Goal: Task Accomplishment & Management: Use online tool/utility

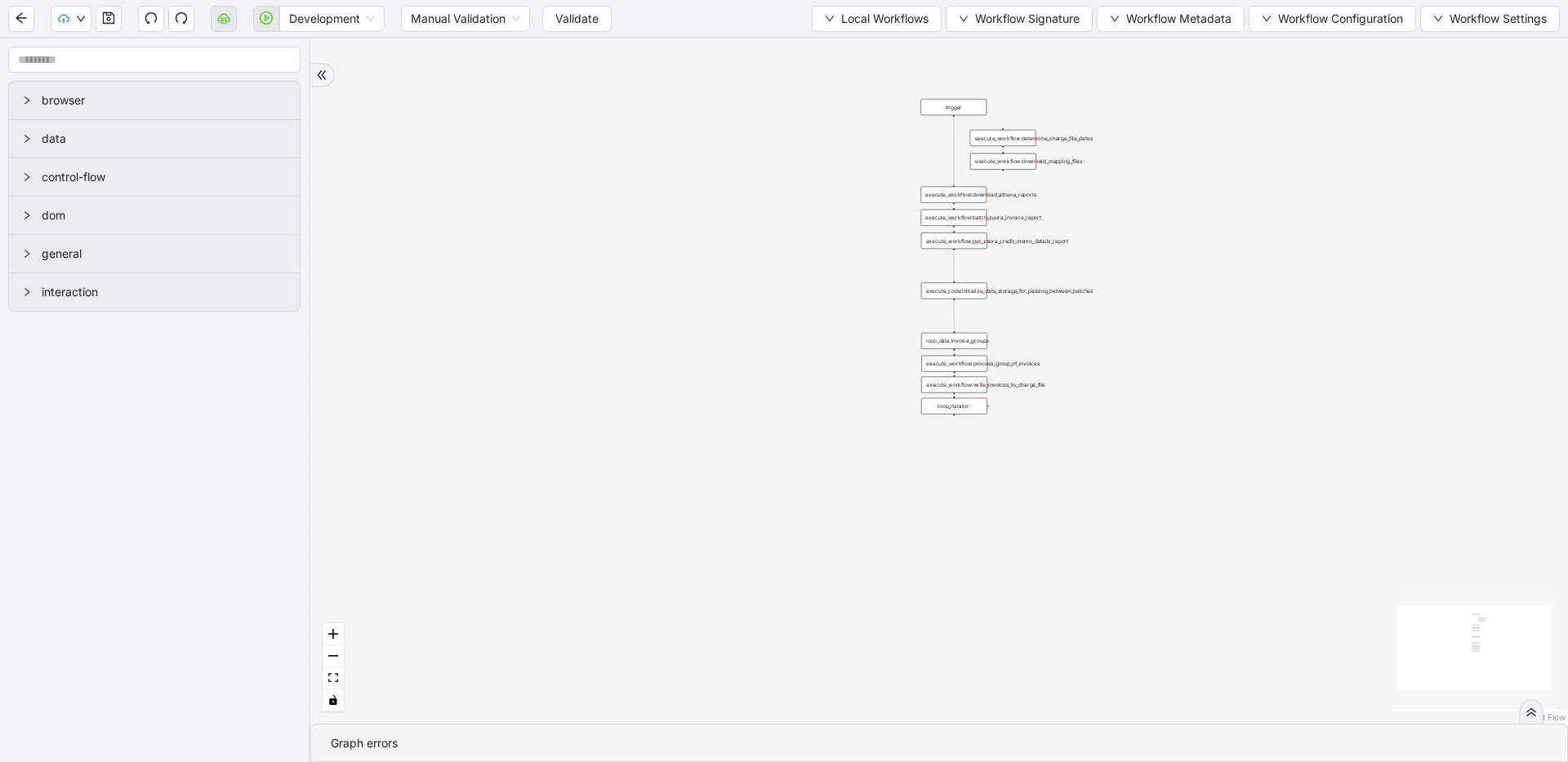
drag, startPoint x: 398, startPoint y: 304, endPoint x: 416, endPoint y: 375, distance: 73.2
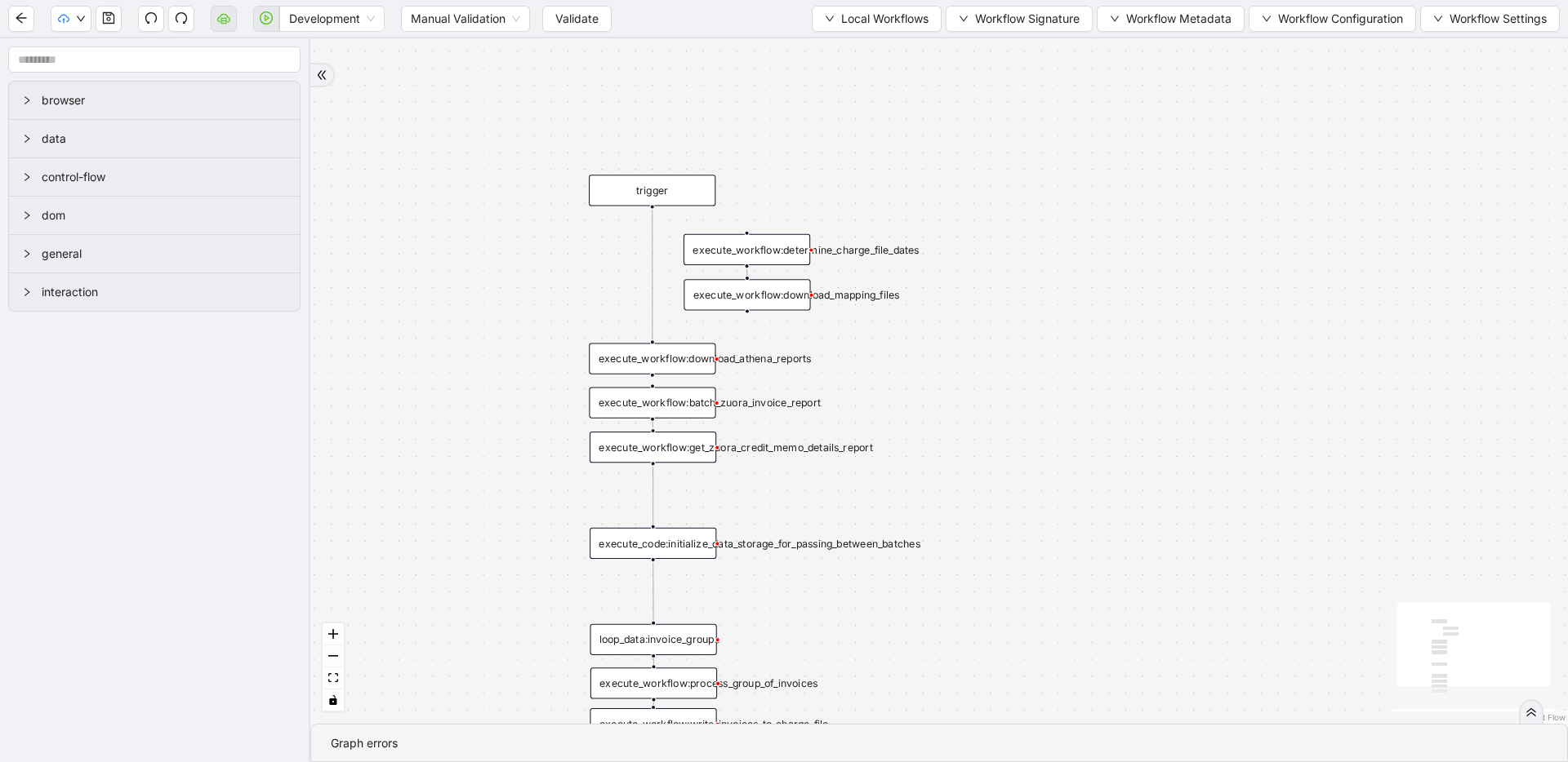
drag, startPoint x: 778, startPoint y: 253, endPoint x: 537, endPoint y: 277, distance: 242.2
click at [537, 277] on div "trigger execute_workflow:write_invoices_to_charge_file loop_data:invoice_groups…" at bounding box center [939, 381] width 1258 height 685
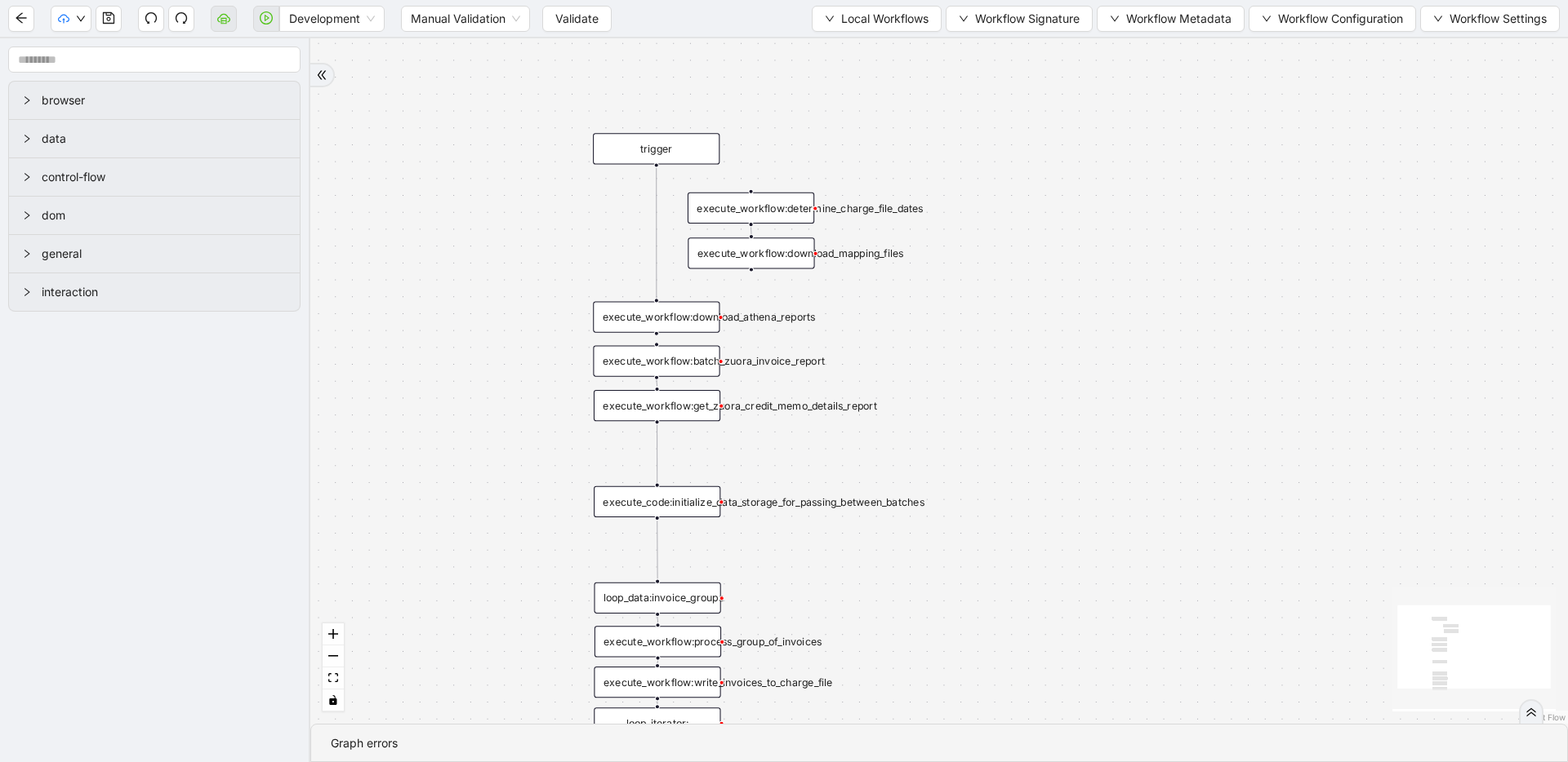
drag, startPoint x: 606, startPoint y: 301, endPoint x: 611, endPoint y: 258, distance: 43.3
click at [611, 258] on div "trigger execute_workflow:write_invoices_to_charge_file loop_data:invoice_groups…" at bounding box center [939, 381] width 1258 height 685
drag, startPoint x: 653, startPoint y: 163, endPoint x: 757, endPoint y: 198, distance: 109.7
click at [759, 262] on div "trigger execute_workflow:write_invoices_to_charge_file loop_data:invoice_groups…" at bounding box center [1239, 616] width 1302 height 709
drag, startPoint x: 752, startPoint y: 266, endPoint x: 686, endPoint y: 291, distance: 70.6
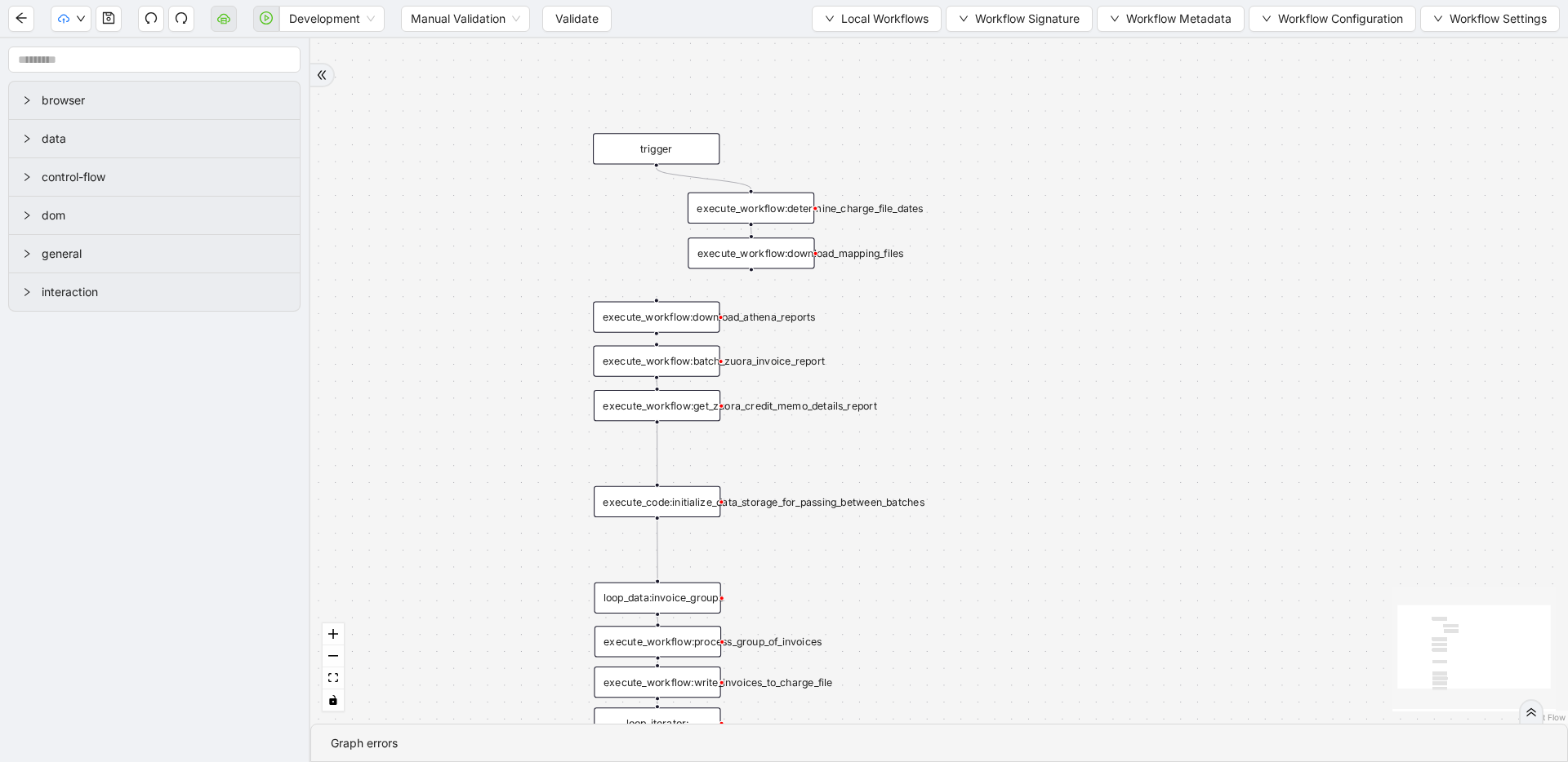
click at [677, 291] on div "trigger execute_workflow:write_invoices_to_charge_file loop_data:invoice_groups…" at bounding box center [939, 381] width 1258 height 685
drag, startPoint x: 752, startPoint y: 268, endPoint x: 661, endPoint y: 290, distance: 93.6
click at [661, 290] on div "trigger execute_workflow:write_invoices_to_charge_file loop_data:invoice_groups…" at bounding box center [939, 381] width 1258 height 685
click at [102, 11] on icon "save" at bounding box center [109, 18] width 13 height 13
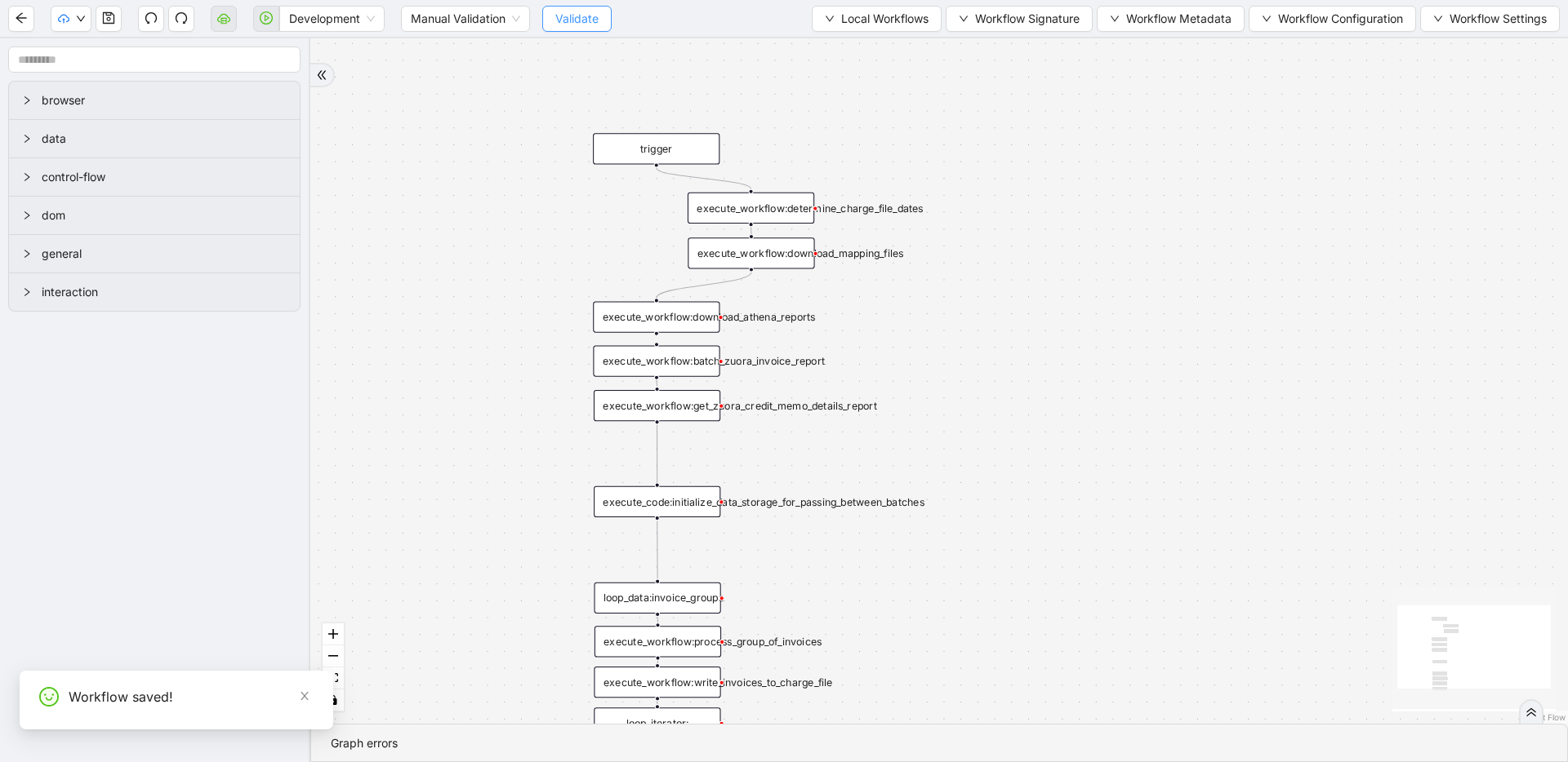
click at [573, 21] on span "Validate" at bounding box center [577, 18] width 43 height 18
click at [272, 16] on icon "play-circle" at bounding box center [266, 18] width 13 height 13
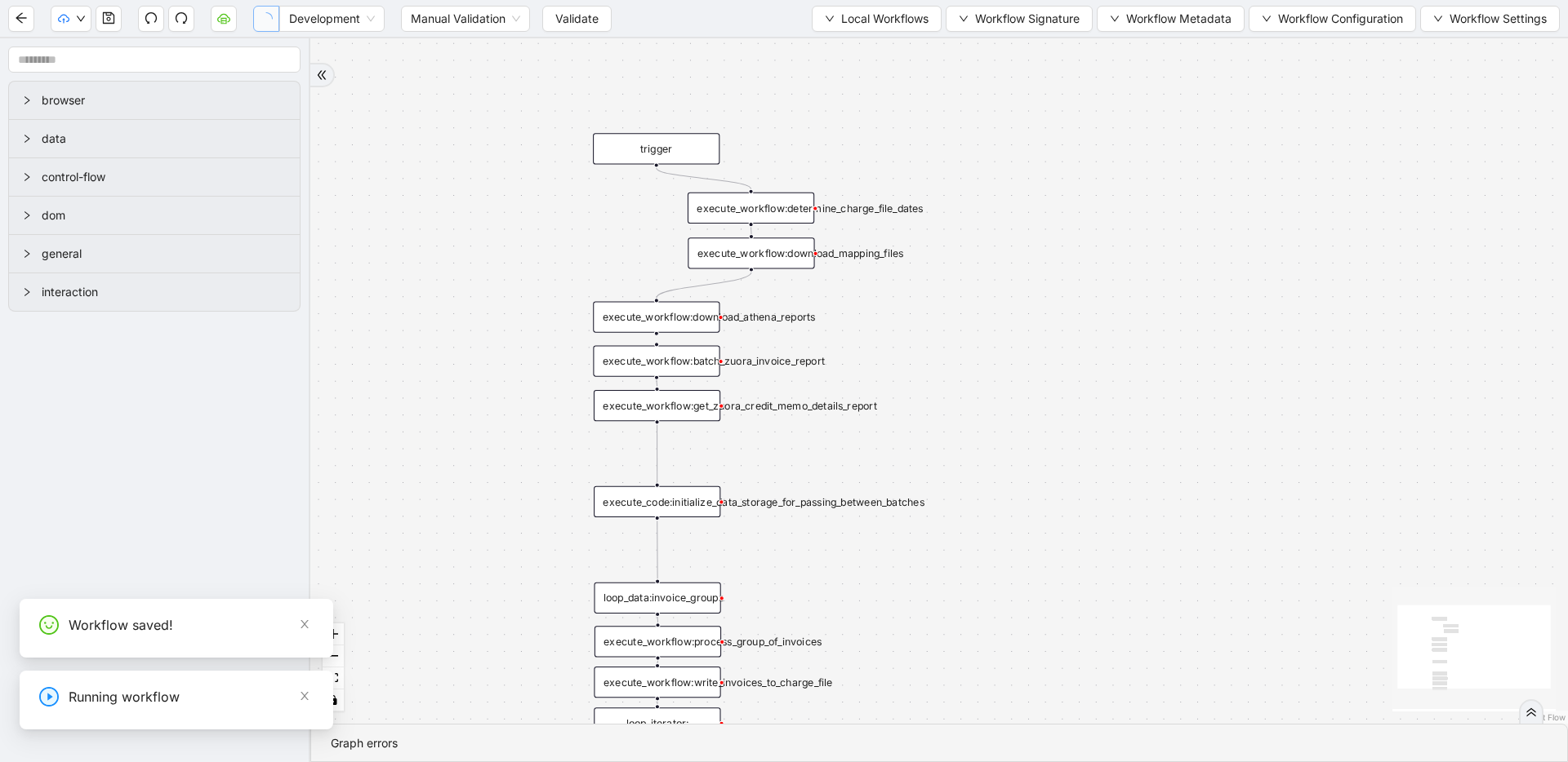
click at [48, 721] on select "**********" at bounding box center [122, 717] width 549 height 31
select select "******"
click at [0, 702] on select "**********" at bounding box center [122, 717] width 549 height 31
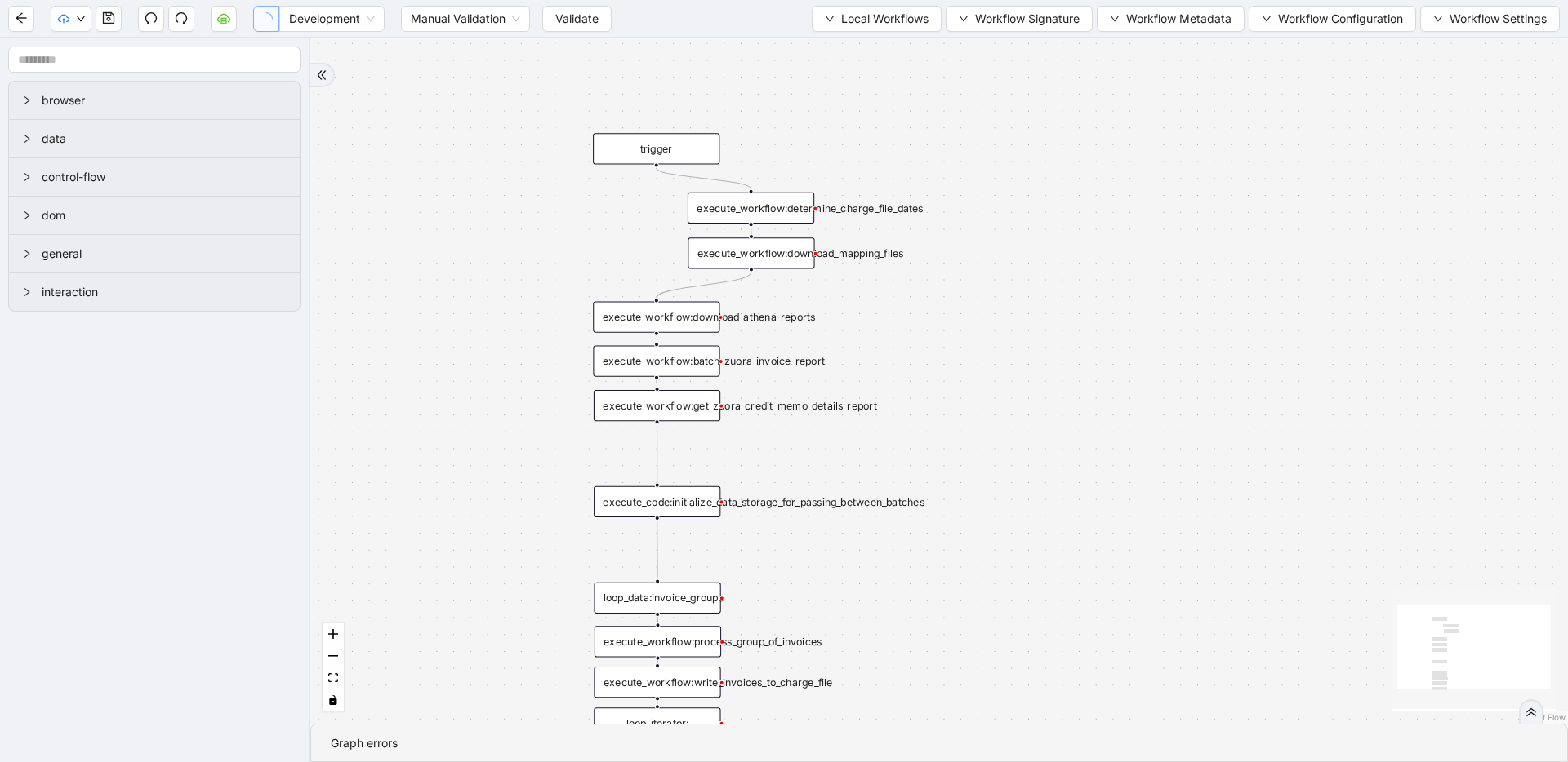
click at [35, 722] on select "**********" at bounding box center [122, 717] width 549 height 31
select select "**********"
click at [0, 702] on select "**********" at bounding box center [122, 717] width 549 height 31
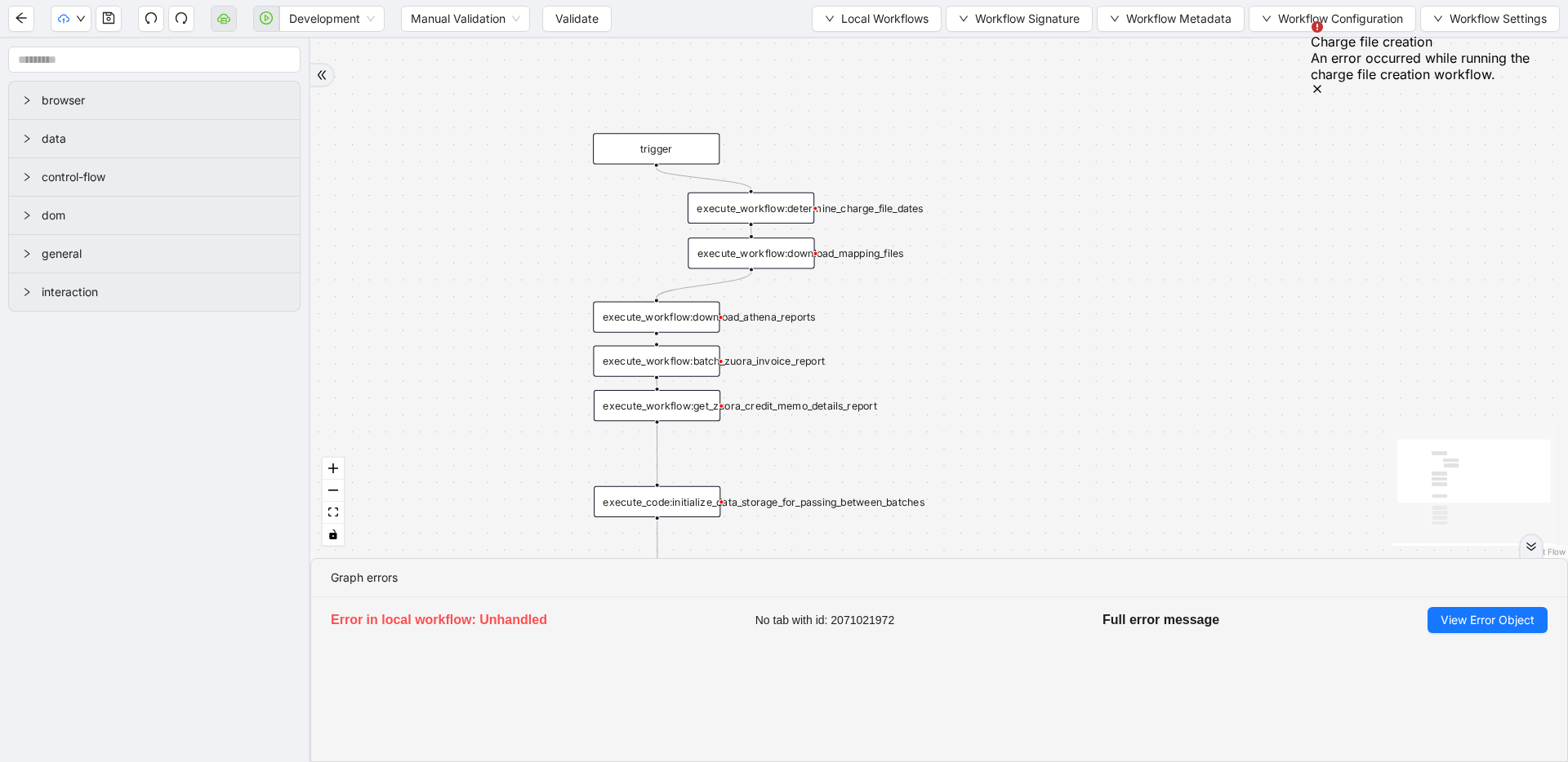
click at [1320, 86] on icon "Notifications (F8)" at bounding box center [1317, 89] width 7 height 7
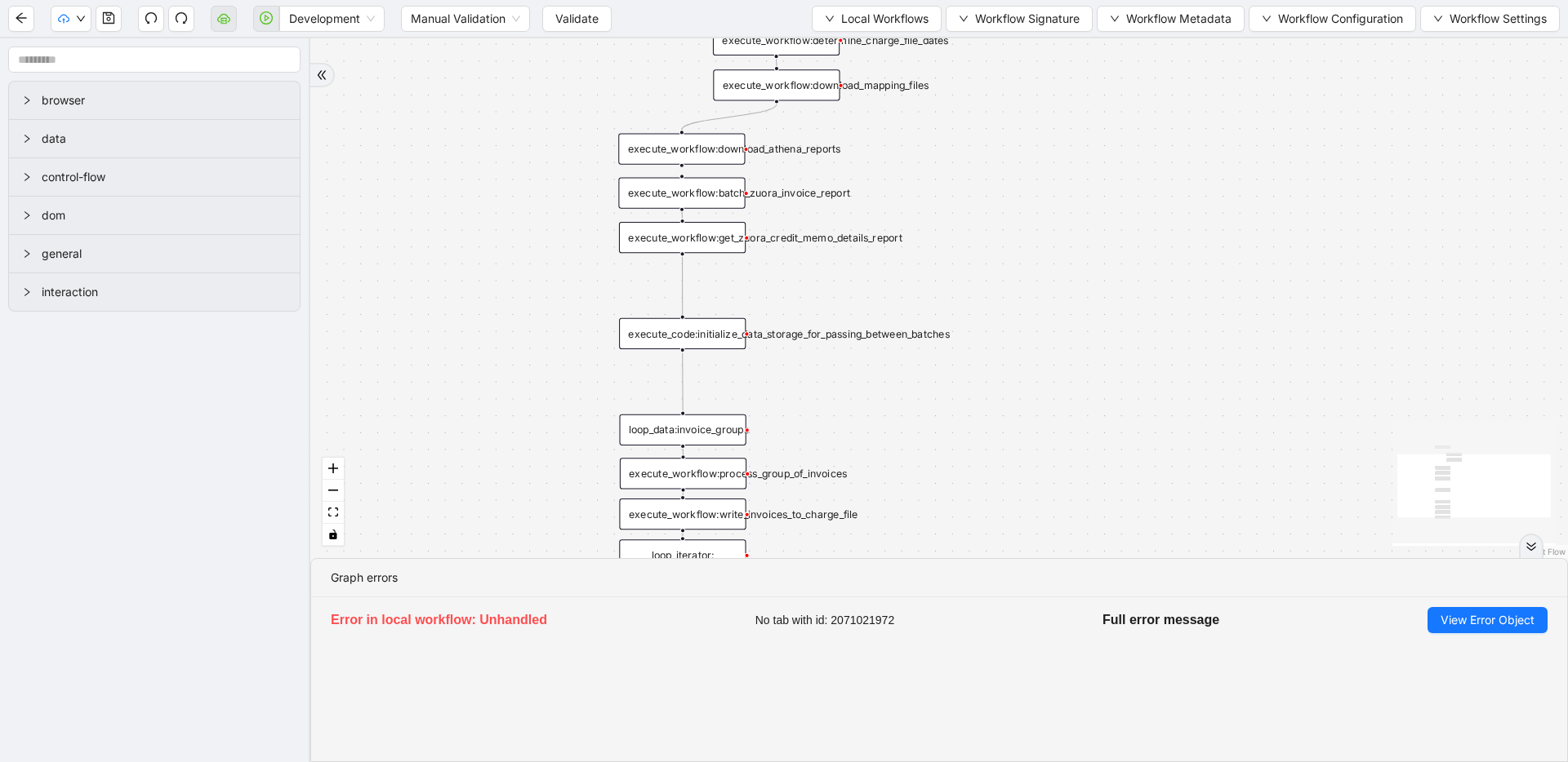
drag, startPoint x: 1086, startPoint y: 339, endPoint x: 1111, endPoint y: 170, distance: 170.8
click at [1111, 170] on div "trigger execute_workflow:write_invoices_to_charge_file loop_data:invoice_groups…" at bounding box center [939, 298] width 1258 height 520
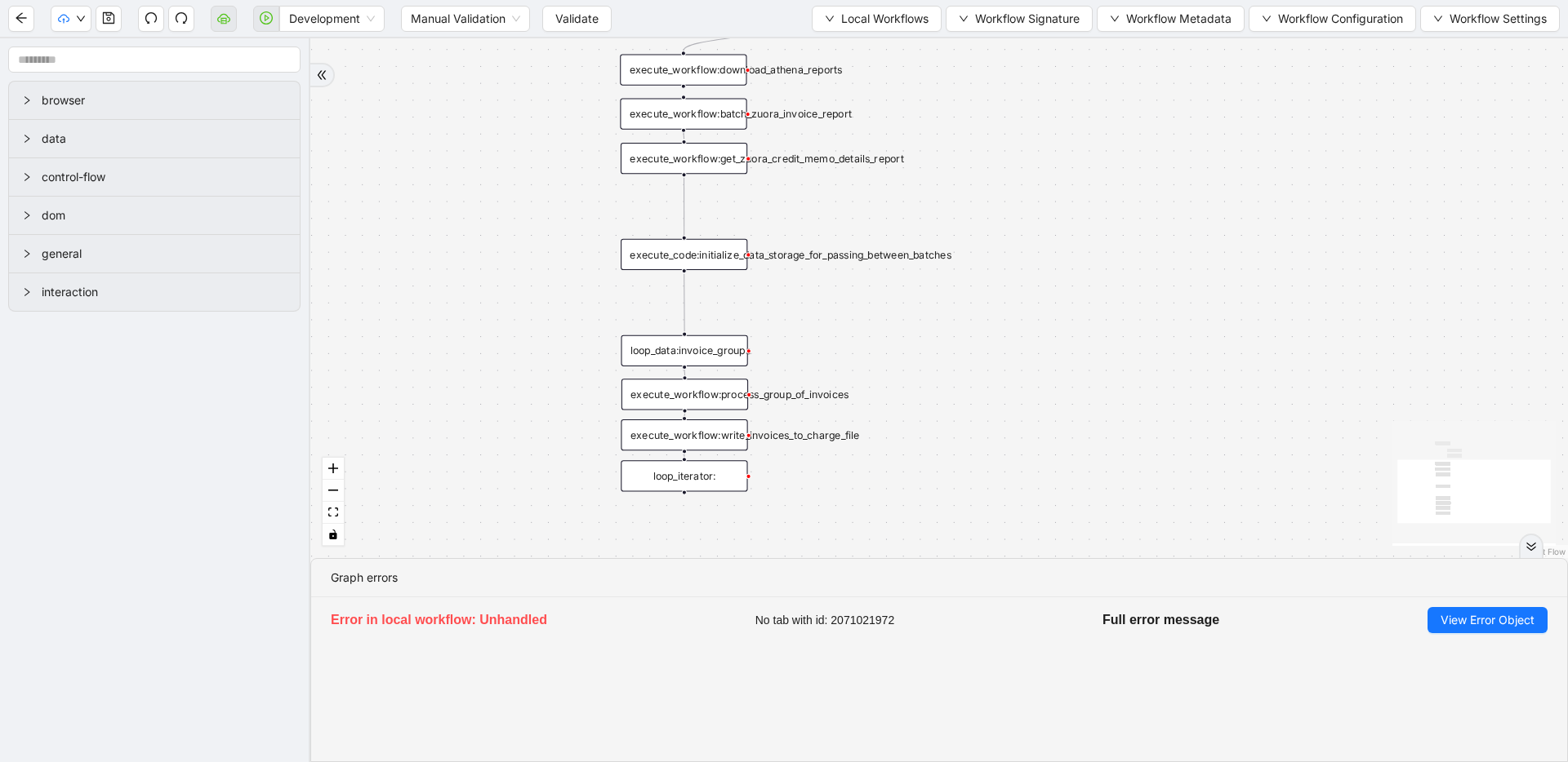
drag, startPoint x: 1058, startPoint y: 453, endPoint x: 1059, endPoint y: 373, distance: 80.0
click at [1059, 373] on div "trigger execute_workflow:write_invoices_to_charge_file loop_data:invoice_groups…" at bounding box center [939, 298] width 1258 height 520
click at [827, 22] on button "Local Workflows" at bounding box center [876, 18] width 130 height 26
click at [827, 38] on li "Select" at bounding box center [868, 50] width 125 height 26
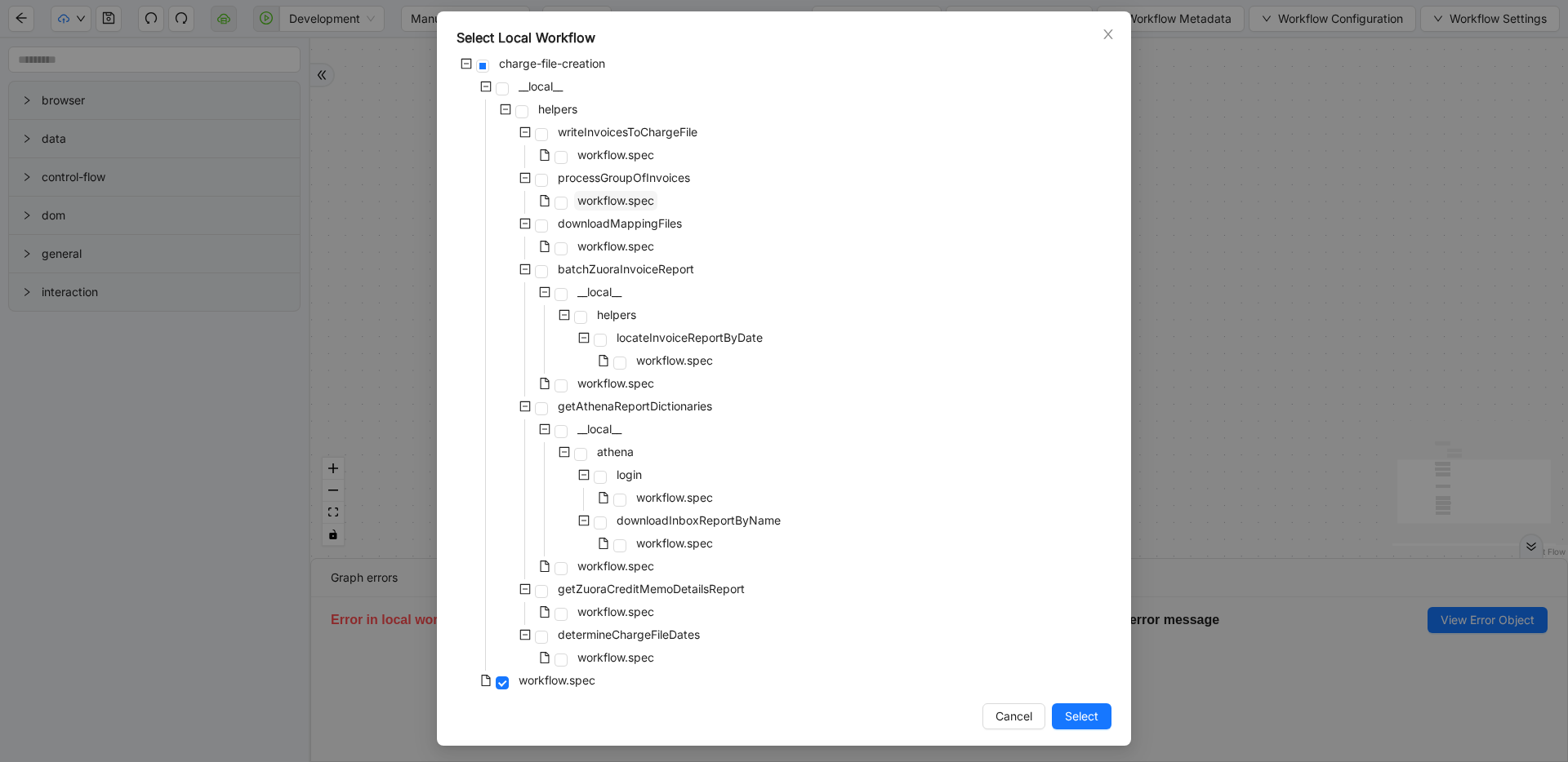
scroll to position [74, 0]
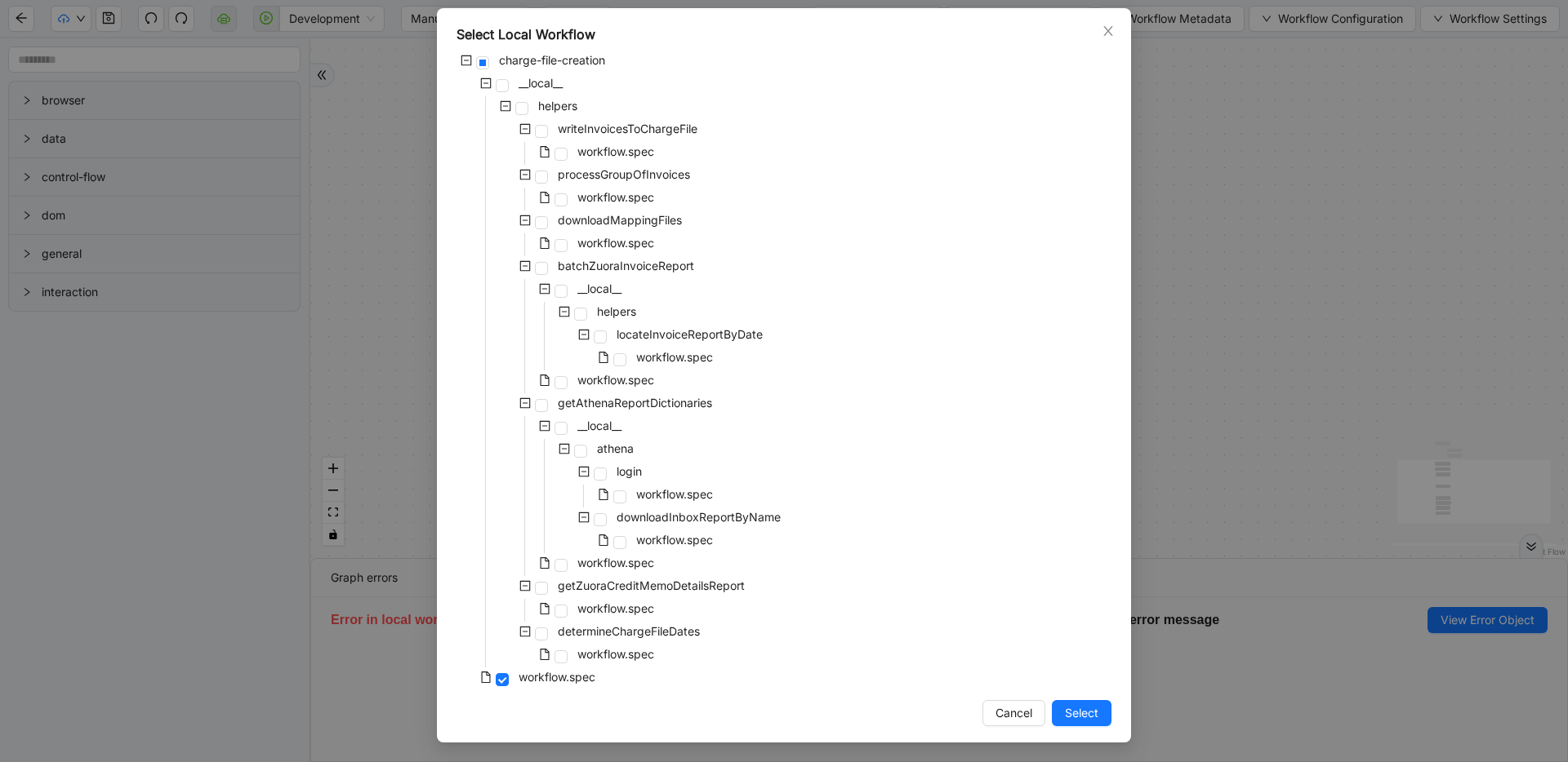
click at [1302, 246] on div "Select Local Workflow charge-file-creation __local__ helpers writeInvoicesToCha…" at bounding box center [784, 381] width 1568 height 762
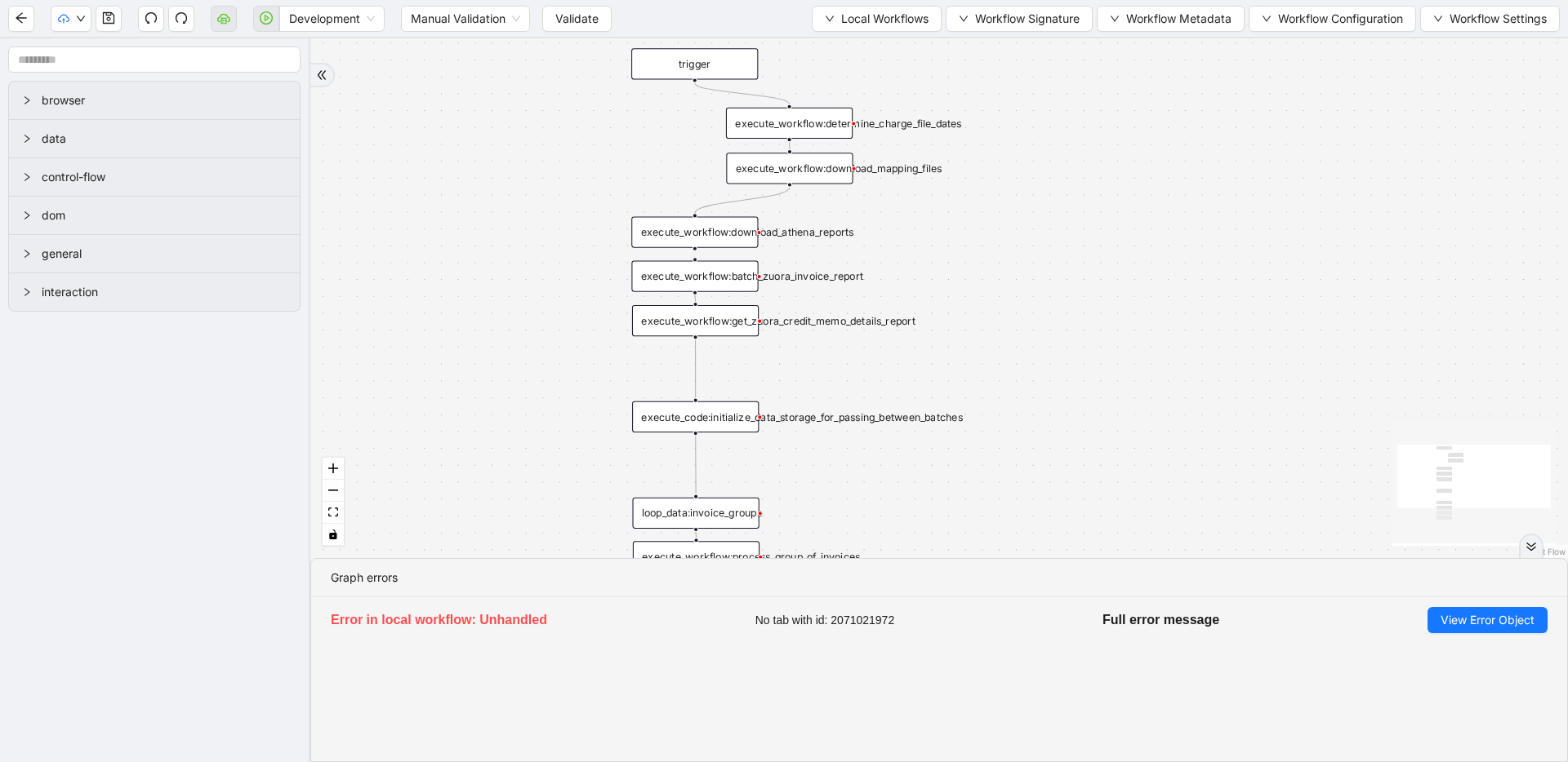
drag, startPoint x: 558, startPoint y: 179, endPoint x: 565, endPoint y: 327, distance: 148.2
click at [567, 336] on div "trigger execute_workflow:write_invoices_to_charge_file loop_data:invoice_groups…" at bounding box center [939, 298] width 1258 height 520
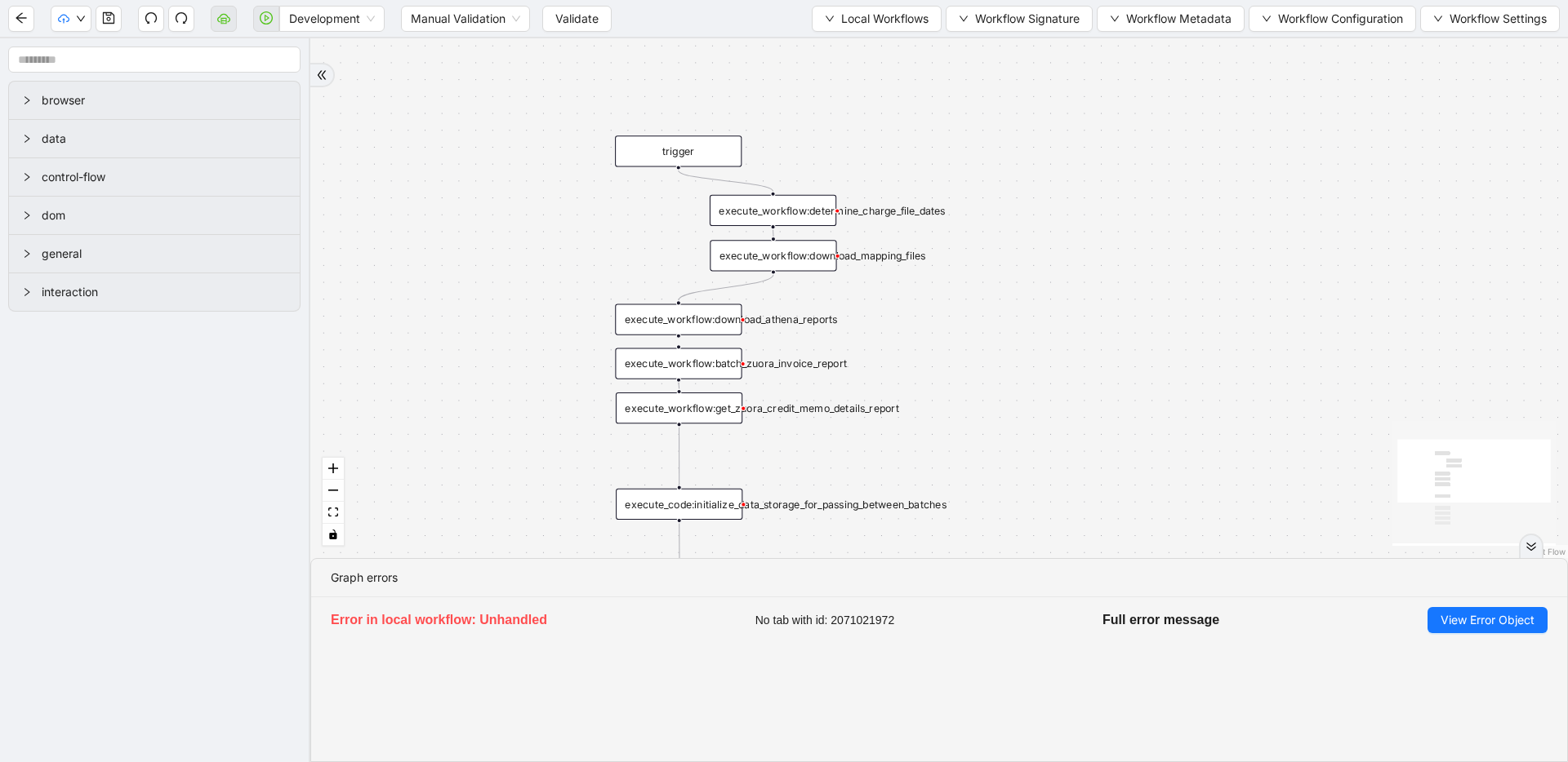
drag, startPoint x: 549, startPoint y: 213, endPoint x: 534, endPoint y: 304, distance: 92.2
click at [534, 304] on div "trigger execute_workflow:write_invoices_to_charge_file loop_data:invoice_groups…" at bounding box center [939, 298] width 1258 height 520
click at [1447, 132] on div "trigger execute_workflow:write_invoices_to_charge_file loop_data:invoice_groups…" at bounding box center [939, 298] width 1258 height 520
click at [1120, 202] on div "trigger execute_workflow:write_invoices_to_charge_file loop_data:invoice_groups…" at bounding box center [939, 298] width 1258 height 520
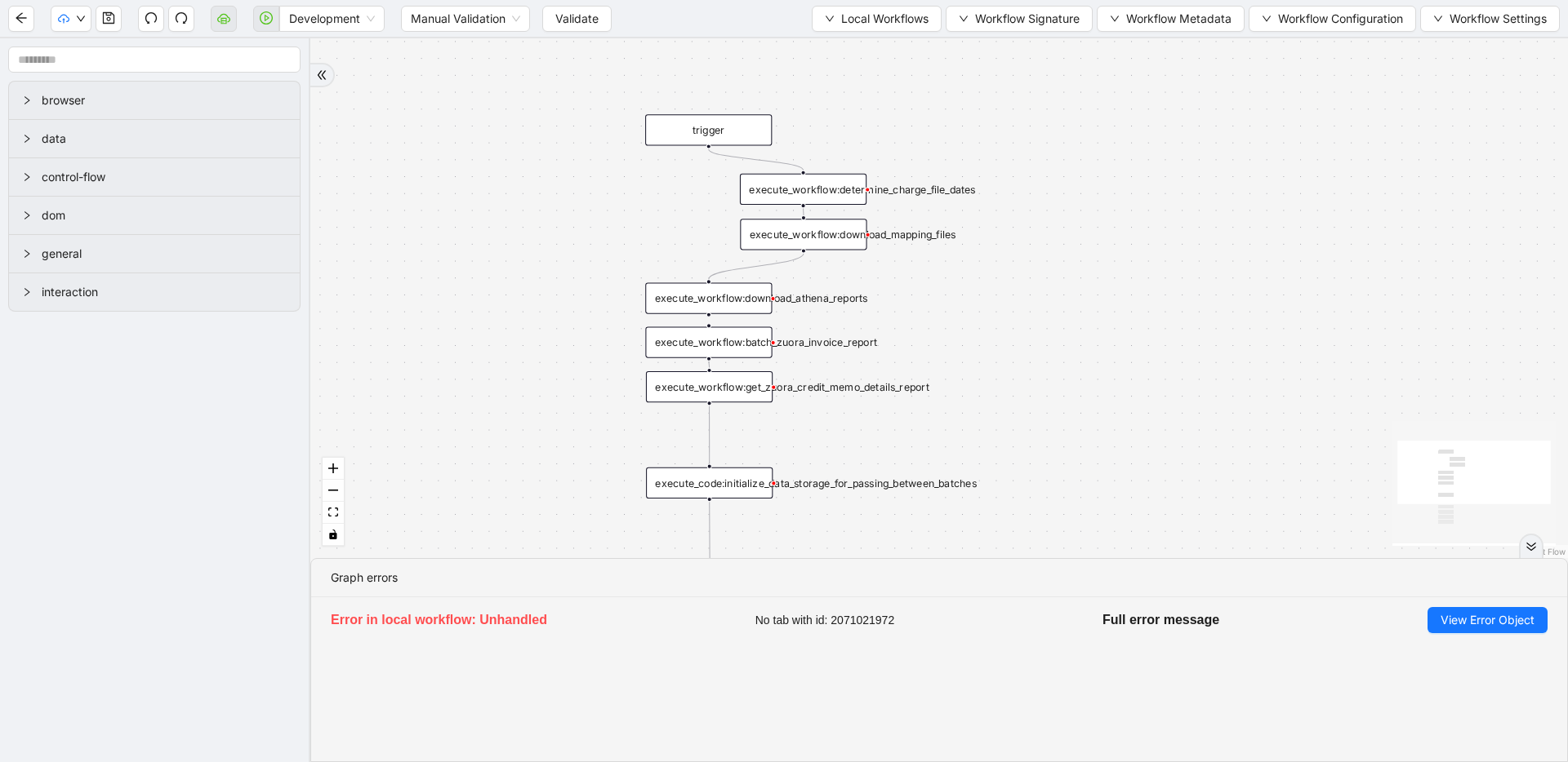
drag, startPoint x: 1121, startPoint y: 266, endPoint x: 1151, endPoint y: 245, distance: 36.6
click at [1151, 245] on div "trigger execute_workflow:write_invoices_to_charge_file loop_data:invoice_groups…" at bounding box center [939, 298] width 1258 height 520
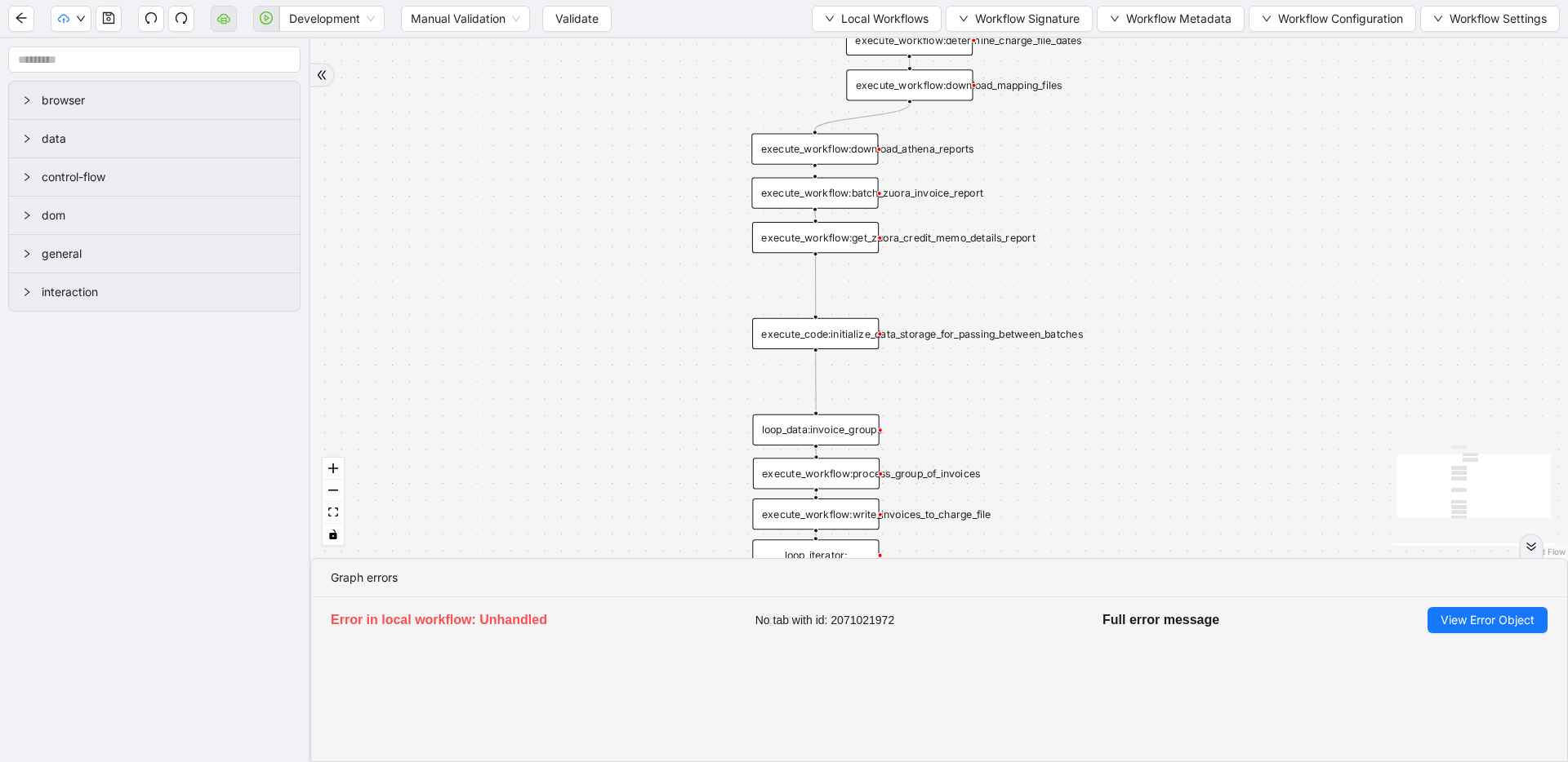
drag, startPoint x: 1057, startPoint y: 285, endPoint x: 1163, endPoint y: 136, distance: 182.9
click at [1163, 136] on div "trigger execute_workflow:write_invoices_to_charge_file loop_data:invoice_groups…" at bounding box center [939, 298] width 1258 height 520
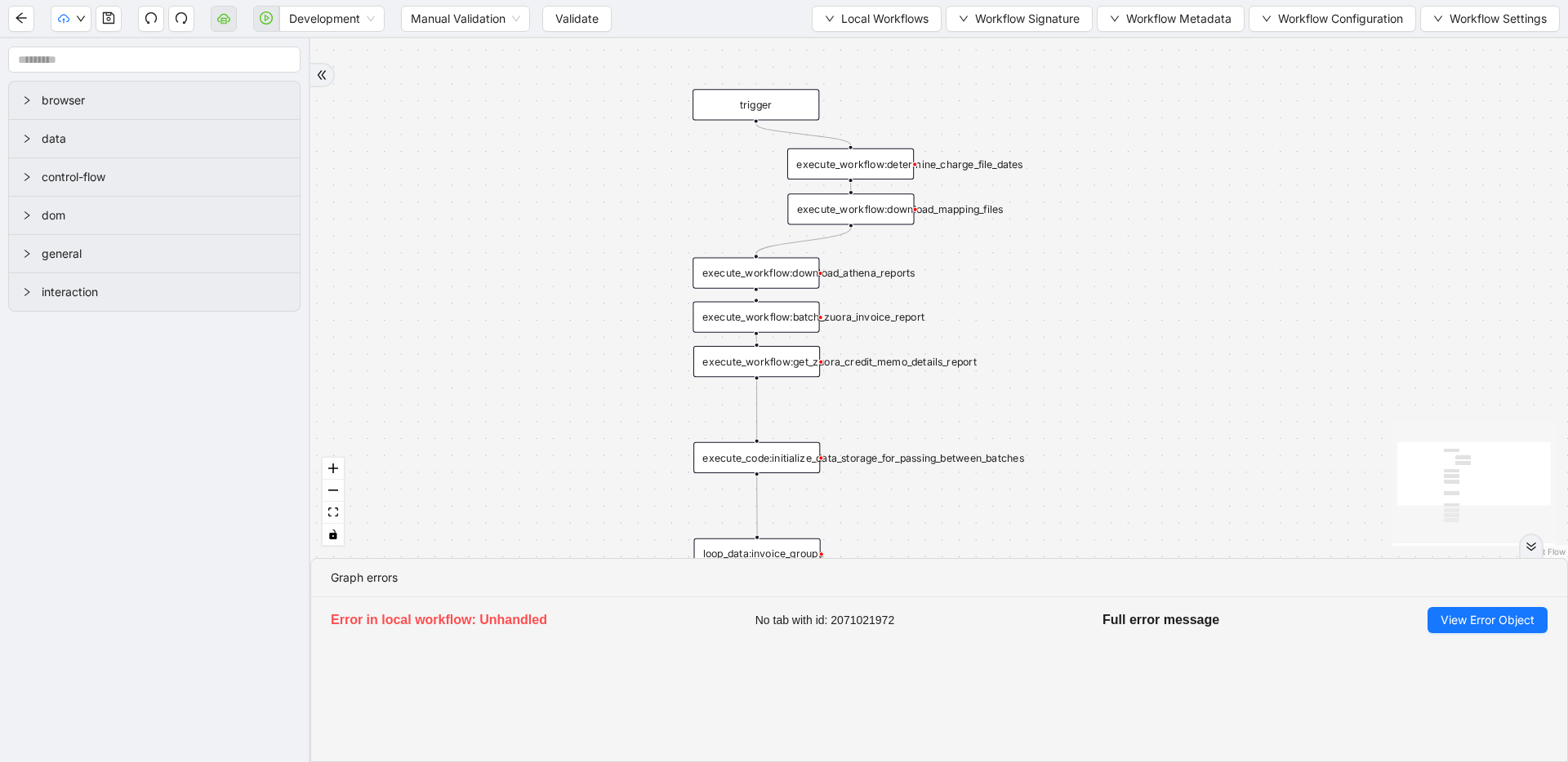
drag, startPoint x: 1143, startPoint y: 359, endPoint x: 1083, endPoint y: 483, distance: 137.8
click at [1083, 483] on div "trigger execute_workflow:write_invoices_to_charge_file loop_data:invoice_groups…" at bounding box center [939, 298] width 1258 height 520
click at [871, 168] on div "execute_workflow:determine_charge_file_dates" at bounding box center [851, 165] width 126 height 31
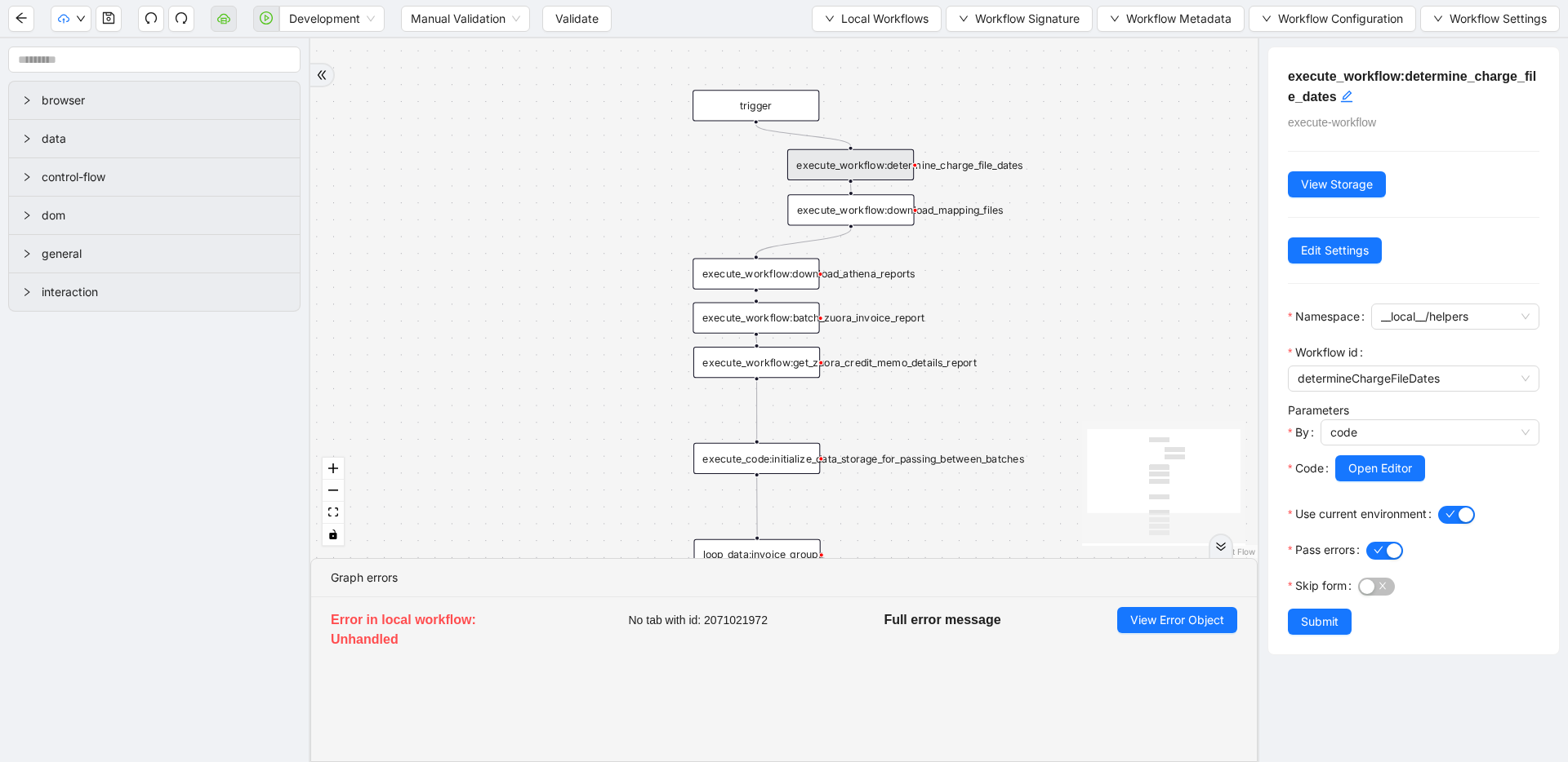
click at [995, 250] on div "trigger execute_workflow:write_invoices_to_charge_file loop_data:invoice_groups…" at bounding box center [784, 298] width 947 height 520
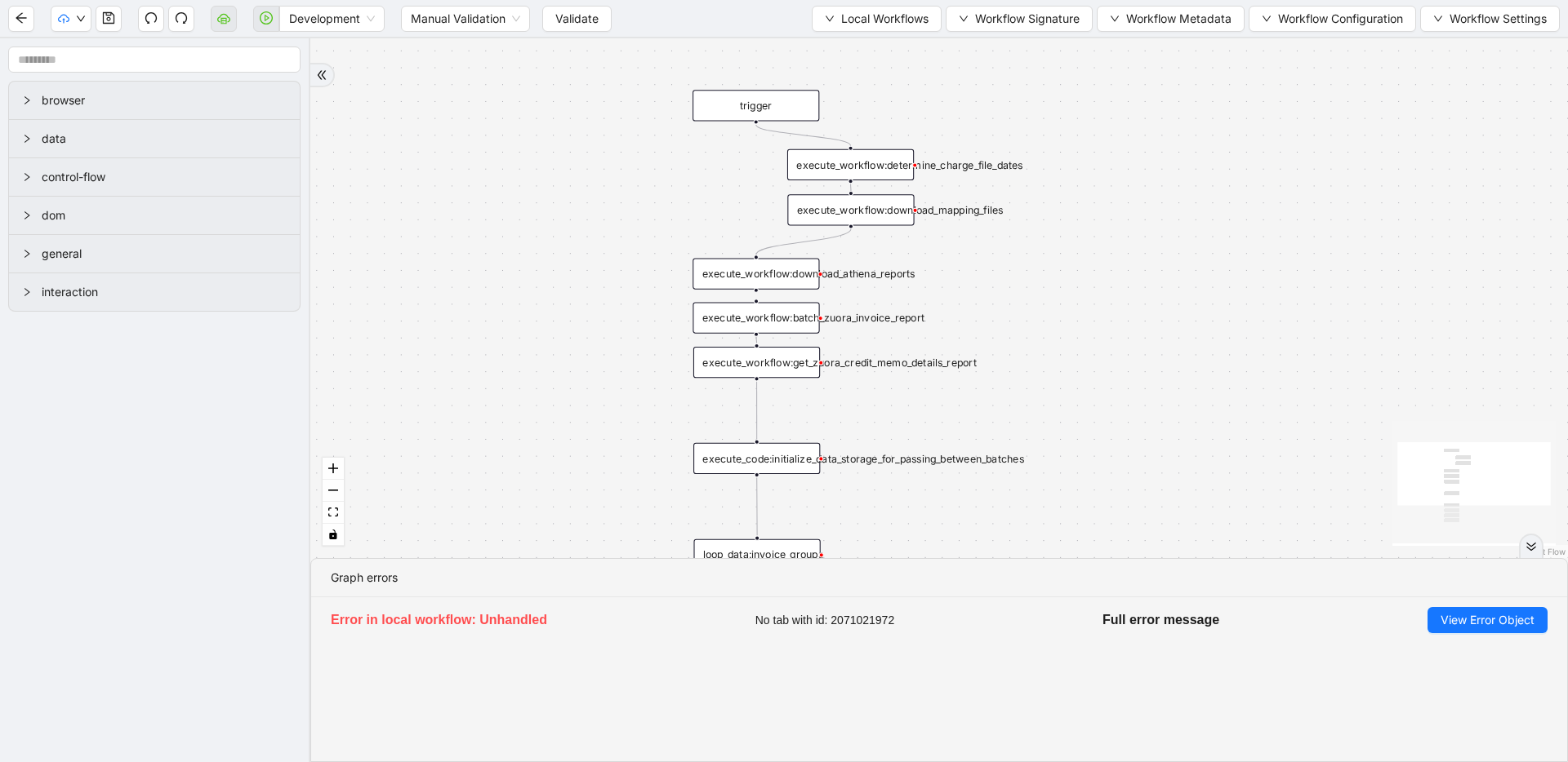
click at [865, 162] on div "execute_workflow:determine_charge_file_dates" at bounding box center [851, 165] width 126 height 31
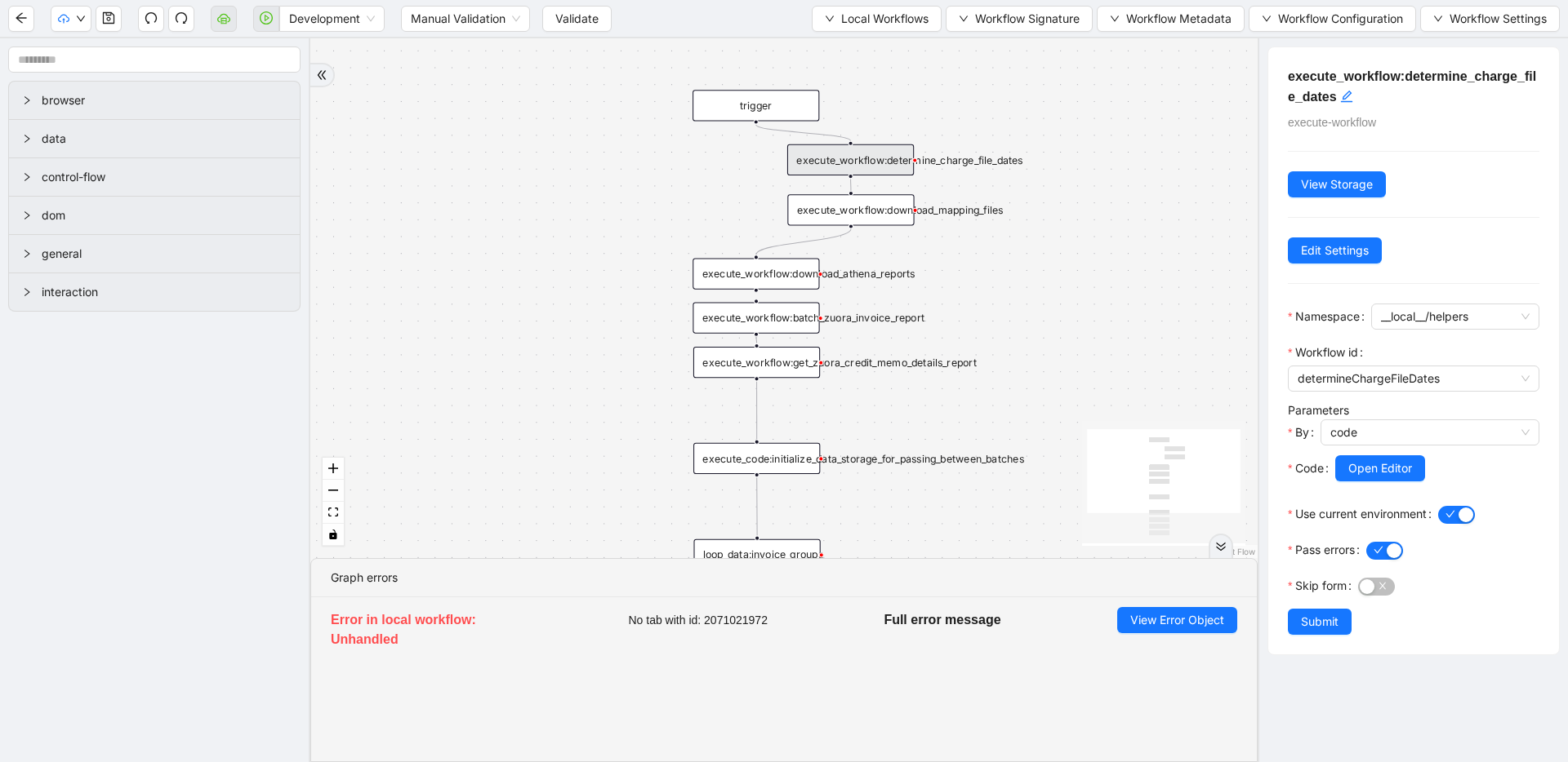
click at [861, 163] on div "execute_workflow:determine_charge_file_dates" at bounding box center [851, 160] width 126 height 31
click at [875, 200] on div "execute_workflow:download_mapping_files" at bounding box center [852, 204] width 126 height 31
click at [843, 22] on span "Local Workflows" at bounding box center [884, 18] width 87 height 18
click at [844, 48] on span "Select" at bounding box center [869, 50] width 106 height 18
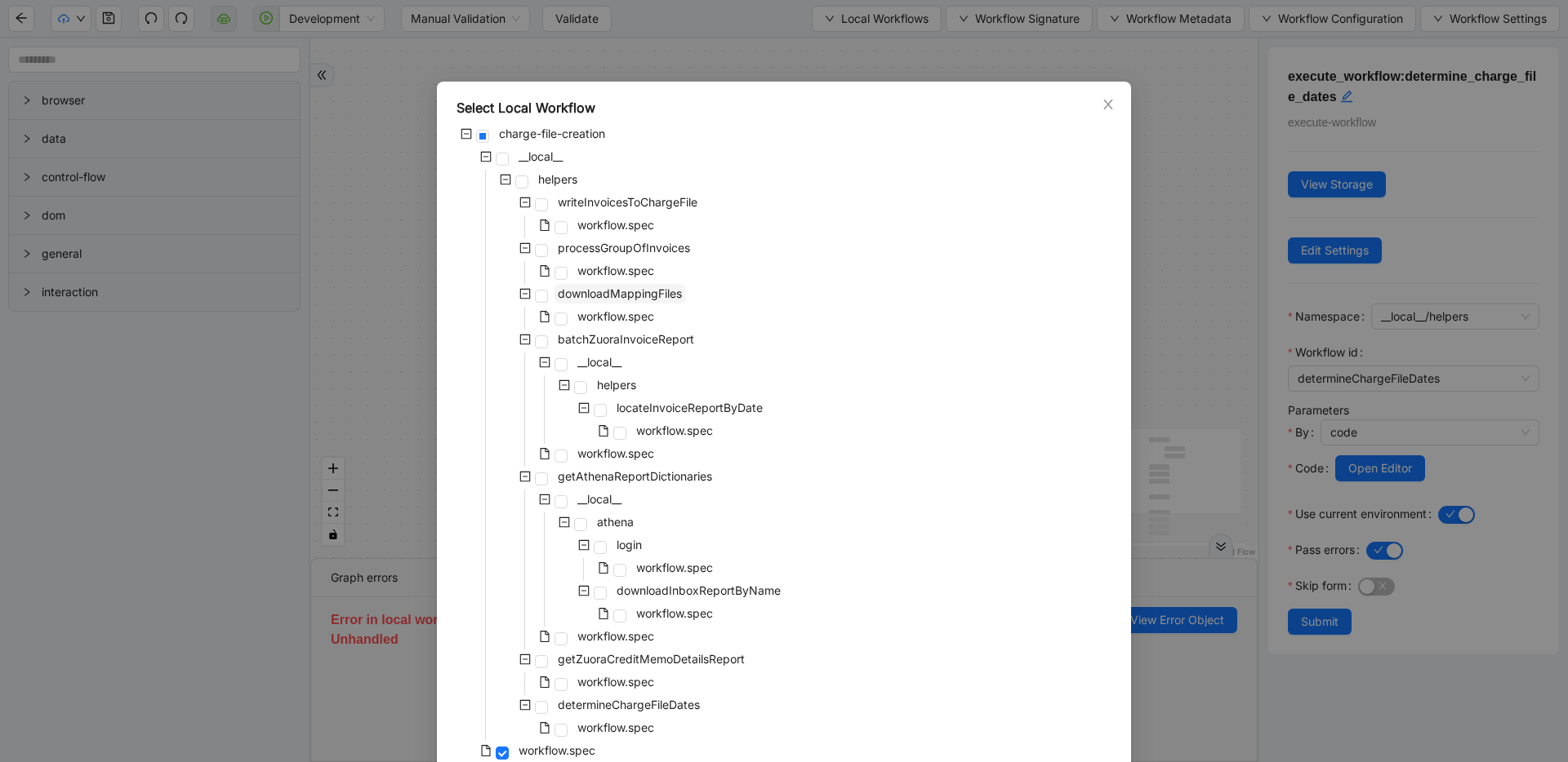
click at [570, 293] on span "downloadMappingFiles" at bounding box center [620, 293] width 125 height 13
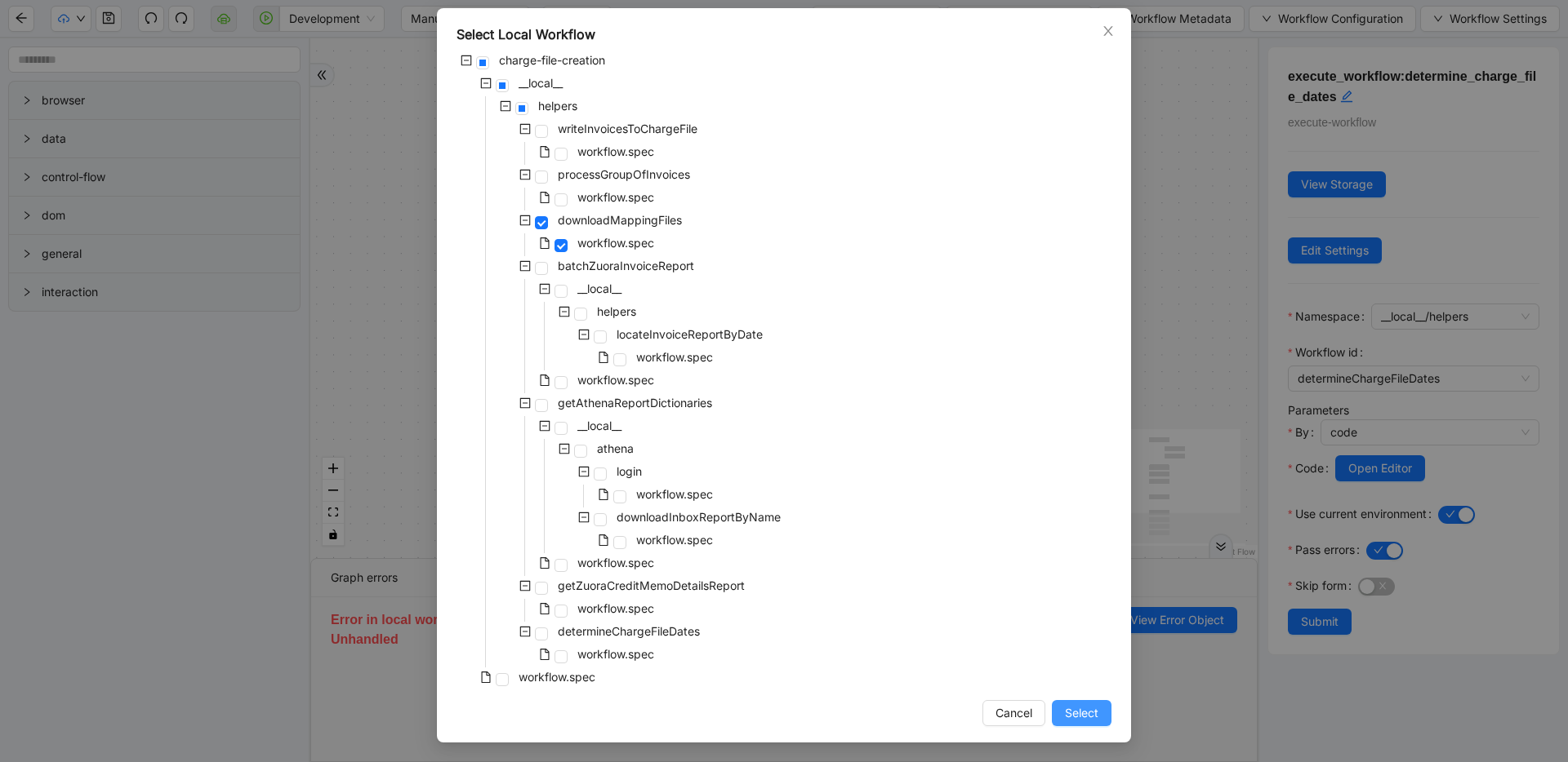
click at [1102, 707] on button "Select" at bounding box center [1081, 712] width 59 height 26
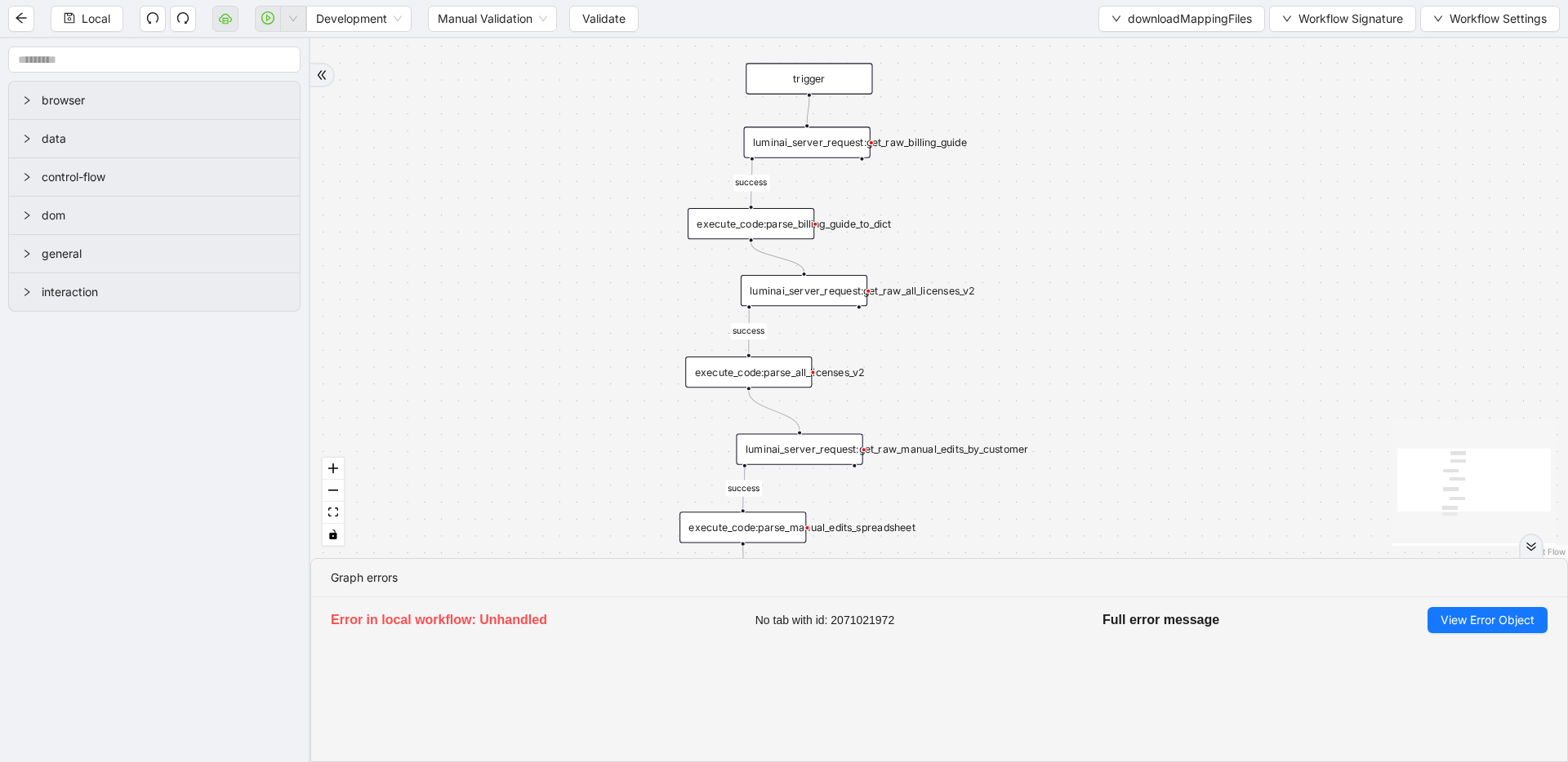
drag, startPoint x: 1013, startPoint y: 357, endPoint x: 1076, endPoint y: 193, distance: 175.7
click at [844, 142] on div "luminai_server_request:get_raw_billing_guide" at bounding box center [811, 135] width 126 height 31
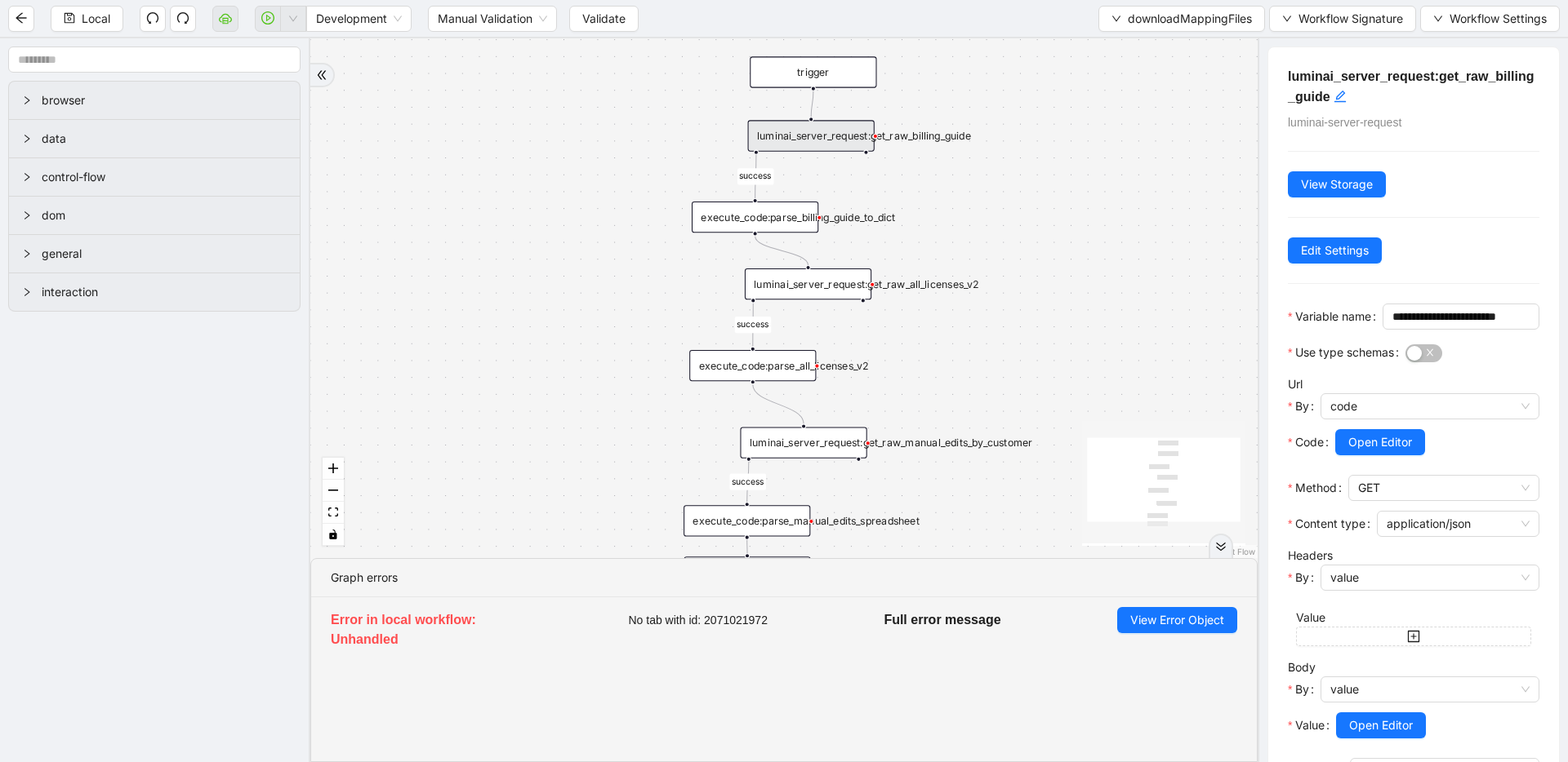
click at [779, 284] on div "luminai_server_request:get_raw_all_licenses_v2" at bounding box center [807, 283] width 126 height 31
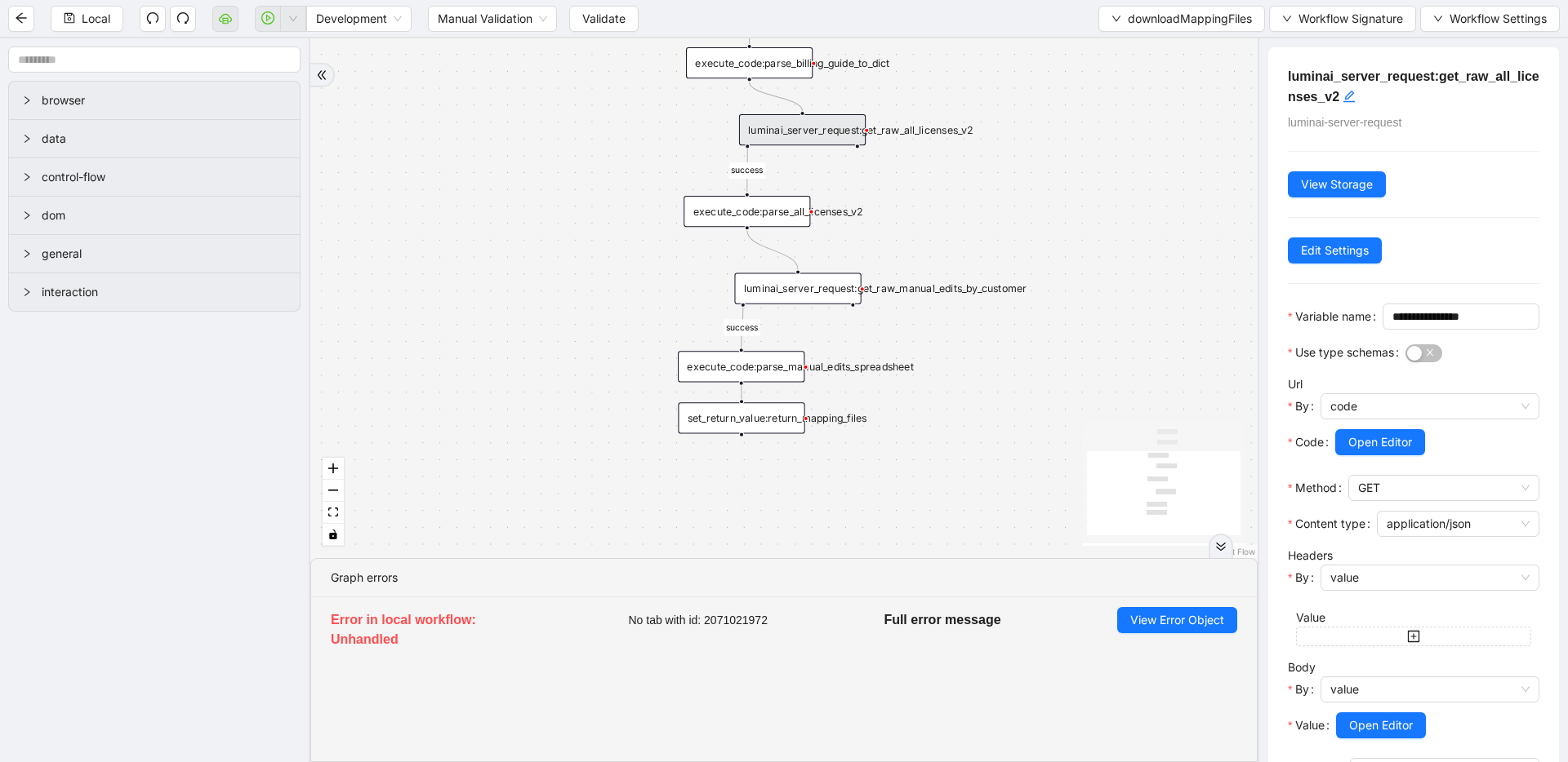
drag, startPoint x: 944, startPoint y: 348, endPoint x: 939, endPoint y: 194, distance: 154.1
click at [939, 194] on div "success success success trigger luminai_server_request:get_raw_billing_guide ex…" at bounding box center [784, 298] width 947 height 520
click at [832, 285] on div "luminai_server_request:get_raw_manual_edits_by_customer" at bounding box center [797, 289] width 126 height 31
click at [1127, 16] on span "downloadMappingFiles" at bounding box center [1190, 18] width 125 height 18
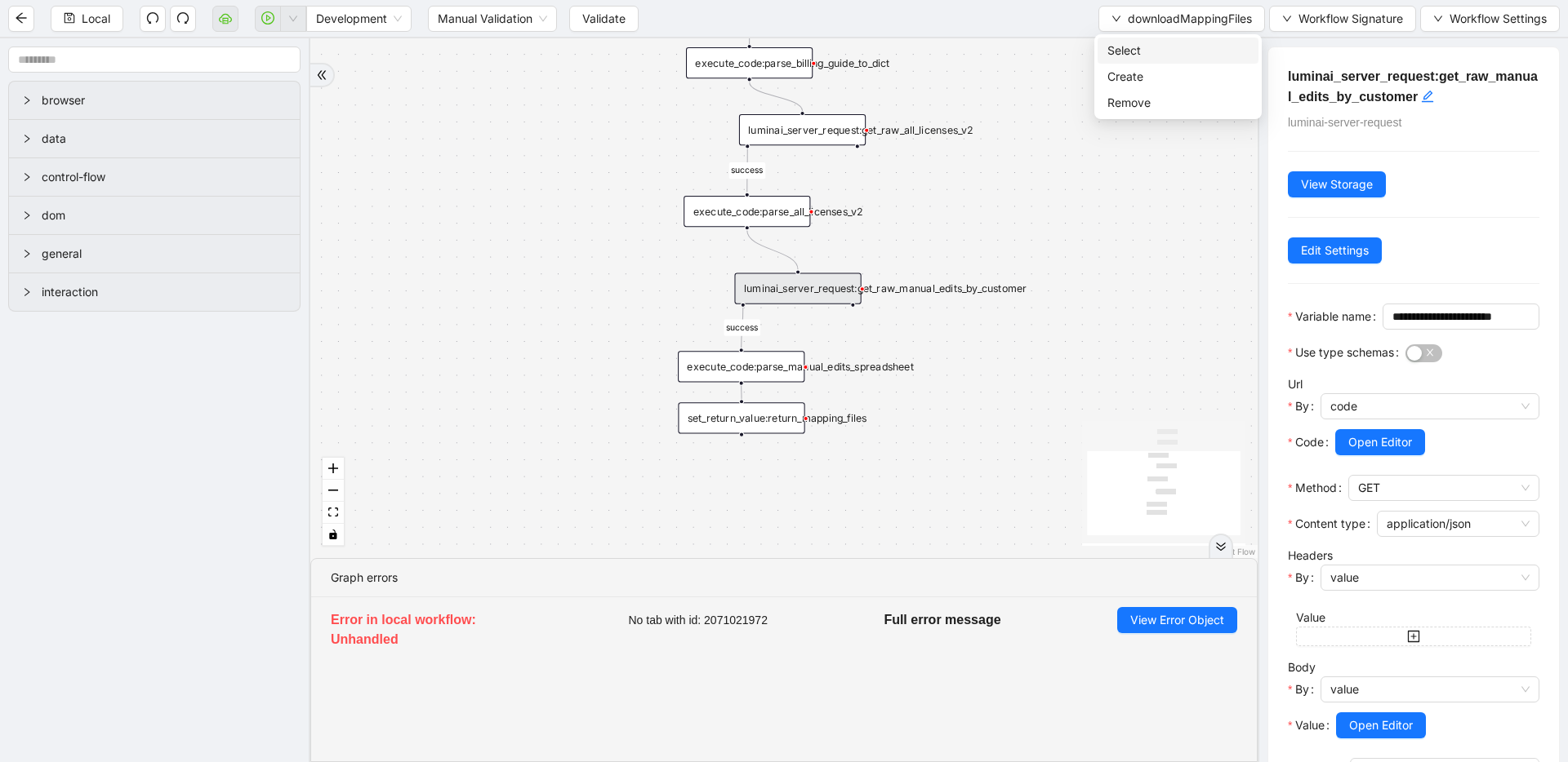
click at [1129, 53] on span "Select" at bounding box center [1177, 50] width 141 height 18
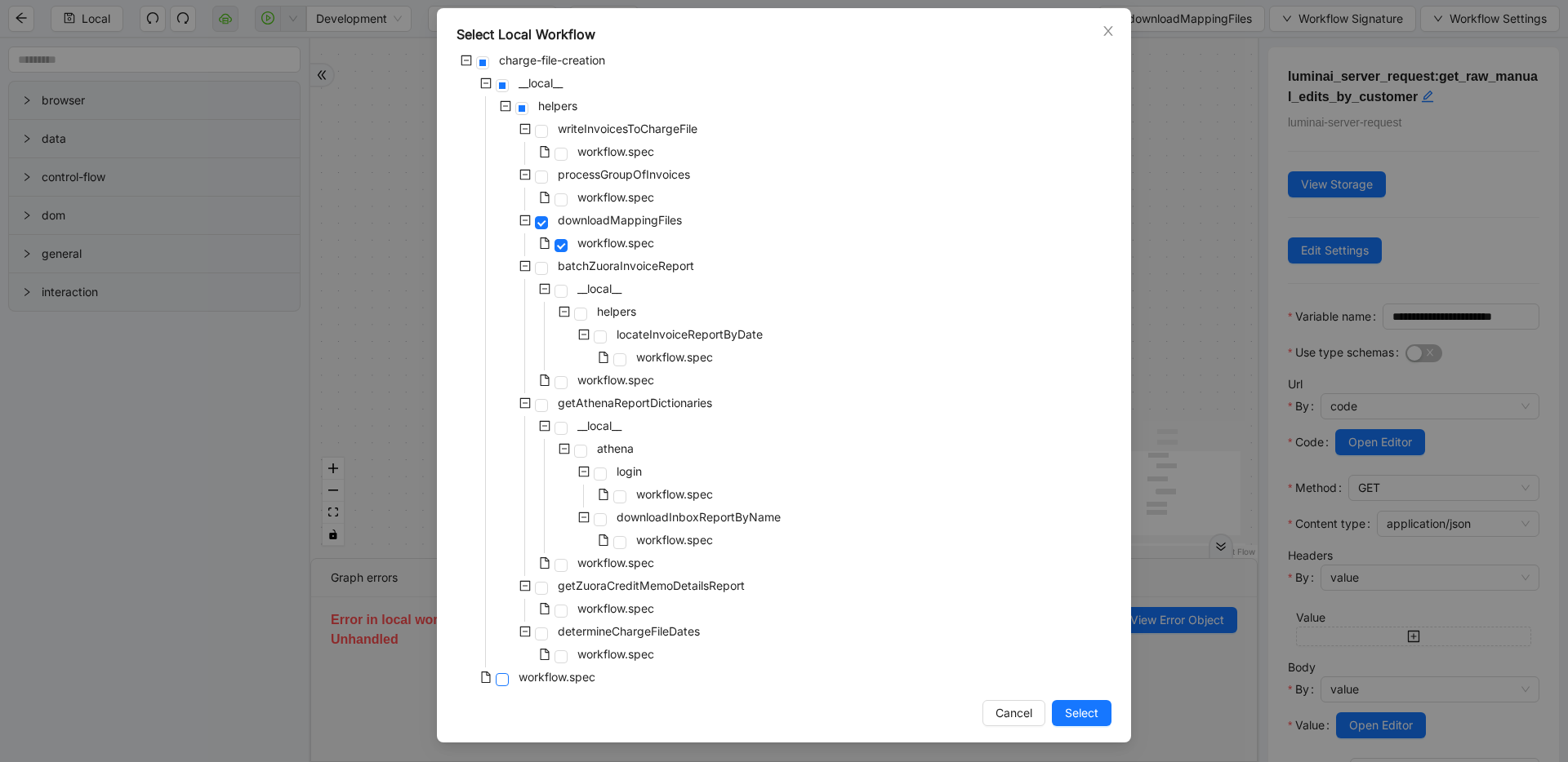
click at [500, 677] on span at bounding box center [502, 680] width 13 height 13
click at [1055, 707] on button "Select" at bounding box center [1081, 712] width 59 height 26
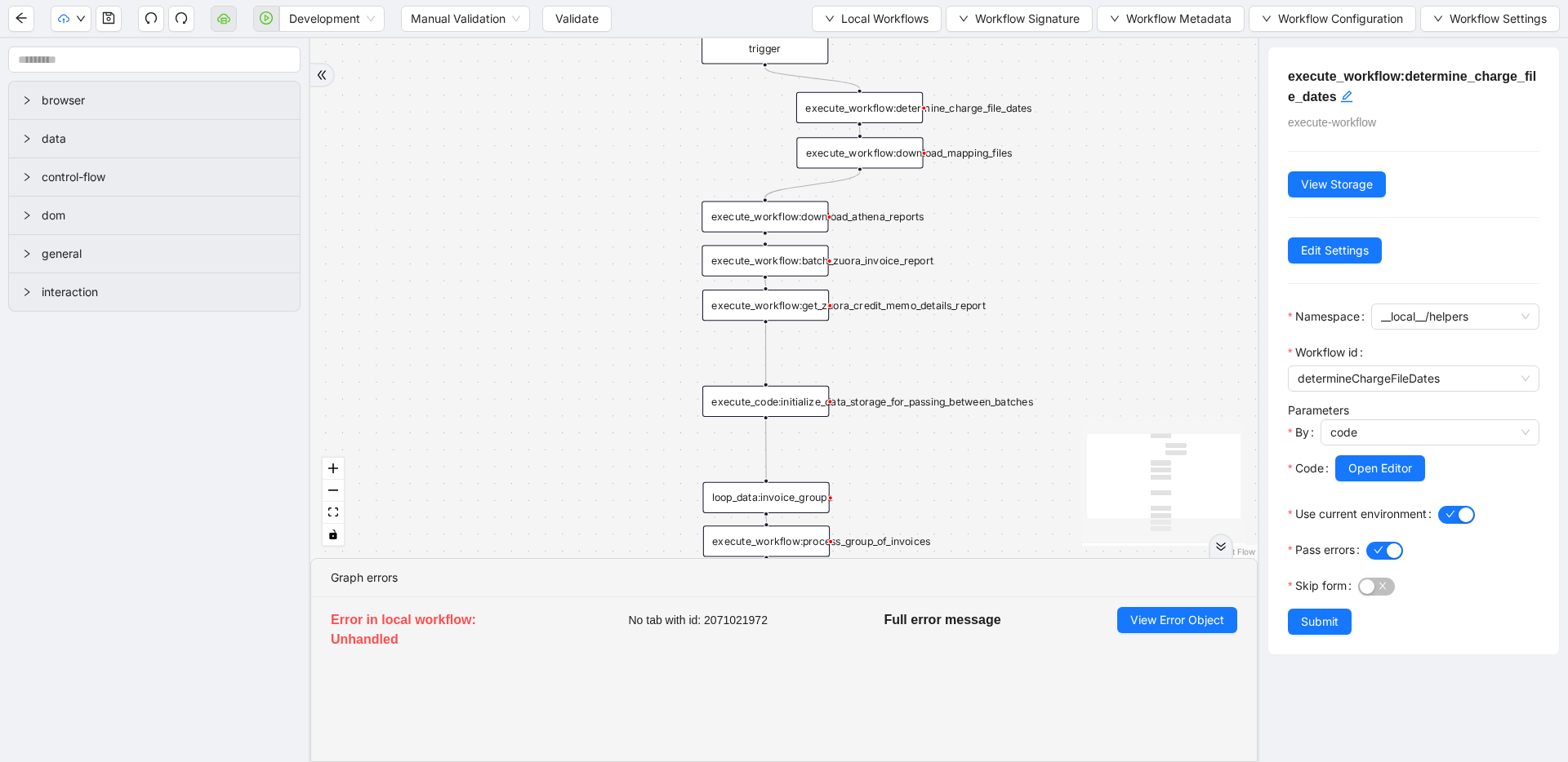
drag, startPoint x: 1004, startPoint y: 208, endPoint x: 957, endPoint y: 469, distance: 265.2
click at [957, 469] on div "trigger execute_workflow:write_invoices_to_charge_file loop_data:invoice_groups…" at bounding box center [784, 298] width 947 height 520
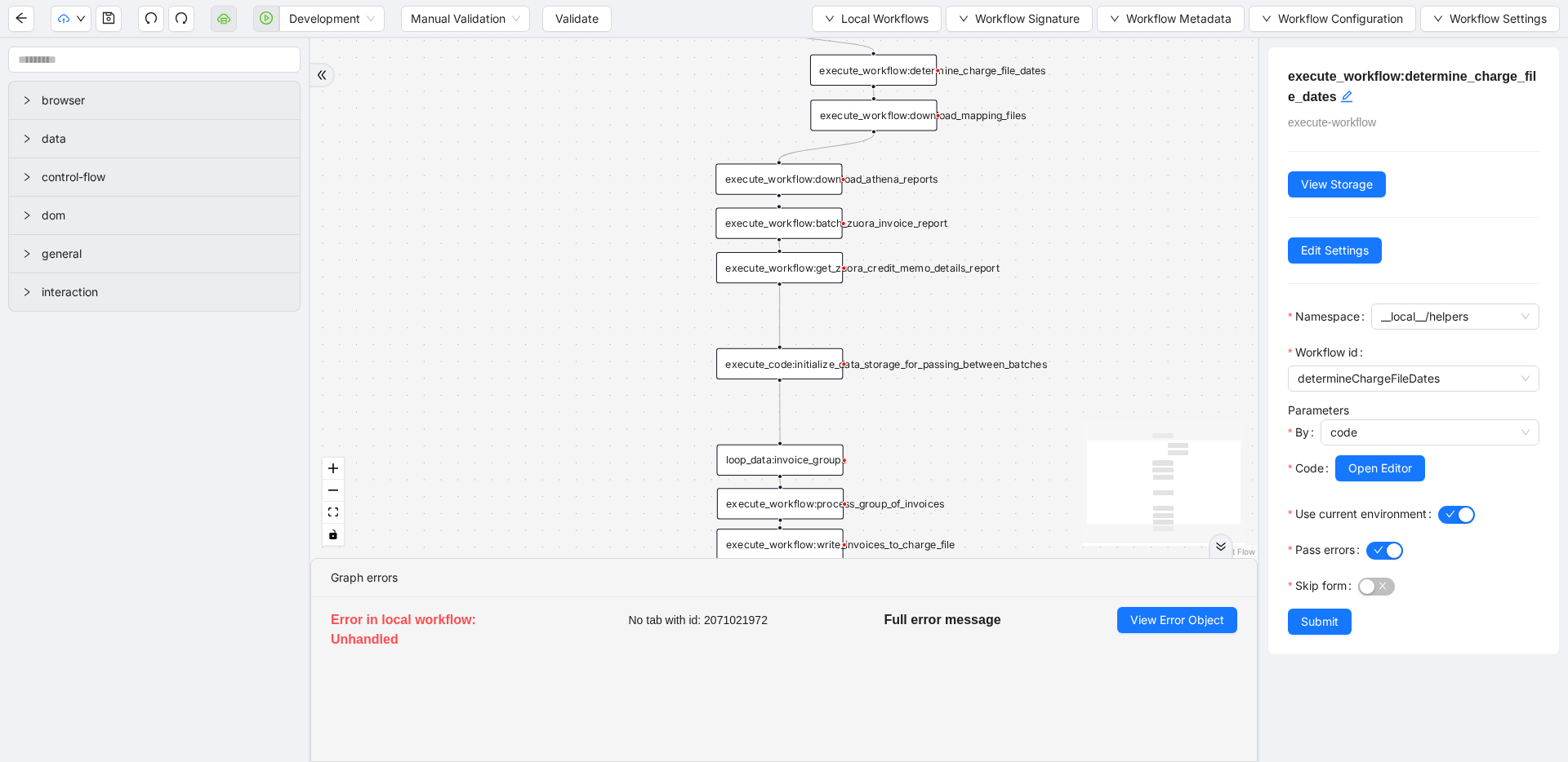
drag, startPoint x: 1029, startPoint y: 324, endPoint x: 1059, endPoint y: 240, distance: 89.2
click at [1059, 240] on div "trigger execute_workflow:write_invoices_to_charge_file loop_data:invoice_groups…" at bounding box center [784, 298] width 947 height 520
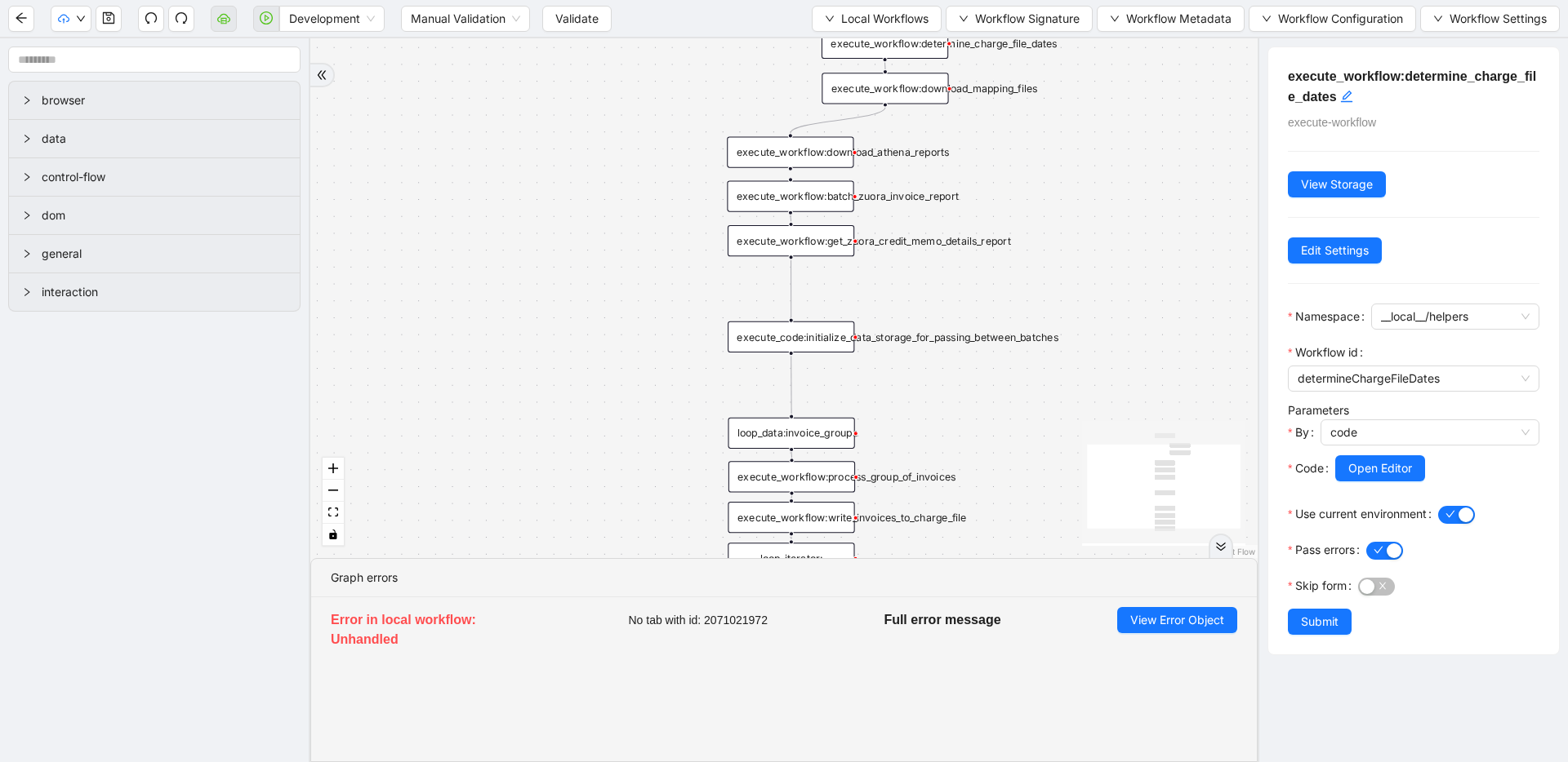
click at [761, 148] on div "execute_workflow:download_athena_reports" at bounding box center [790, 151] width 126 height 31
click at [820, 202] on div "execute_workflow:batch_zuora_invoice_report" at bounding box center [790, 195] width 126 height 31
click at [1375, 473] on span "Open Editor" at bounding box center [1379, 468] width 63 height 18
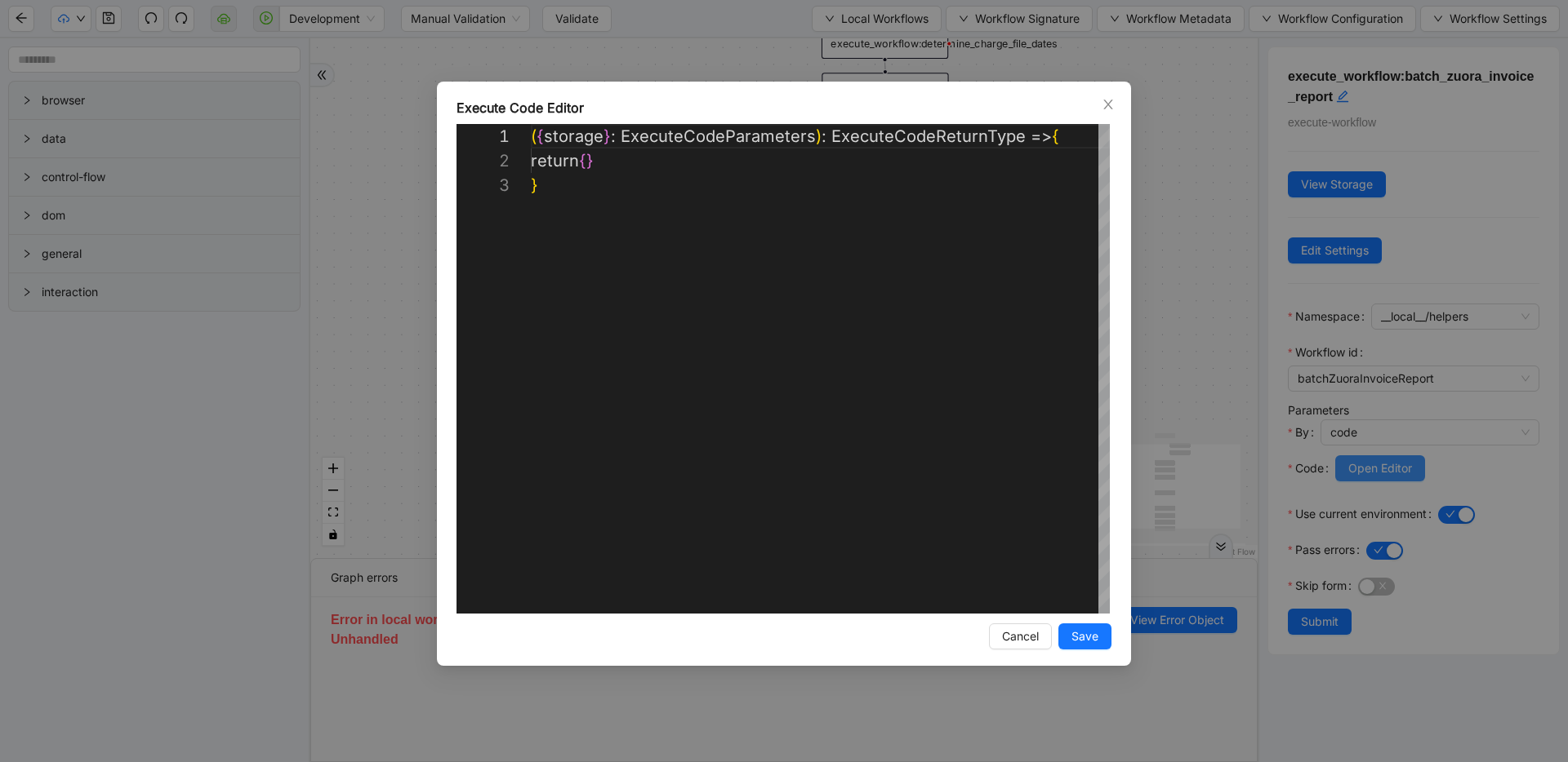
scroll to position [49, 0]
click at [1204, 325] on div "**********" at bounding box center [784, 381] width 1568 height 762
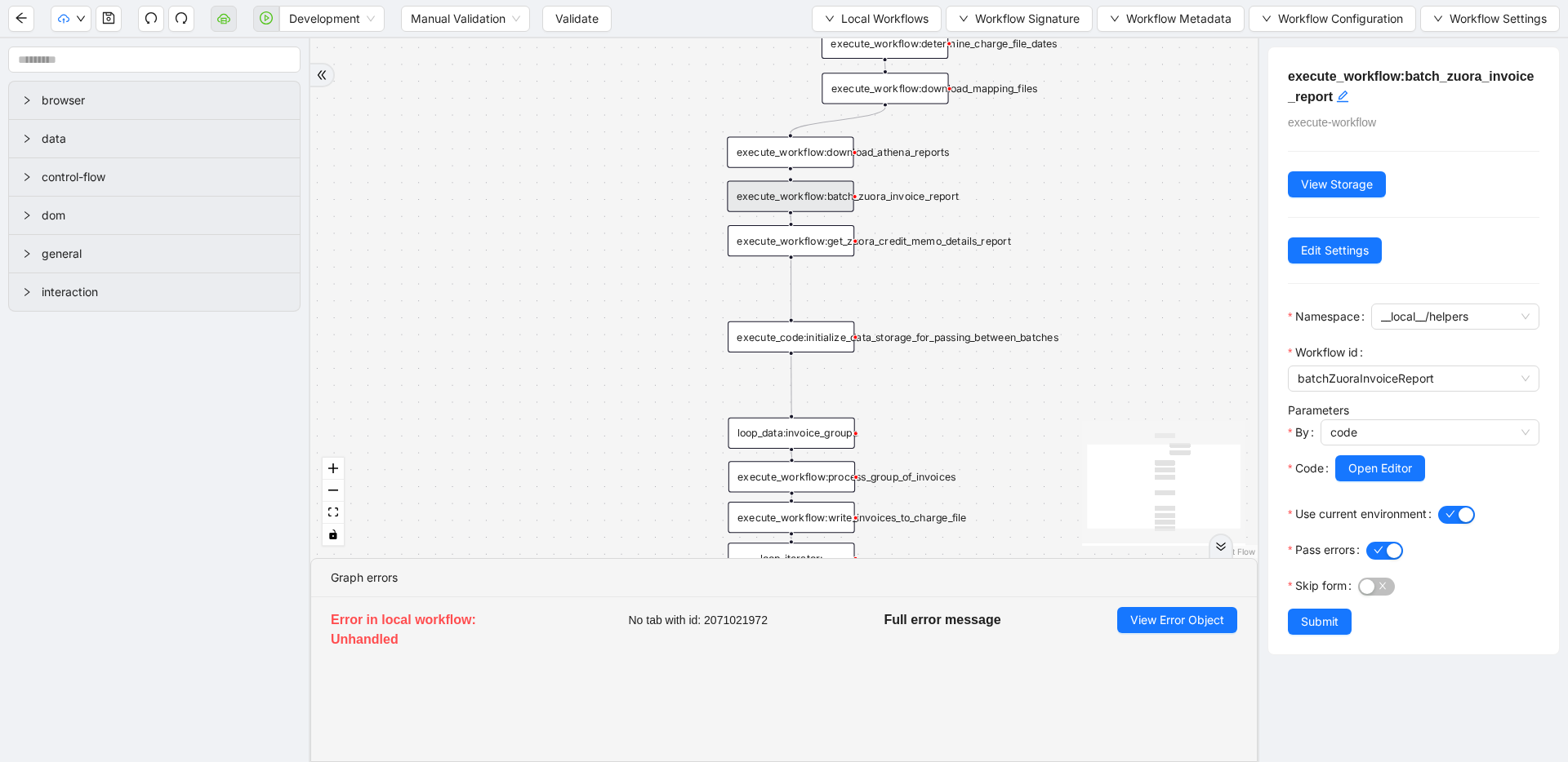
click at [816, 242] on div "execute_workflow:get_zuora_credit_memo_details_report" at bounding box center [790, 240] width 126 height 31
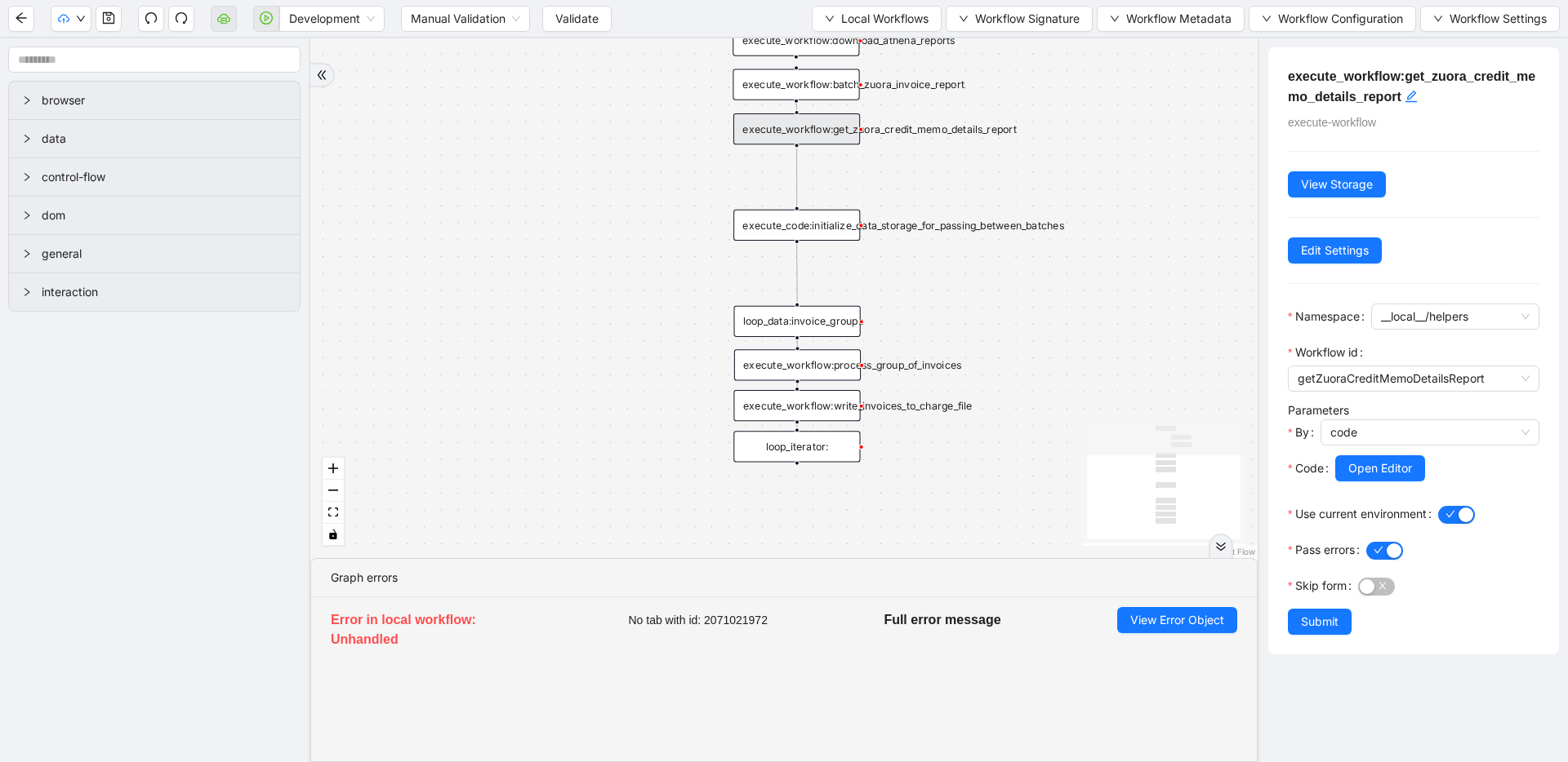
drag, startPoint x: 981, startPoint y: 299, endPoint x: 986, endPoint y: 188, distance: 111.1
click at [986, 188] on div "trigger execute_workflow:write_invoices_to_charge_file loop_data:invoice_groups…" at bounding box center [784, 298] width 947 height 520
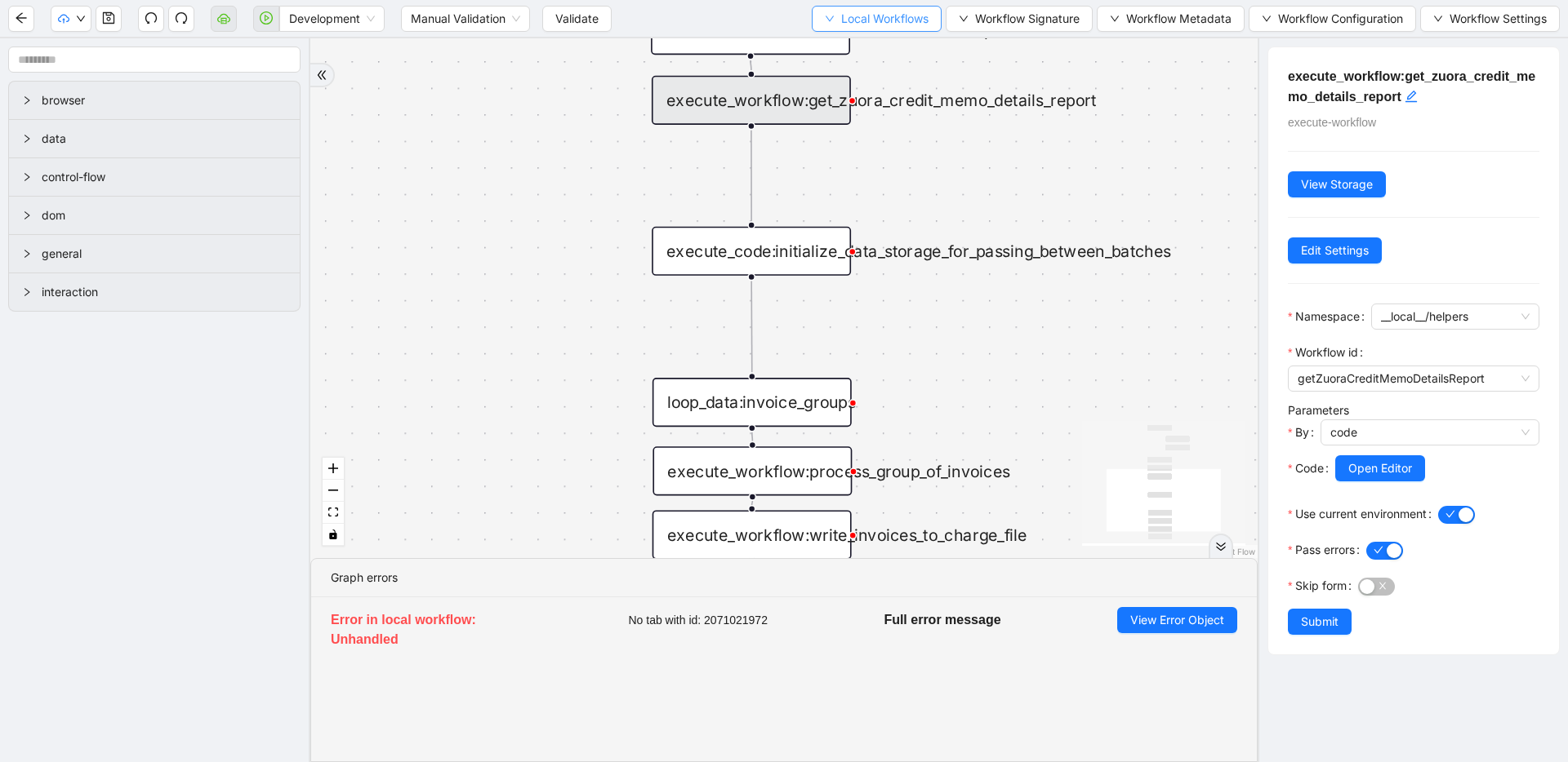
click at [872, 11] on span "Local Workflows" at bounding box center [884, 18] width 87 height 18
click at [859, 50] on span "Select" at bounding box center [869, 50] width 106 height 18
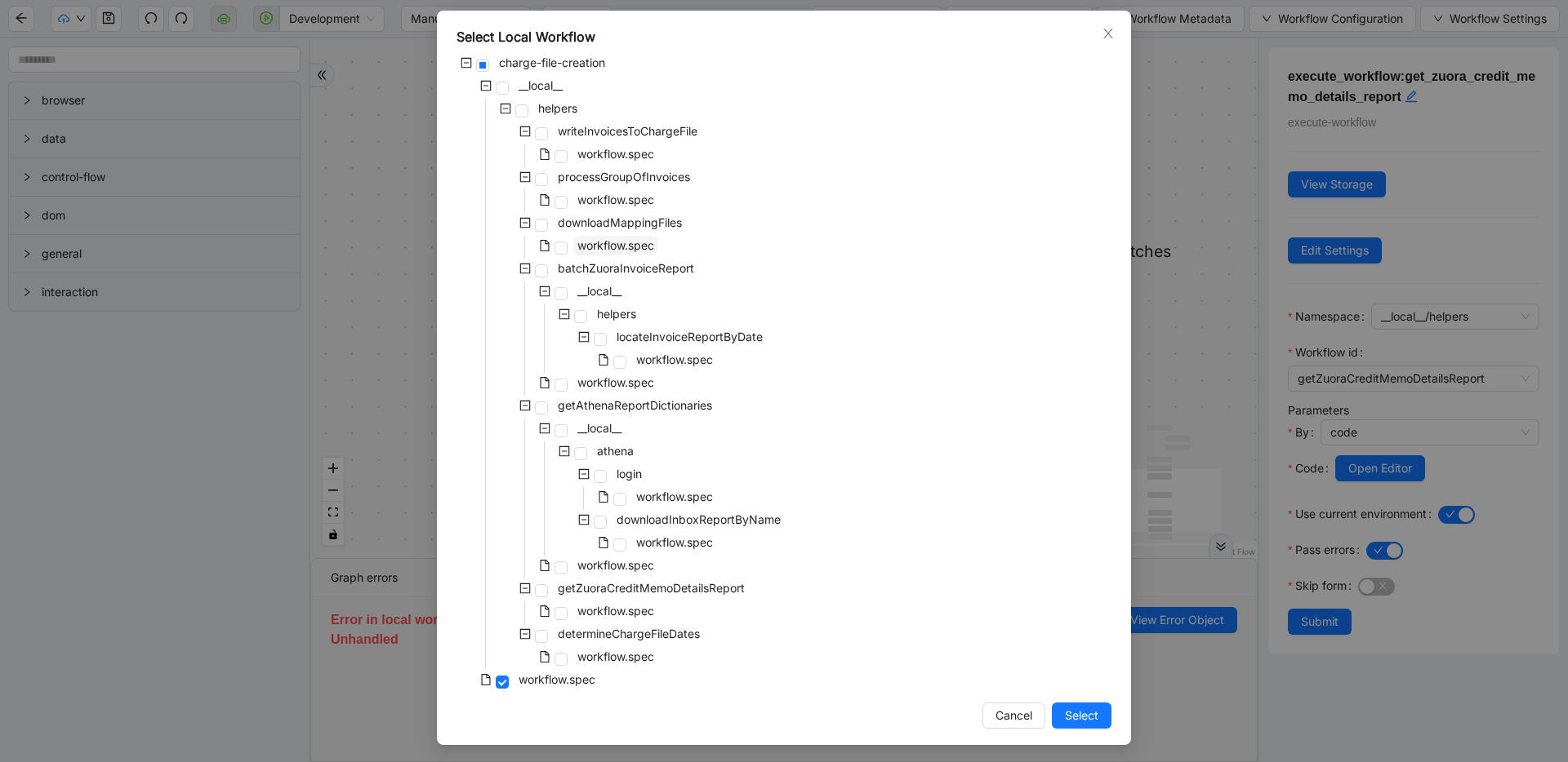
scroll to position [74, 0]
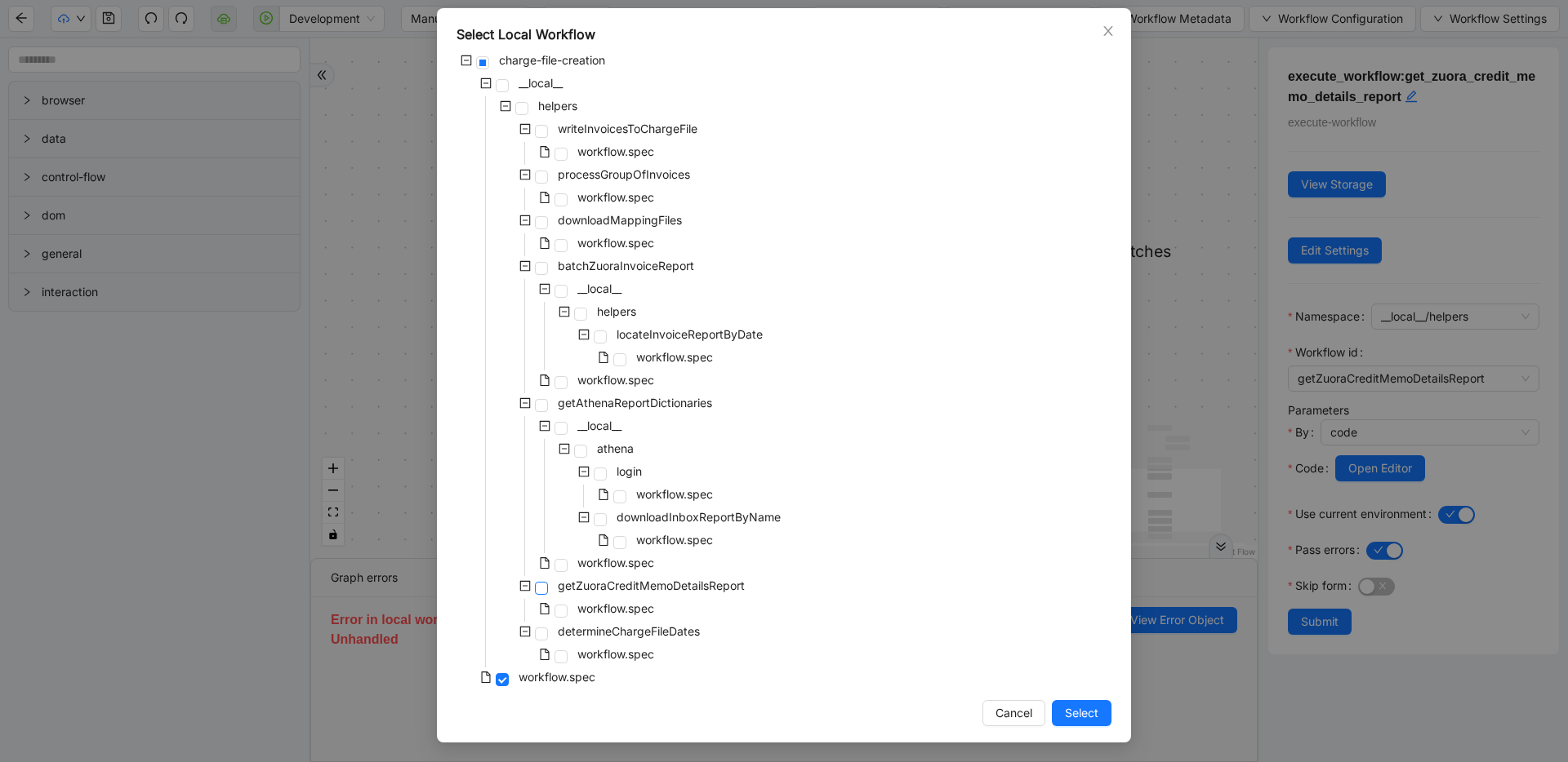
click at [536, 592] on span at bounding box center [541, 589] width 13 height 13
click at [1077, 706] on span "Select" at bounding box center [1081, 713] width 34 height 18
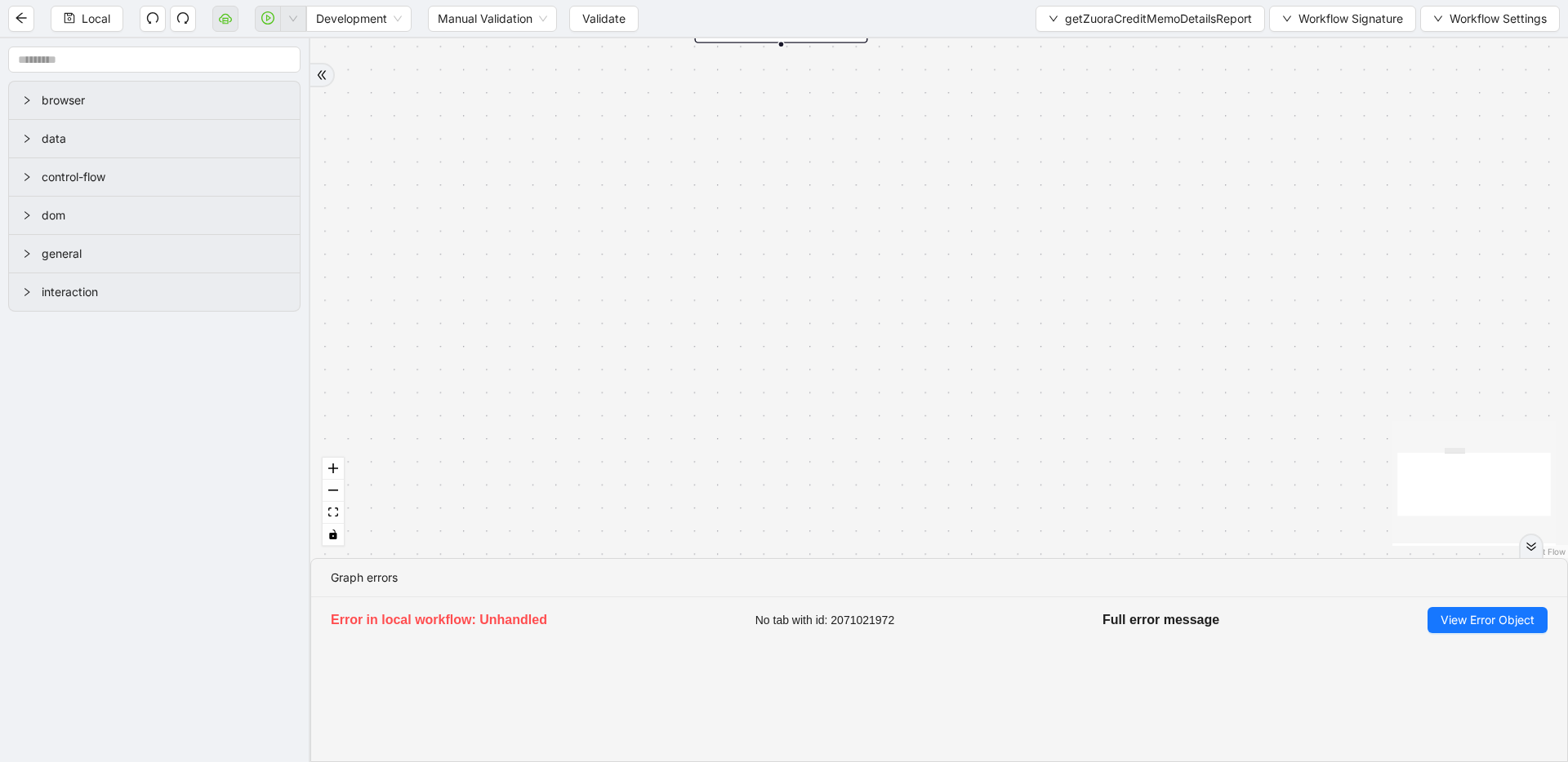
drag, startPoint x: 944, startPoint y: 177, endPoint x: 900, endPoint y: 379, distance: 206.7
click at [1142, 10] on span "getZuoraCreditMemoDetailsReport" at bounding box center [1158, 18] width 187 height 18
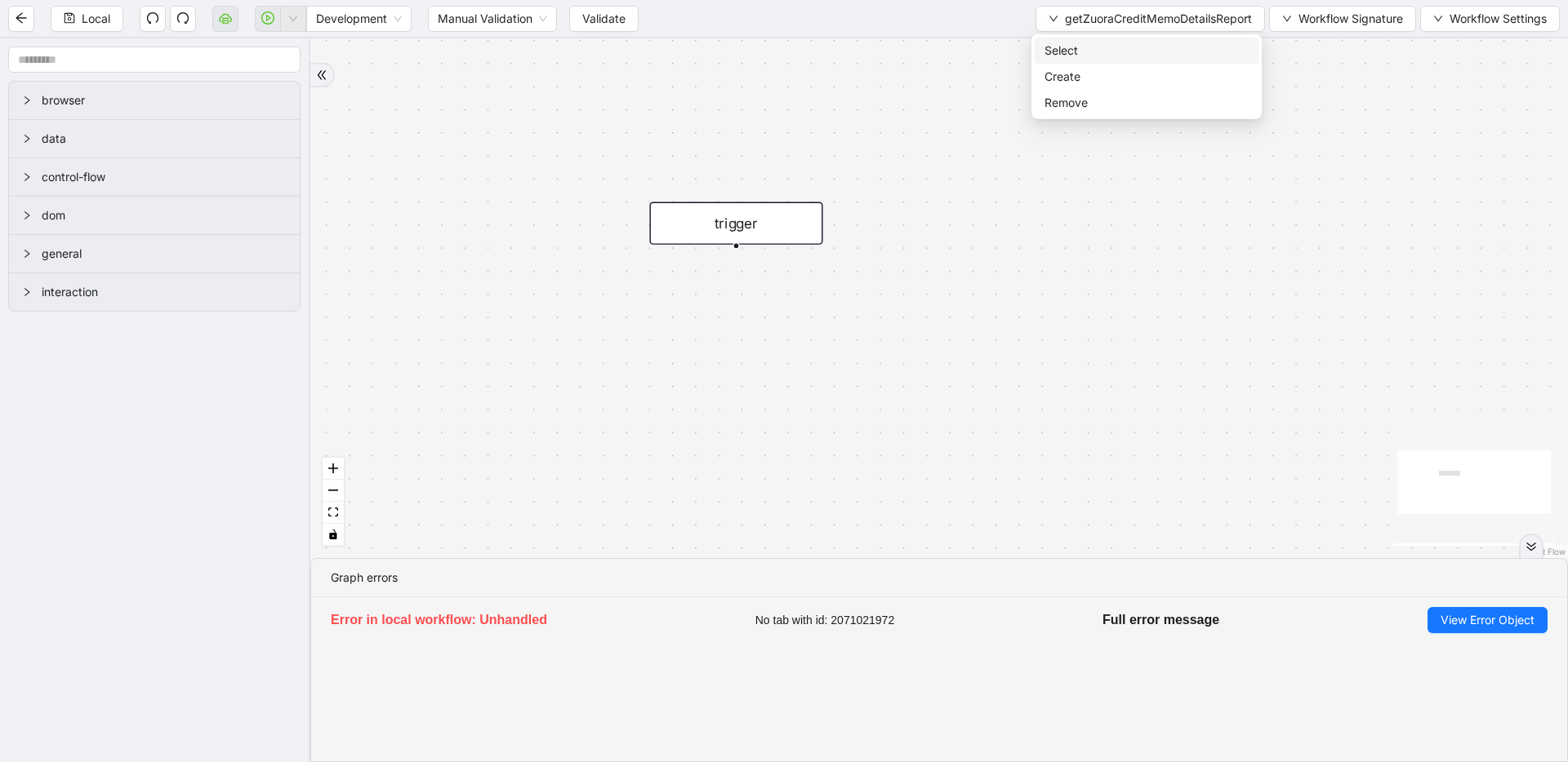
click at [1125, 37] on li "Select" at bounding box center [1147, 50] width 224 height 26
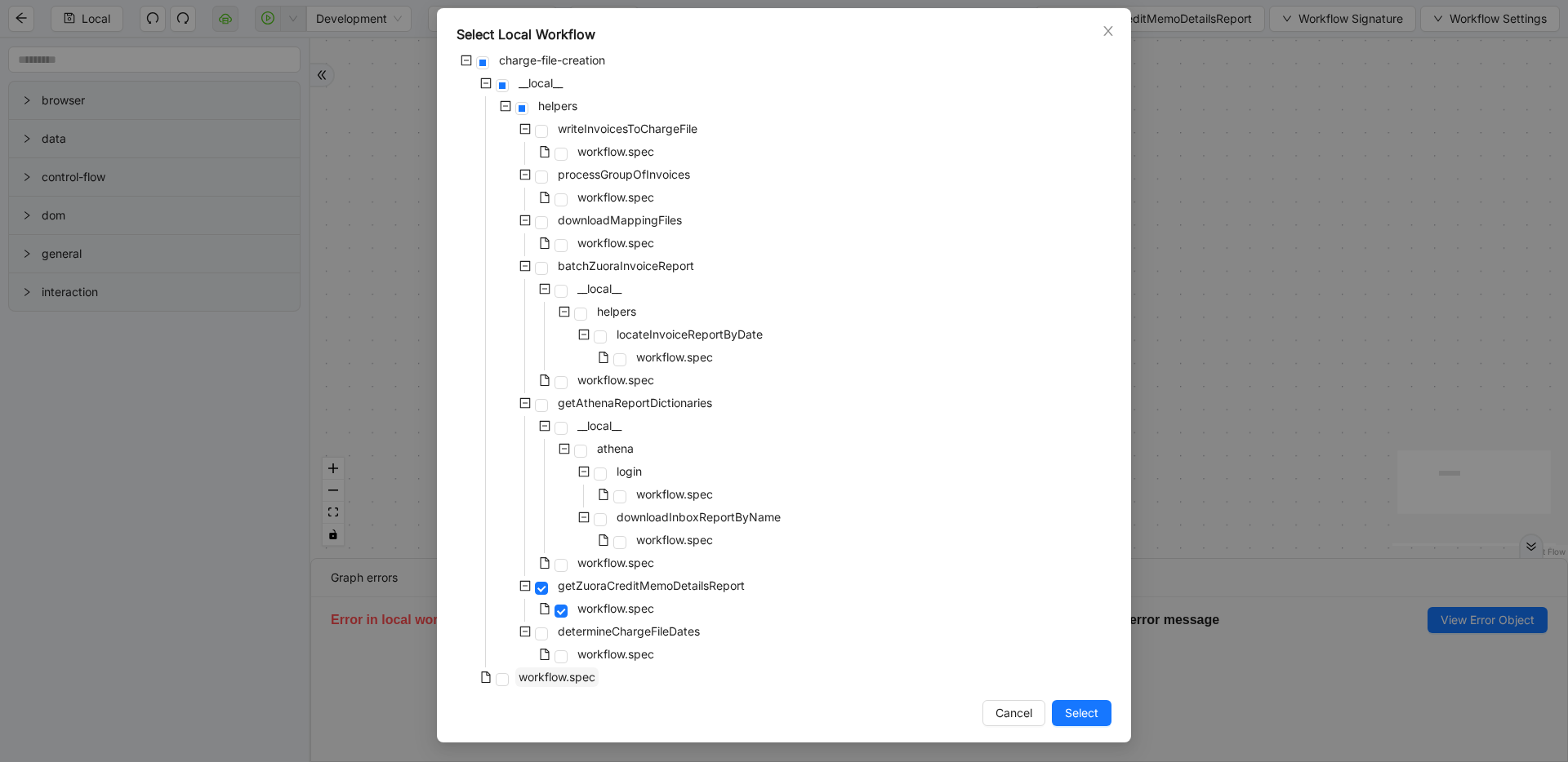
click at [556, 675] on span "workflow.spec" at bounding box center [557, 677] width 77 height 13
click at [1058, 722] on button "Select" at bounding box center [1081, 712] width 59 height 26
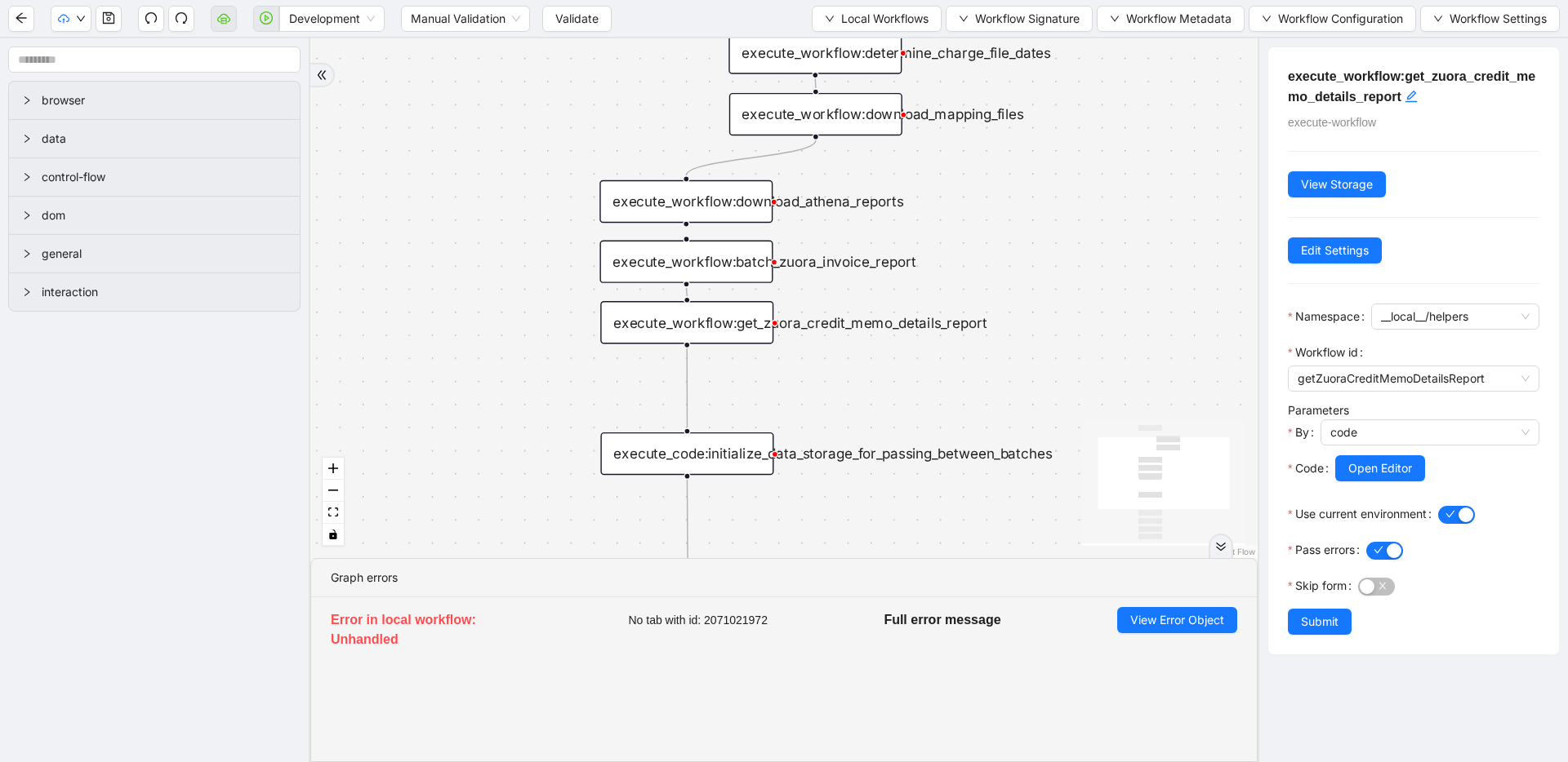
drag, startPoint x: 1090, startPoint y: 290, endPoint x: 1034, endPoint y: 216, distance: 92.8
click at [1034, 216] on div "trigger execute_workflow:write_invoices_to_charge_file loop_data:invoice_groups…" at bounding box center [784, 298] width 947 height 520
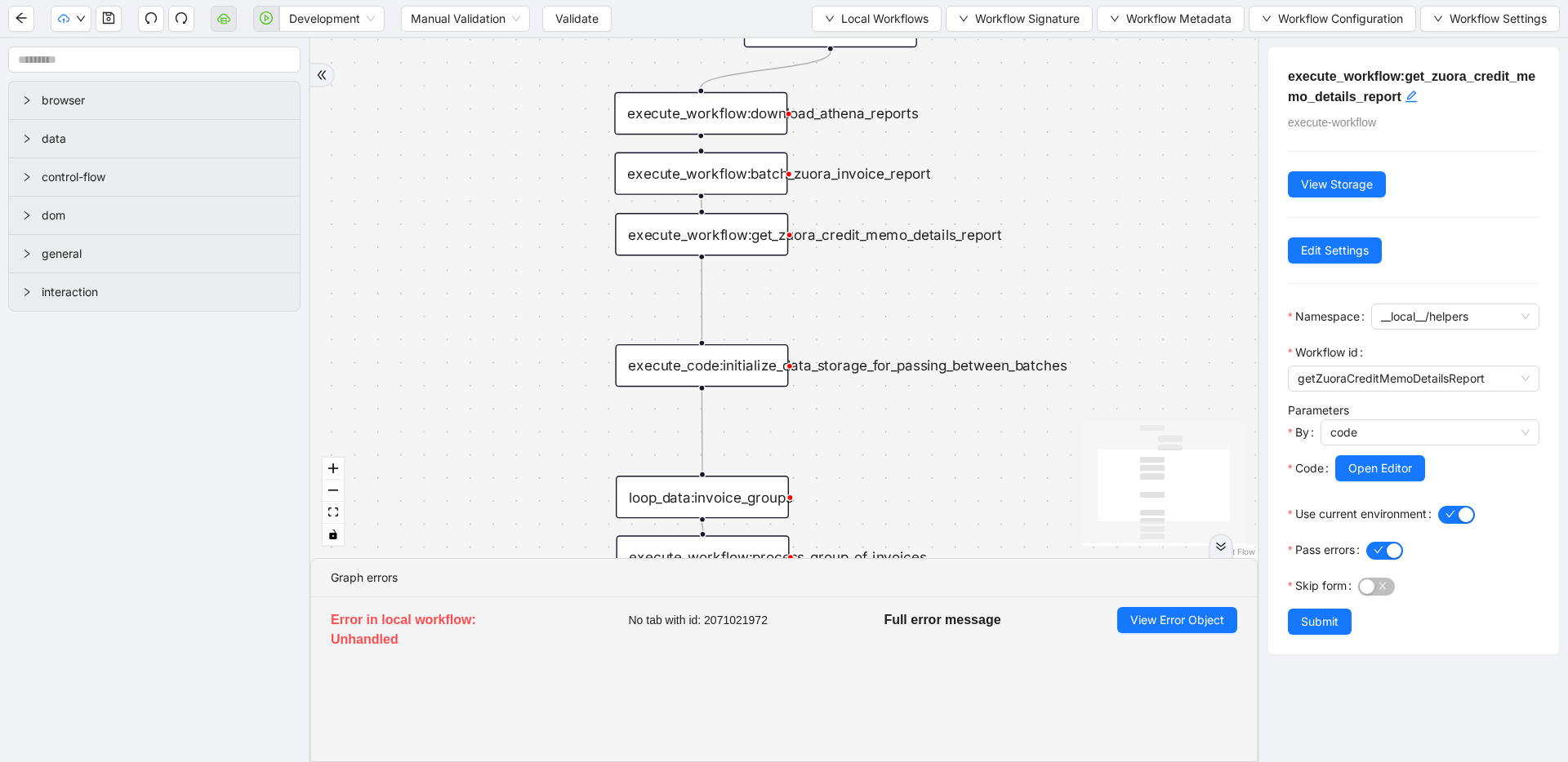
drag, startPoint x: 976, startPoint y: 395, endPoint x: 990, endPoint y: 307, distance: 89.1
click at [990, 307] on div "trigger execute_workflow:write_invoices_to_charge_file loop_data:invoice_groups…" at bounding box center [784, 298] width 947 height 520
click at [749, 186] on div "execute_workflow:batch_zuora_invoice_report" at bounding box center [700, 173] width 173 height 42
click at [717, 235] on div "execute_workflow:get_zuora_credit_memo_details_report" at bounding box center [701, 234] width 173 height 42
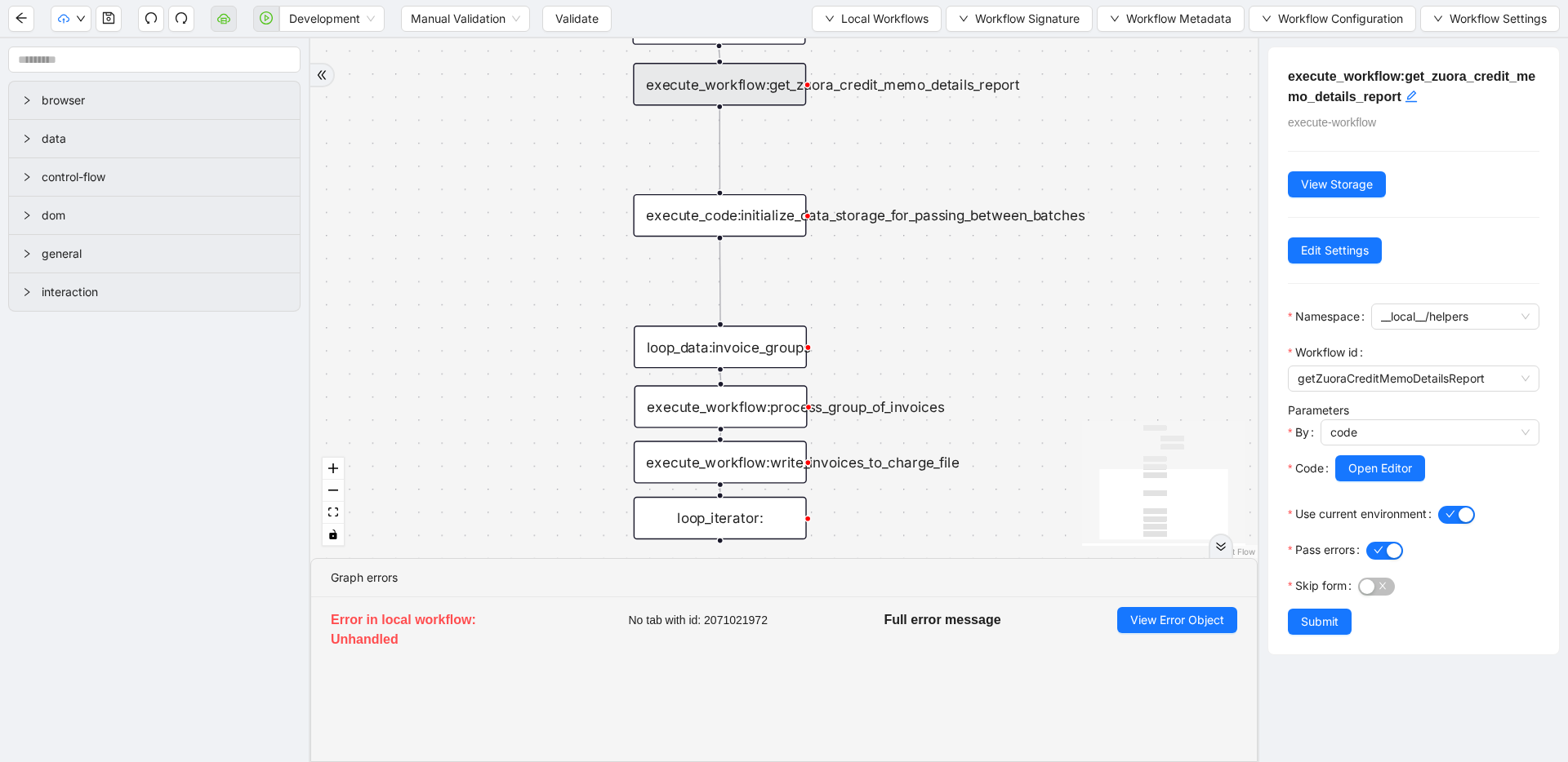
drag, startPoint x: 732, startPoint y: 293, endPoint x: 750, endPoint y: 143, distance: 151.1
click at [750, 143] on div "trigger execute_workflow:write_invoices_to_charge_file loop_data:invoice_groups…" at bounding box center [784, 298] width 947 height 520
click at [711, 218] on div "execute_code:initialize_data_storage_for_passing_between_batches" at bounding box center [719, 215] width 173 height 42
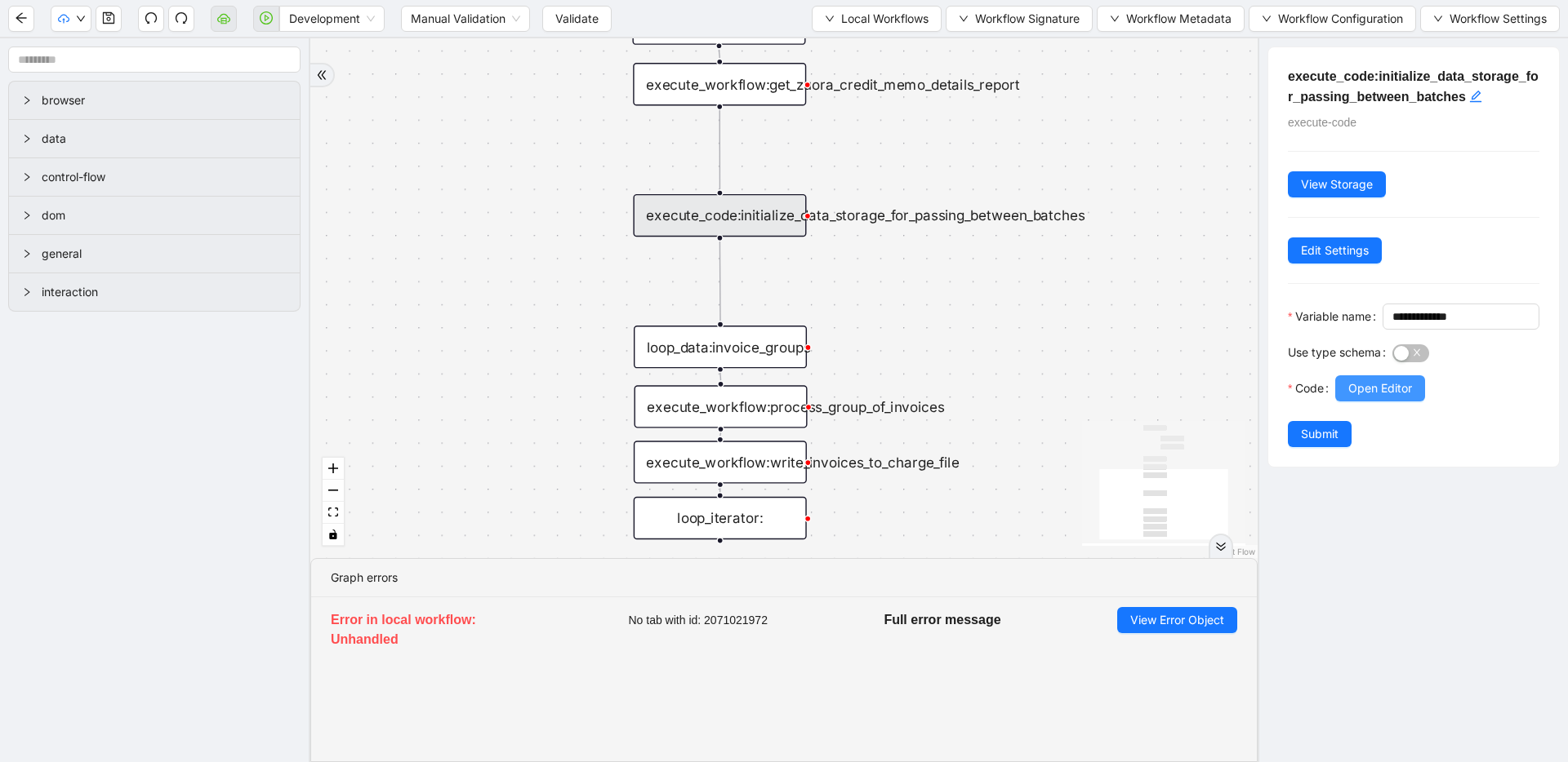
click at [1355, 397] on span "Open Editor" at bounding box center [1379, 388] width 63 height 18
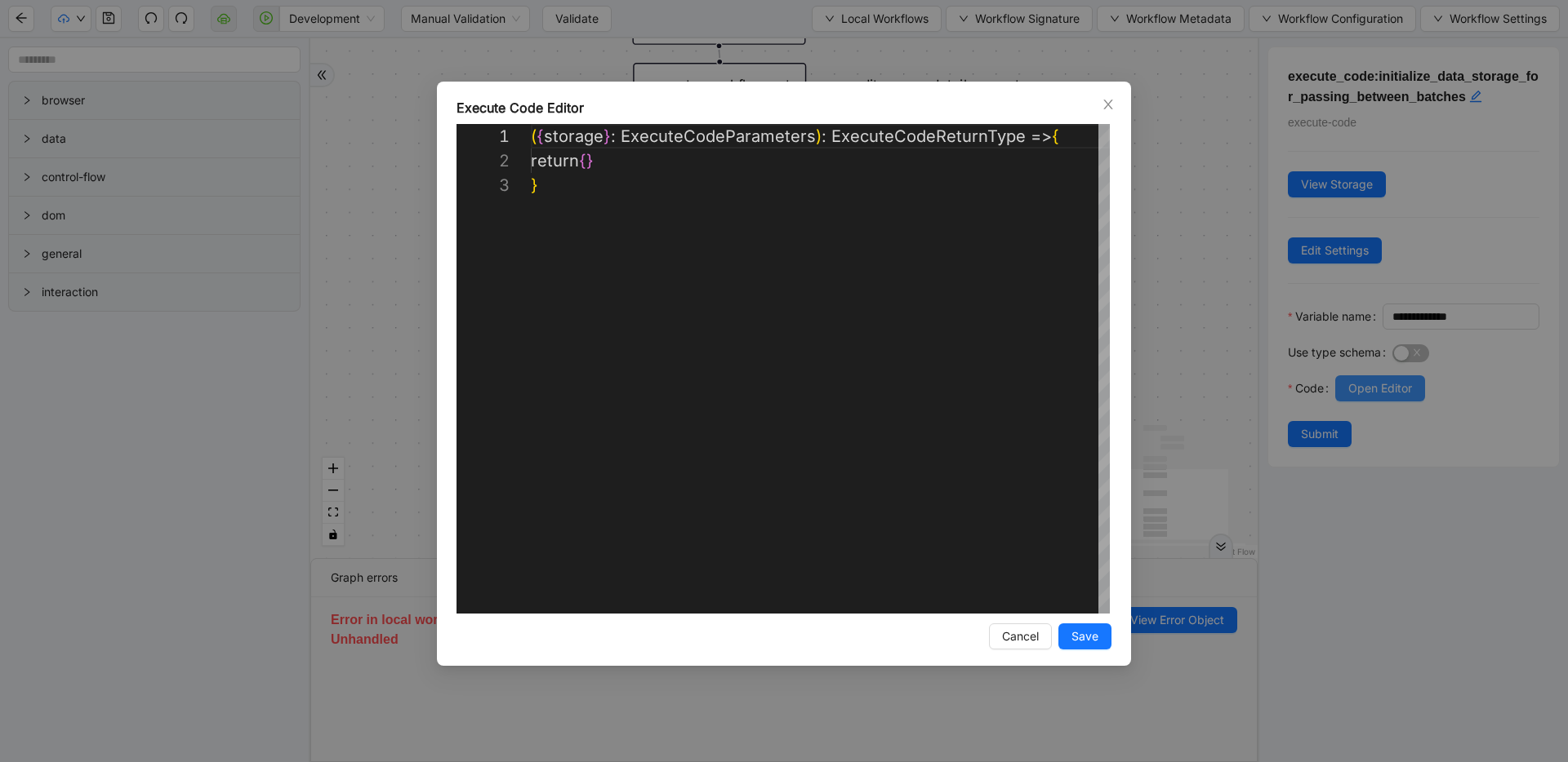
scroll to position [49, 0]
click at [1213, 164] on div "**********" at bounding box center [784, 381] width 1568 height 762
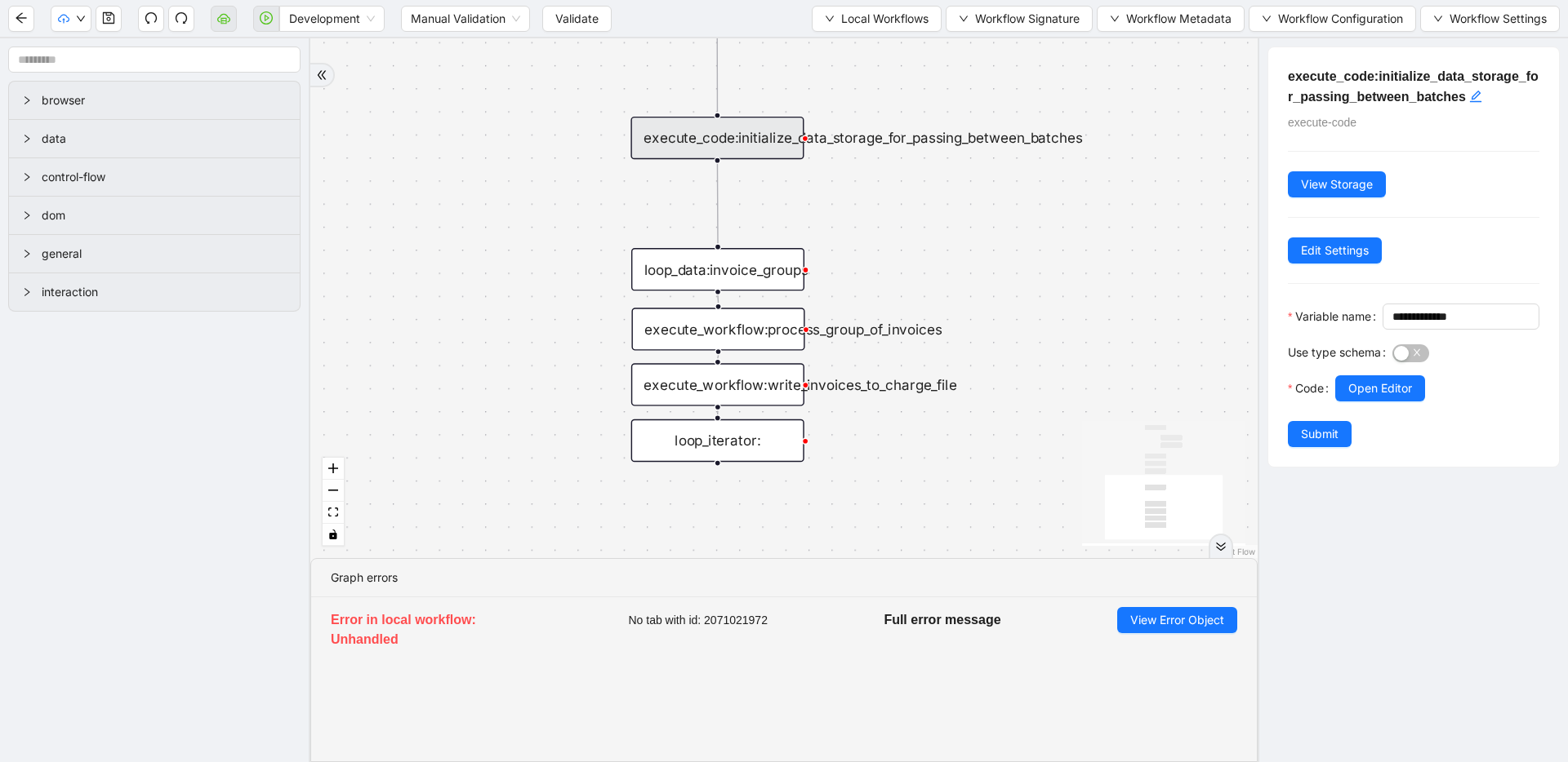
drag, startPoint x: 904, startPoint y: 334, endPoint x: 901, endPoint y: 248, distance: 86.1
click at [901, 248] on div "trigger execute_workflow:write_invoices_to_charge_file loop_data:invoice_groups…" at bounding box center [784, 298] width 947 height 520
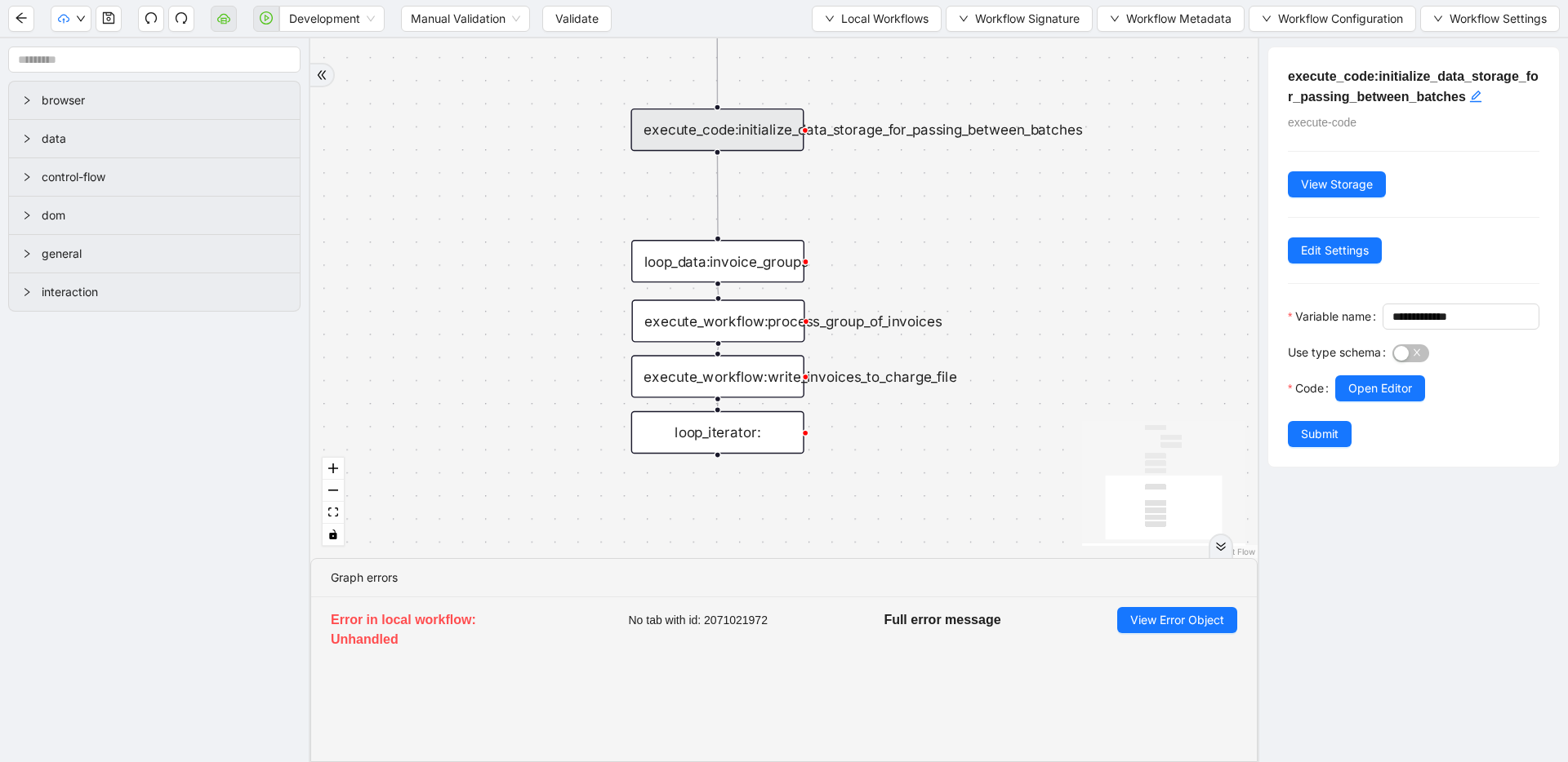
click at [761, 269] on div "loop_data:invoice_groups" at bounding box center [717, 261] width 173 height 42
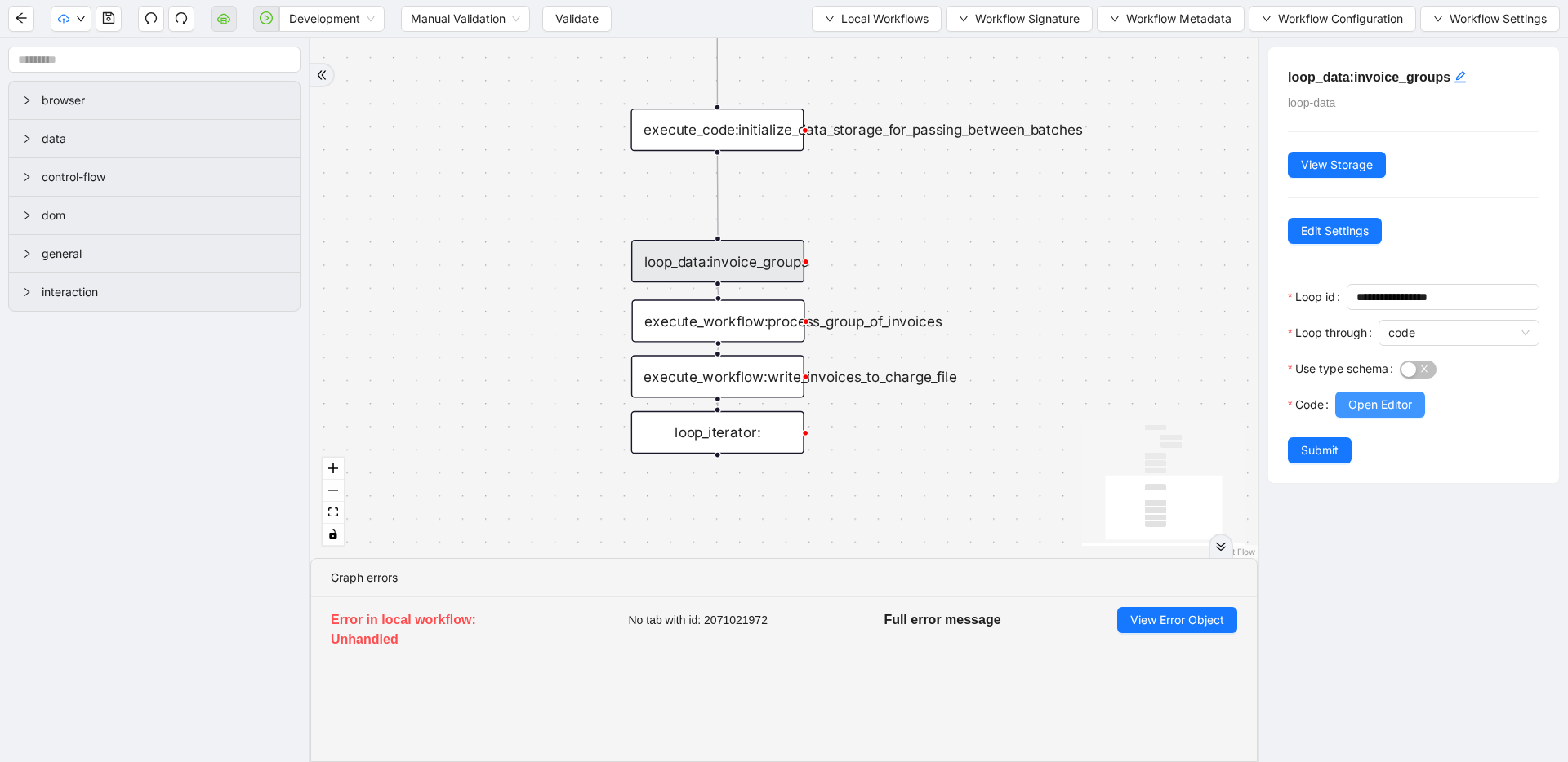
click at [1399, 392] on button "Open Editor" at bounding box center [1380, 404] width 90 height 26
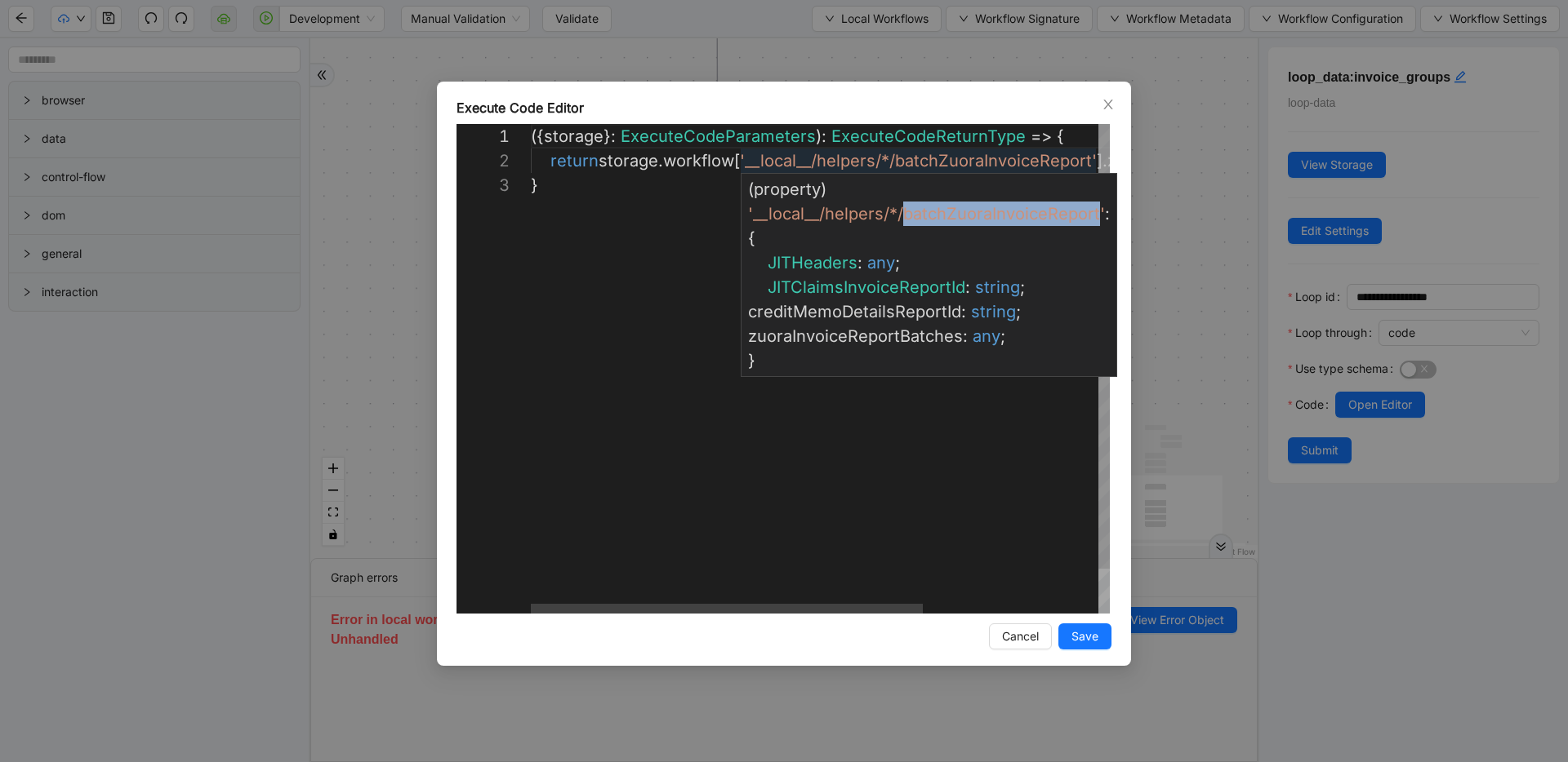
drag, startPoint x: 903, startPoint y: 213, endPoint x: 1095, endPoint y: 213, distance: 192.0
click at [1095, 213] on span "'__local__/helpers/*/batchZuoraInvoiceReport'" at bounding box center [926, 213] width 357 height 19
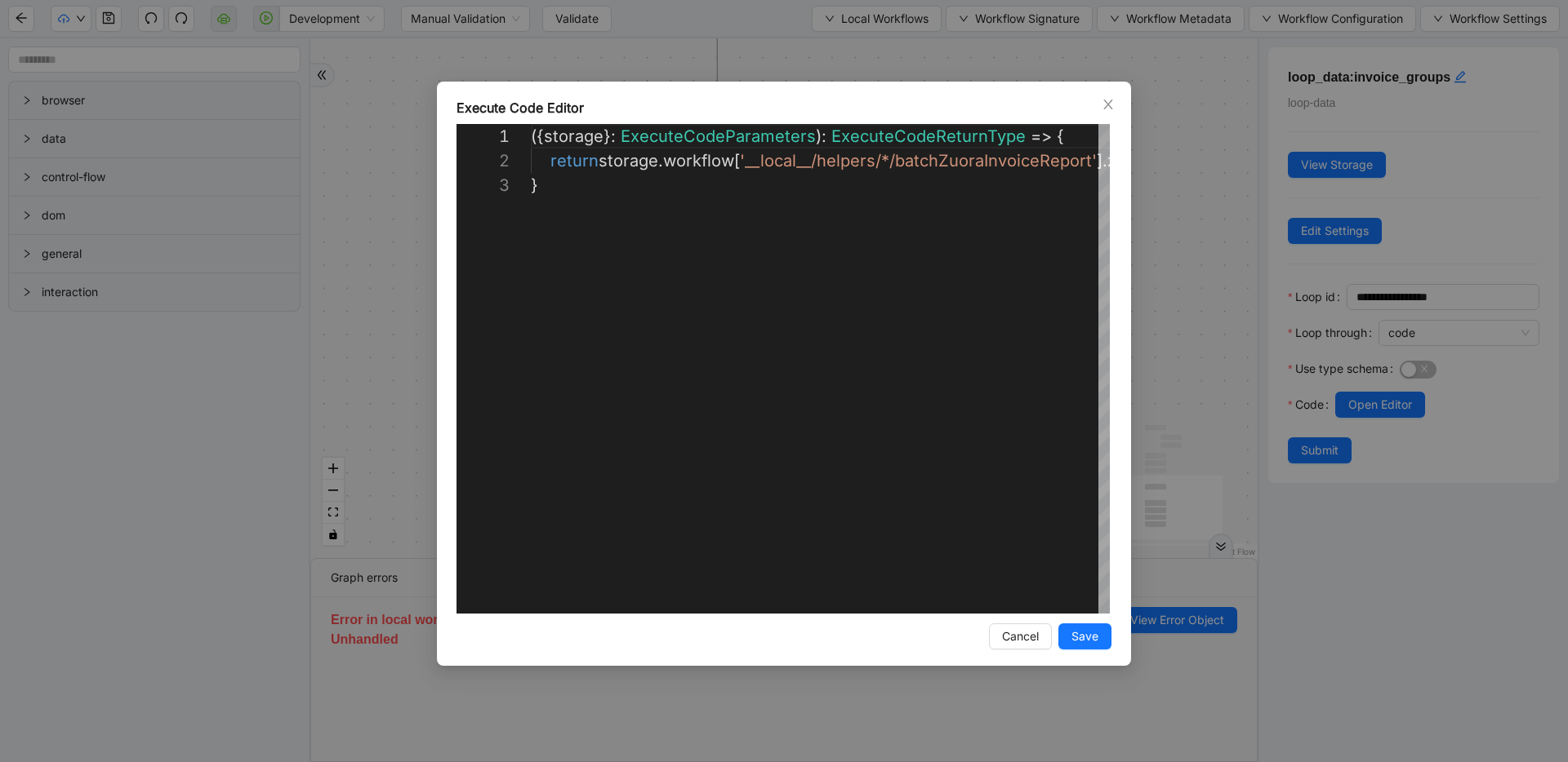
click at [1157, 141] on div "**********" at bounding box center [784, 381] width 1568 height 762
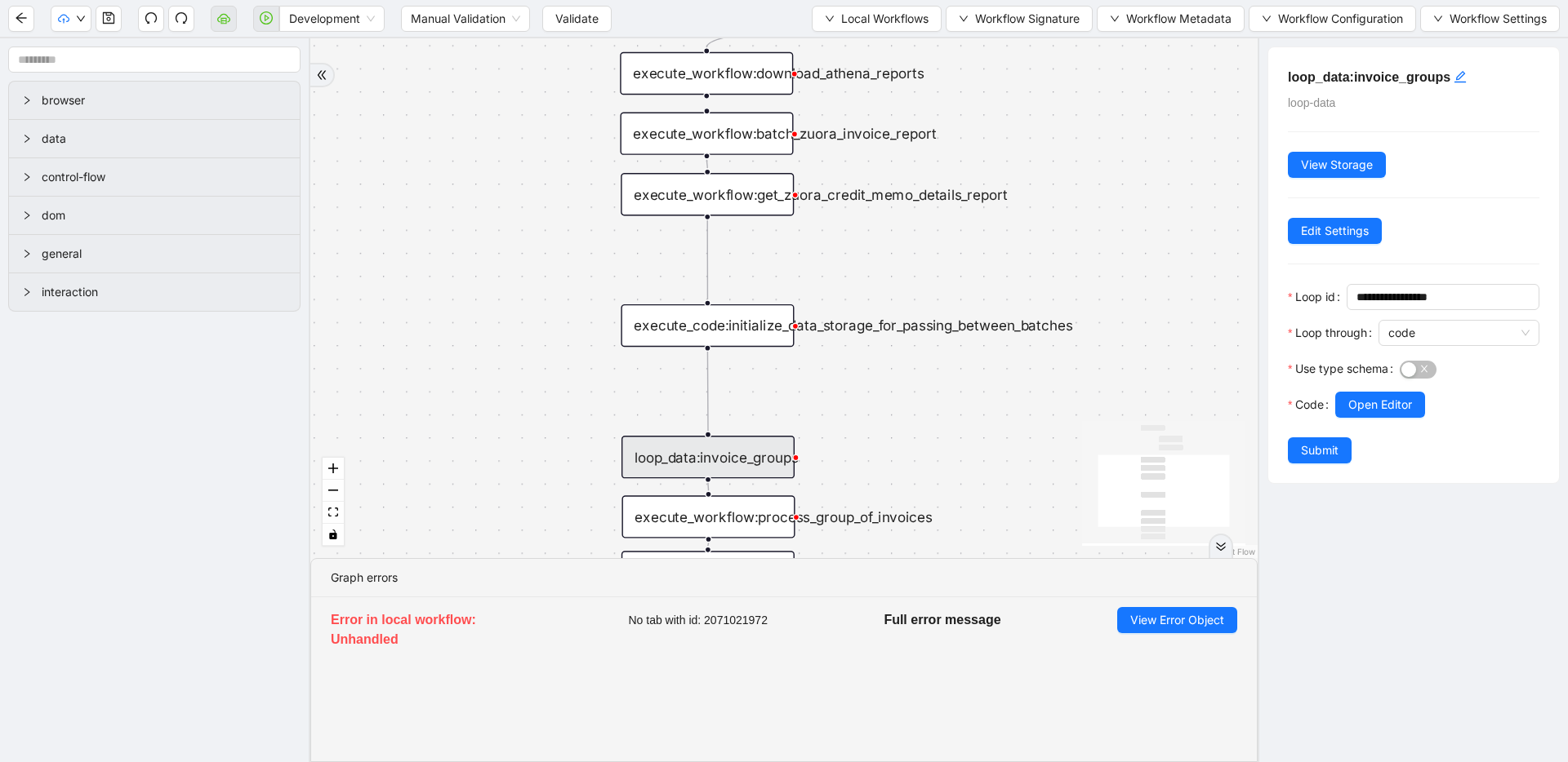
drag, startPoint x: 837, startPoint y: 229, endPoint x: 829, endPoint y: 411, distance: 182.2
click at [829, 411] on div "trigger execute_workflow:write_invoices_to_charge_file loop_data:invoice_groups…" at bounding box center [784, 298] width 947 height 520
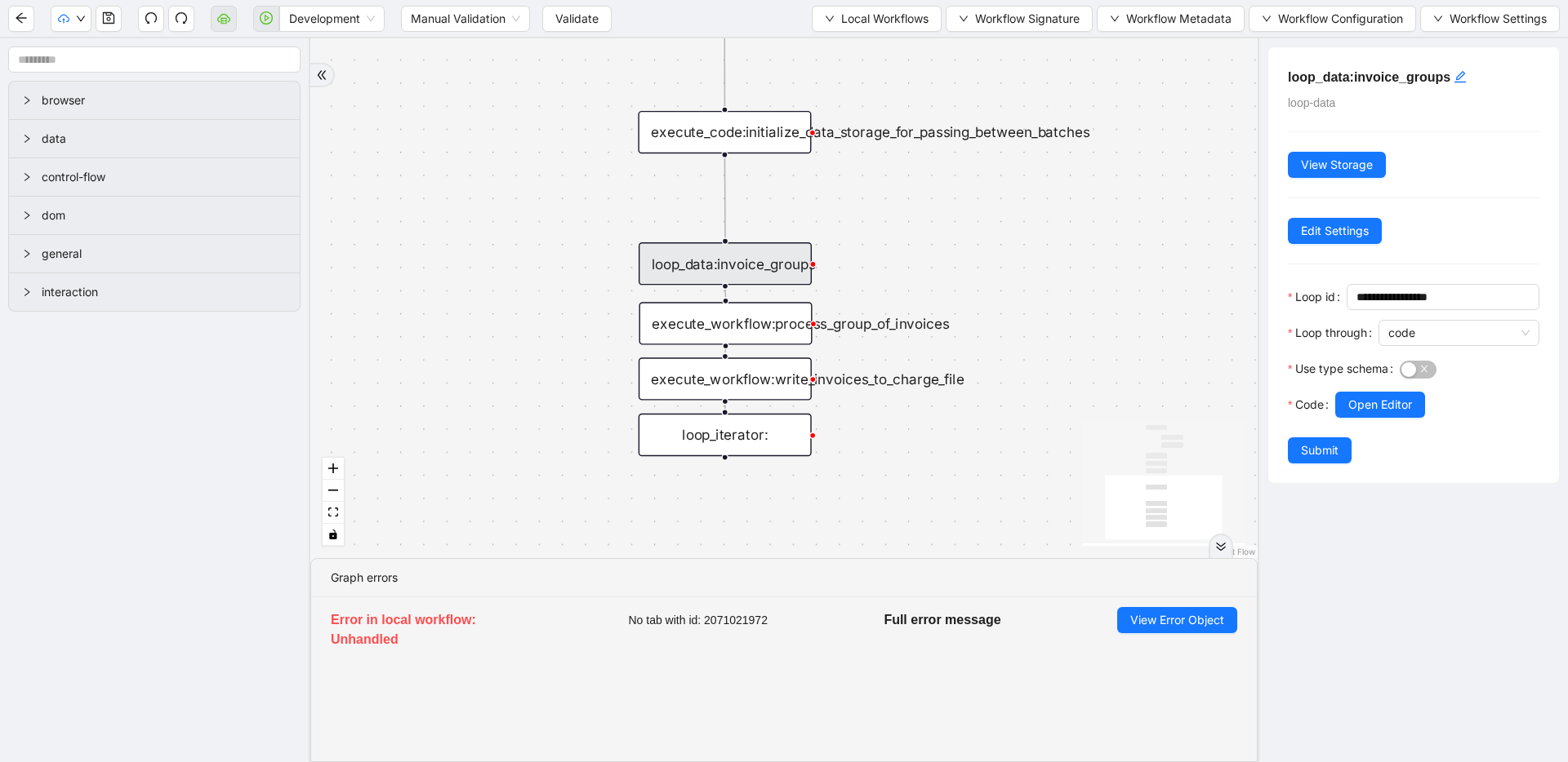
drag, startPoint x: 1015, startPoint y: 417, endPoint x: 1033, endPoint y: 224, distance: 193.8
click at [1033, 224] on div "trigger execute_workflow:write_invoices_to_charge_file loop_data:invoice_groups…" at bounding box center [784, 298] width 947 height 520
click at [739, 329] on div "execute_workflow:process_group_of_invoices" at bounding box center [725, 323] width 173 height 42
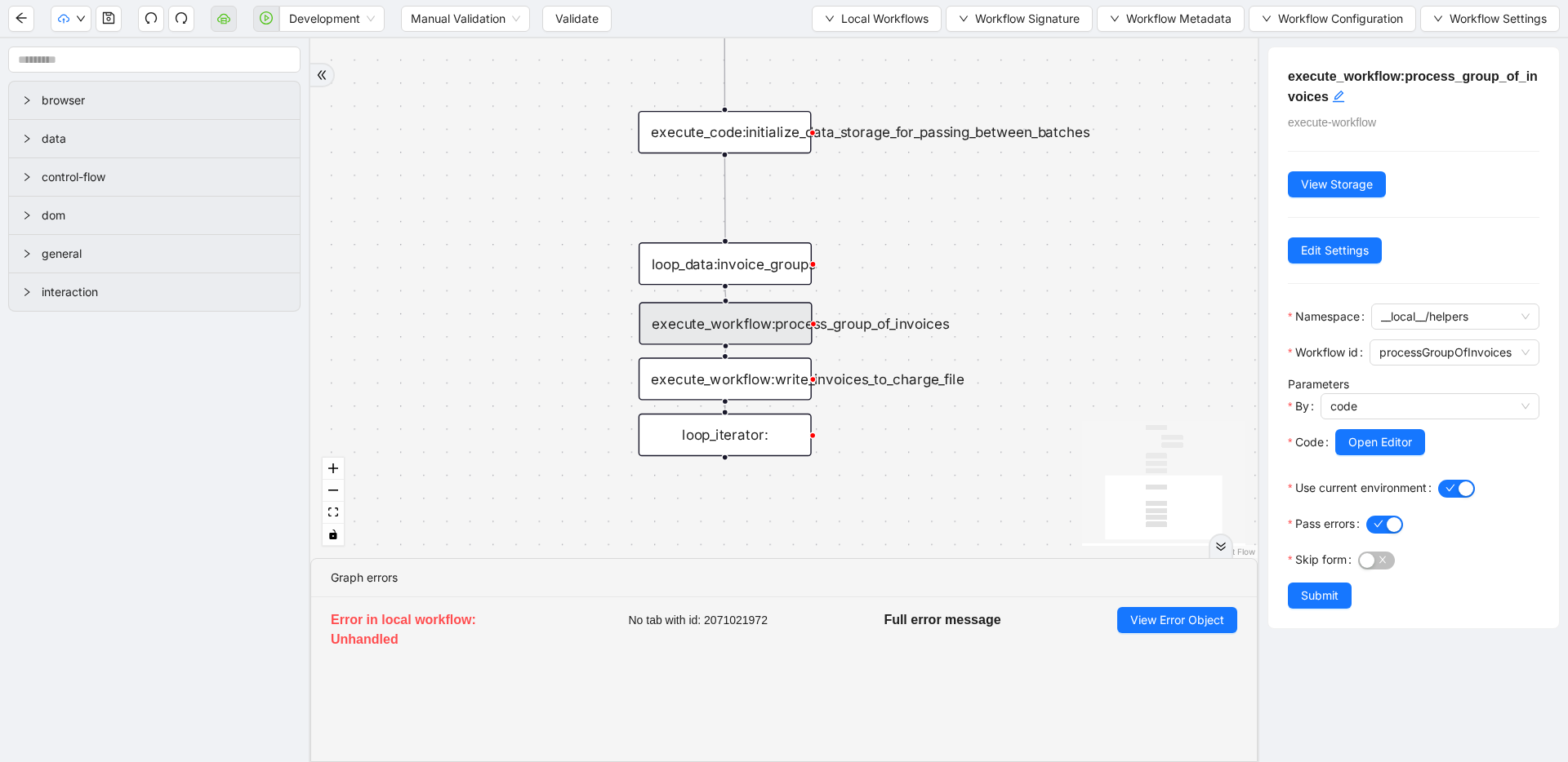
click at [736, 382] on div "execute_workflow:write_invoices_to_charge_file" at bounding box center [725, 378] width 173 height 42
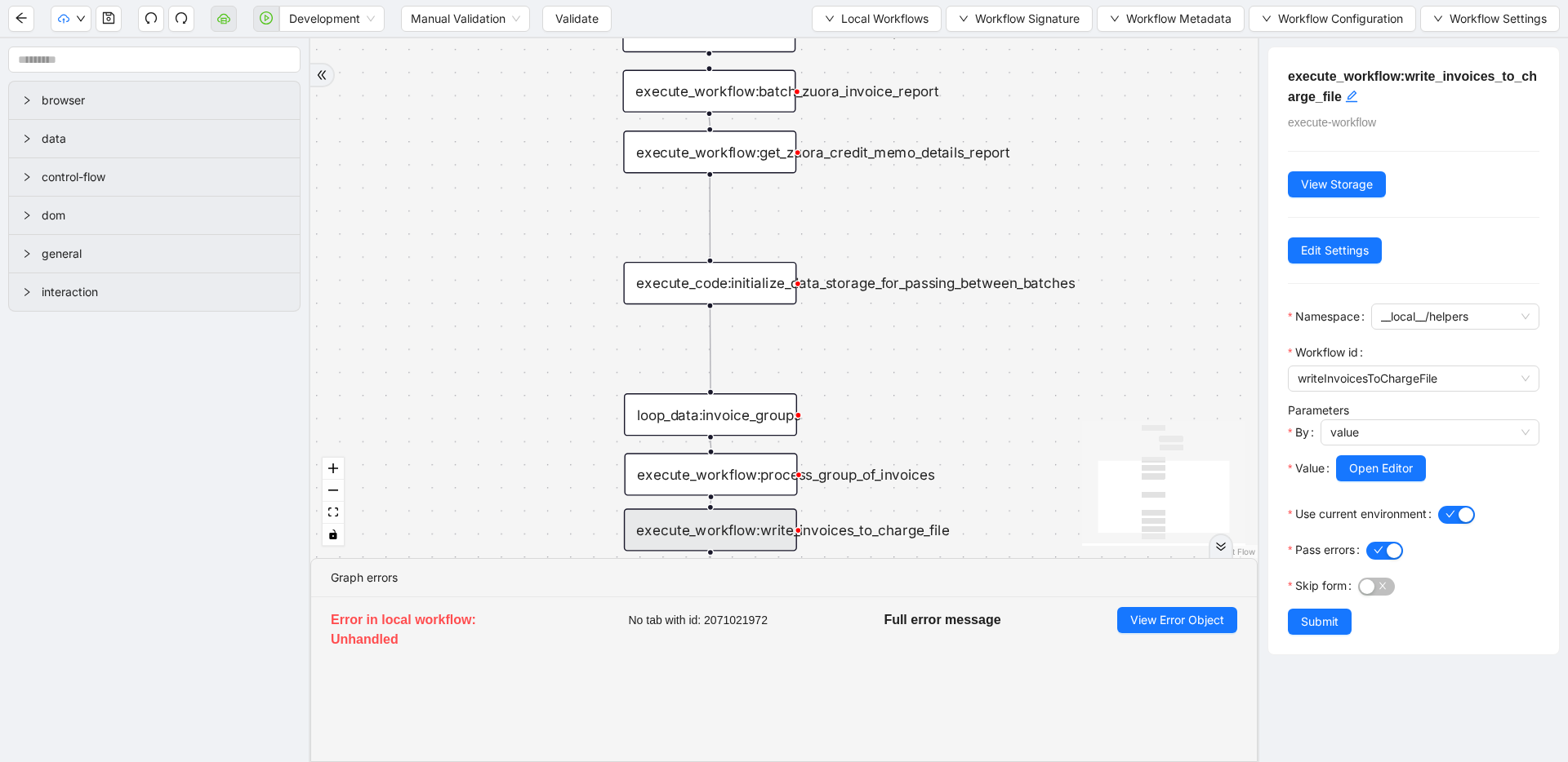
drag, startPoint x: 896, startPoint y: 196, endPoint x: 881, endPoint y: 347, distance: 151.7
click at [881, 347] on div "trigger execute_workflow:write_invoices_to_charge_file loop_data:invoice_groups…" at bounding box center [784, 298] width 947 height 520
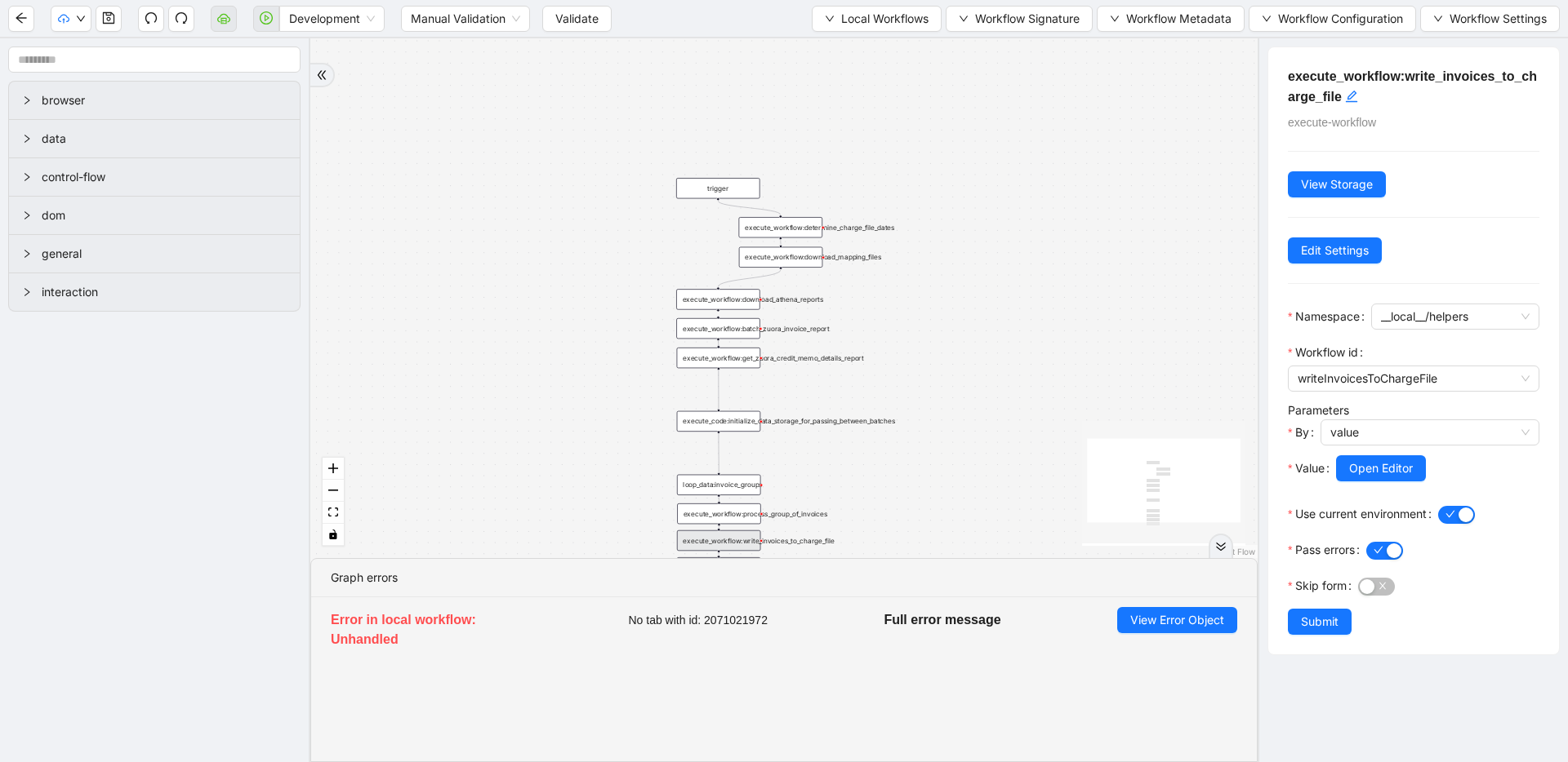
drag, startPoint x: 921, startPoint y: 180, endPoint x: 827, endPoint y: 368, distance: 210.2
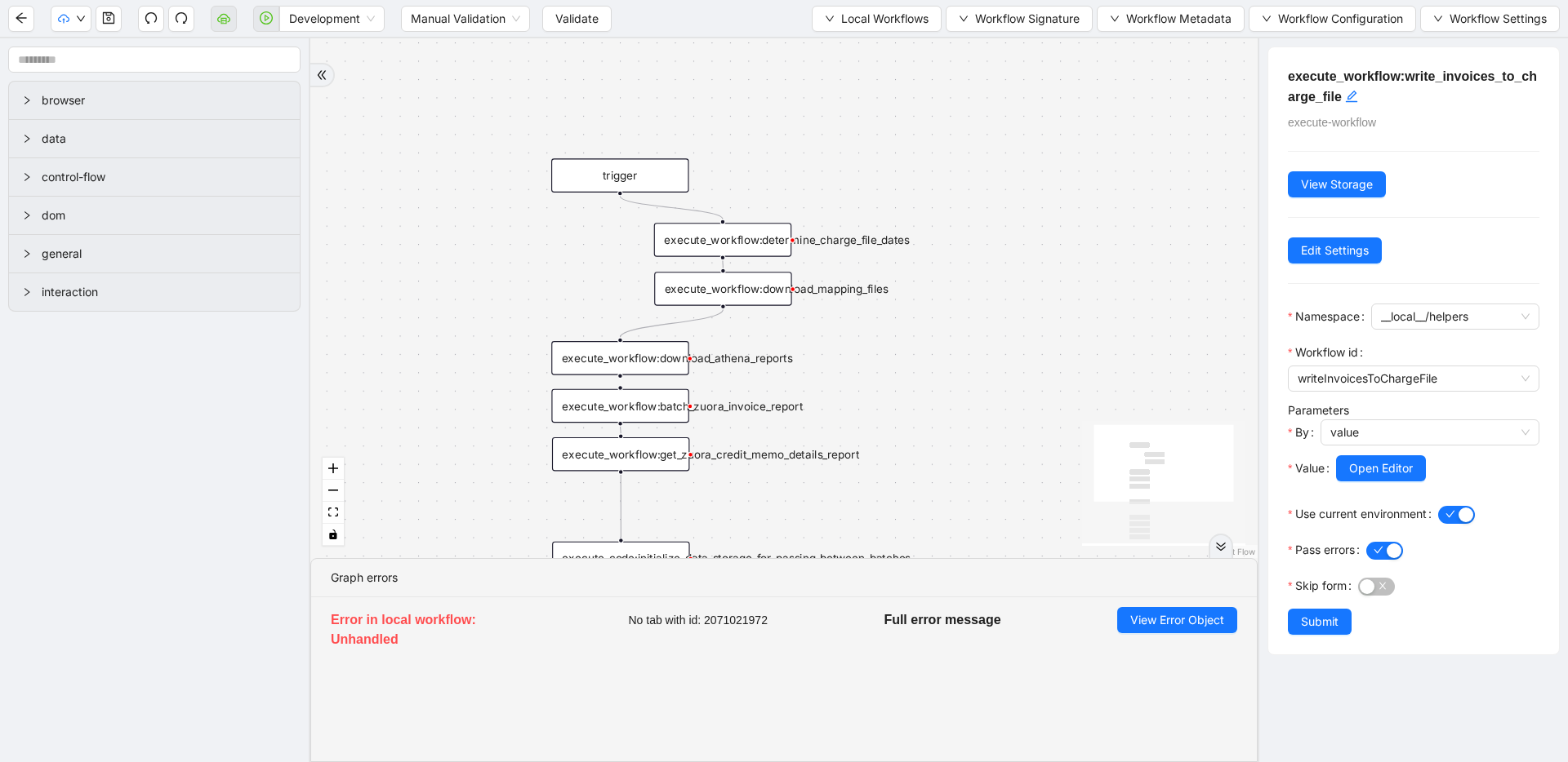
drag, startPoint x: 929, startPoint y: 216, endPoint x: 902, endPoint y: 319, distance: 106.5
click at [549, 13] on button "Validate" at bounding box center [577, 18] width 69 height 26
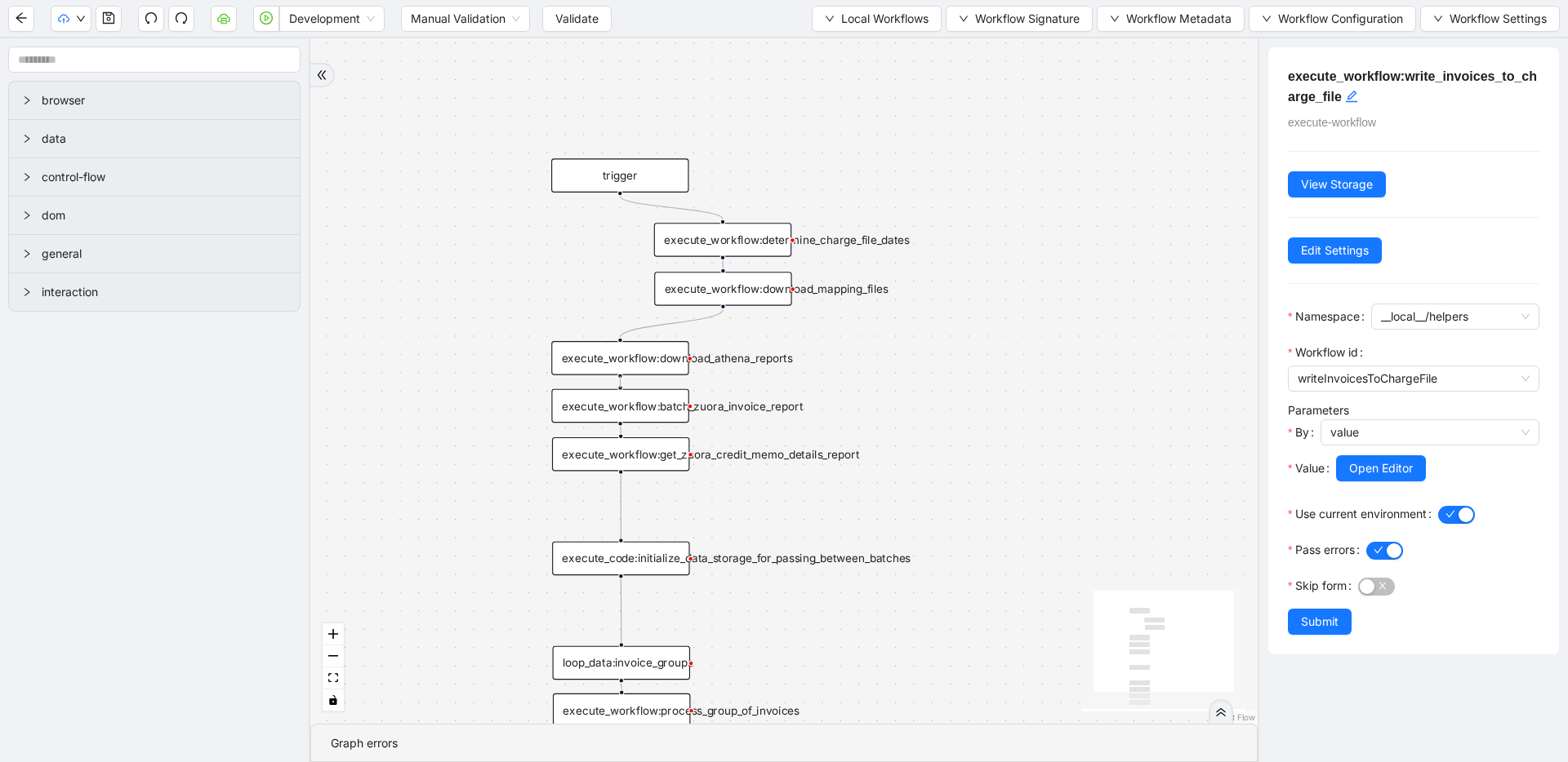
drag, startPoint x: 620, startPoint y: 376, endPoint x: 613, endPoint y: 364, distance: 13.9
click at [622, 385] on div "trigger execute_workflow:write_invoices_to_charge_file loop_data:invoice_groups…" at bounding box center [1079, 684] width 1064 height 770
click at [579, 19] on span "Validate" at bounding box center [577, 18] width 43 height 18
click at [273, 16] on button "button" at bounding box center [265, 18] width 26 height 26
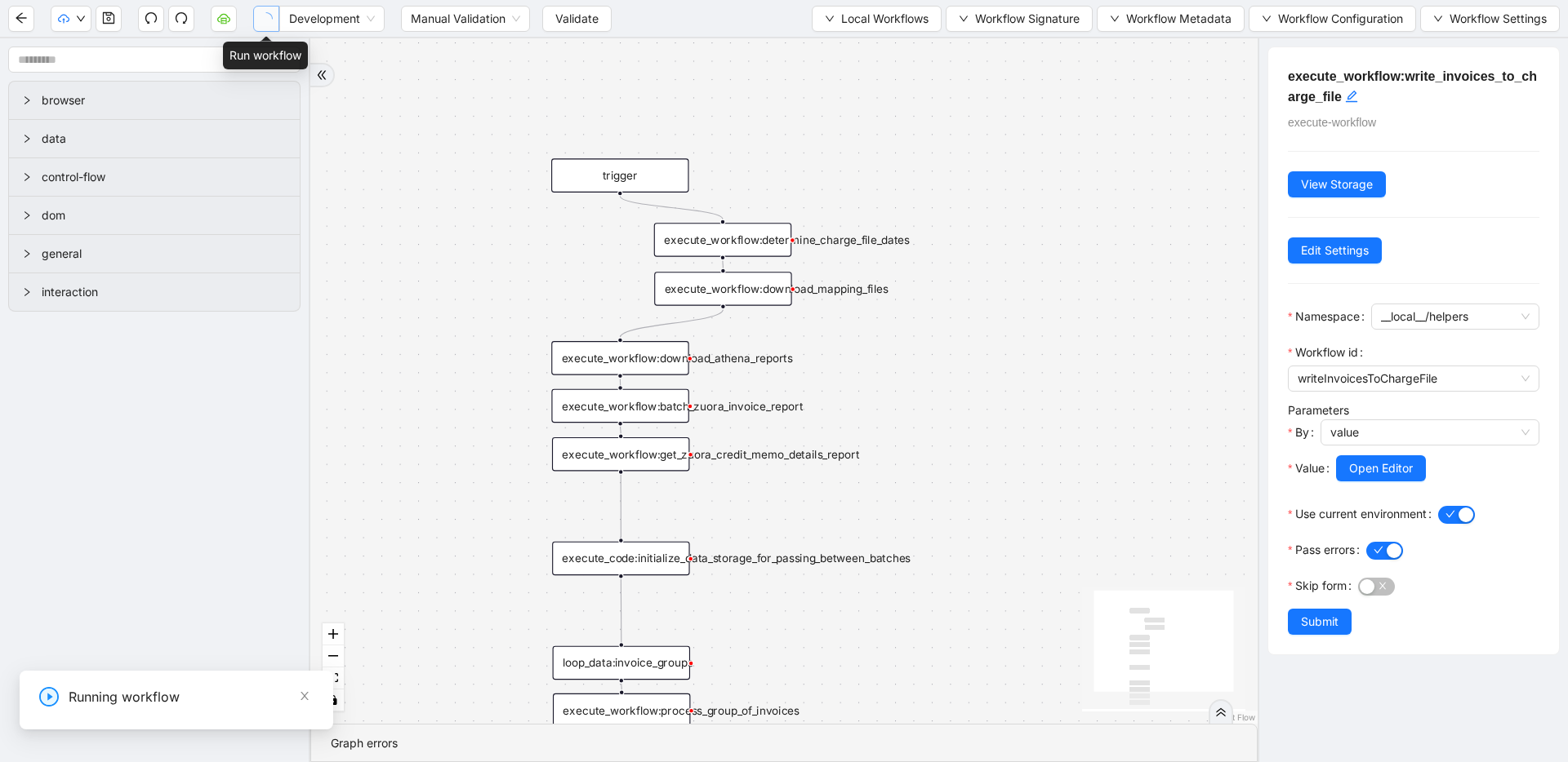
scroll to position [0, 0]
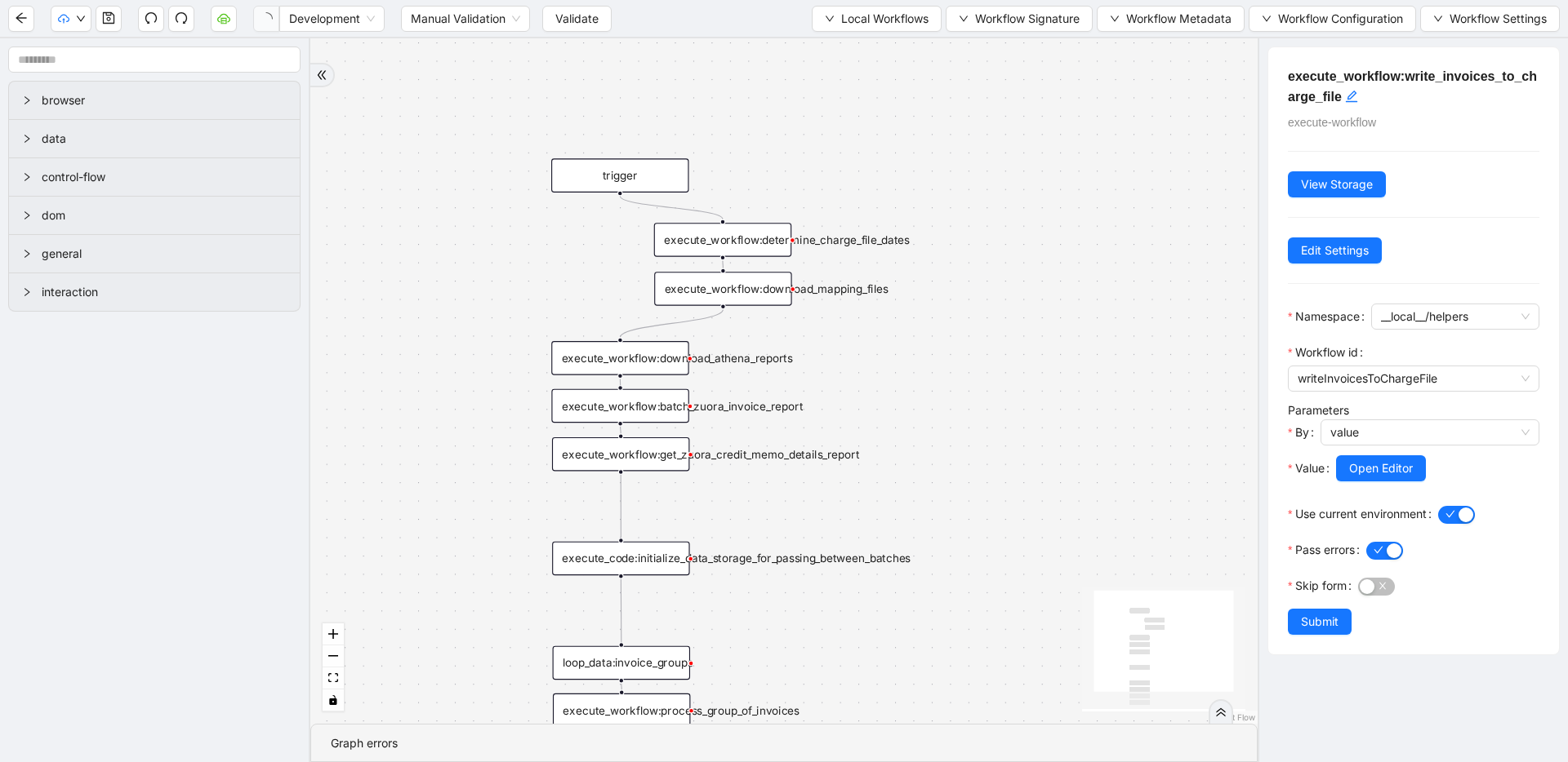
click at [14, 721] on select "**********" at bounding box center [122, 717] width 549 height 31
select select "******"
click at [0, 702] on select "**********" at bounding box center [122, 717] width 549 height 31
click at [52, 717] on select "**********" at bounding box center [122, 717] width 549 height 31
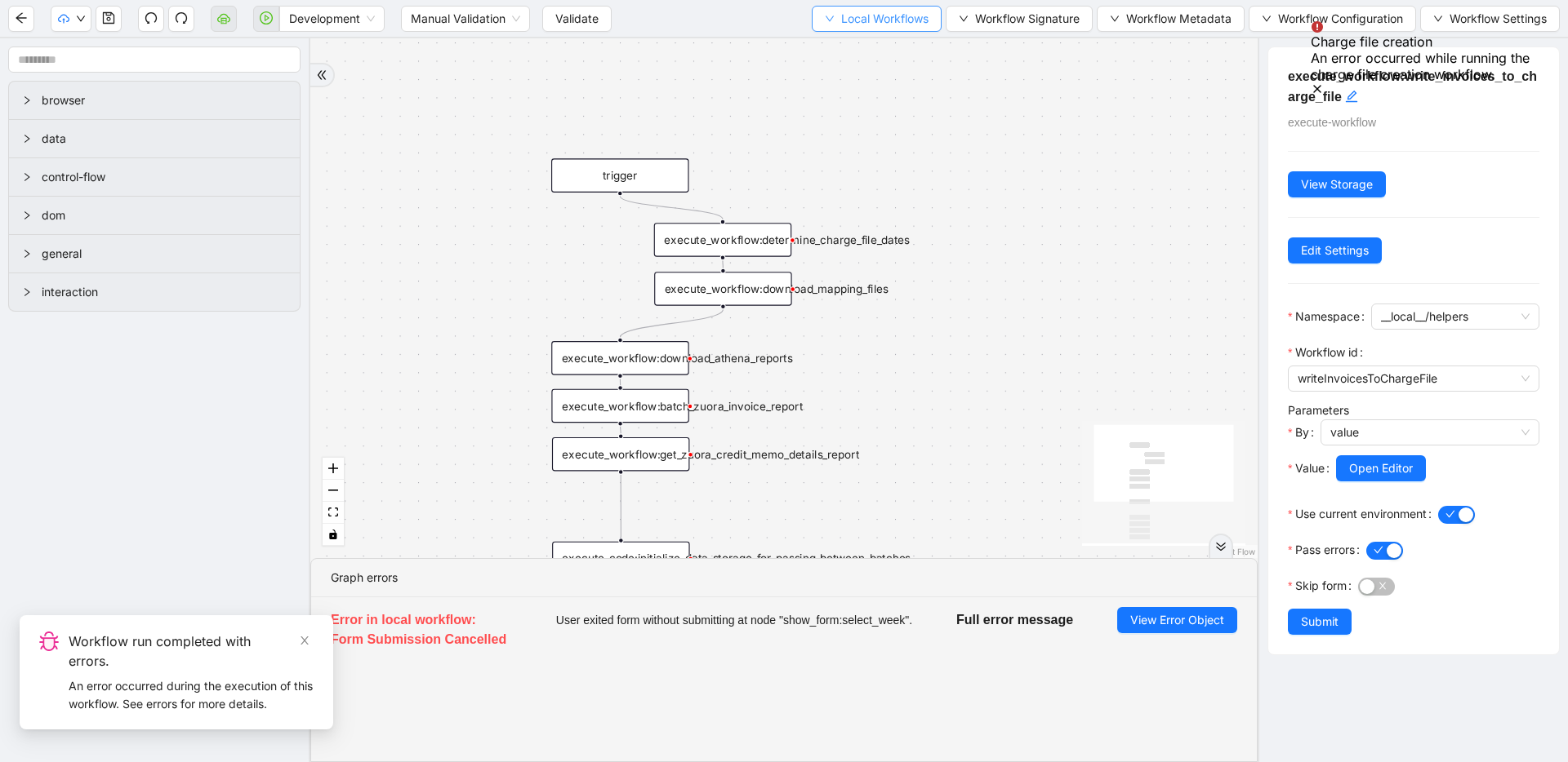
click at [871, 26] on span "Local Workflows" at bounding box center [884, 18] width 87 height 18
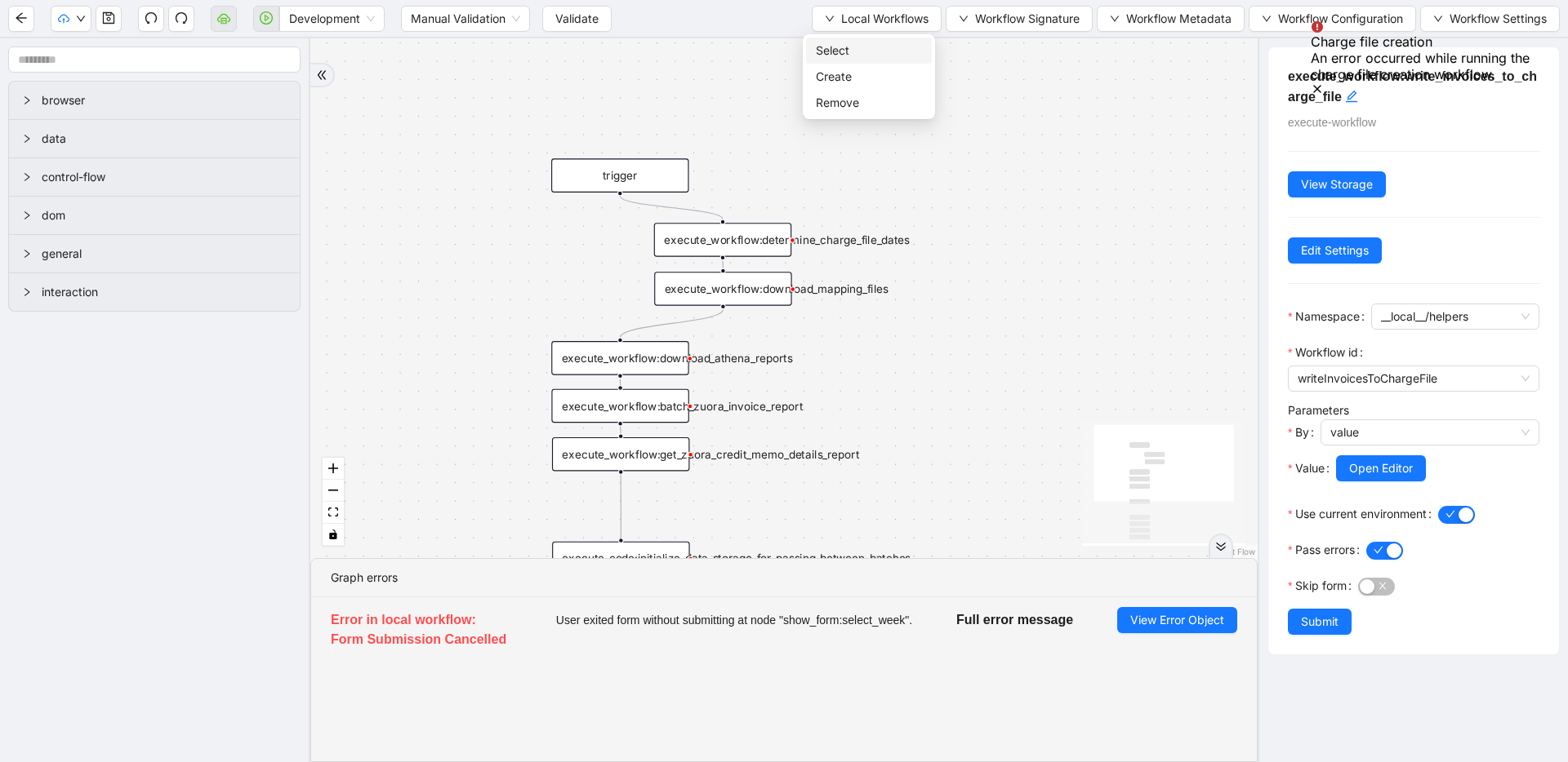
click at [870, 49] on span "Select" at bounding box center [869, 50] width 106 height 18
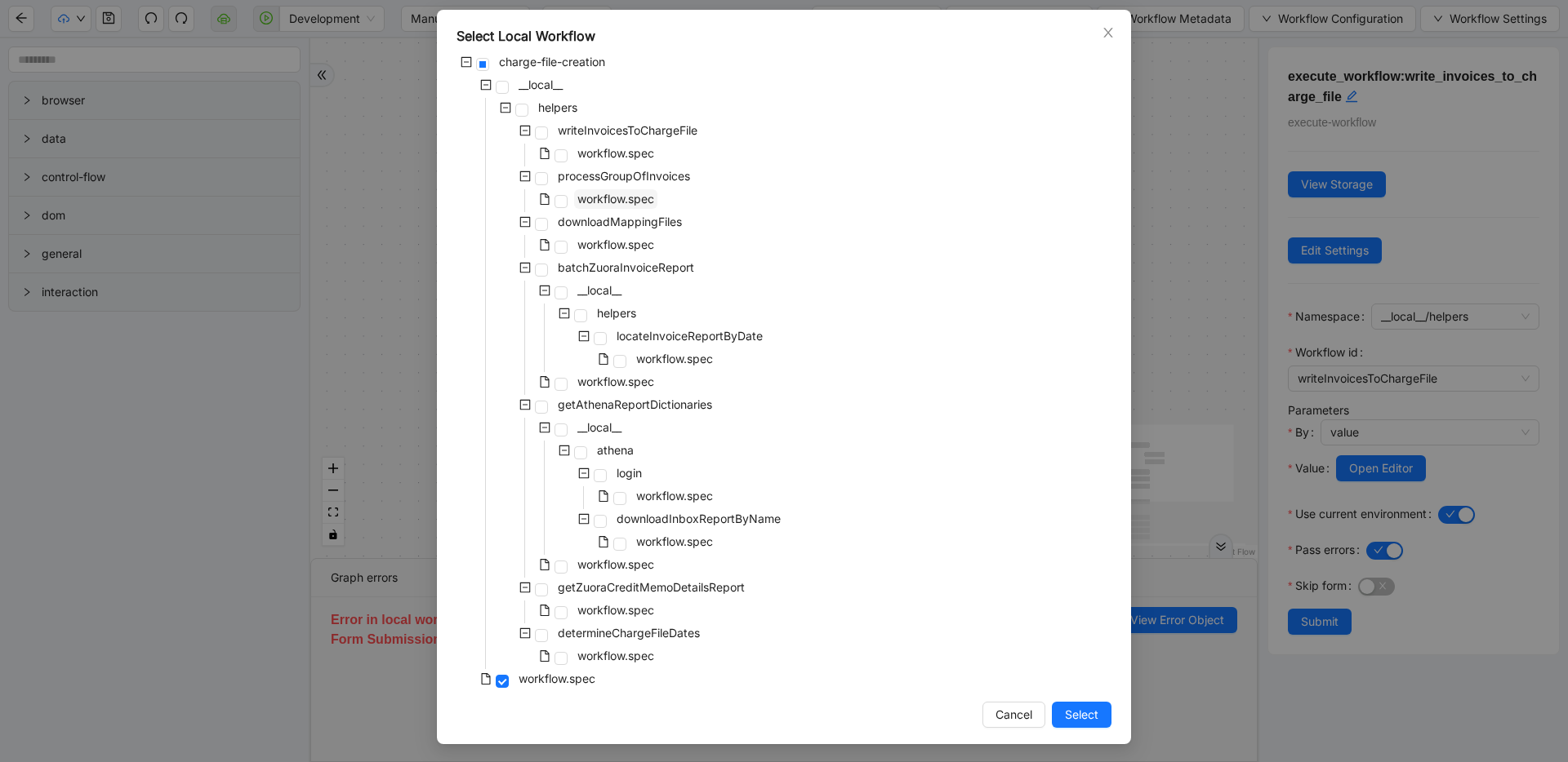
scroll to position [74, 0]
click at [561, 629] on span "determineChargeFileDates" at bounding box center [628, 631] width 142 height 13
click at [1097, 710] on button "Select" at bounding box center [1081, 712] width 59 height 26
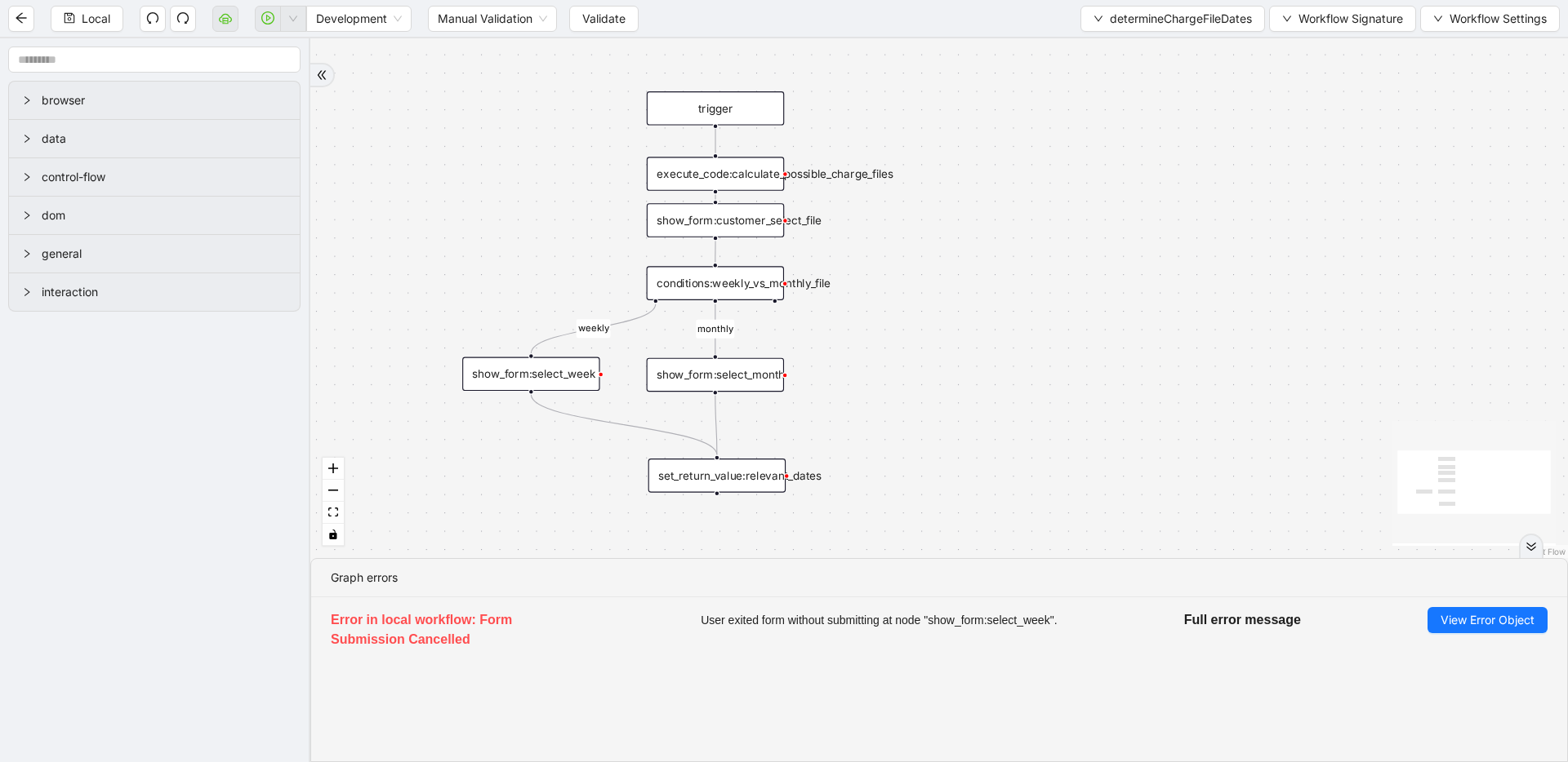
drag, startPoint x: 898, startPoint y: 378, endPoint x: 1000, endPoint y: 165, distance: 236.2
click at [761, 171] on div "execute_code:calculate_possible_charge_files" at bounding box center [717, 169] width 137 height 34
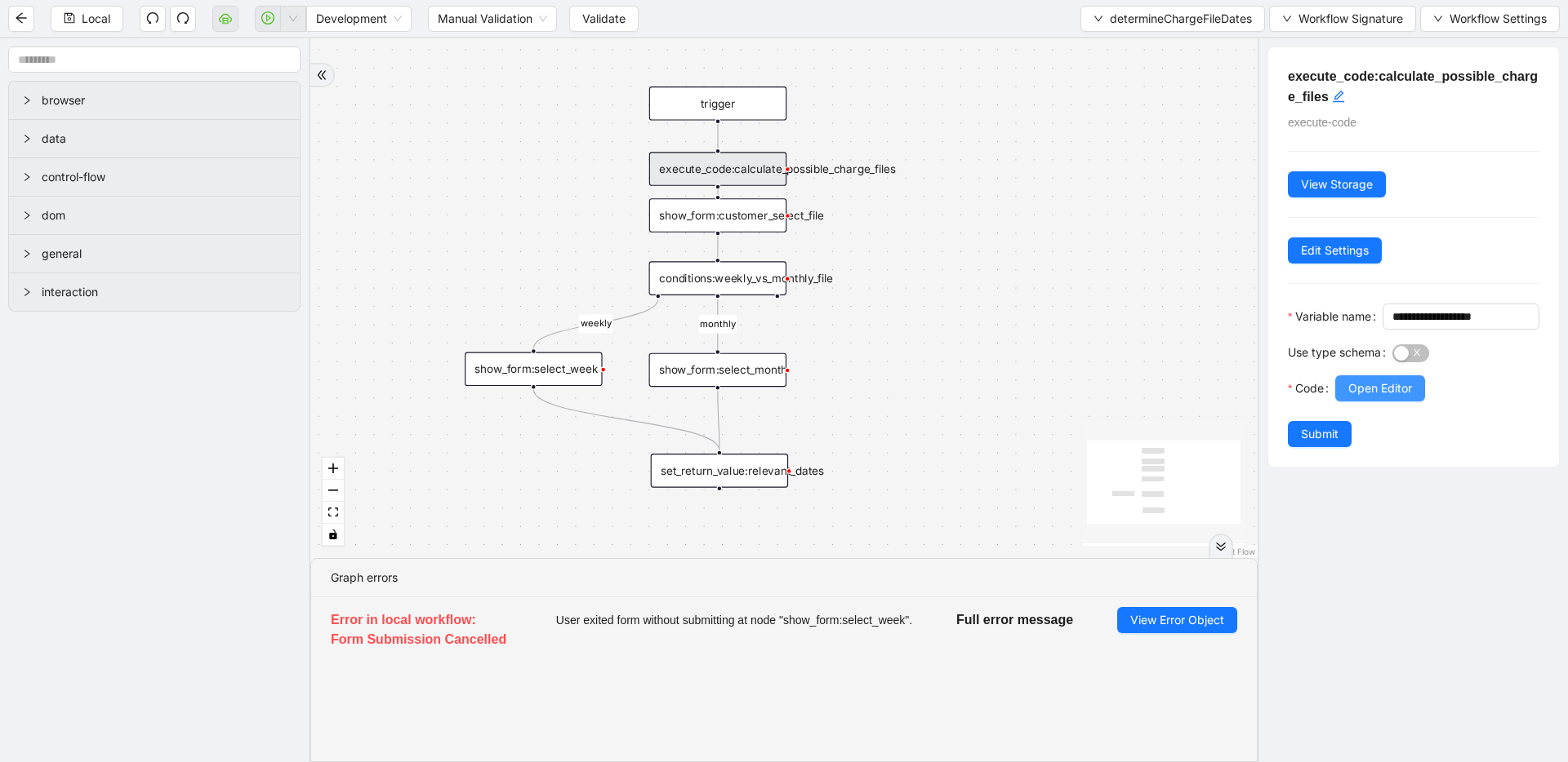
click at [1391, 397] on span "Open Editor" at bounding box center [1379, 388] width 63 height 18
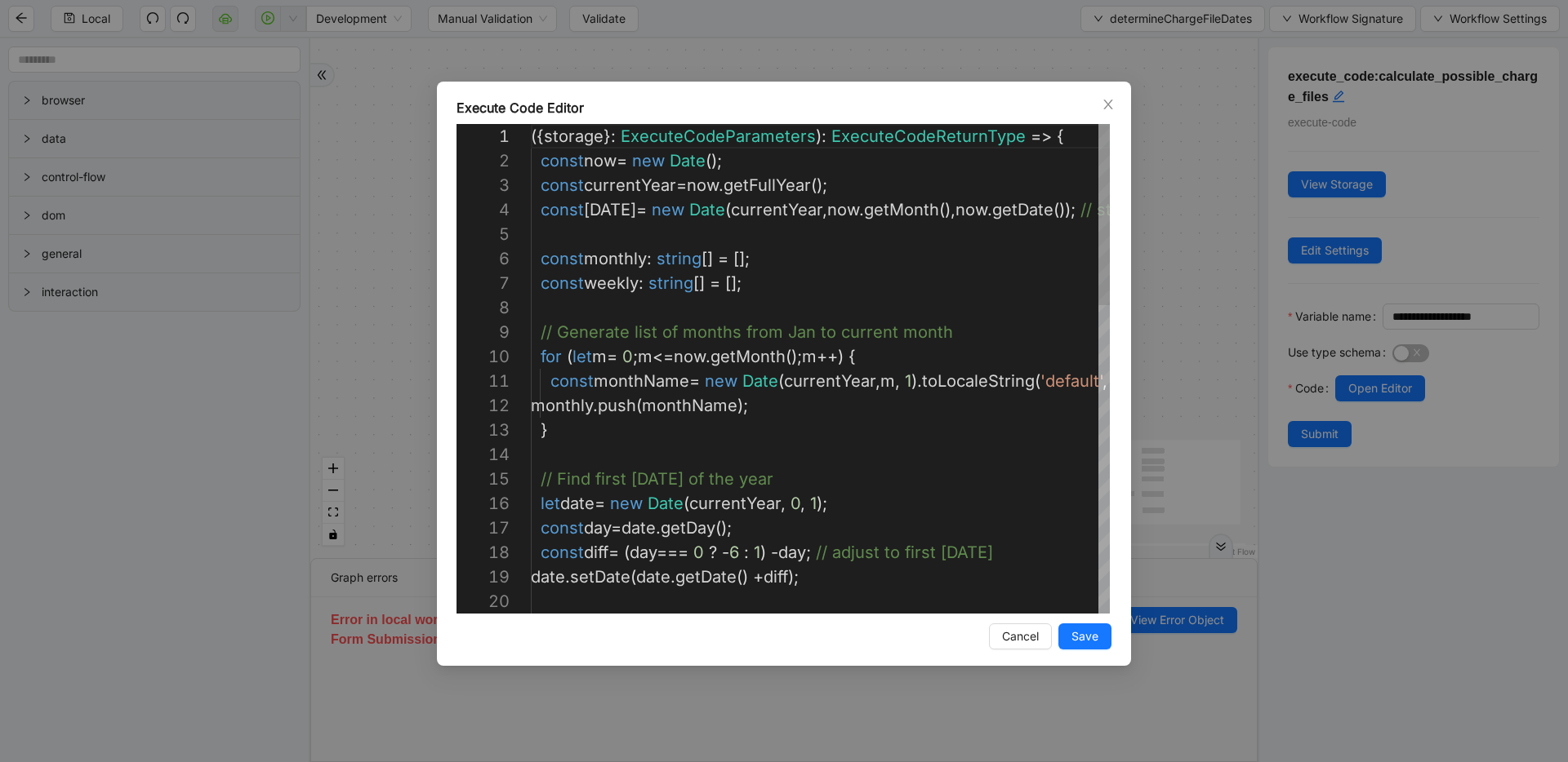
scroll to position [245, 0]
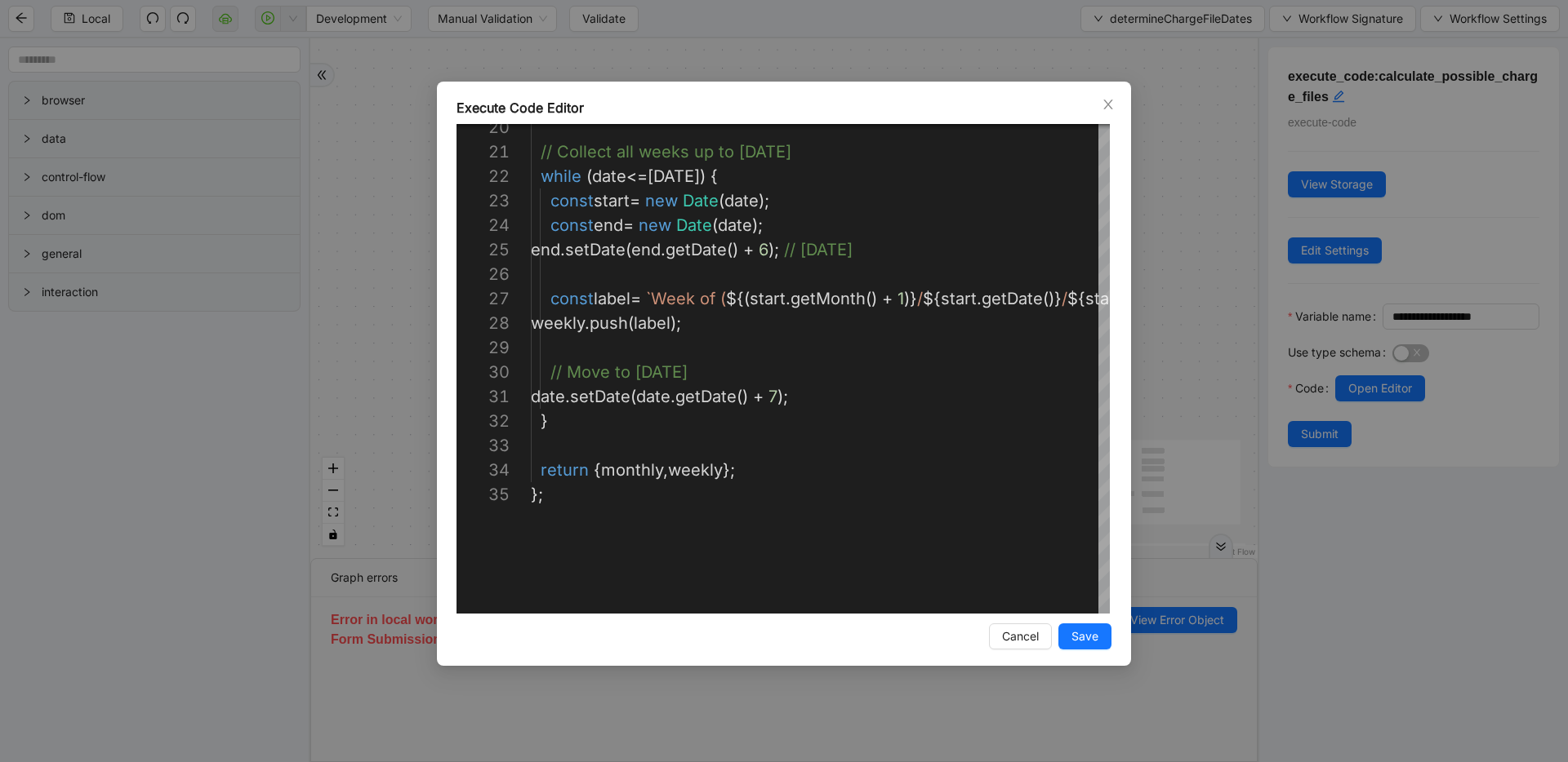
click at [1176, 259] on div "Execute Code Editor 24 25 26 27 28 29 30 31 32 33 34 35 23 22 21 20 const end =…" at bounding box center [784, 381] width 1568 height 762
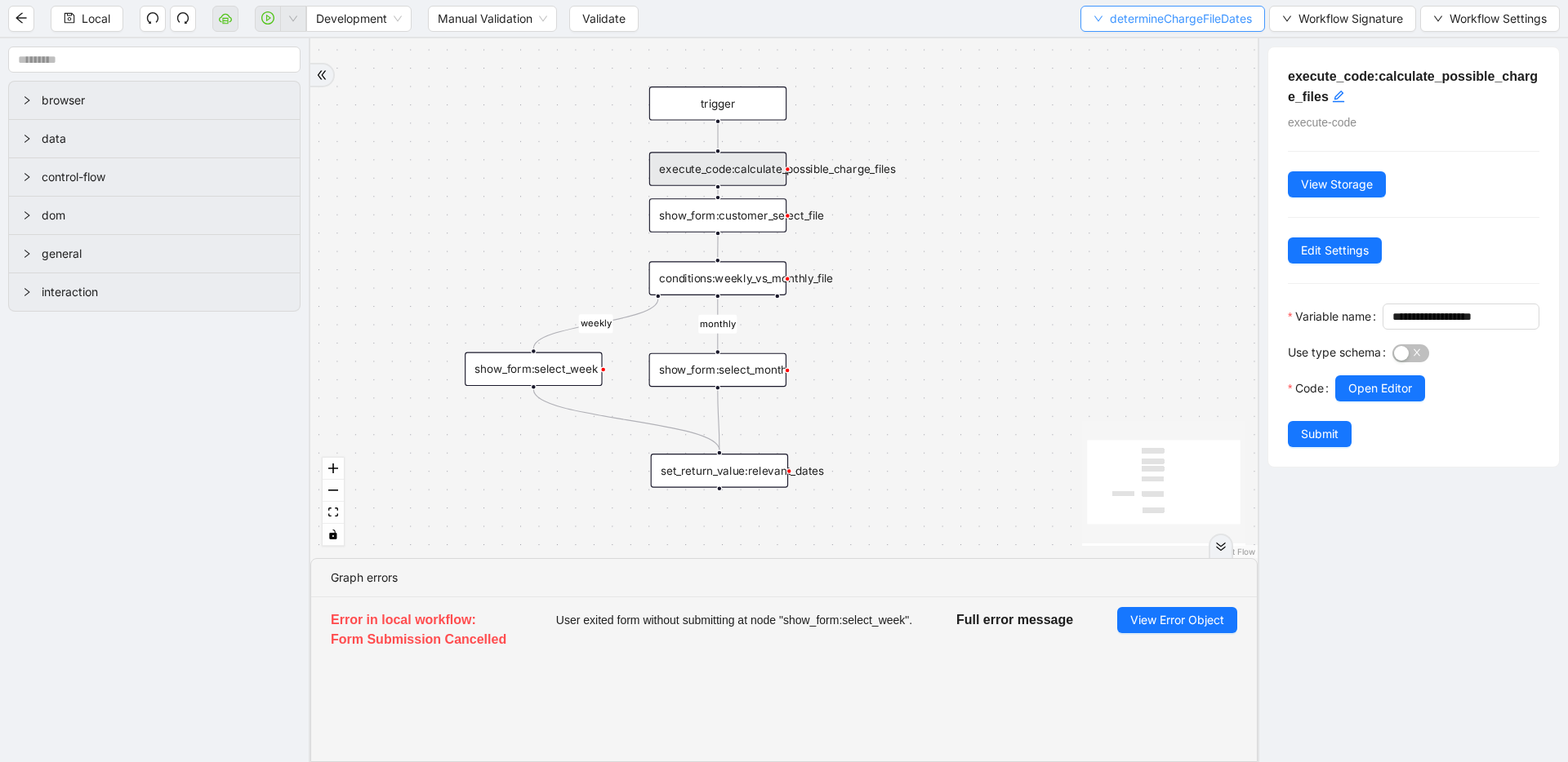
click at [1105, 28] on button "determineChargeFileDates" at bounding box center [1172, 18] width 185 height 26
click at [1102, 49] on span "Select" at bounding box center [1168, 50] width 160 height 18
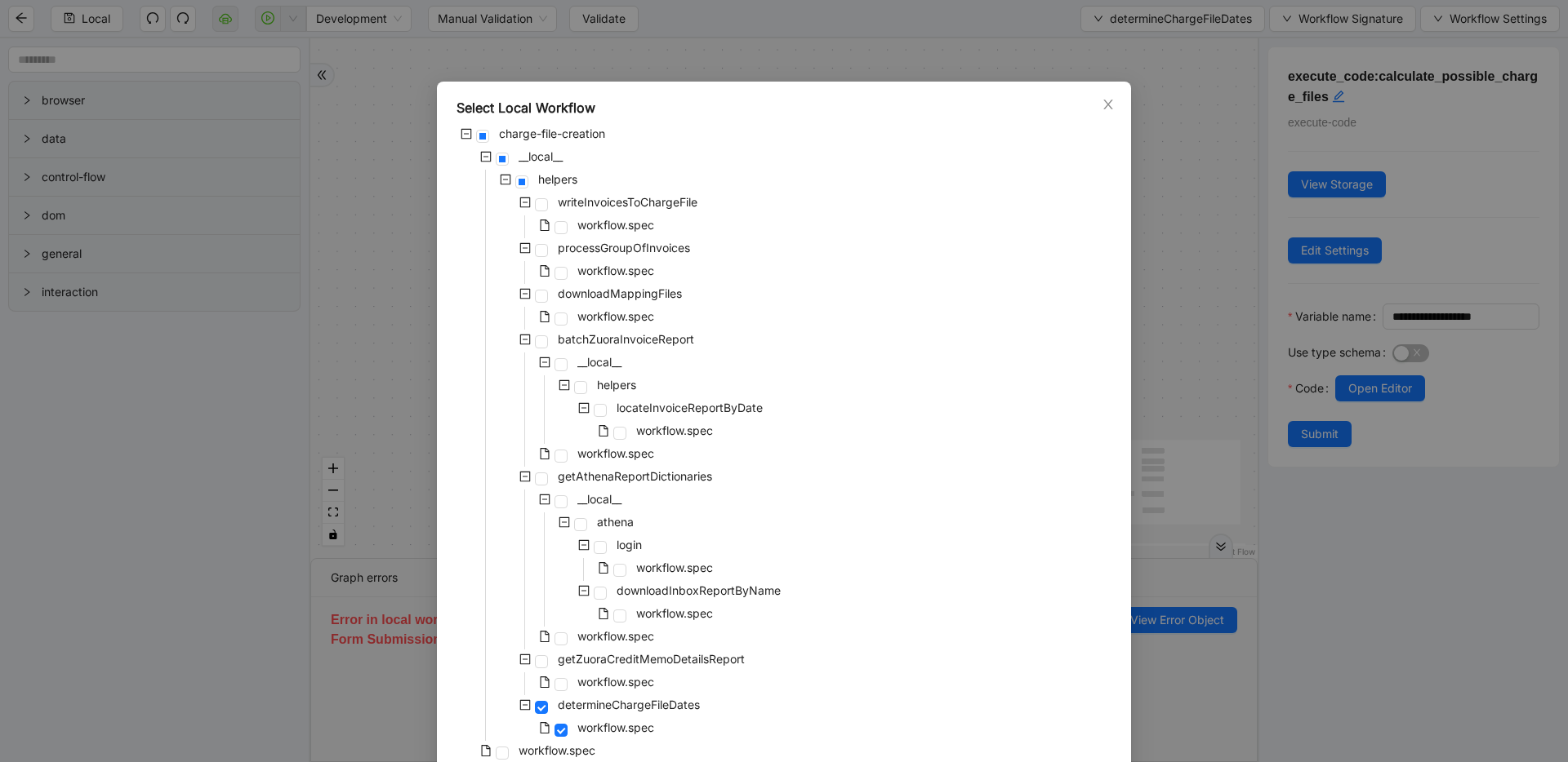
scroll to position [74, 0]
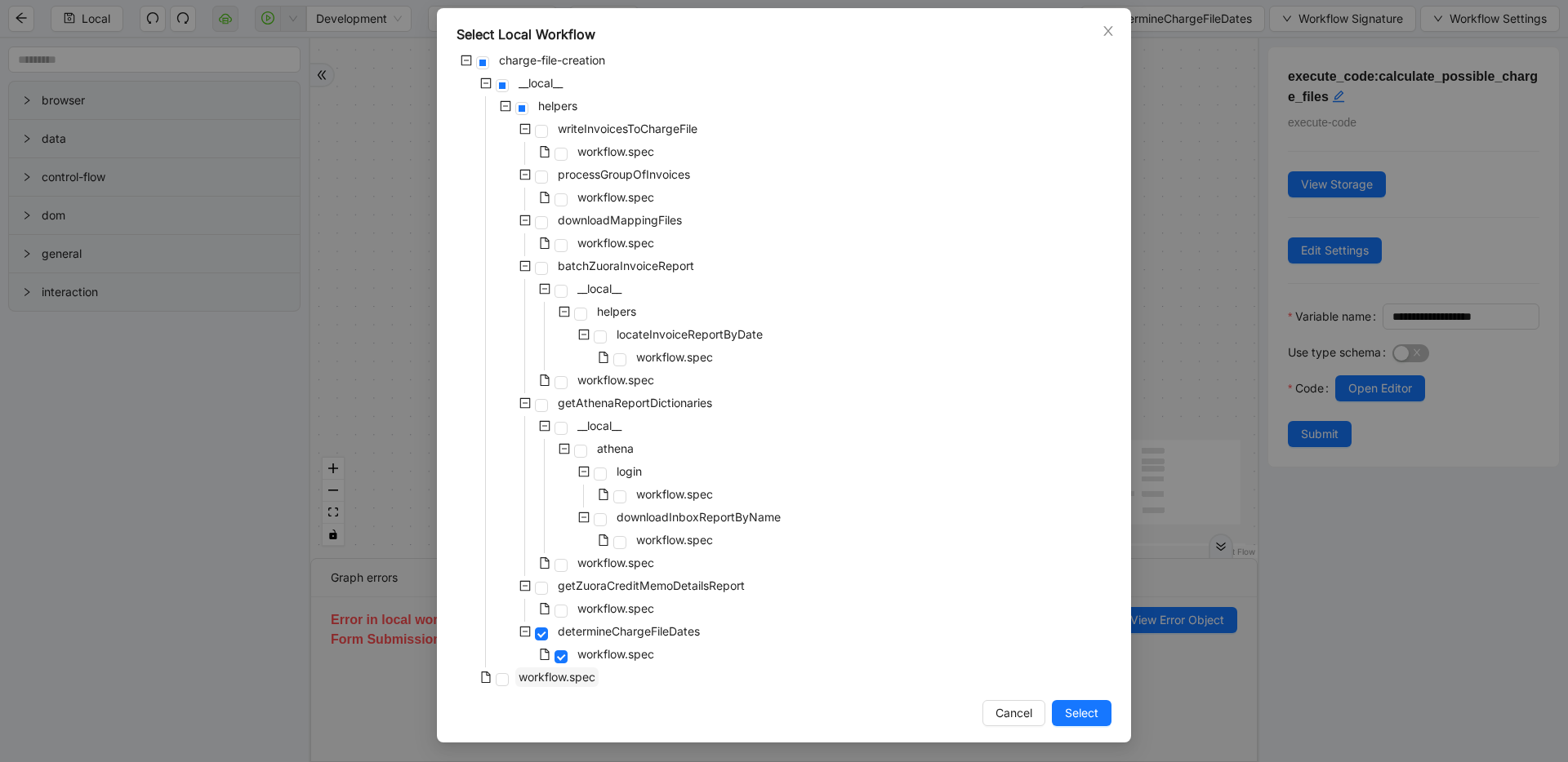
click at [518, 683] on span "workflow.spec" at bounding box center [557, 677] width 77 height 13
click at [1068, 713] on span "Select" at bounding box center [1081, 713] width 34 height 18
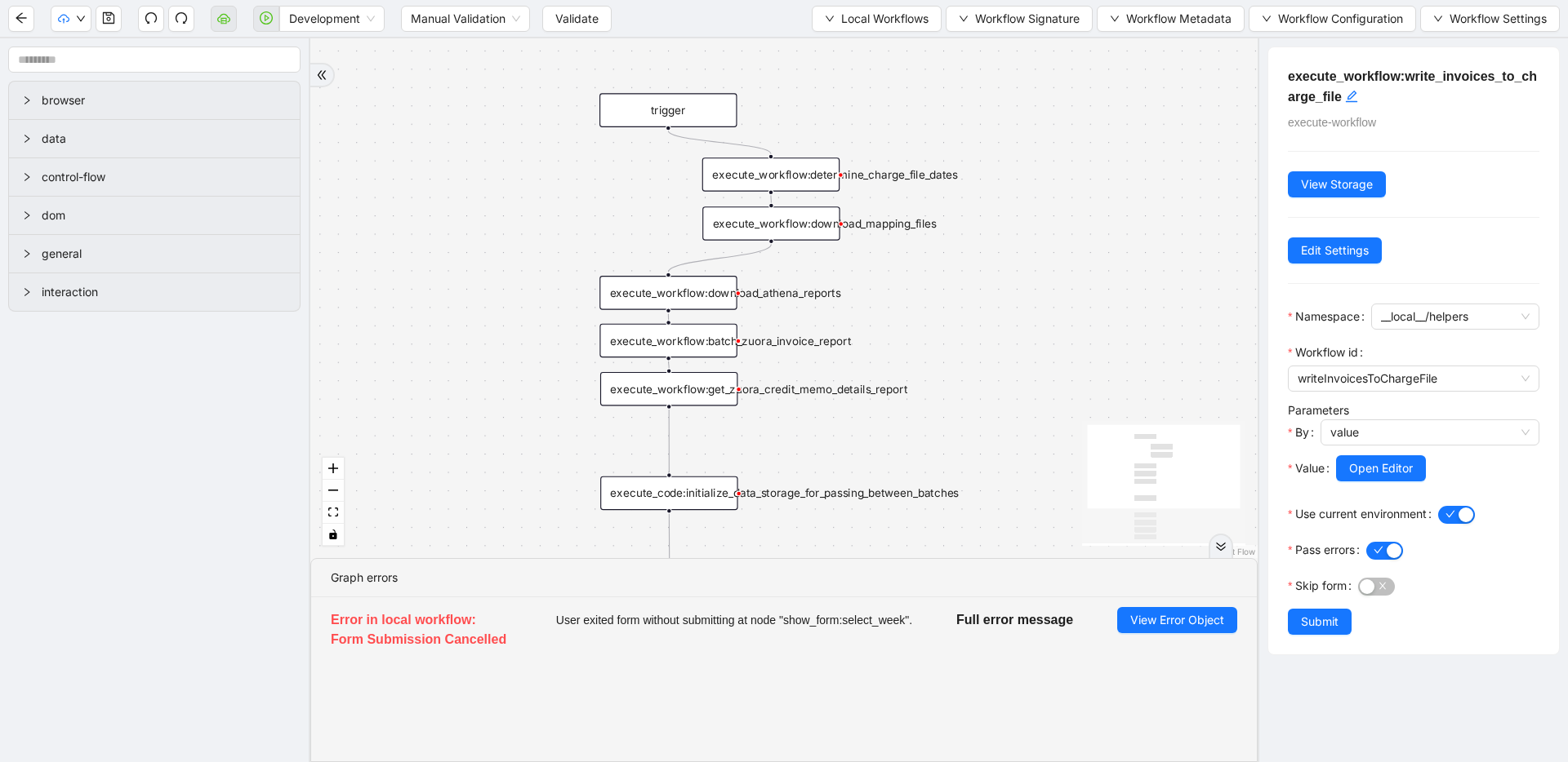
drag, startPoint x: 1098, startPoint y: 165, endPoint x: 1043, endPoint y: 312, distance: 157.0
click at [1043, 312] on div "trigger execute_workflow:write_invoices_to_charge_file loop_data:invoice_groups…" at bounding box center [784, 298] width 947 height 520
drag, startPoint x: 779, startPoint y: 229, endPoint x: 784, endPoint y: 219, distance: 11.2
click at [779, 228] on div "execute_workflow:download_mapping_files" at bounding box center [770, 224] width 137 height 34
click at [864, 8] on button "Local Workflows" at bounding box center [876, 18] width 130 height 26
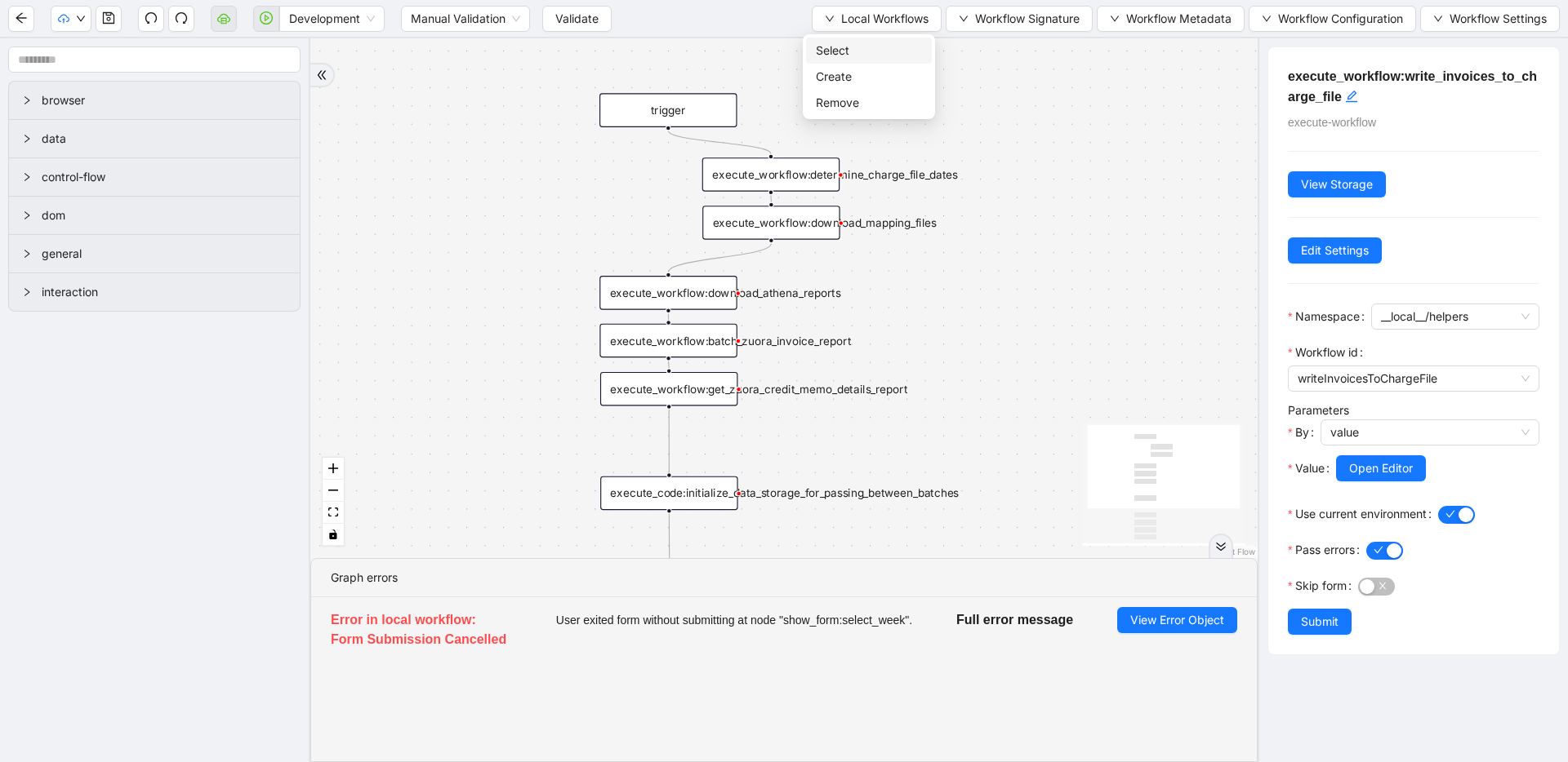
click at [857, 43] on span "Select" at bounding box center [869, 50] width 106 height 18
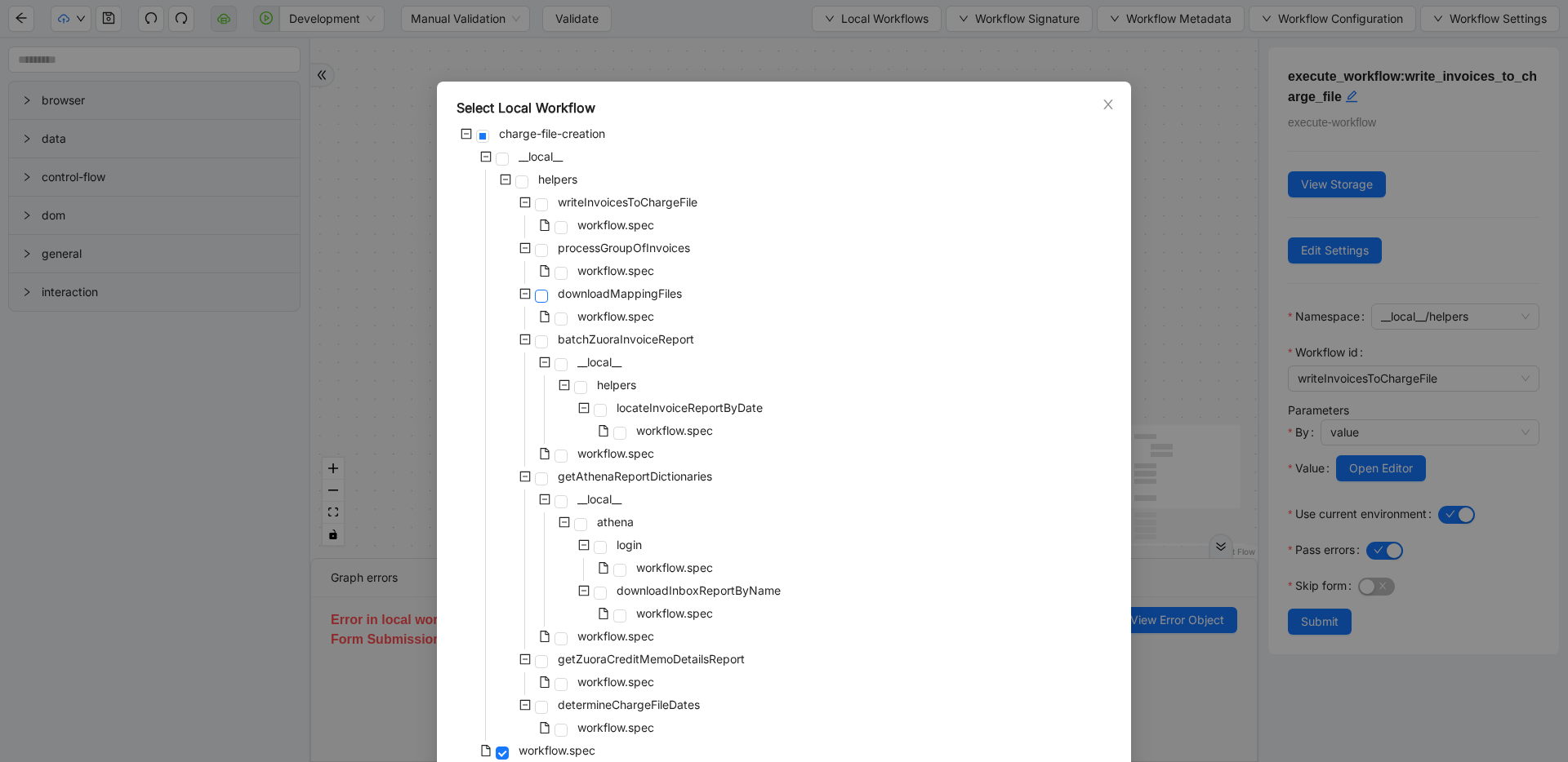
click at [539, 296] on span at bounding box center [541, 297] width 13 height 13
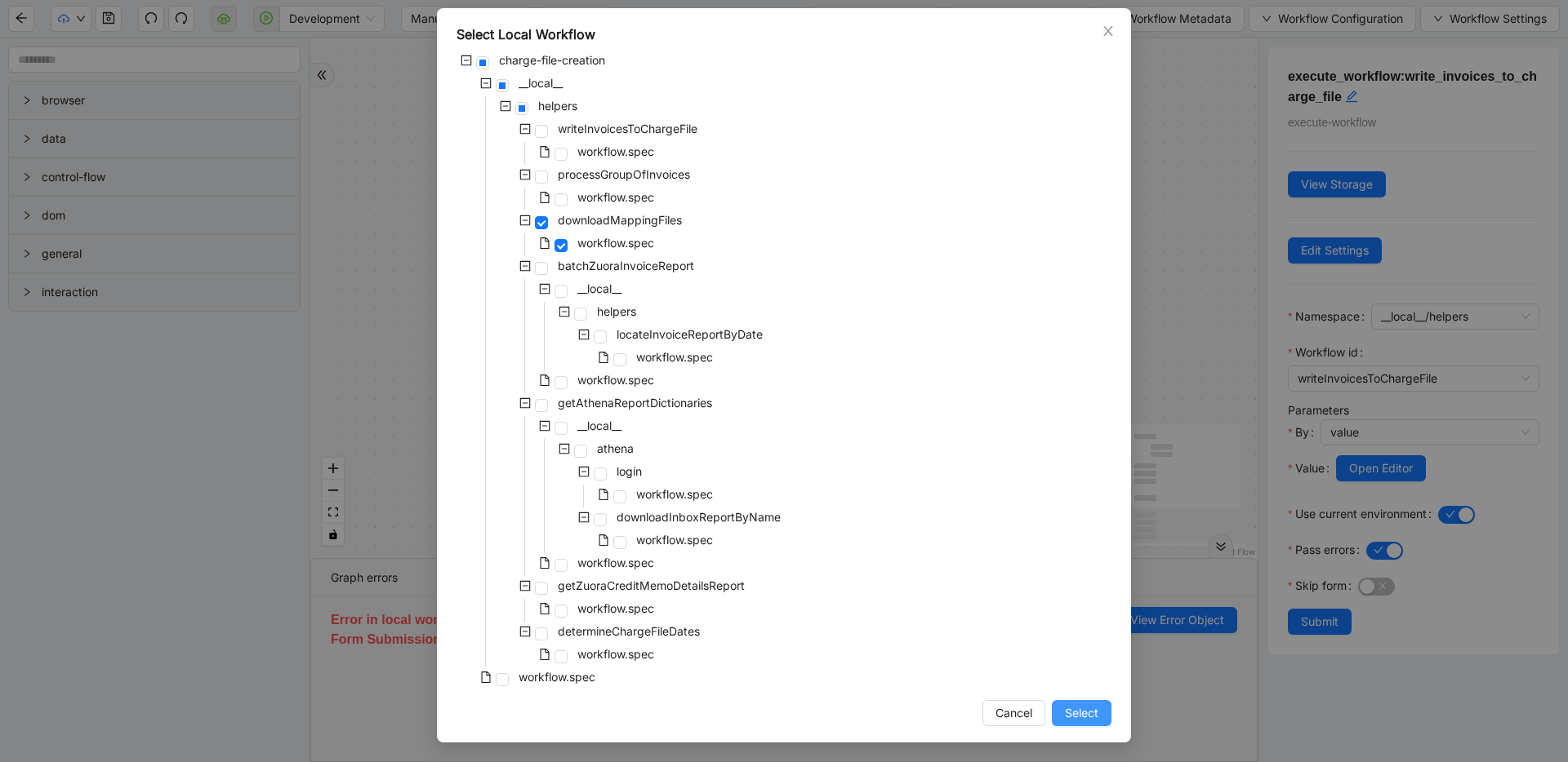
click at [1077, 701] on button "Select" at bounding box center [1081, 712] width 59 height 26
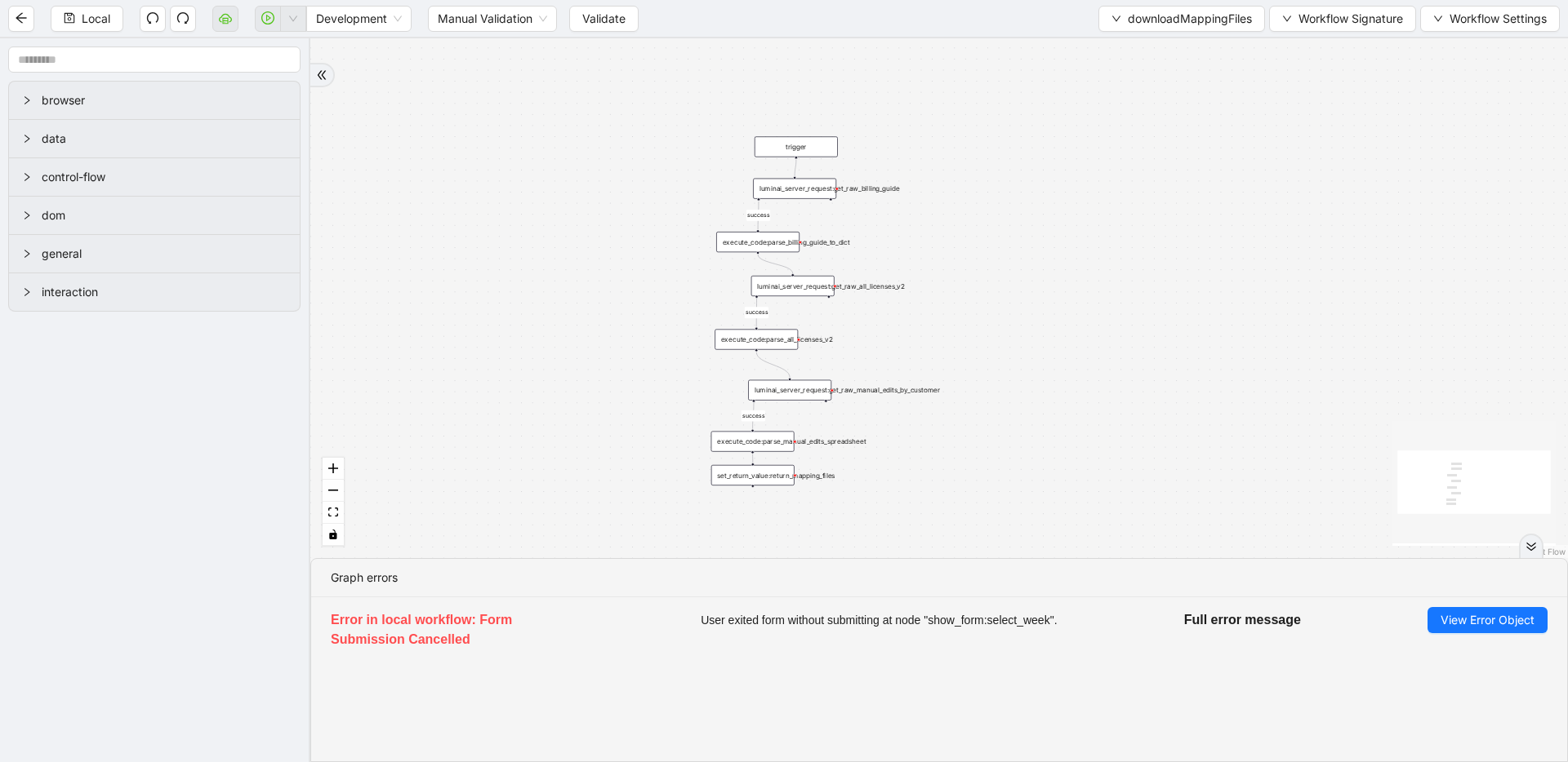
drag, startPoint x: 939, startPoint y: 335, endPoint x: 967, endPoint y: 163, distance: 174.3
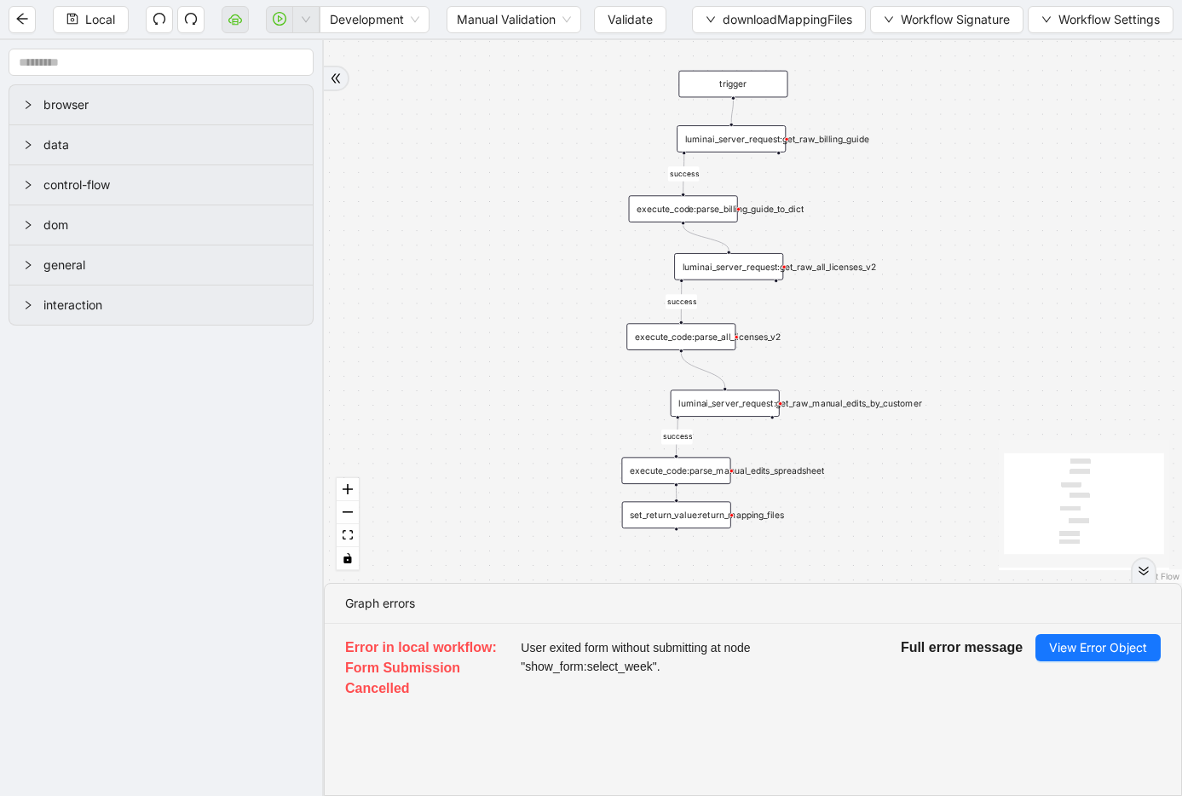
drag, startPoint x: 989, startPoint y: 104, endPoint x: 912, endPoint y: 113, distance: 77.2
click at [626, 18] on span "Validate" at bounding box center [630, 19] width 45 height 19
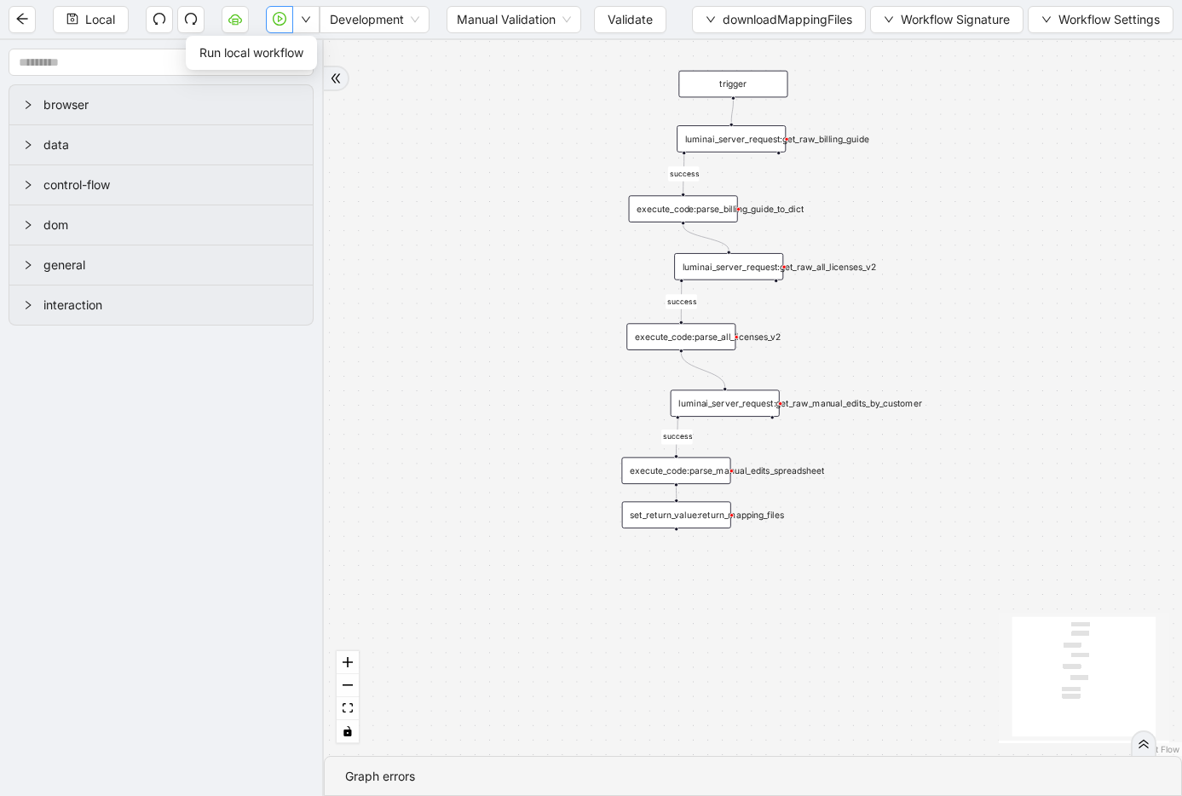
click at [284, 16] on icon "play-circle" at bounding box center [280, 19] width 14 height 14
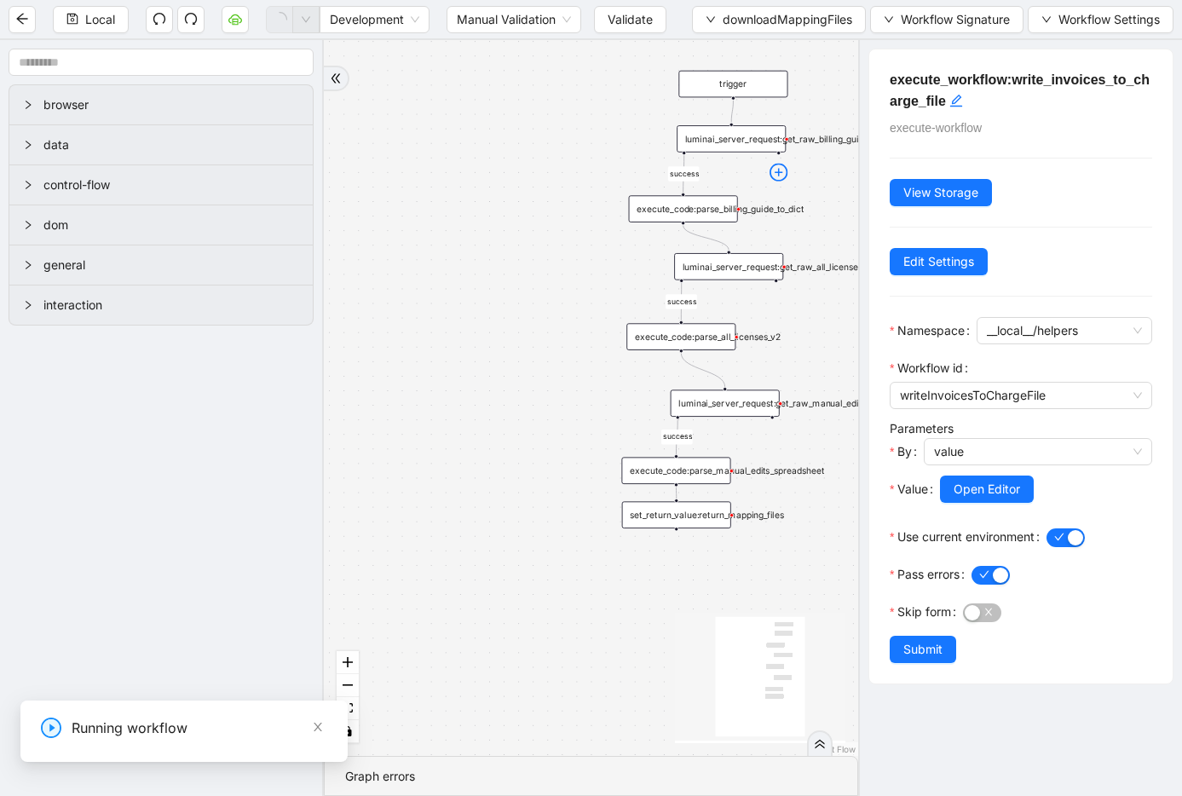
scroll to position [0, 0]
click at [219, 746] on select "**********" at bounding box center [127, 749] width 573 height 32
select select "******"
click at [0, 733] on select "**********" at bounding box center [127, 749] width 573 height 32
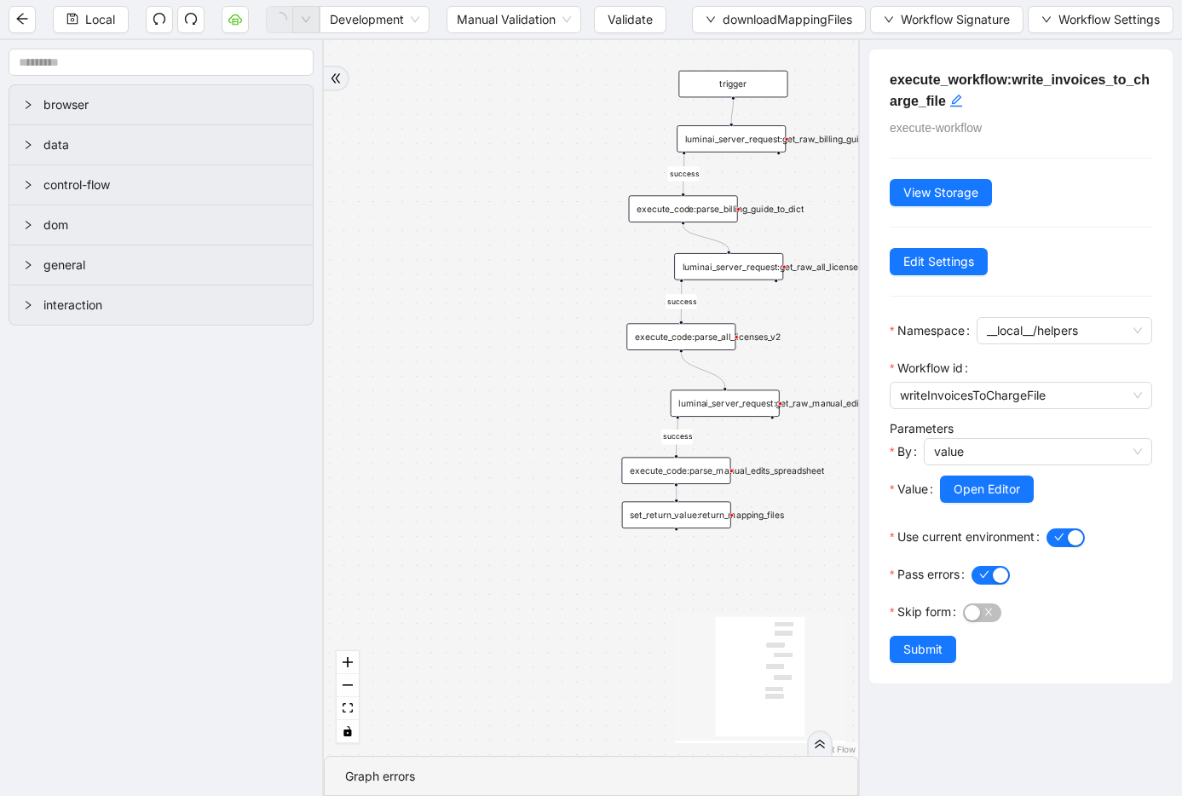
click at [269, 745] on select "**********" at bounding box center [127, 749] width 573 height 32
select select "**********"
click at [0, 733] on select "**********" at bounding box center [127, 749] width 573 height 32
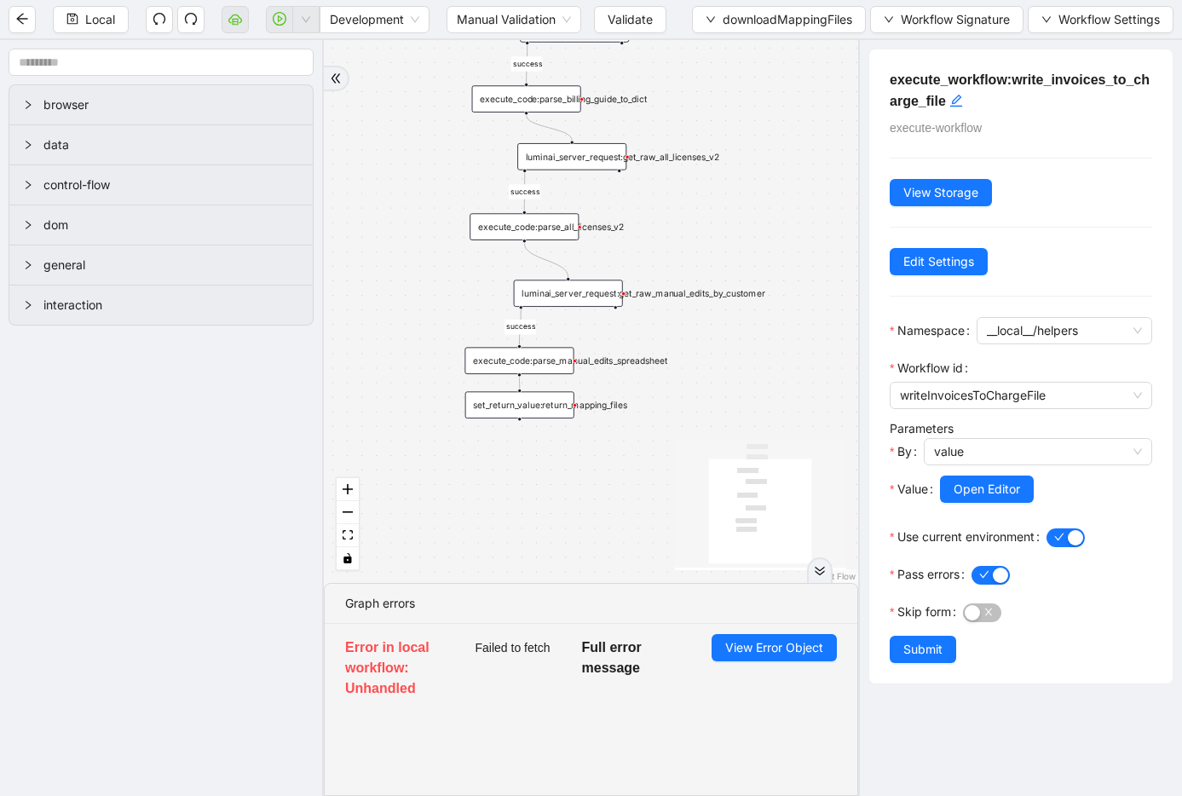
drag, startPoint x: 494, startPoint y: 302, endPoint x: 438, endPoint y: 173, distance: 140.5
click at [438, 173] on div "success success success trigger luminai_server_request:get_raw_billing_guide ex…" at bounding box center [591, 311] width 534 height 543
click at [509, 407] on div "set_return_value:return_mapping_files" at bounding box center [519, 404] width 109 height 27
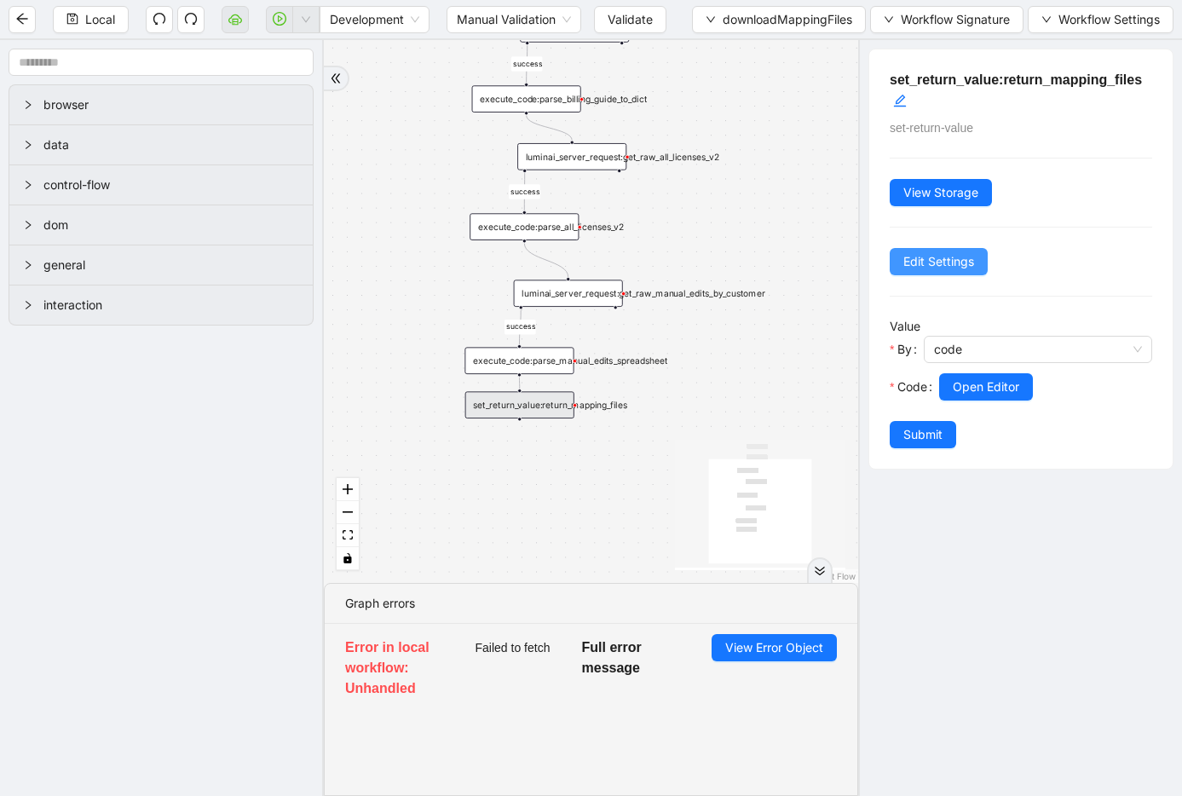
click at [893, 263] on button "Edit Settings" at bounding box center [939, 261] width 98 height 27
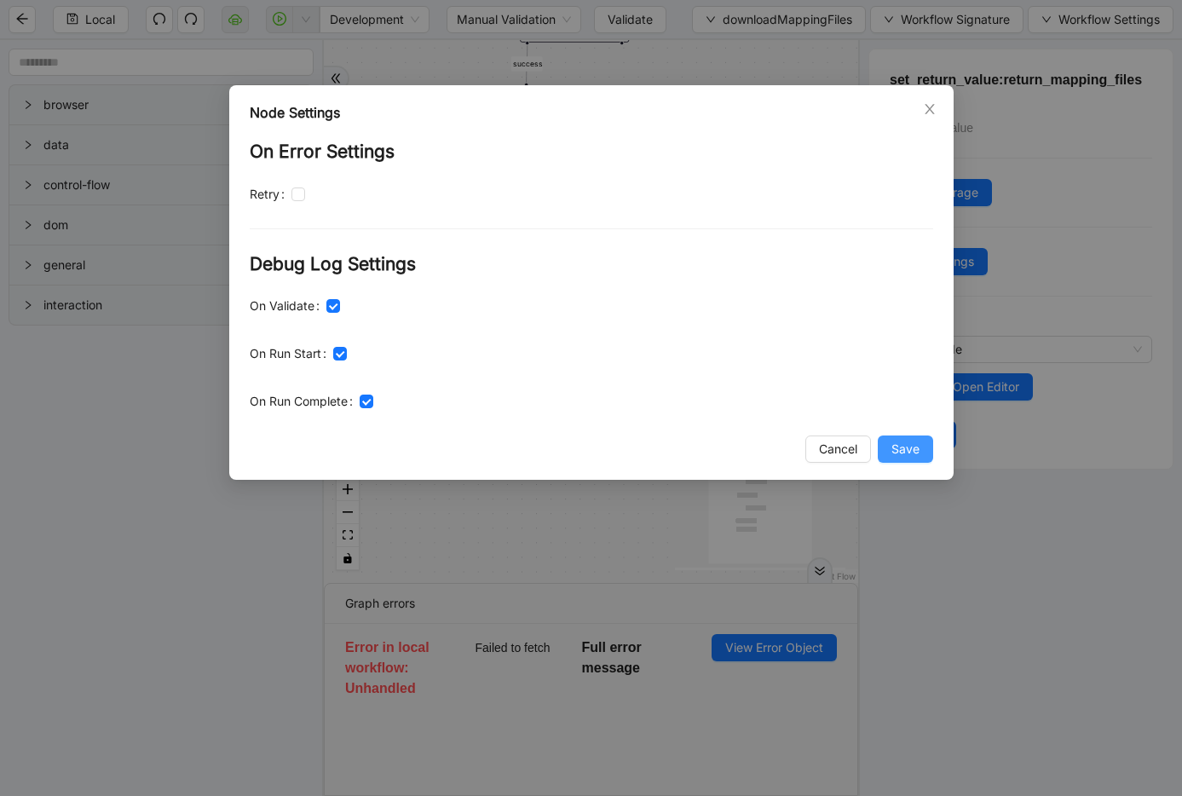
click at [919, 449] on button "Save" at bounding box center [905, 449] width 55 height 27
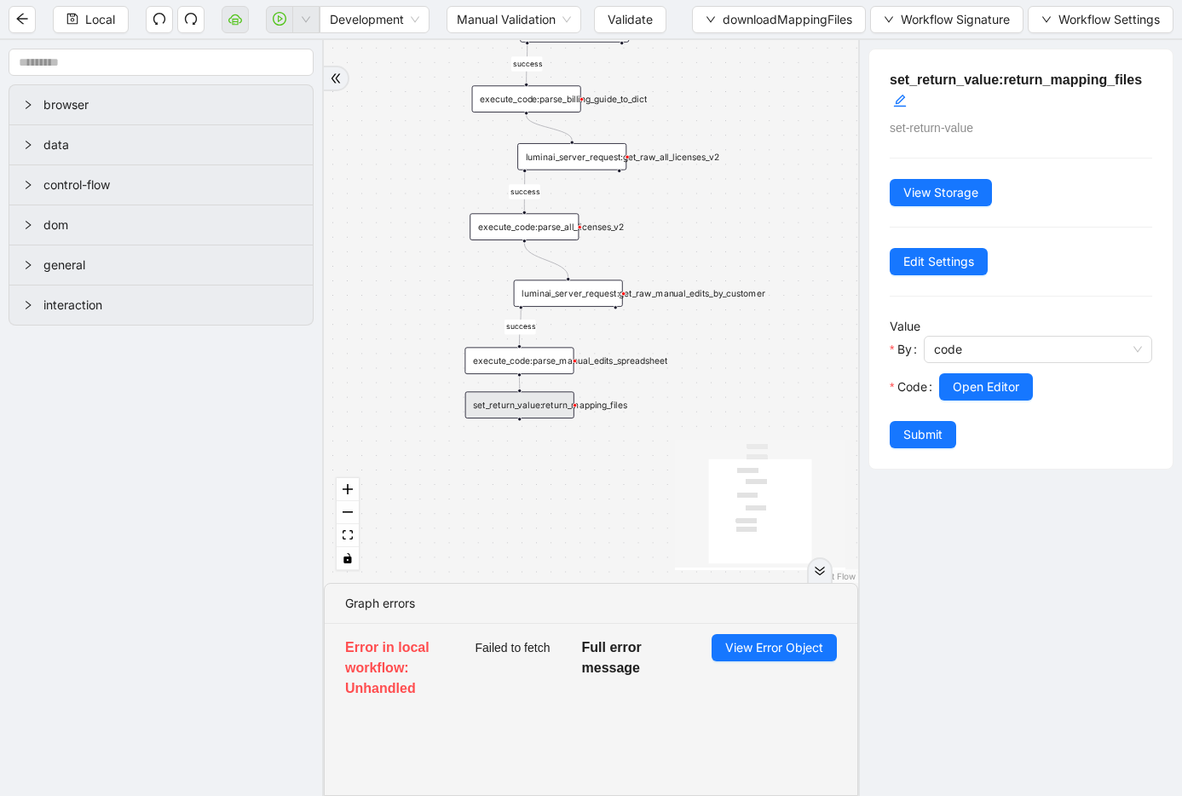
click at [497, 361] on div "execute_code:parse_manual_edits_spreadsheet" at bounding box center [519, 360] width 109 height 27
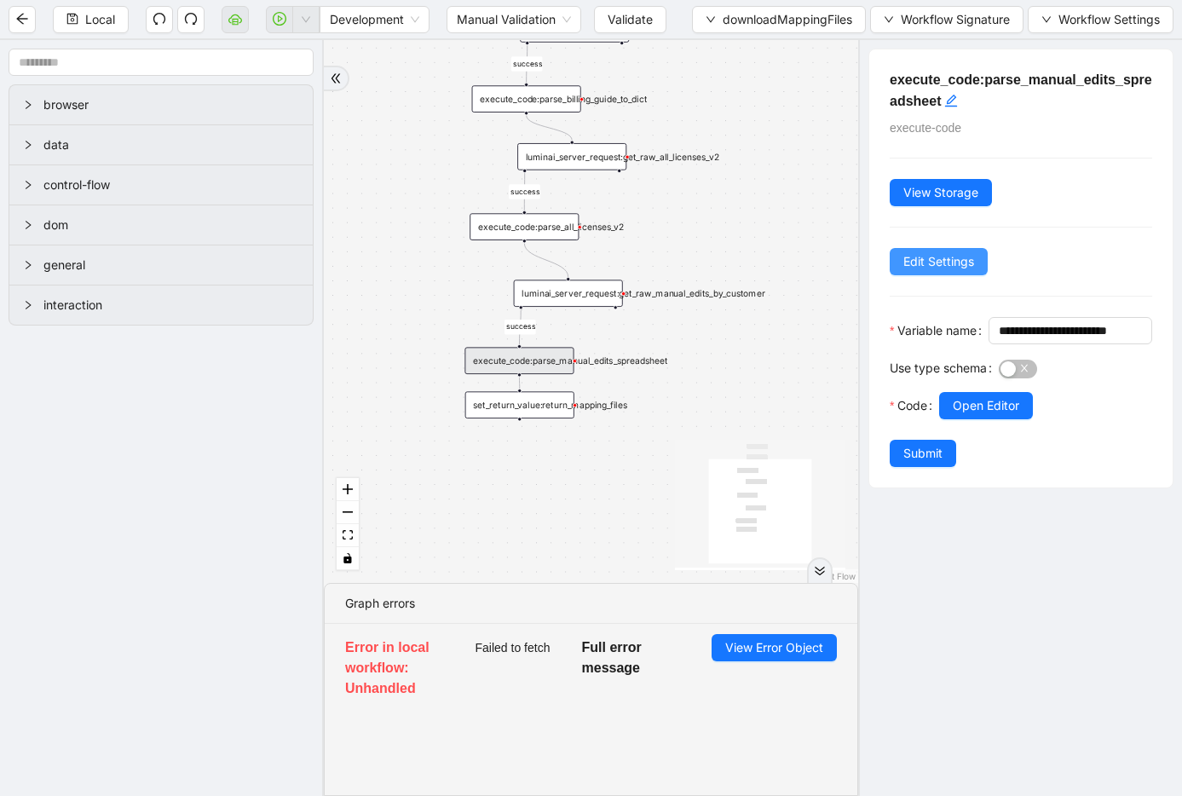
click at [932, 273] on button "Edit Settings" at bounding box center [939, 261] width 98 height 27
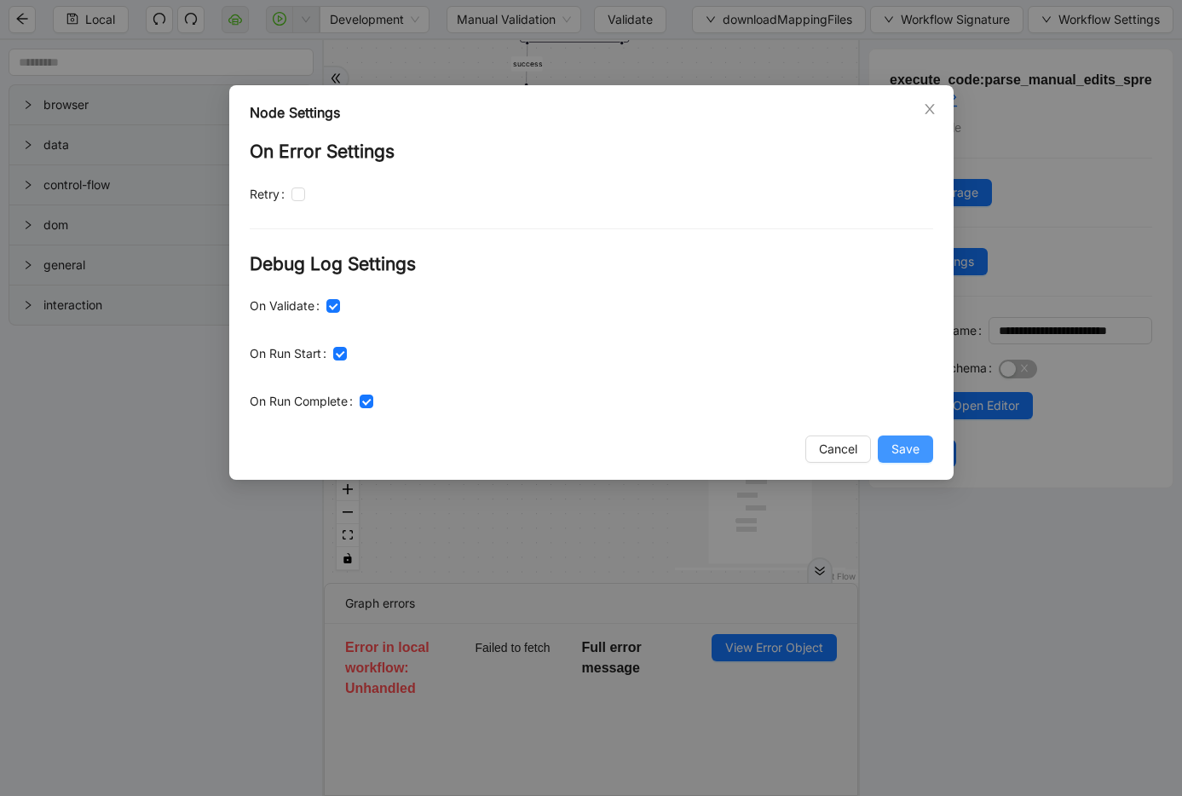
click at [898, 456] on span "Save" at bounding box center [906, 449] width 28 height 19
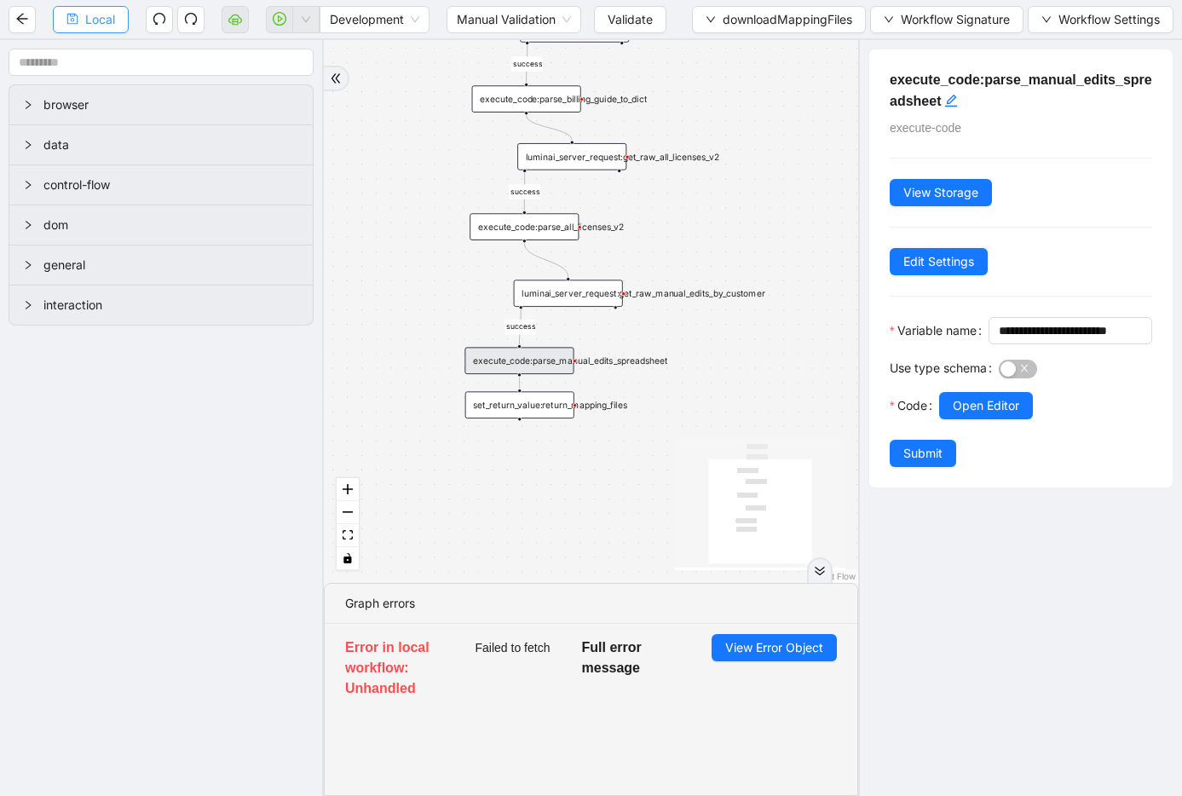
click at [97, 18] on span "Local" at bounding box center [100, 19] width 30 height 19
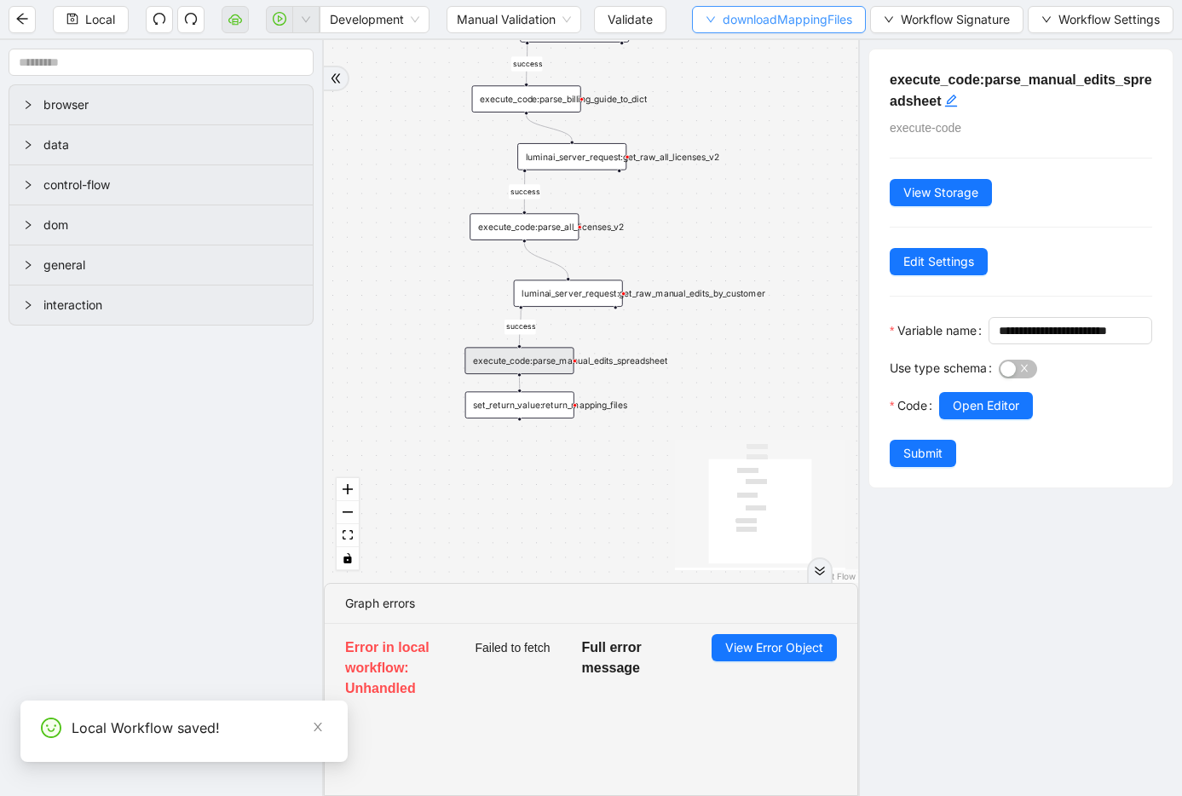
click at [796, 26] on span "downloadMappingFiles" at bounding box center [788, 19] width 130 height 19
click at [773, 49] on span "Select" at bounding box center [775, 52] width 147 height 19
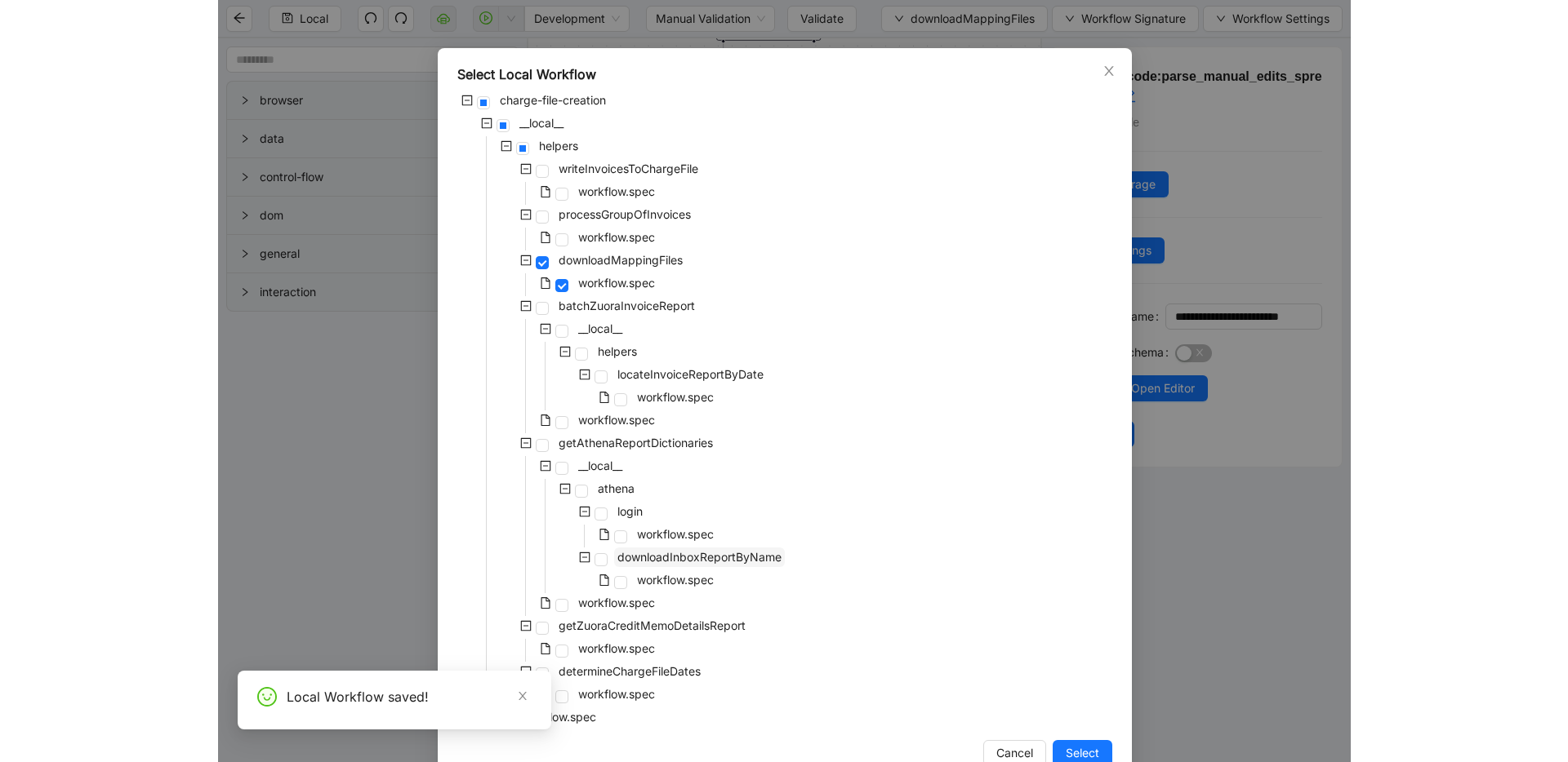
scroll to position [74, 0]
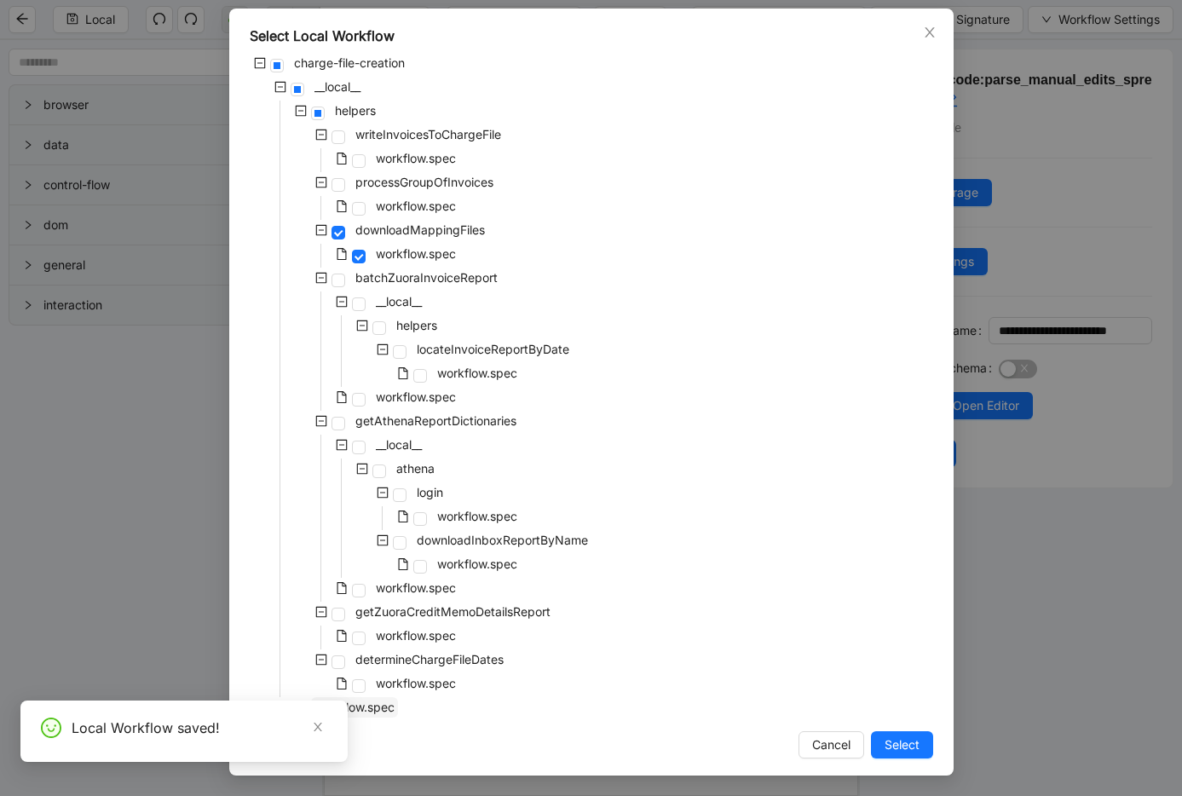
click at [367, 707] on span "workflow.spec" at bounding box center [355, 707] width 80 height 14
click at [910, 745] on span "Select" at bounding box center [902, 745] width 35 height 19
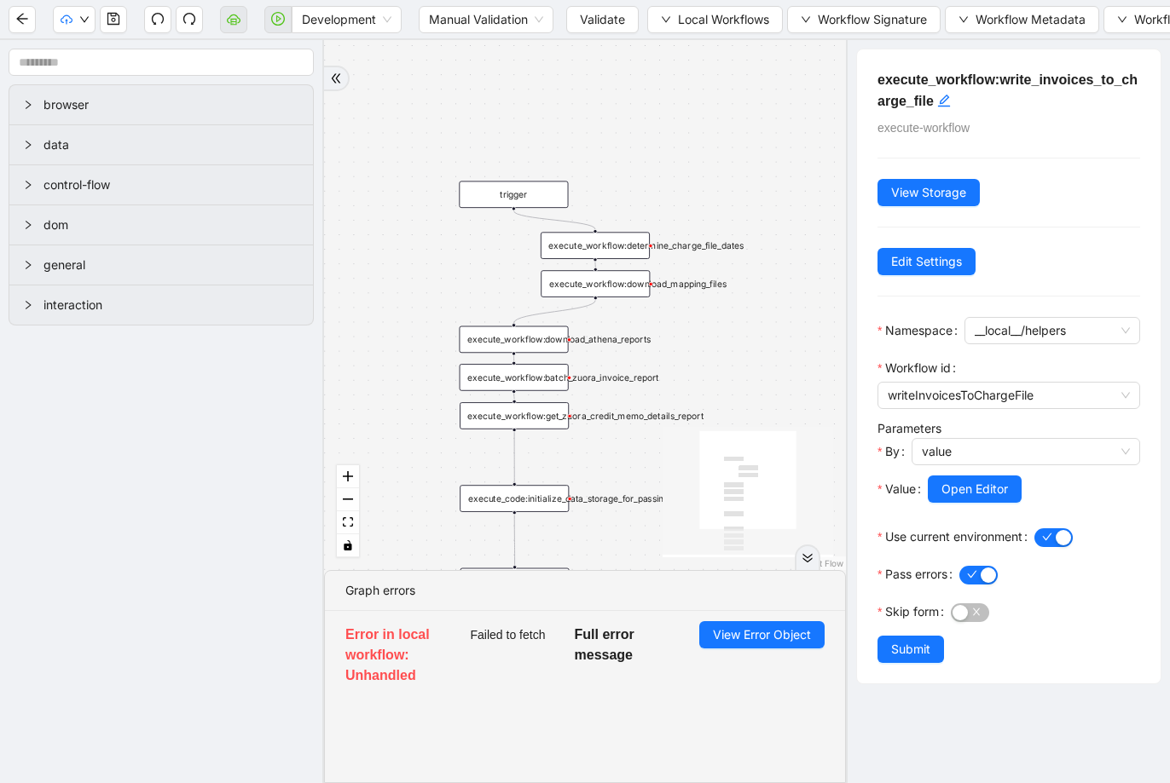
drag, startPoint x: 765, startPoint y: 295, endPoint x: 699, endPoint y: 627, distance: 338.9
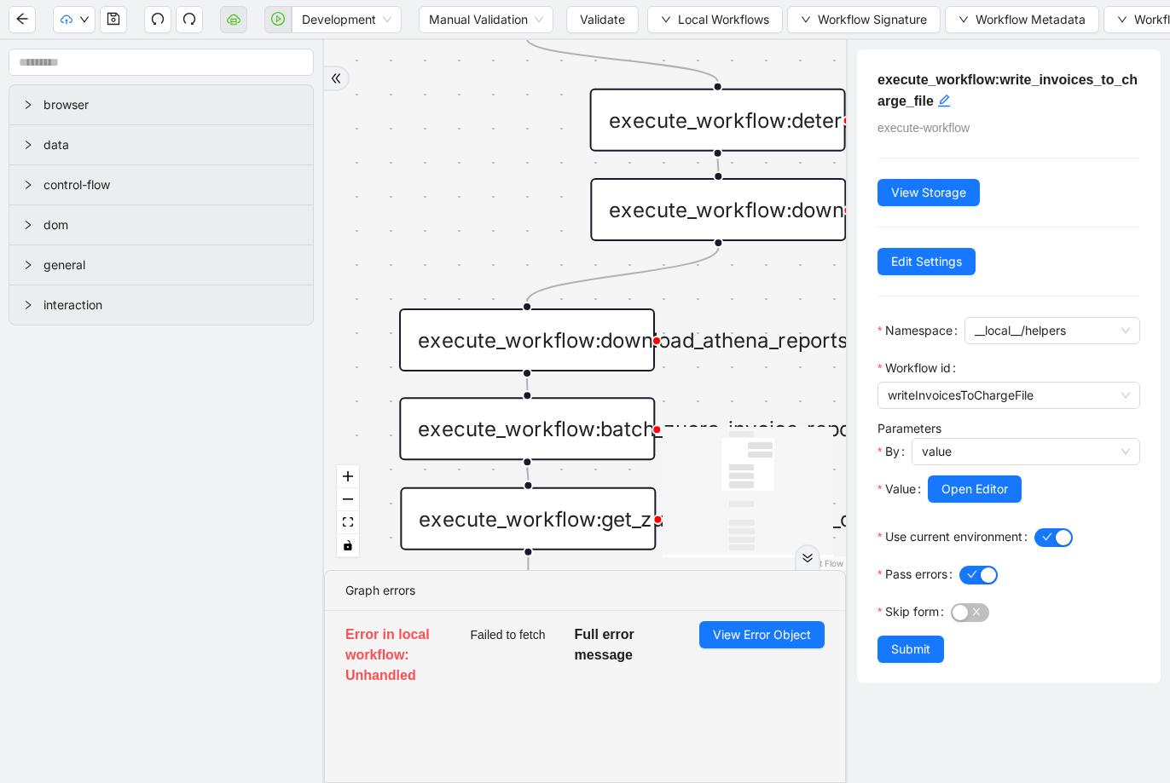
click at [527, 381] on icon "Edge from execute_workflow:download_athena_reports to execute_workflow:batch_zu…" at bounding box center [527, 384] width 0 height 12
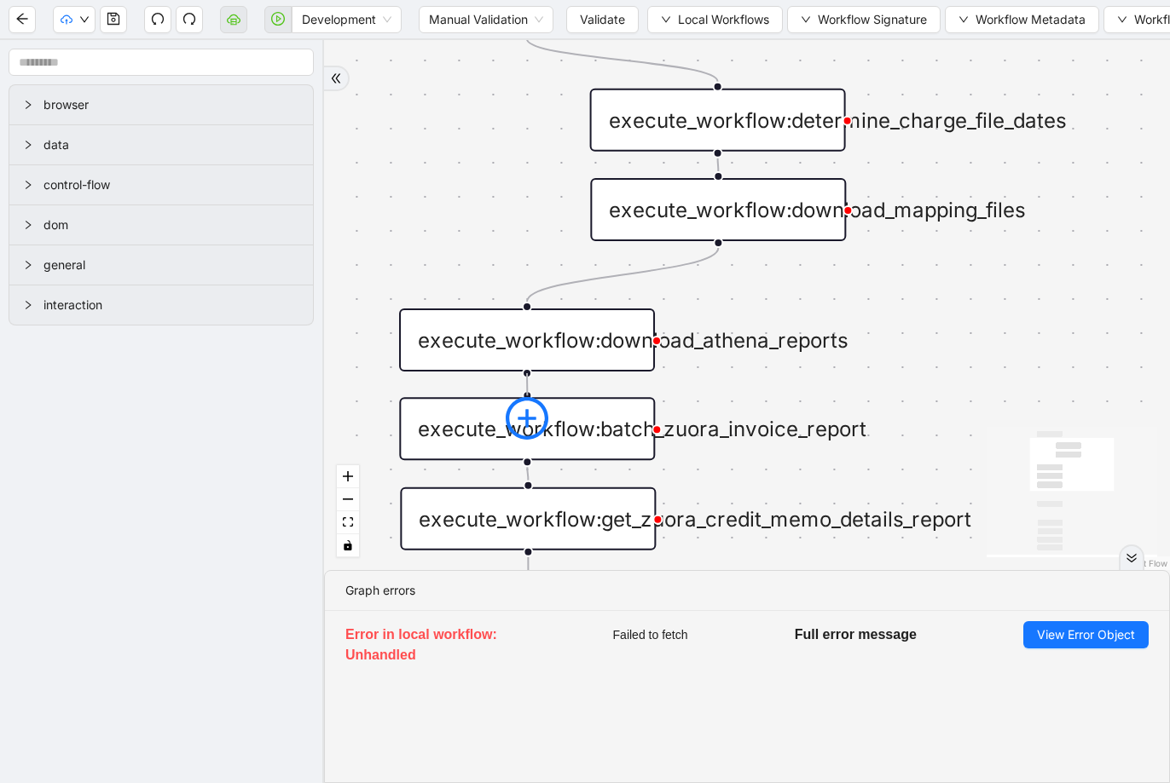
drag, startPoint x: 527, startPoint y: 373, endPoint x: 523, endPoint y: 397, distance: 25.0
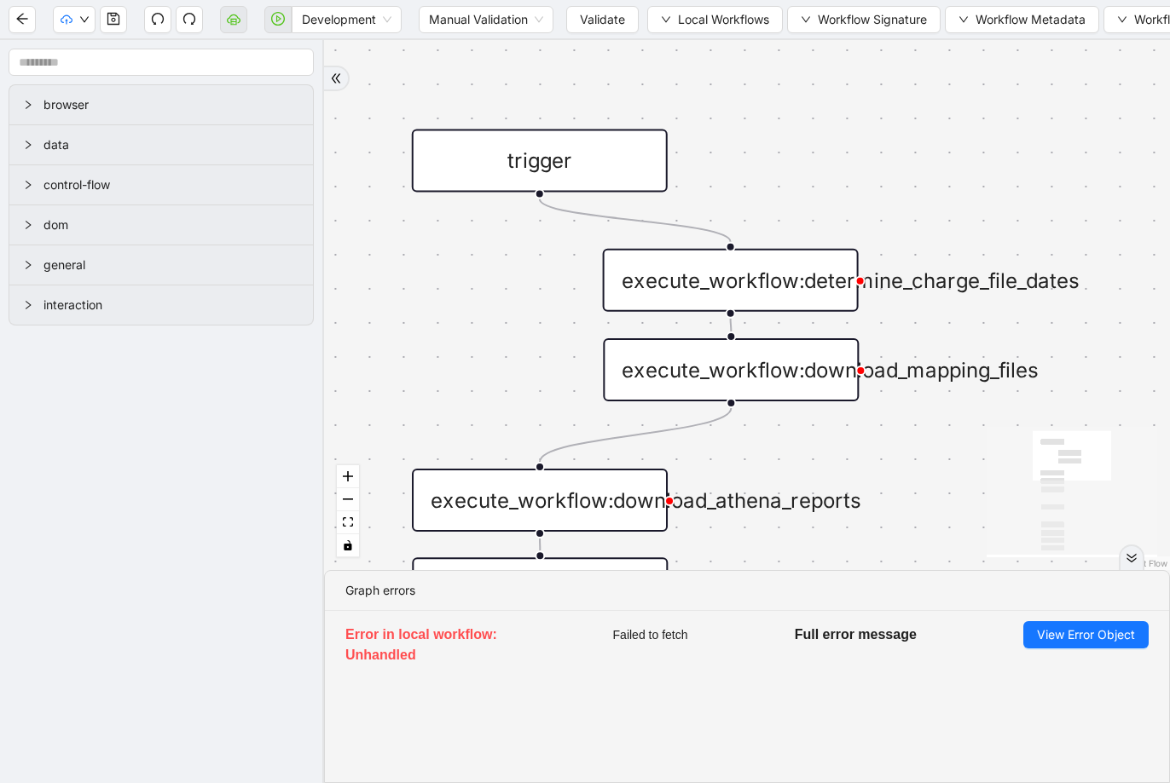
drag, startPoint x: 581, startPoint y: 219, endPoint x: 595, endPoint y: 379, distance: 160.8
drag, startPoint x: 537, startPoint y: 193, endPoint x: 713, endPoint y: 340, distance: 228.8
click at [722, 413] on icon "Edge from execute_workflow:download_mapping_files to execute_workflow:download_…" at bounding box center [635, 435] width 191 height 54
click at [464, 314] on div "trigger execute_workflow:write_invoices_to_charge_file loop_data:invoice_groups…" at bounding box center [747, 305] width 846 height 530
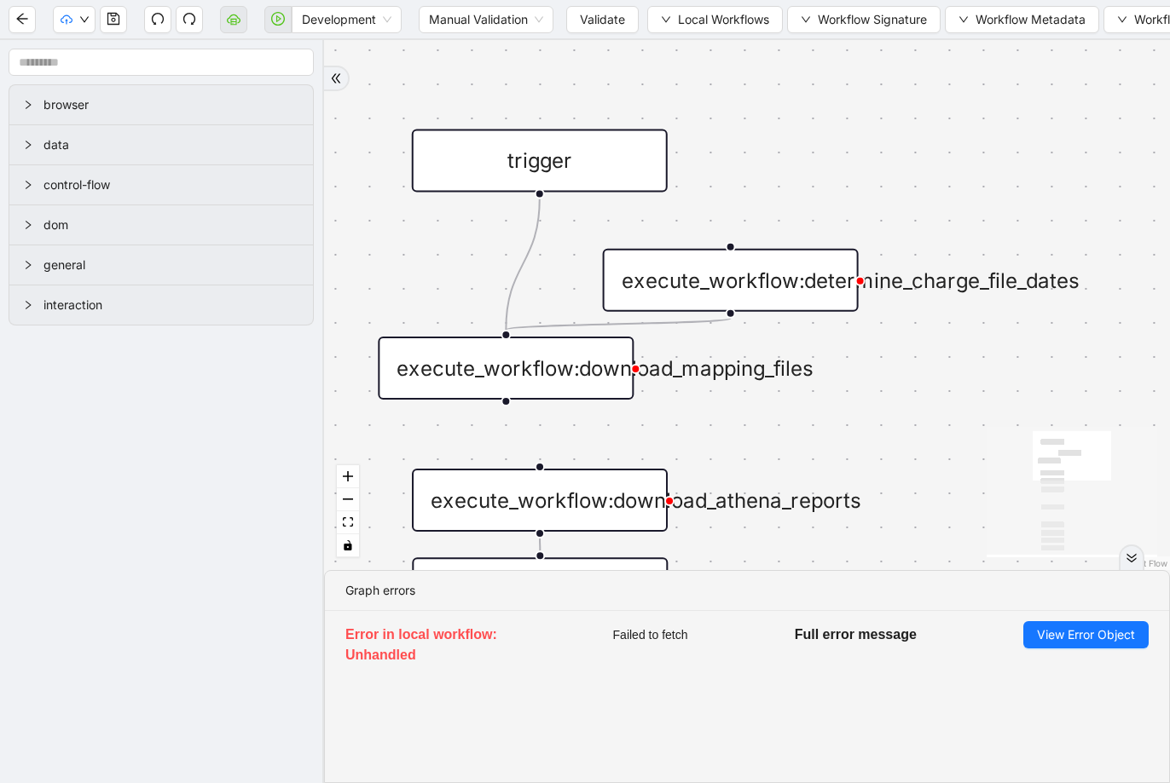
drag, startPoint x: 640, startPoint y: 356, endPoint x: 415, endPoint y: 355, distance: 225.0
click at [415, 355] on div "execute_workflow:download_mapping_files" at bounding box center [506, 368] width 256 height 63
click at [405, 284] on div "trigger execute_workflow:write_invoices_to_charge_file loop_data:invoice_groups…" at bounding box center [747, 305] width 846 height 530
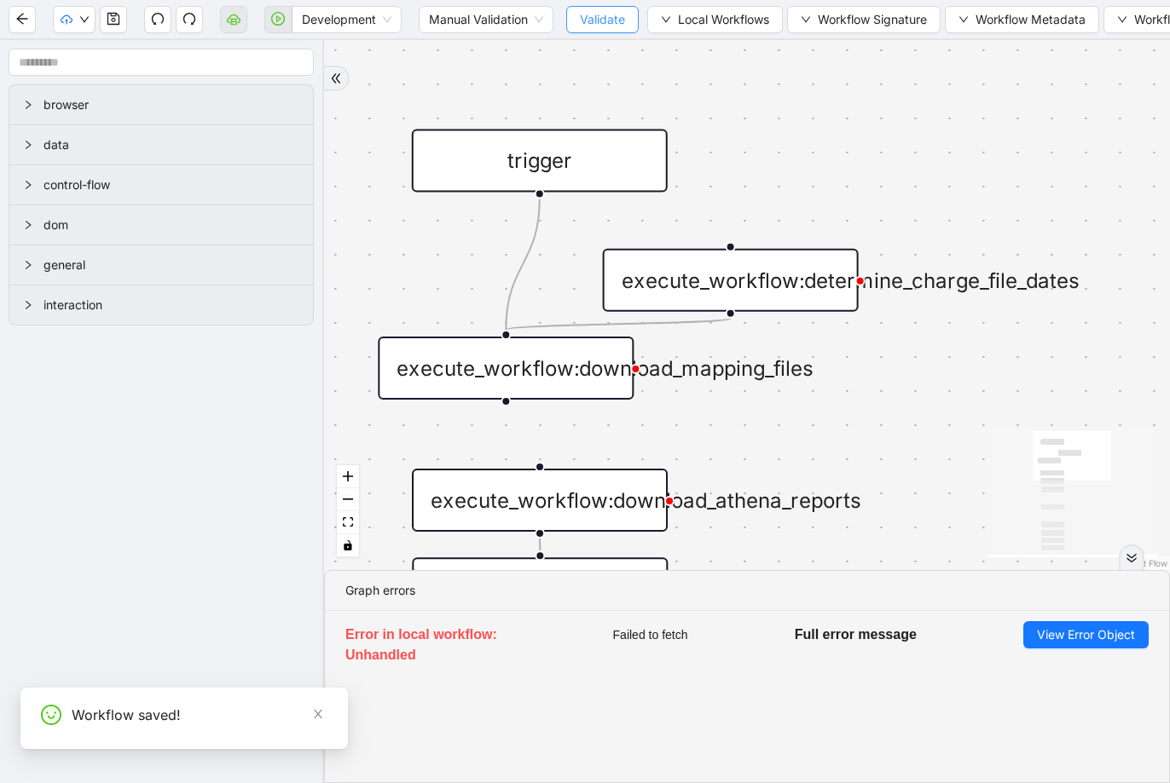
click at [592, 24] on span "Validate" at bounding box center [602, 19] width 45 height 19
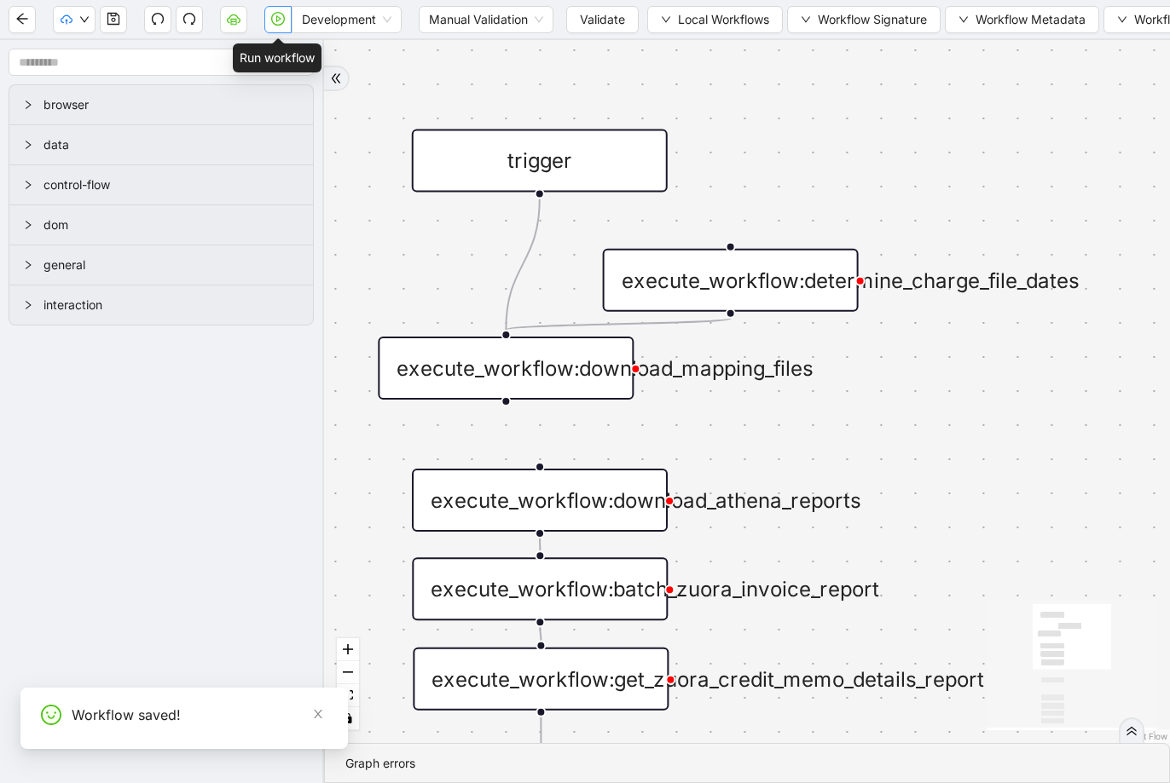
click at [285, 20] on button "button" at bounding box center [277, 19] width 27 height 27
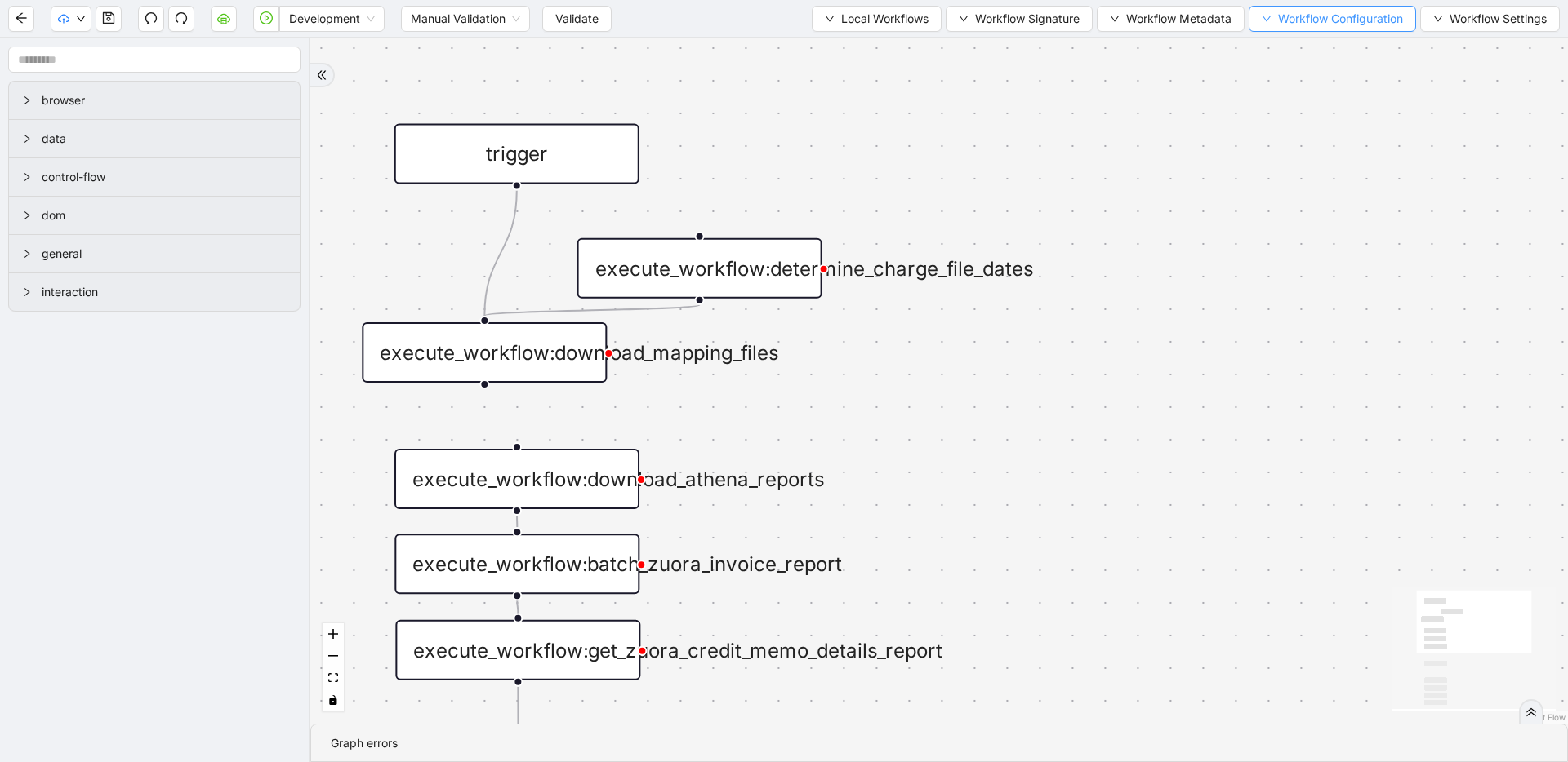
click at [1354, 17] on span "Workflow Configuration" at bounding box center [1340, 18] width 125 height 18
click at [1319, 56] on span "Type" at bounding box center [1329, 50] width 145 height 18
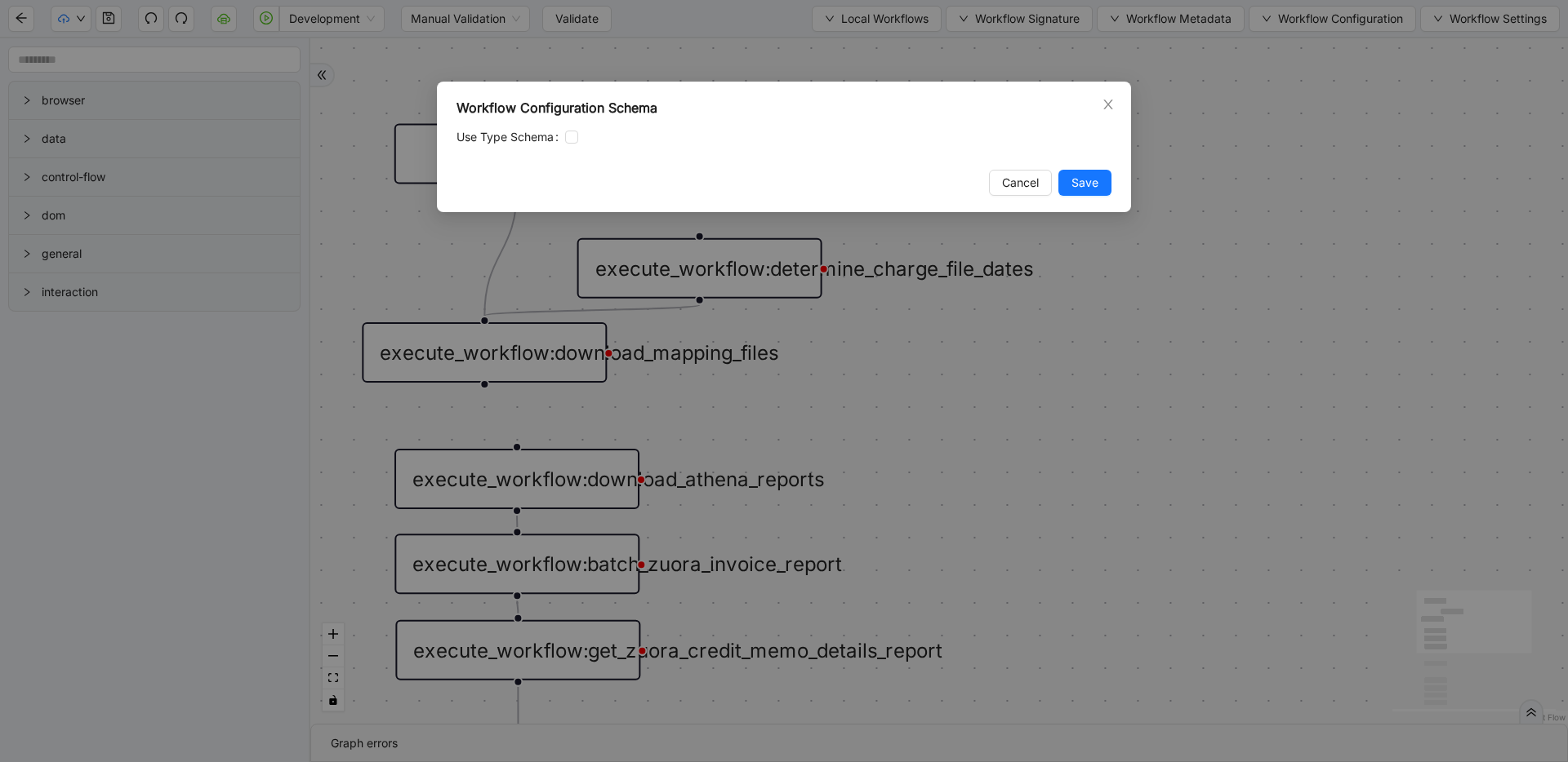
drag, startPoint x: 1009, startPoint y: 180, endPoint x: 1034, endPoint y: 171, distance: 26.6
click at [1021, 174] on span "Cancel" at bounding box center [1020, 183] width 36 height 18
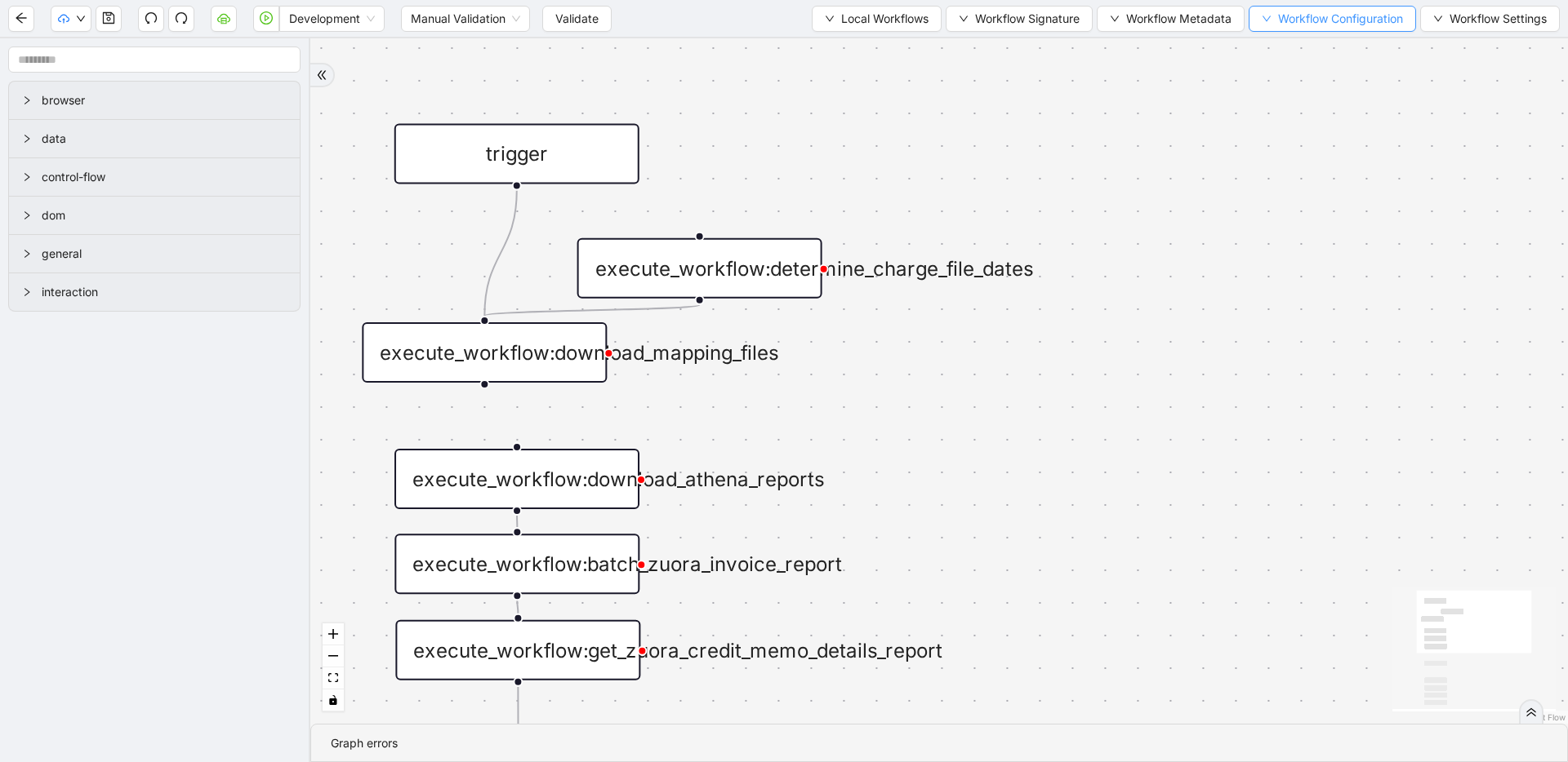
click at [1338, 13] on span "Workflow Configuration" at bounding box center [1340, 18] width 125 height 18
click at [1315, 72] on span "Value" at bounding box center [1329, 77] width 145 height 18
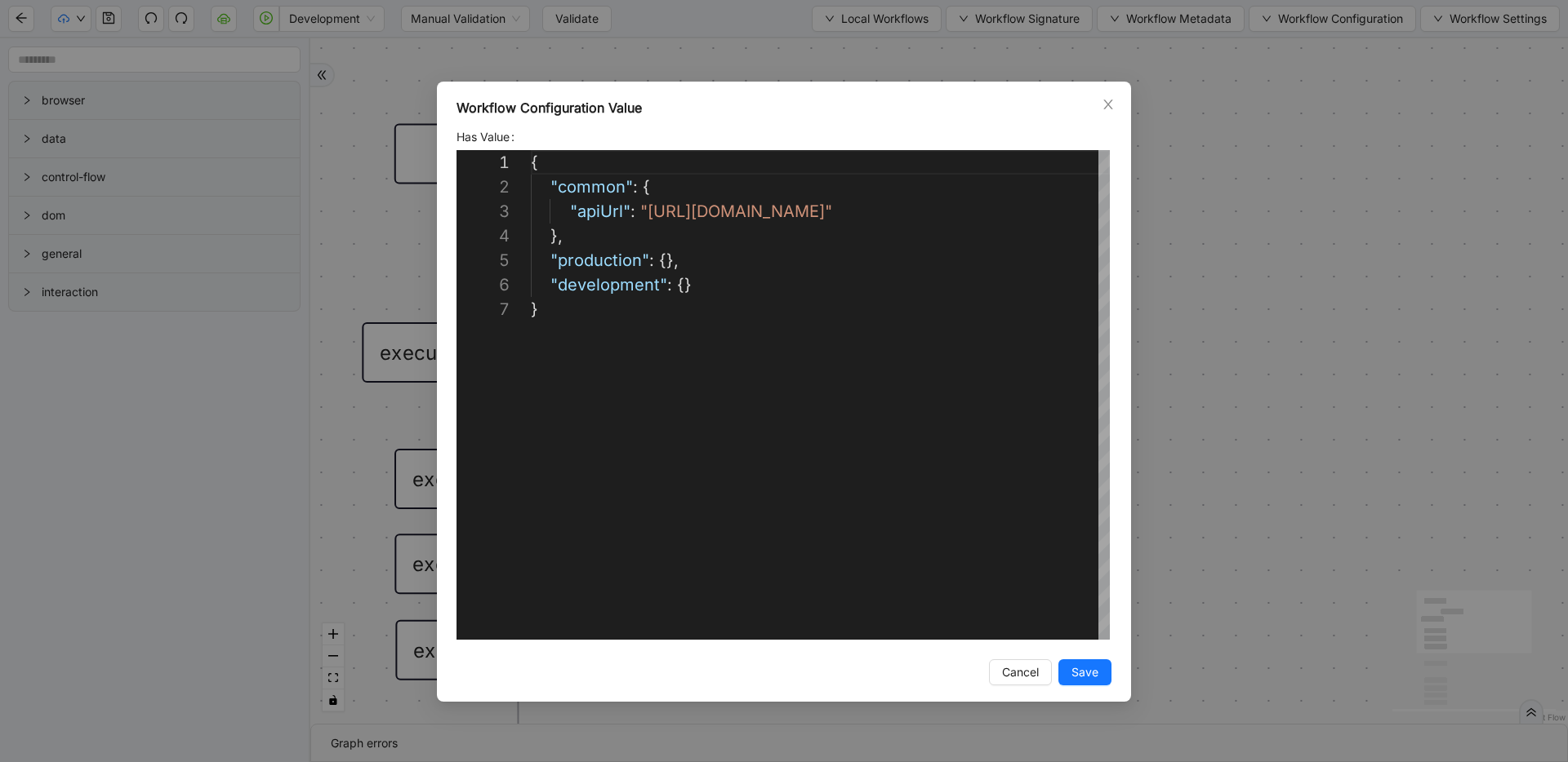
scroll to position [146, 0]
click at [662, 258] on div "{ "common" : { "apiUrl" : " [URL][DOMAIN_NAME] " }, "production" : {}, "develop…" at bounding box center [820, 468] width 579 height 637
click at [679, 330] on div "{ "common" : { "apiUrl" : " [URL][DOMAIN_NAME] " }, "production" : { "outputFol…" at bounding box center [820, 493] width 579 height 685
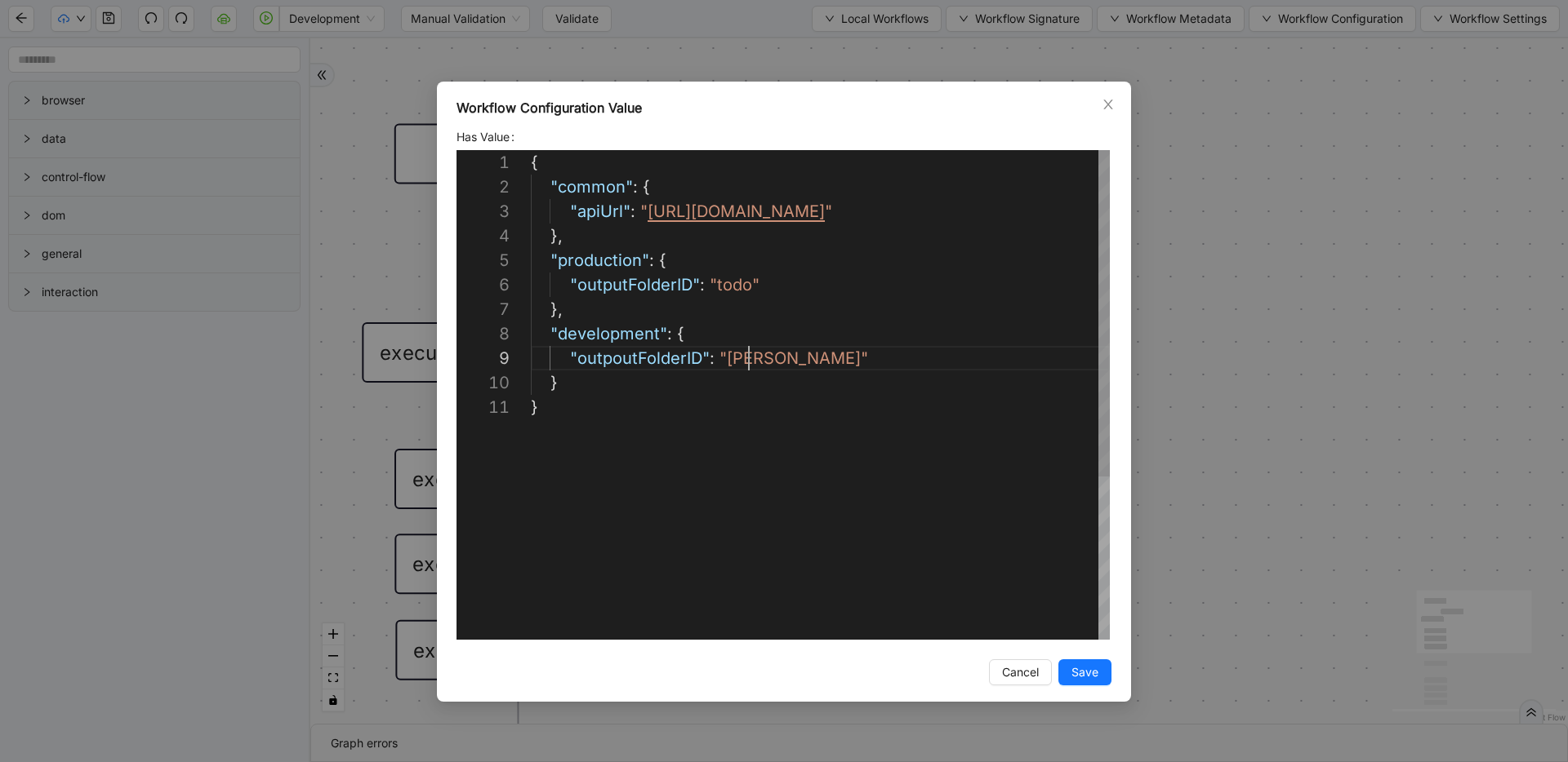
scroll to position [196, 228]
type textarea "**********"
click at [1074, 672] on span "Save" at bounding box center [1084, 672] width 27 height 18
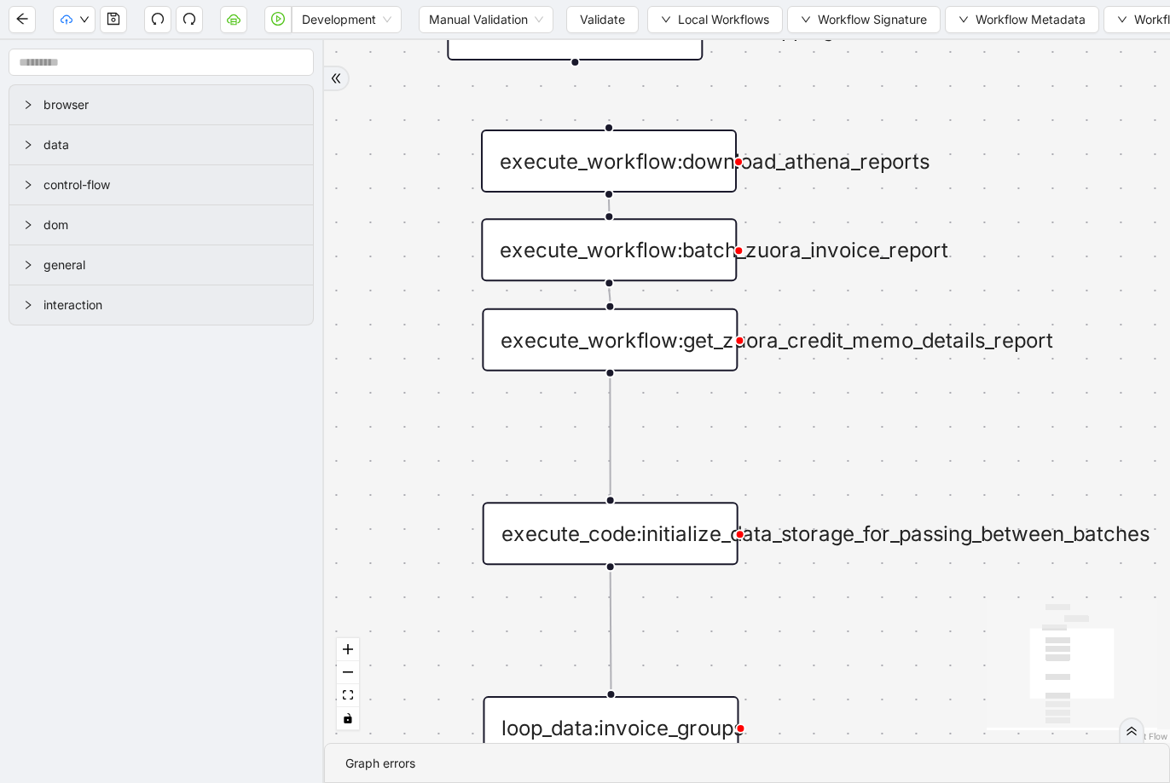
drag, startPoint x: 888, startPoint y: 439, endPoint x: 957, endPoint y: 100, distance: 346.2
click at [957, 100] on div "trigger execute_workflow:write_invoices_to_charge_file loop_data:invoice_groups…" at bounding box center [747, 391] width 846 height 703
click at [556, 253] on div "execute_workflow:batch_zuora_invoice_report" at bounding box center [609, 249] width 256 height 63
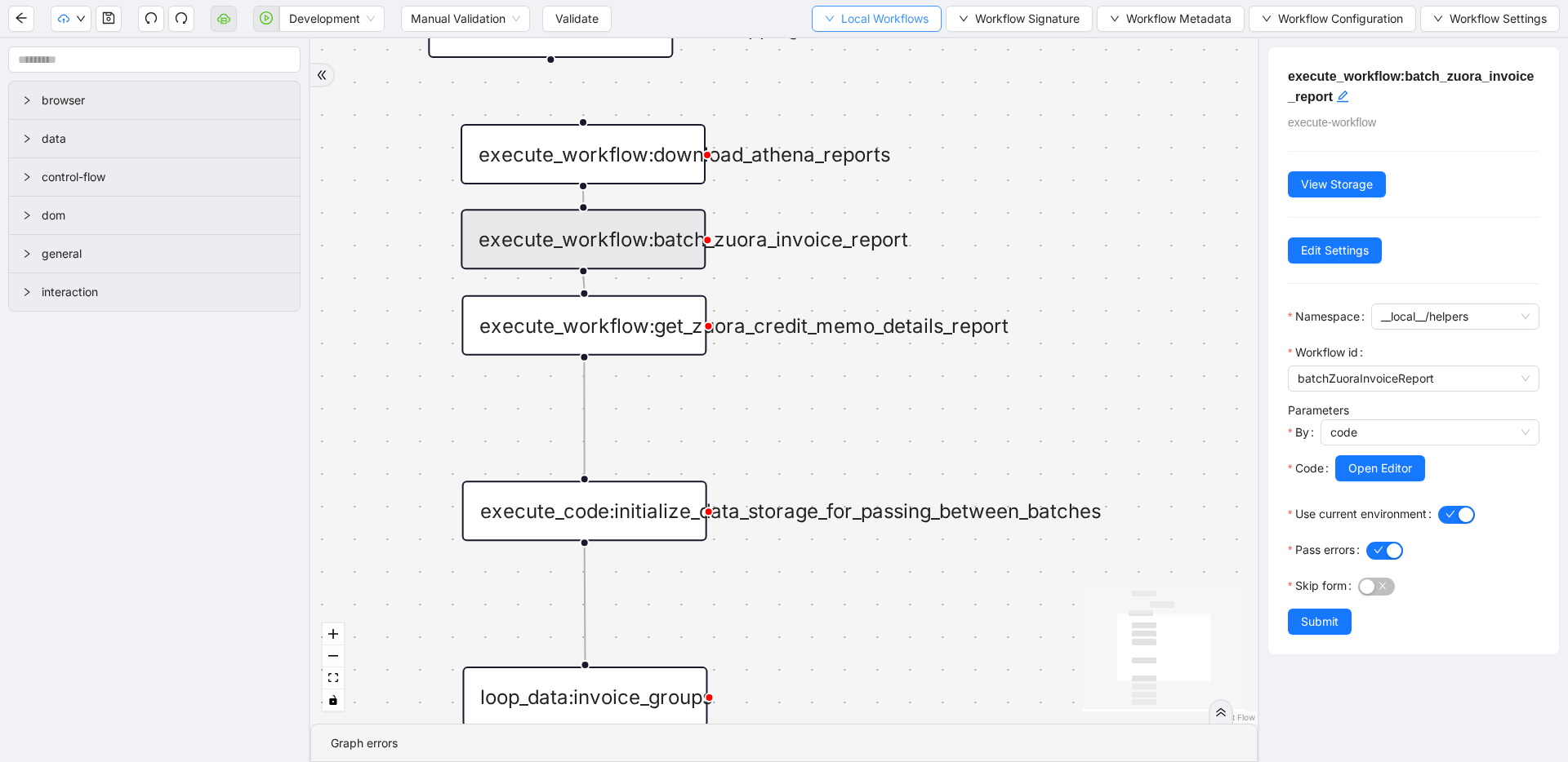
click at [872, 25] on span "Local Workflows" at bounding box center [884, 18] width 87 height 18
click at [860, 53] on span "Select" at bounding box center [869, 50] width 106 height 18
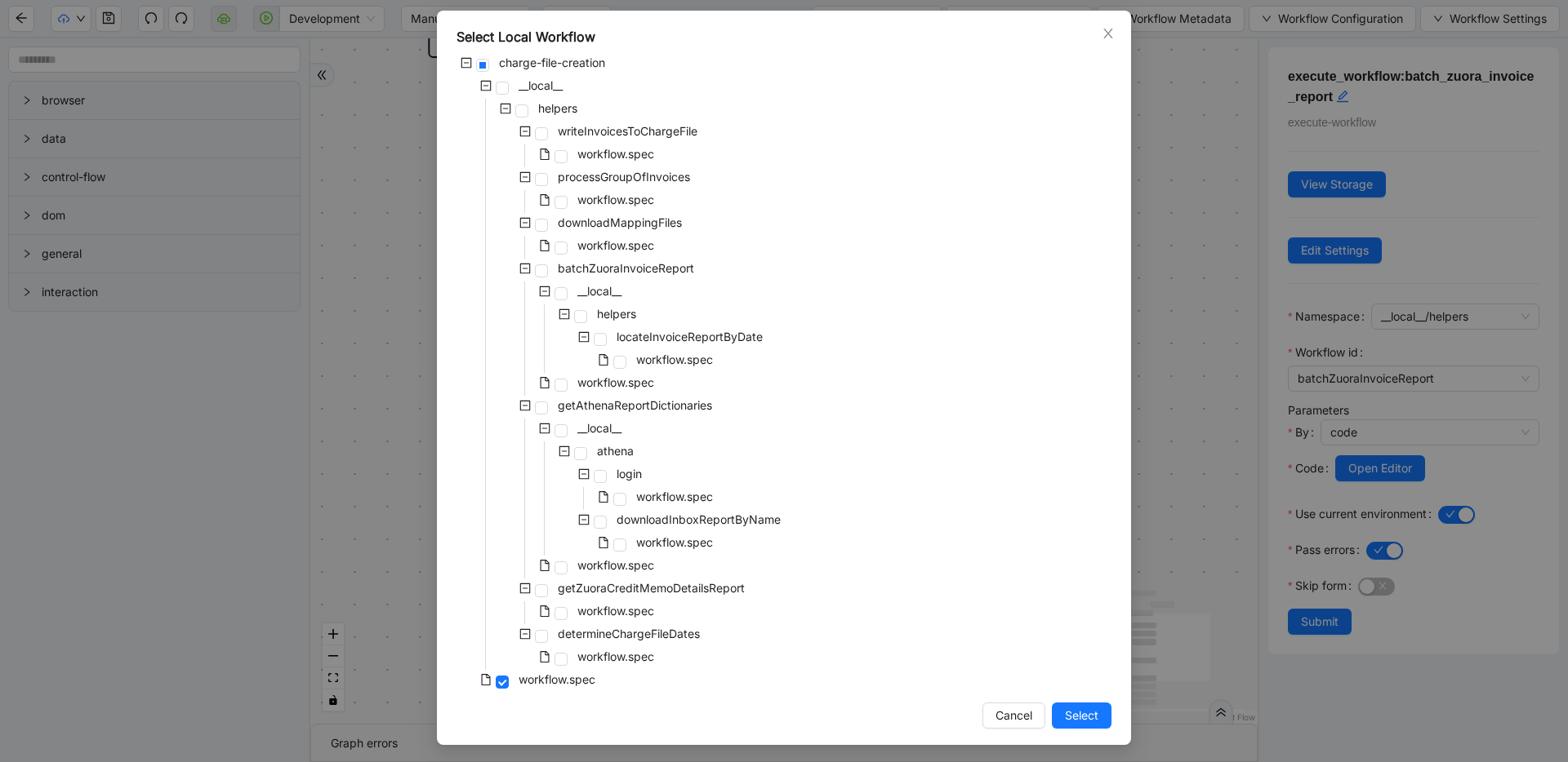
scroll to position [74, 0]
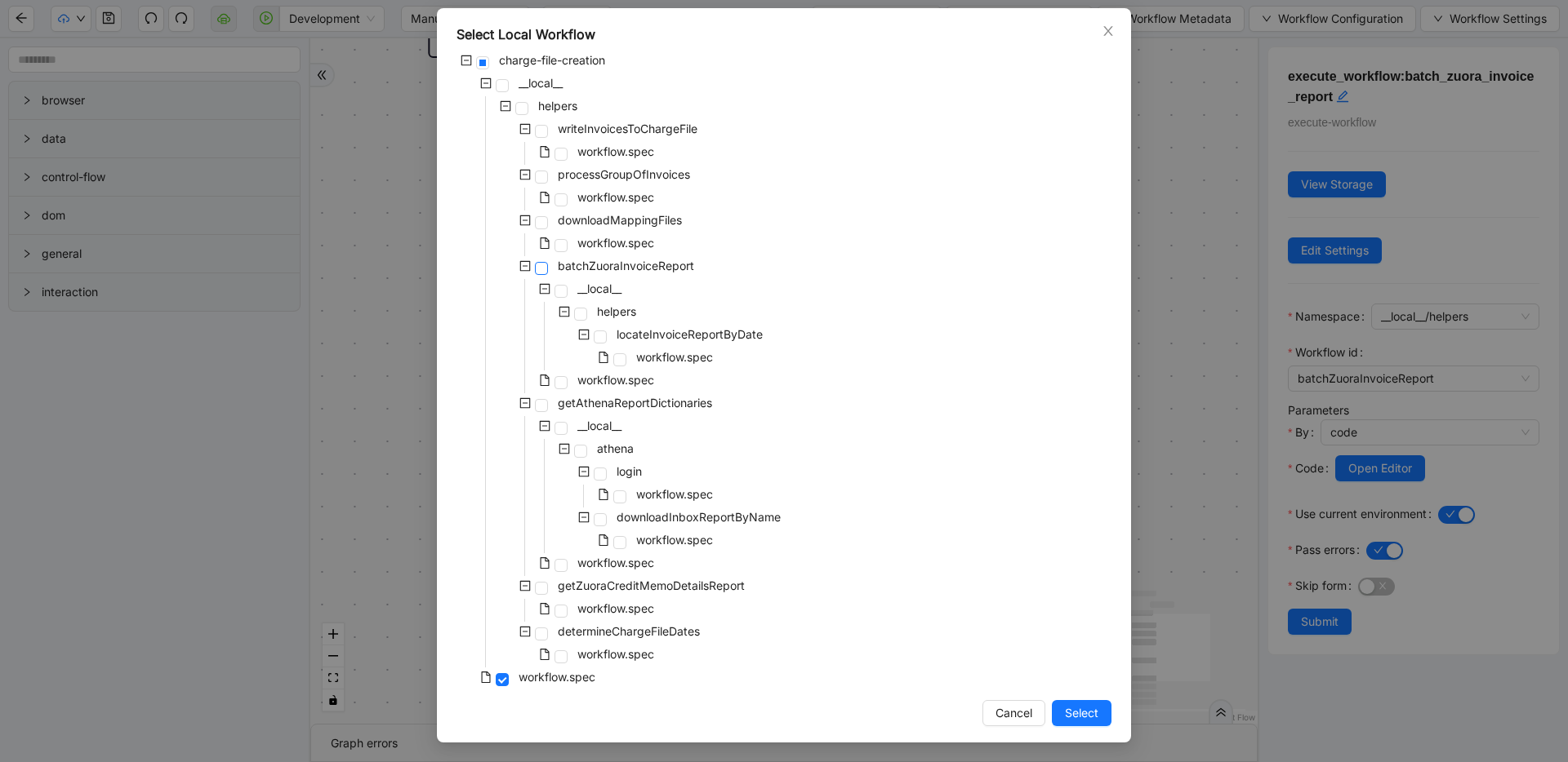
click at [535, 270] on span at bounding box center [541, 269] width 13 height 13
click at [555, 380] on span at bounding box center [561, 383] width 13 height 13
click at [1077, 713] on span "Select" at bounding box center [1081, 713] width 34 height 18
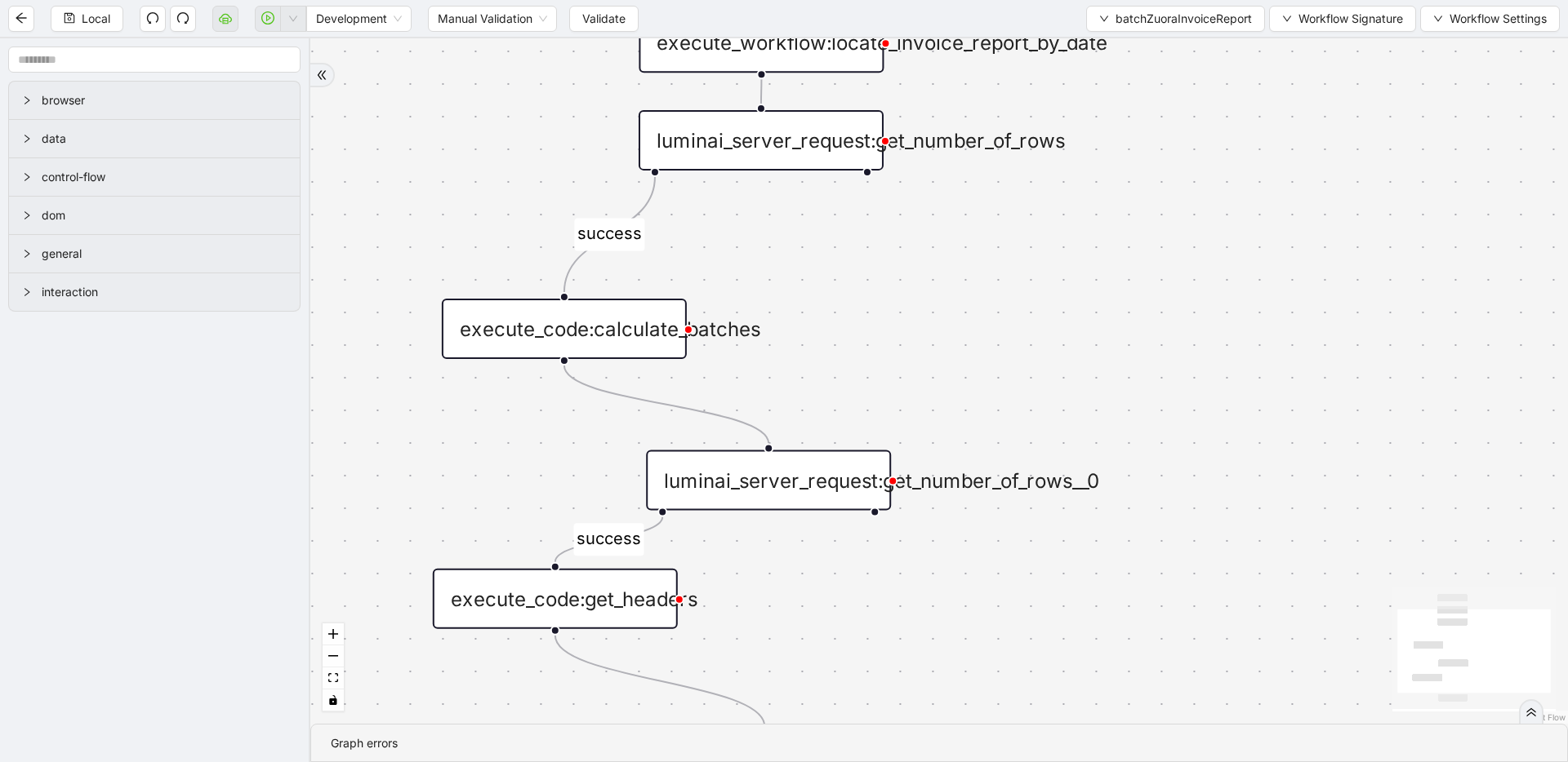
drag, startPoint x: 948, startPoint y: 452, endPoint x: 1136, endPoint y: 389, distance: 198.3
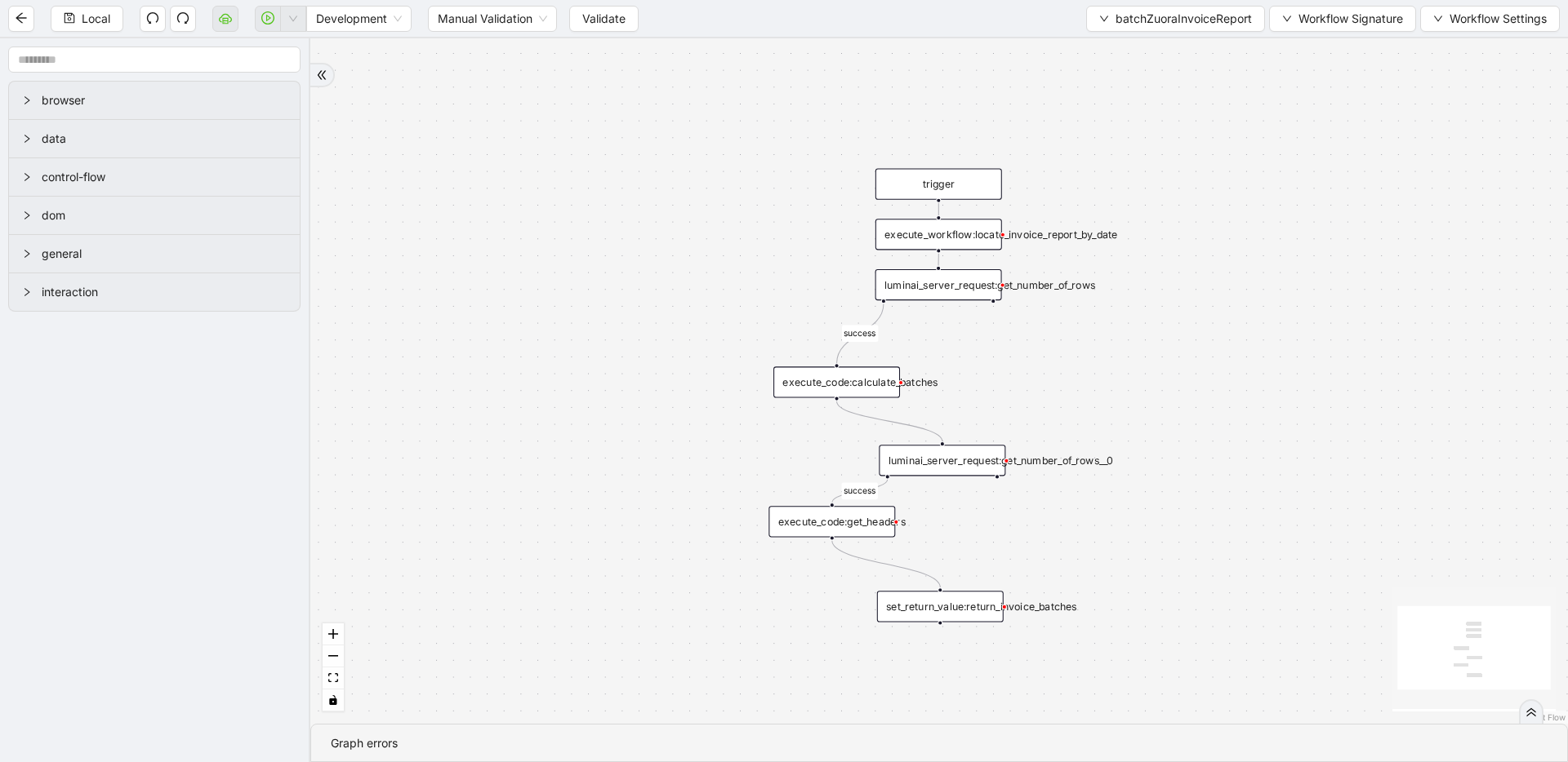
drag, startPoint x: 995, startPoint y: 366, endPoint x: 974, endPoint y: 373, distance: 22.1
click at [938, 239] on div "execute_workflow:locate_invoice_report_by_date" at bounding box center [939, 234] width 126 height 31
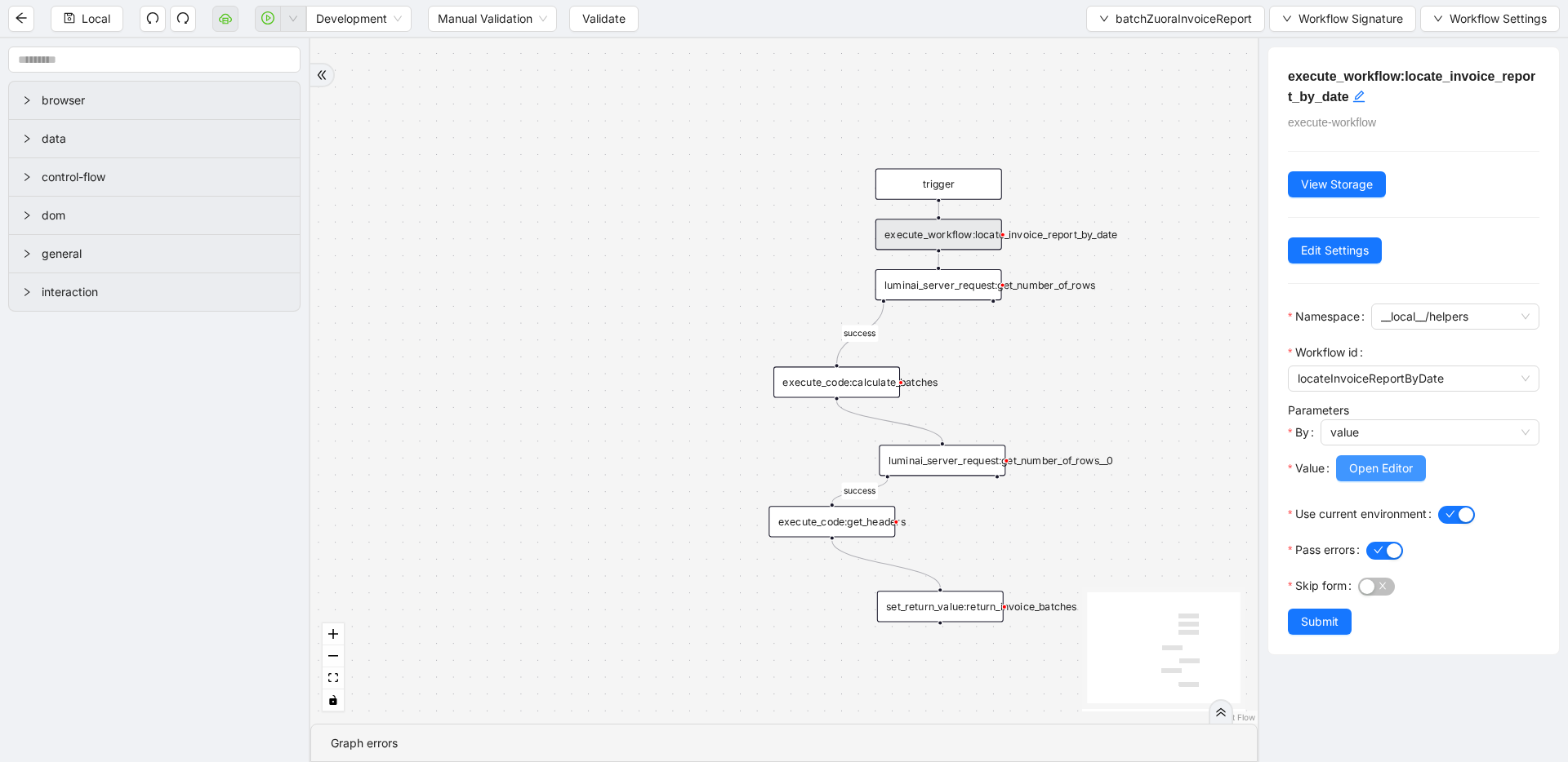
click at [1364, 470] on span "Open Editor" at bounding box center [1380, 468] width 63 height 18
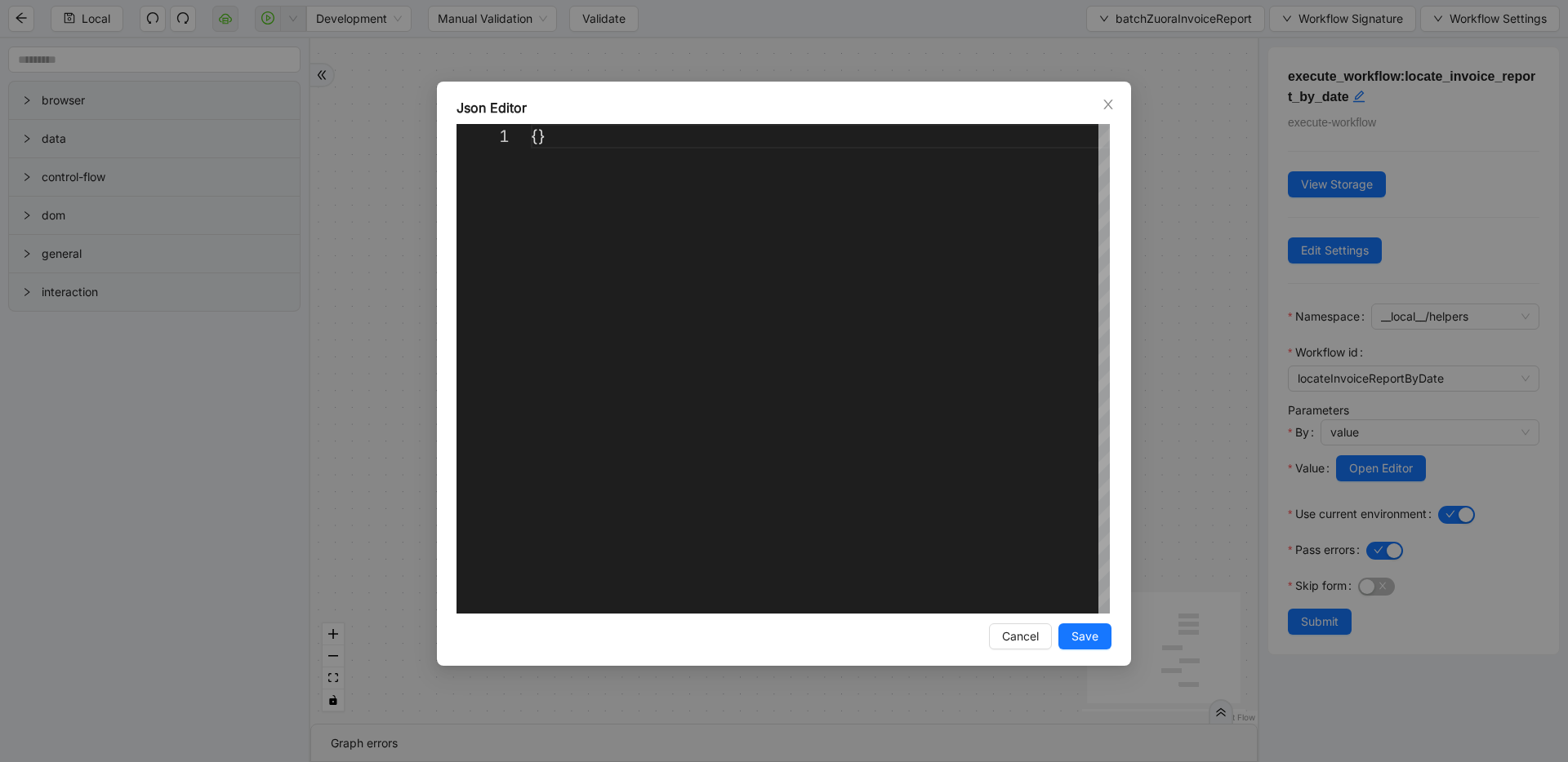
click at [1198, 258] on div "Json Editor 1 {} ** Enter to Rename, ⇧Enter to Preview Cancel Save" at bounding box center [784, 381] width 1568 height 762
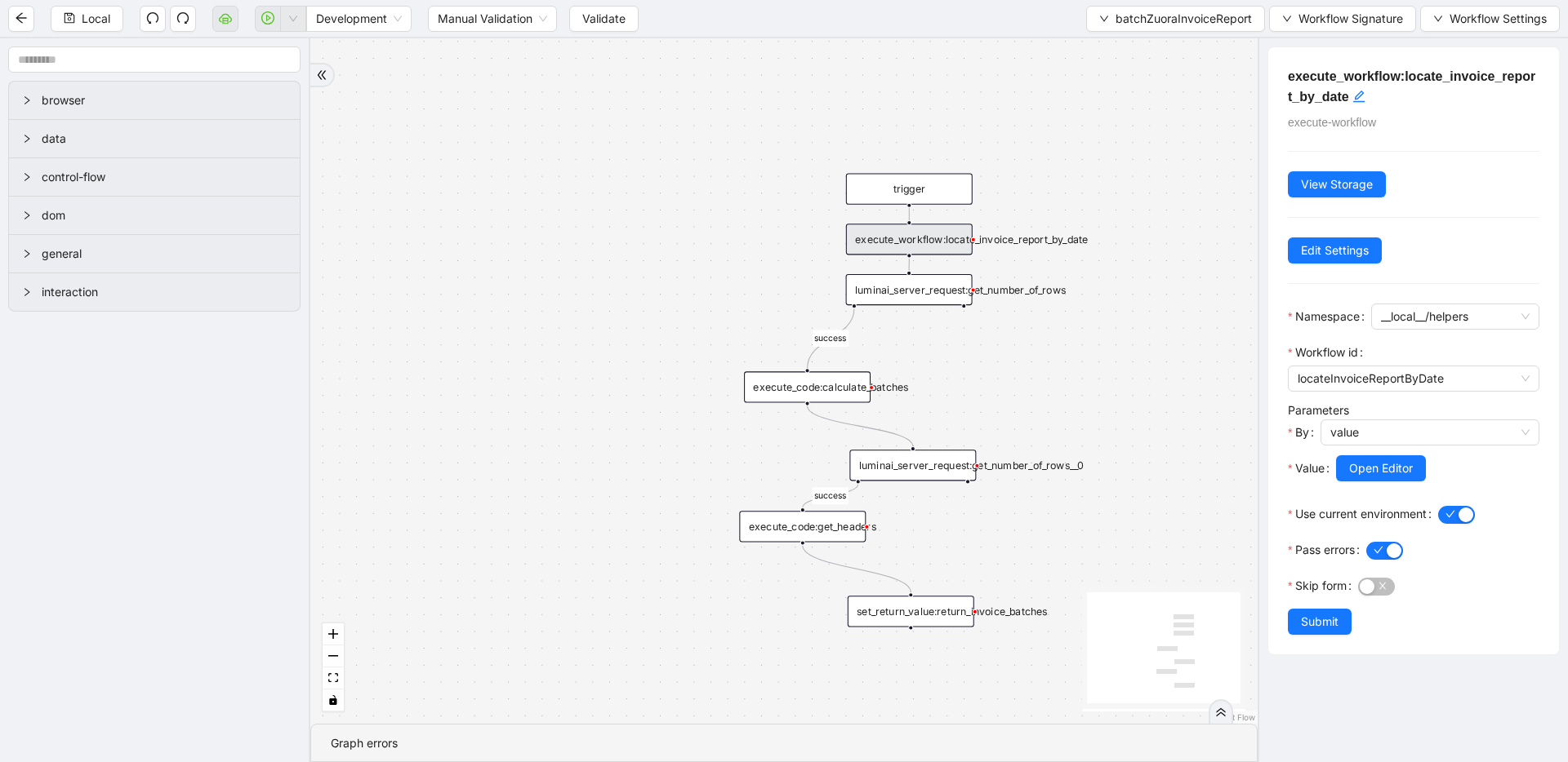
drag, startPoint x: 1155, startPoint y: 291, endPoint x: 1023, endPoint y: 291, distance: 132.0
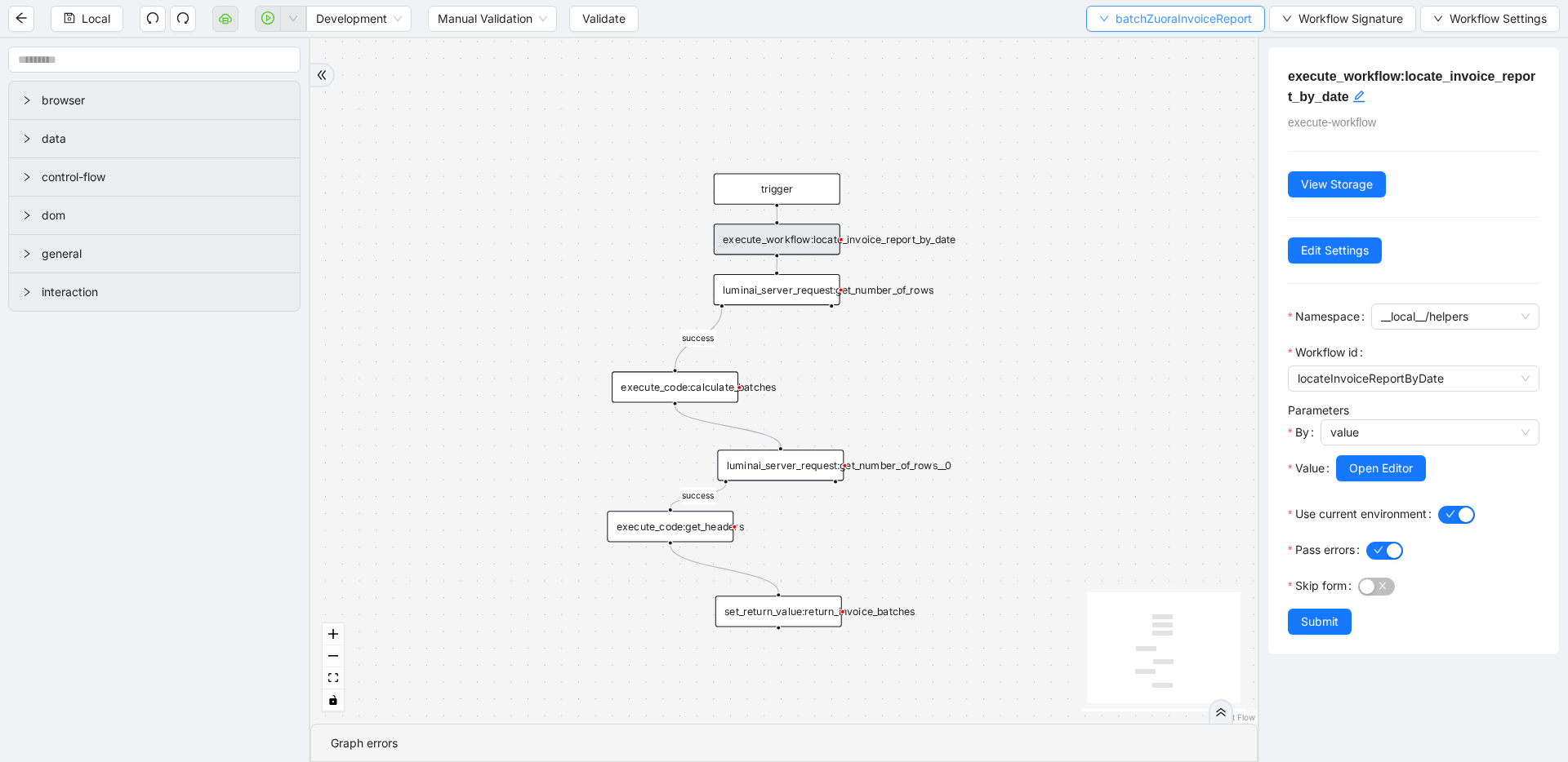
click at [1177, 17] on span "batchZuoraInvoiceReport" at bounding box center [1183, 18] width 136 height 18
click at [1165, 45] on span "Select" at bounding box center [1171, 50] width 152 height 18
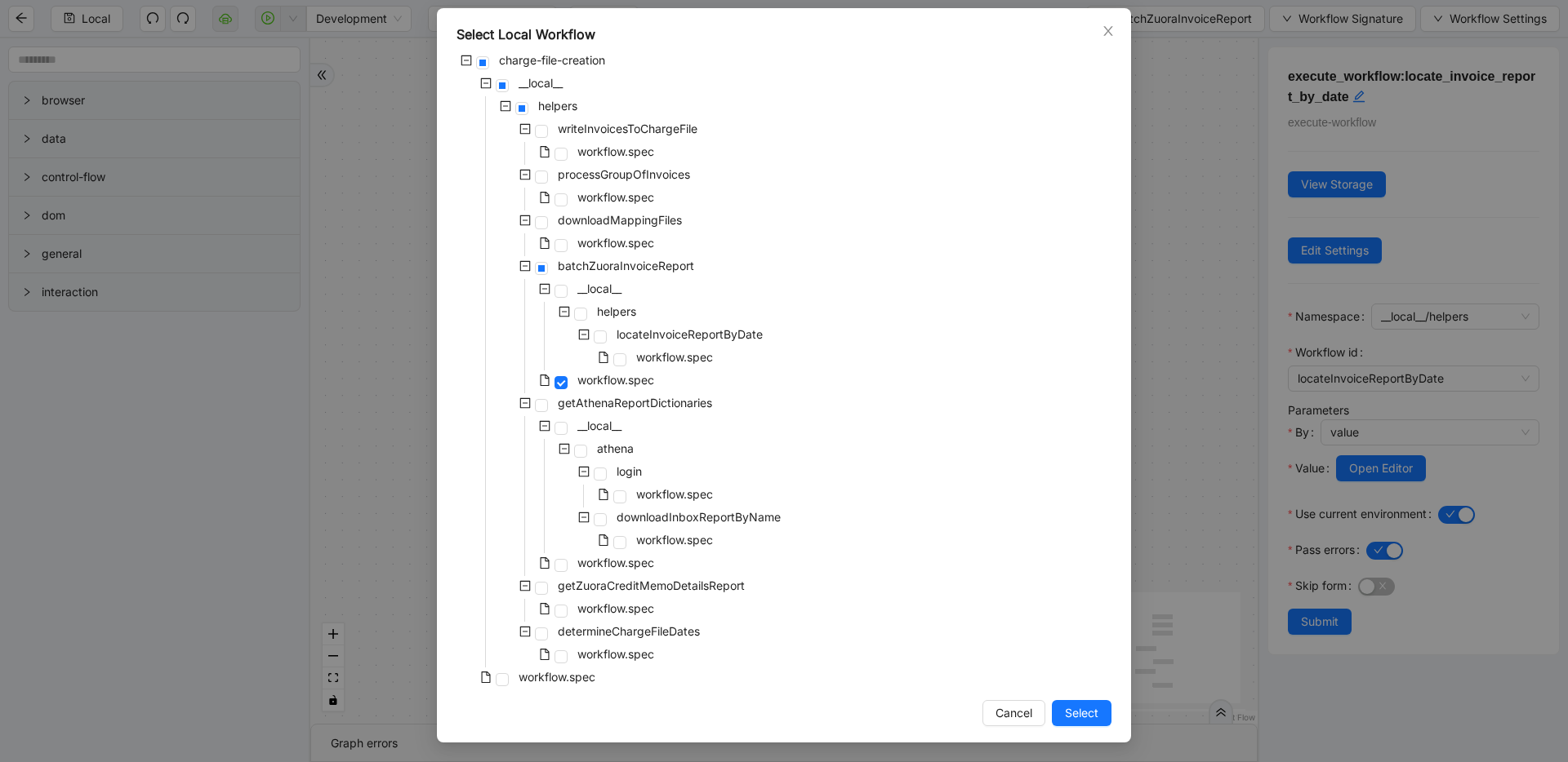
click at [832, 394] on div "charge-file-creation __local__ helpers writeInvoicesToChargeFile workflow.spec …" at bounding box center [784, 370] width 655 height 639
click at [1207, 262] on div "Select Local Workflow charge-file-creation __local__ helpers writeInvoicesToCha…" at bounding box center [784, 381] width 1568 height 762
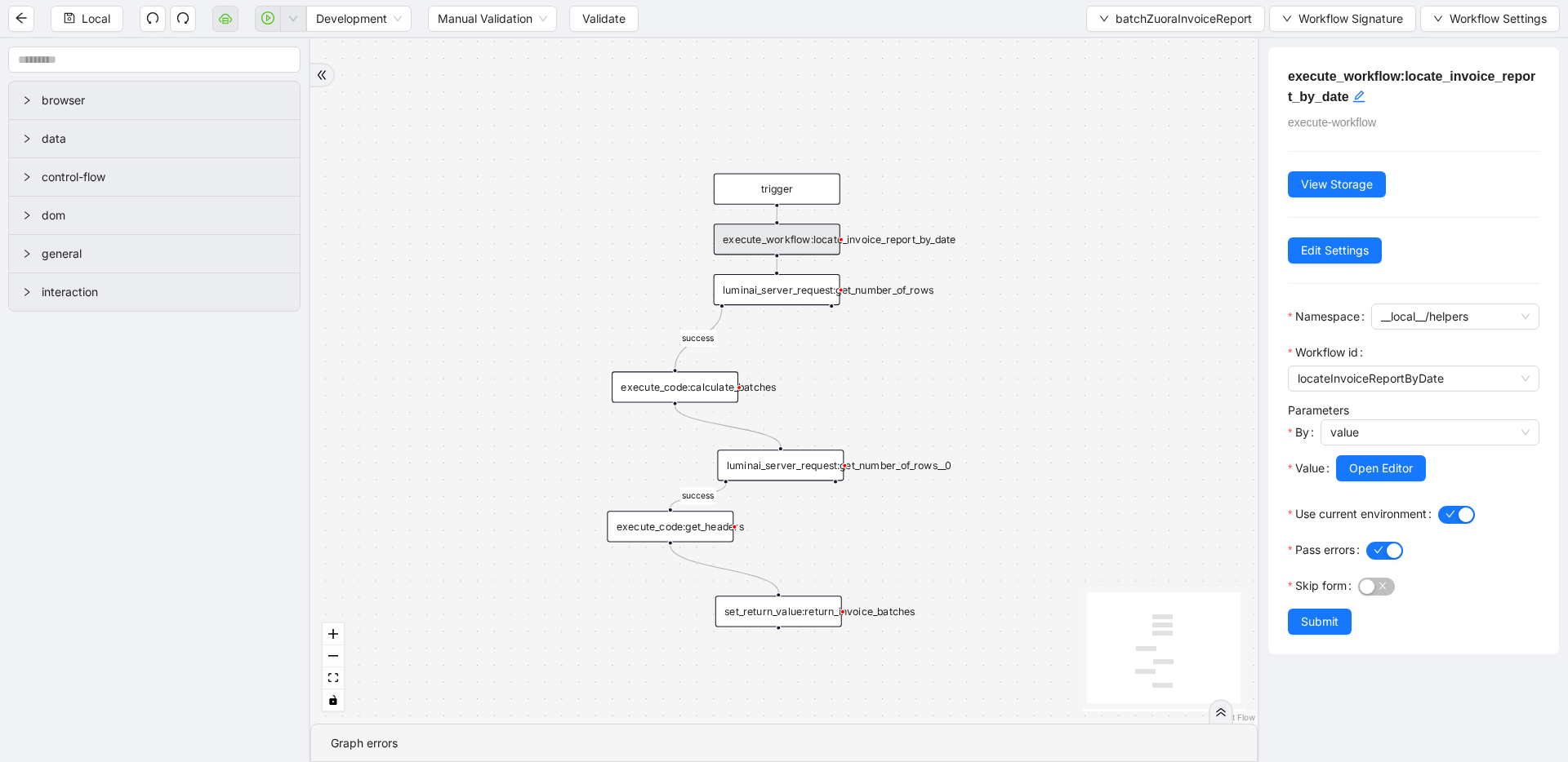
click at [1163, 31] on div "Local Development Manual Validation Validate batchZuoraInvoiceReport Workflow S…" at bounding box center [784, 18] width 1568 height 36
click at [1153, 22] on span "batchZuoraInvoiceReport" at bounding box center [1183, 18] width 136 height 18
click at [1142, 43] on span "Select" at bounding box center [1171, 50] width 152 height 18
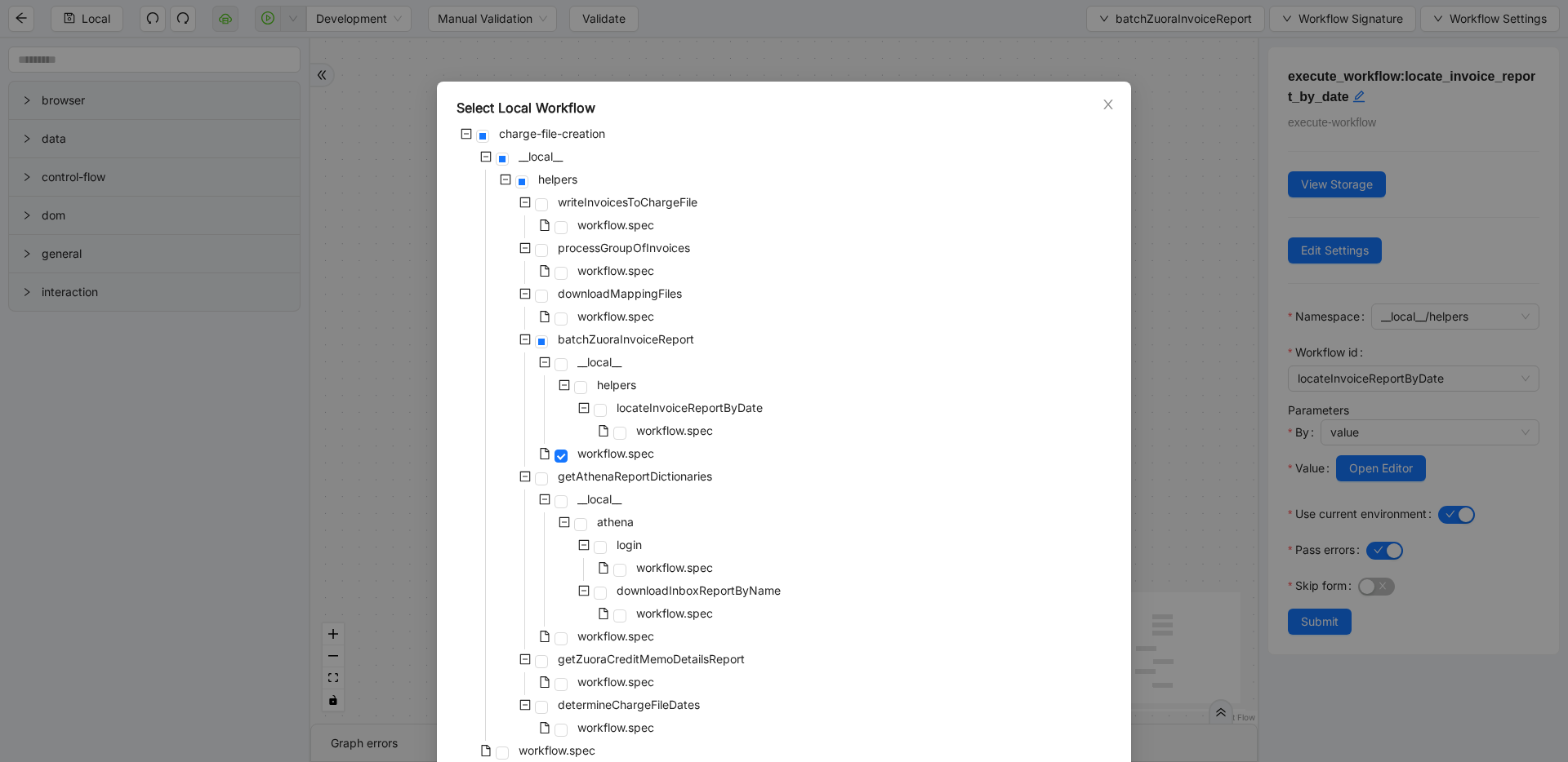
click at [763, 270] on div "charge-file-creation __local__ helpers writeInvoicesToChargeFile workflow.spec …" at bounding box center [784, 444] width 655 height 639
click at [596, 412] on span at bounding box center [601, 411] width 13 height 13
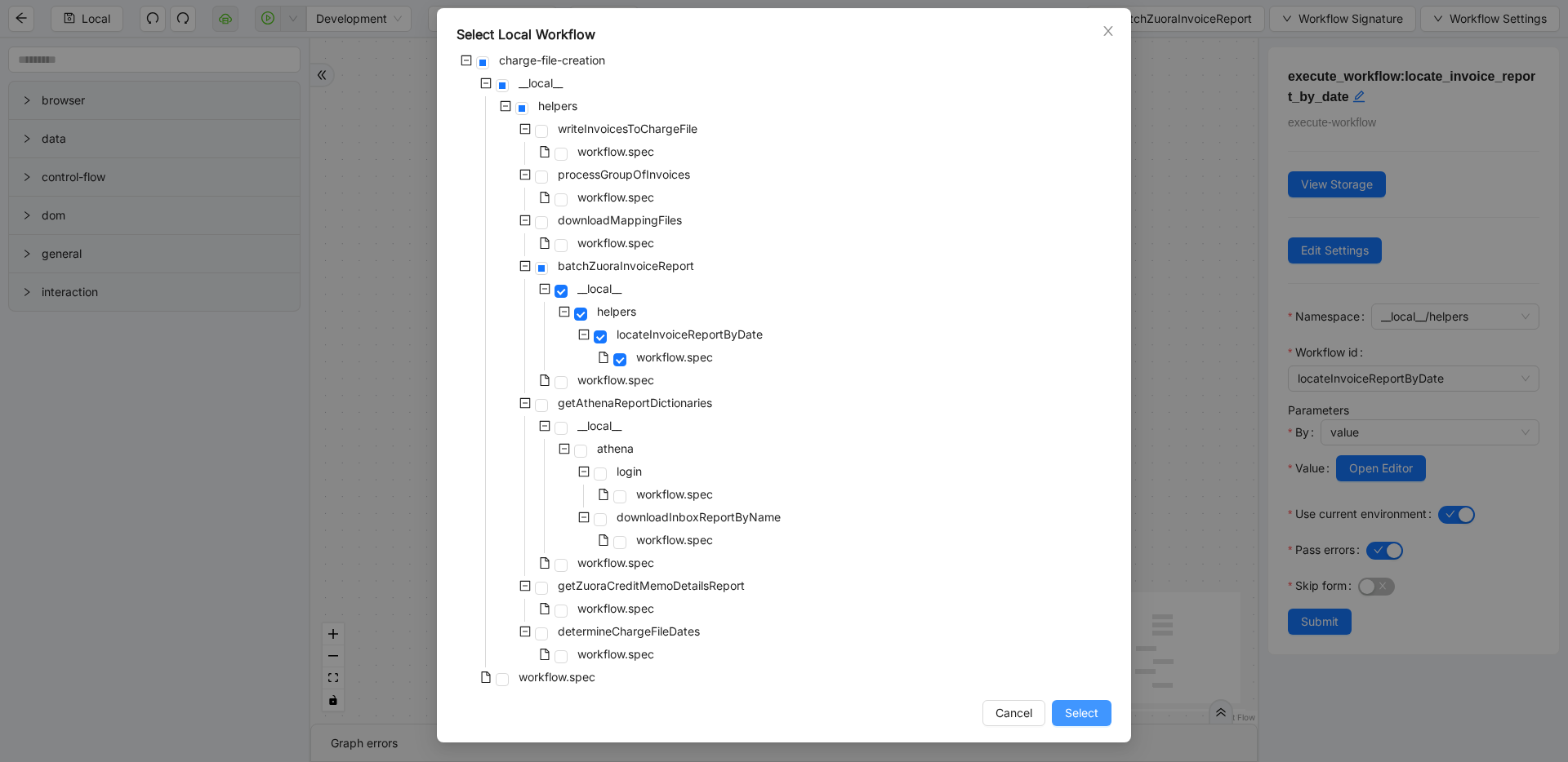
click at [1098, 711] on button "Select" at bounding box center [1081, 712] width 59 height 26
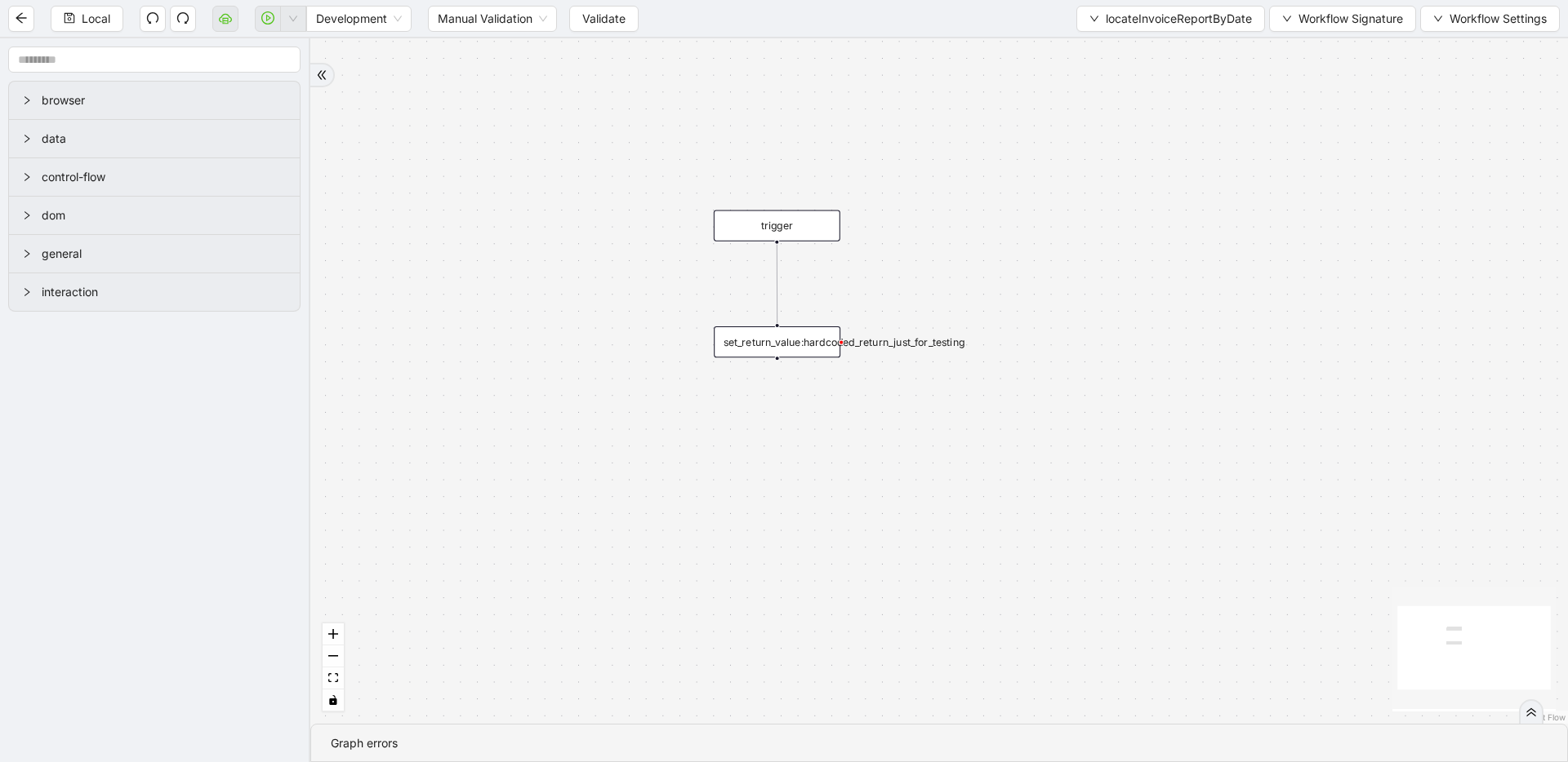
click at [787, 346] on div "set_return_value:hardcoded_return_just_for_testing" at bounding box center [777, 342] width 126 height 31
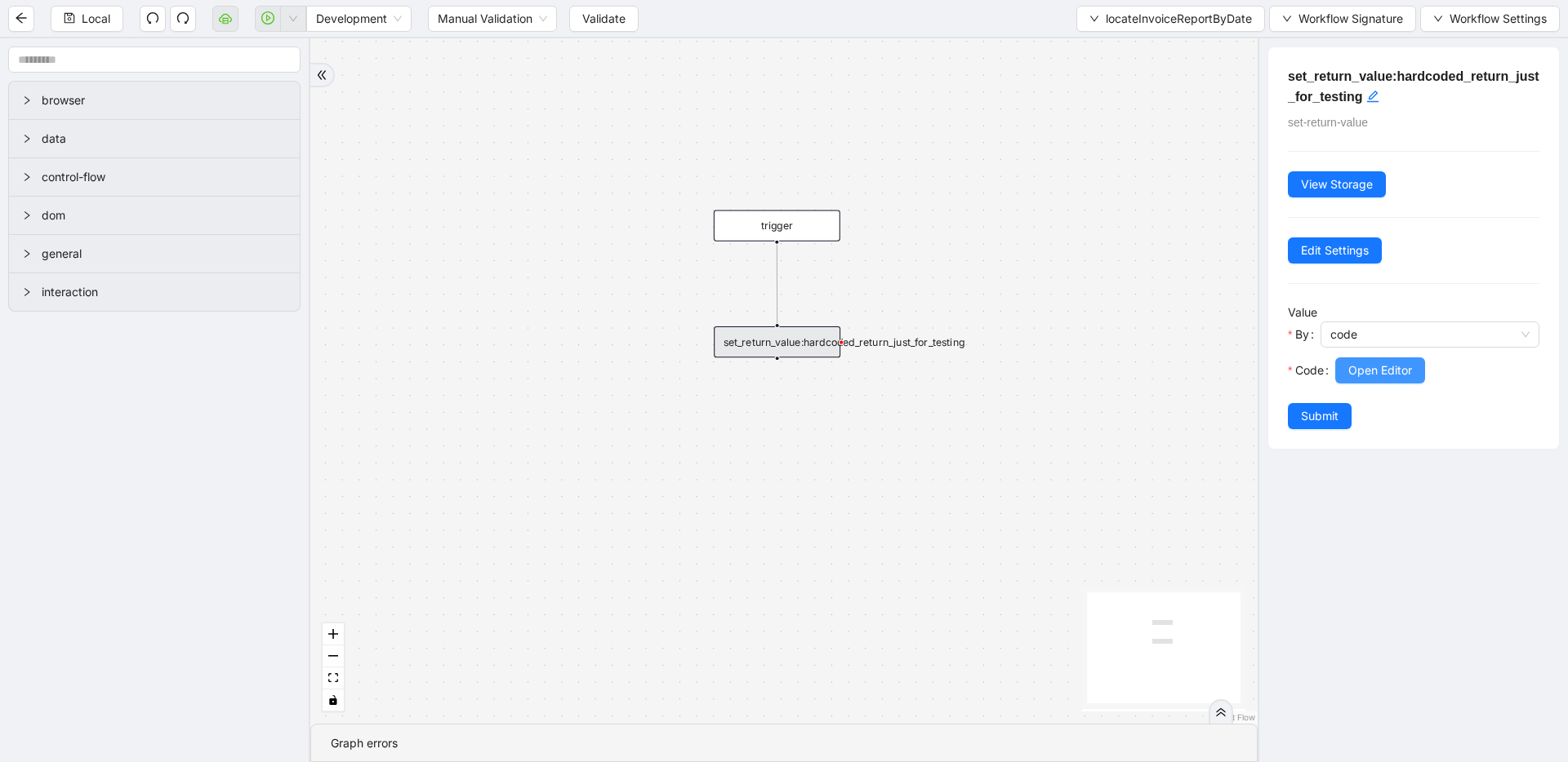
click at [1358, 371] on span "Open Editor" at bounding box center [1379, 370] width 63 height 18
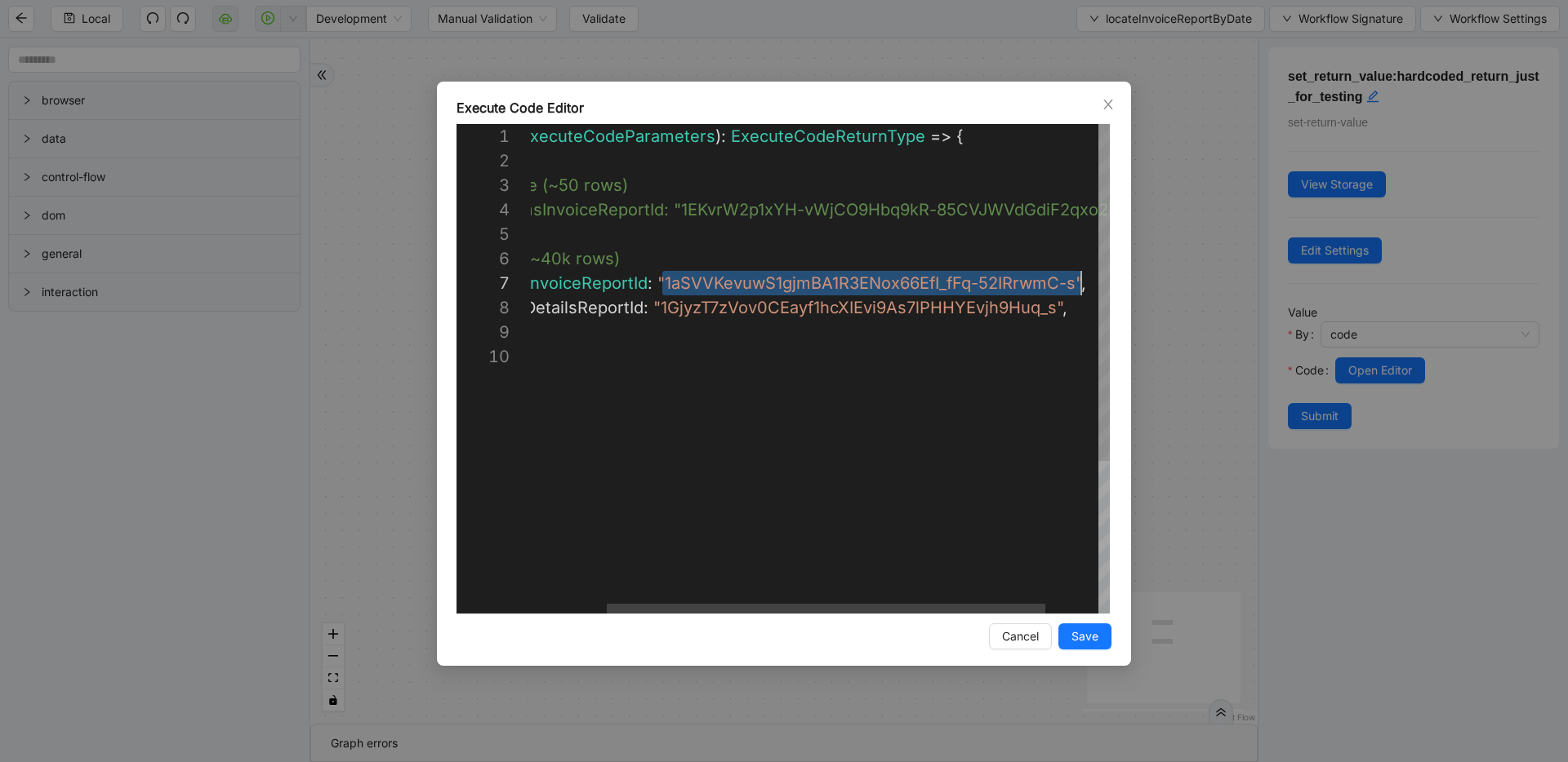
scroll to position [146, 645]
drag, startPoint x: 763, startPoint y: 284, endPoint x: 1075, endPoint y: 281, distance: 312.0
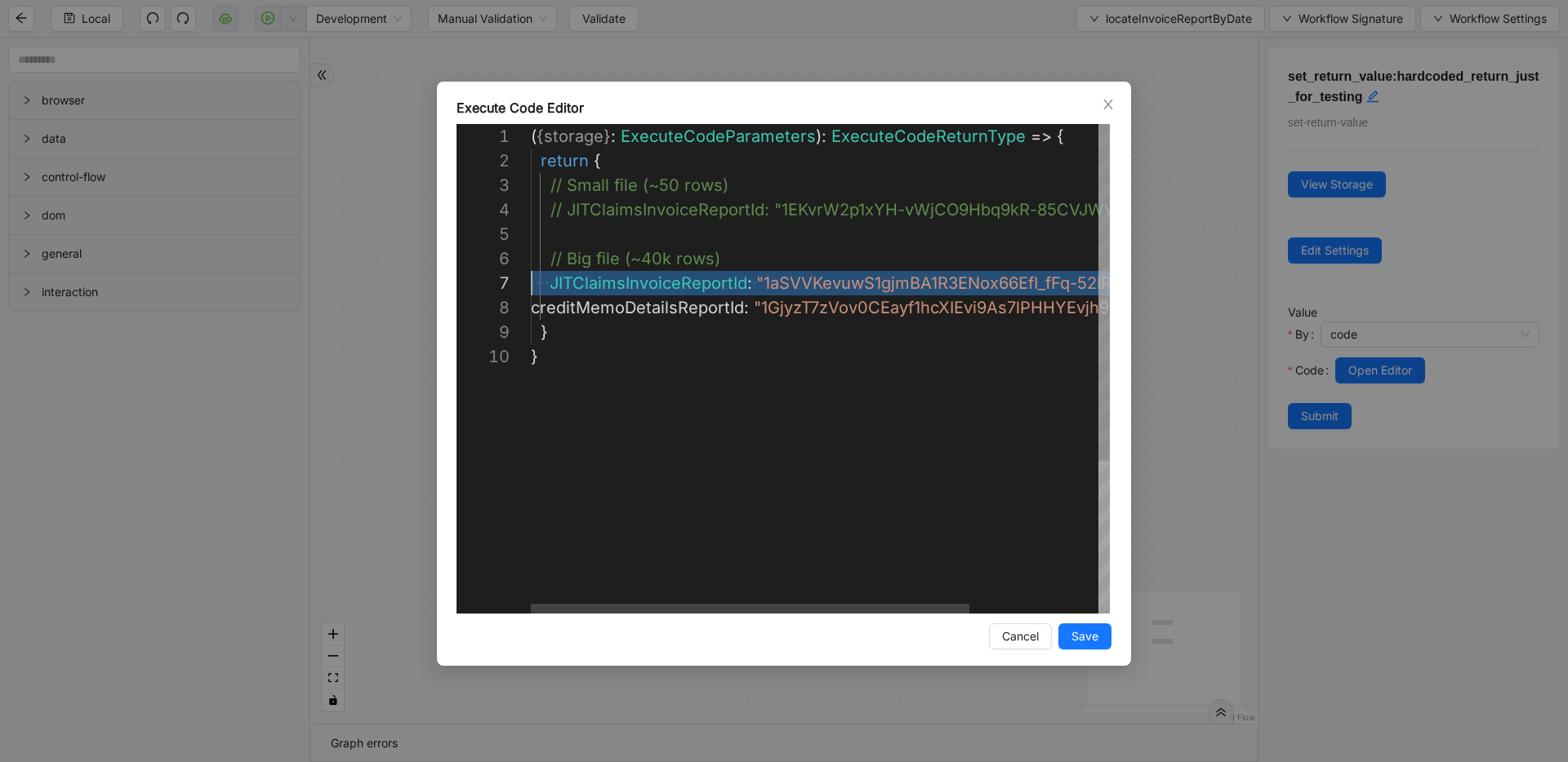
scroll to position [146, 0]
drag, startPoint x: 1076, startPoint y: 286, endPoint x: 456, endPoint y: 283, distance: 620.0
click at [1168, 114] on div "**********" at bounding box center [784, 381] width 1568 height 762
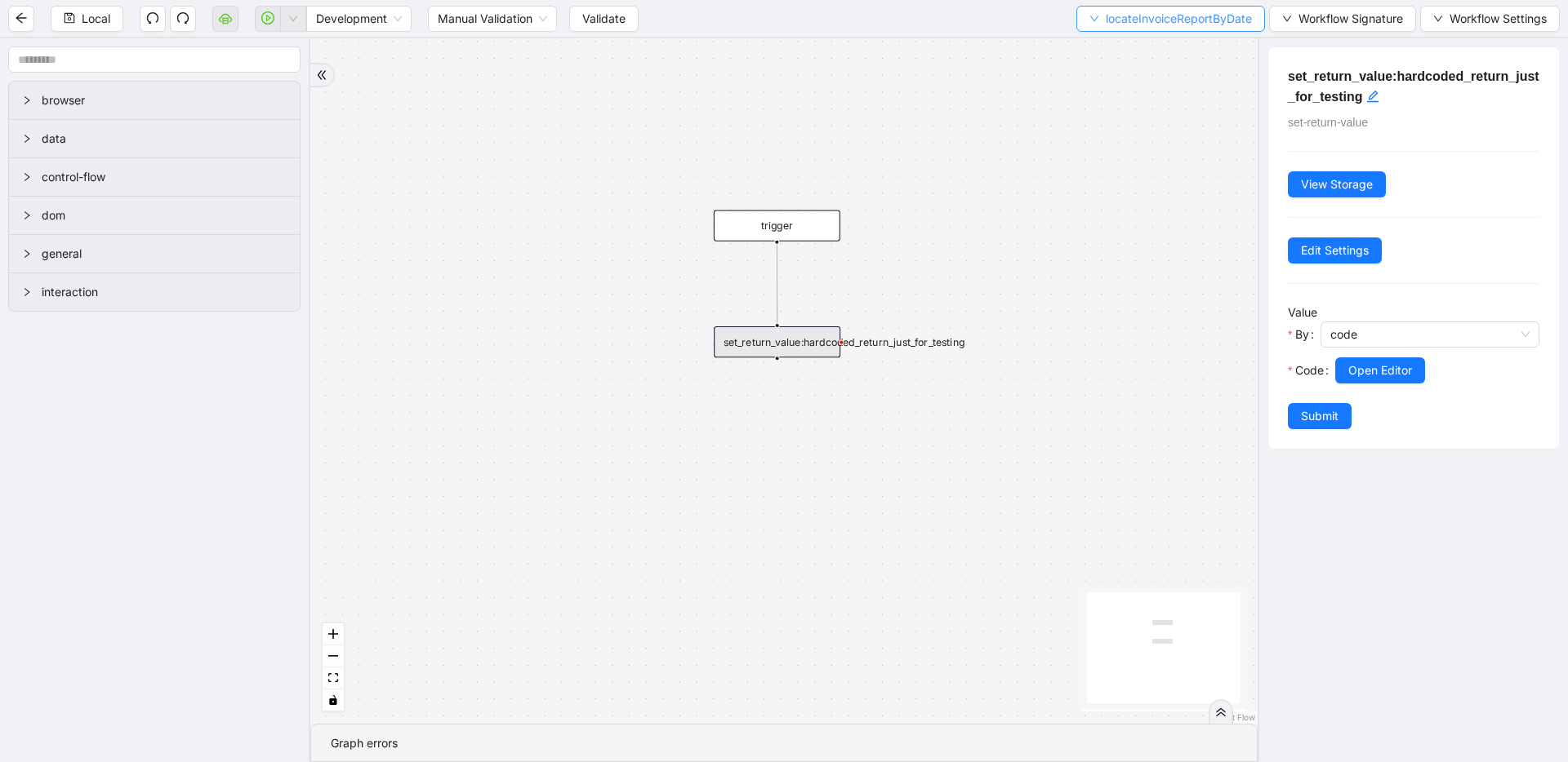
click at [1089, 21] on icon "down" at bounding box center [1094, 18] width 10 height 10
click at [1098, 55] on span "Select" at bounding box center [1167, 50] width 163 height 18
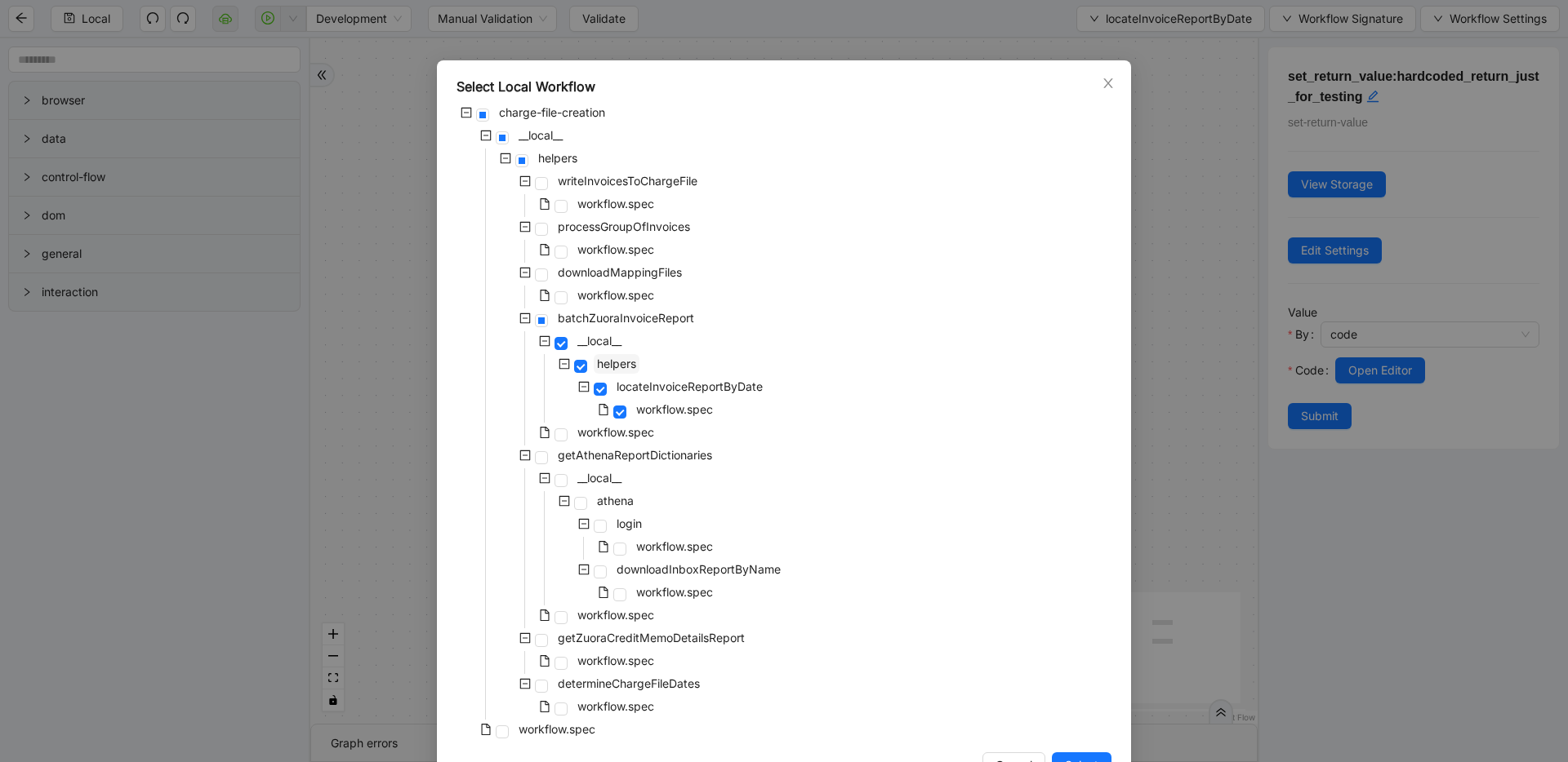
scroll to position [25, 0]
click at [1227, 221] on div "Select Local Workflow charge-file-creation __local__ helpers writeInvoicesToCha…" at bounding box center [784, 381] width 1568 height 762
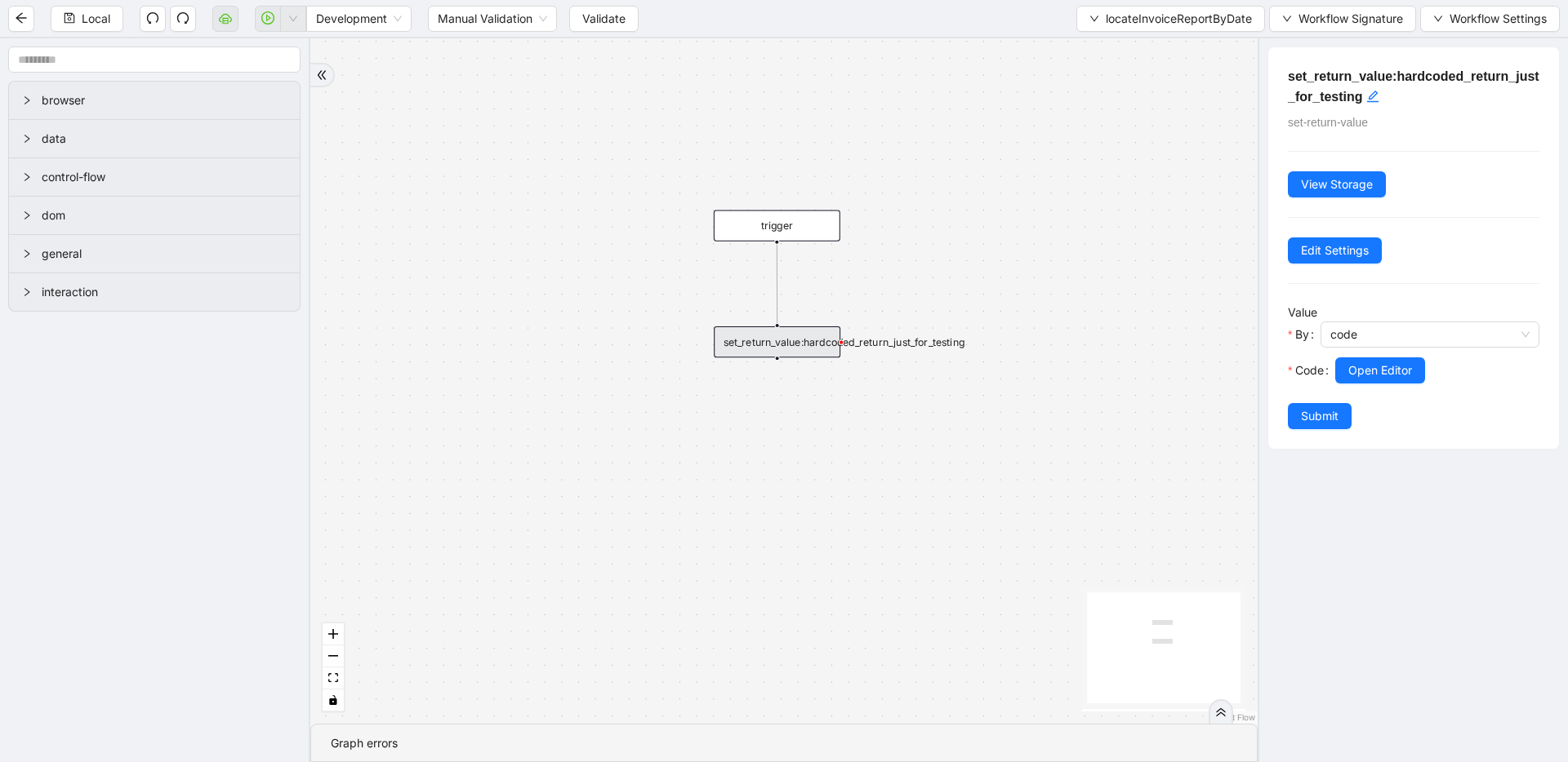
click at [1357, 366] on span "Open Editor" at bounding box center [1379, 370] width 63 height 18
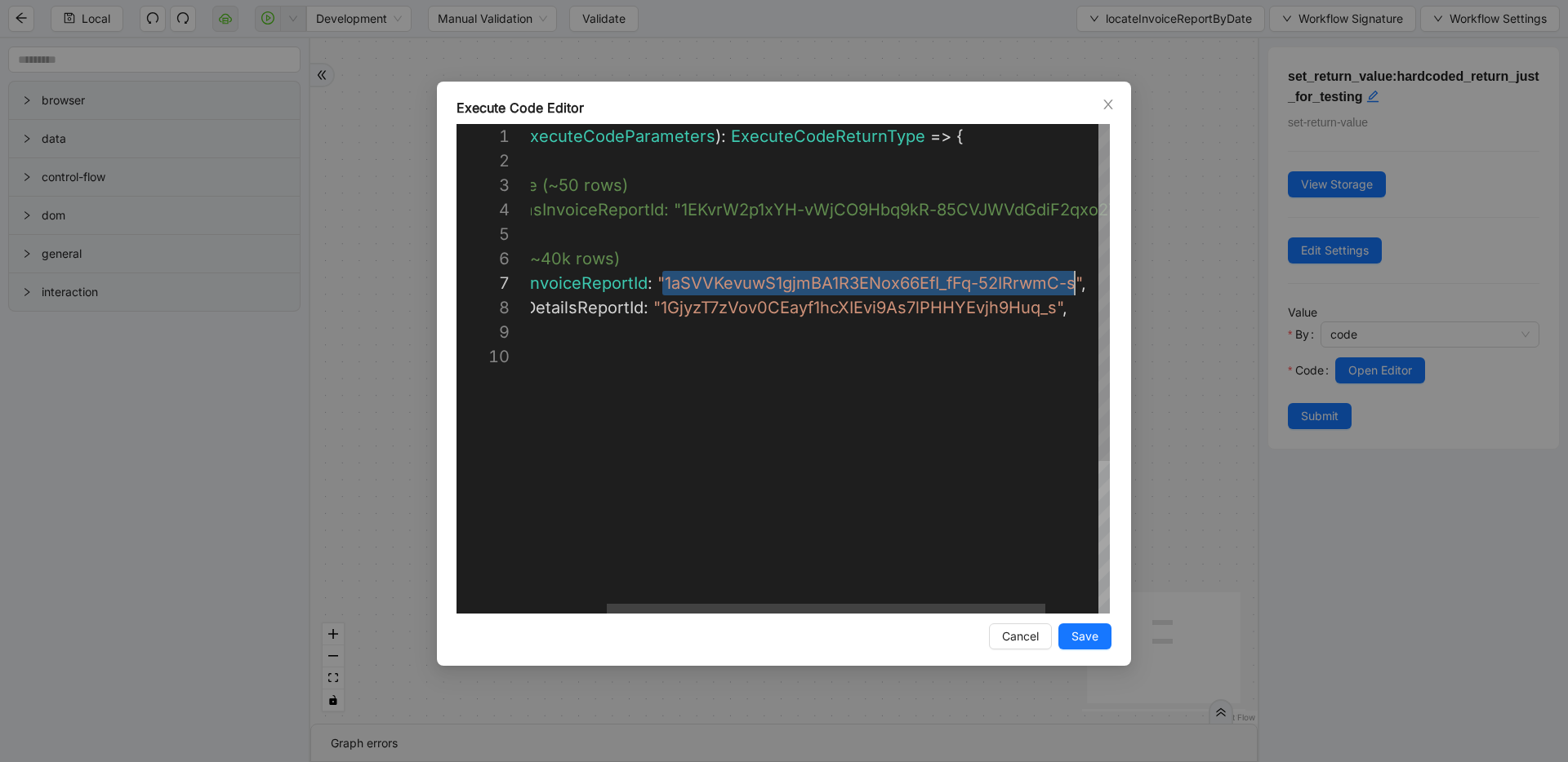
scroll to position [146, 645]
drag, startPoint x: 763, startPoint y: 286, endPoint x: 1077, endPoint y: 280, distance: 314.1
click at [1181, 165] on div "**********" at bounding box center [784, 381] width 1568 height 762
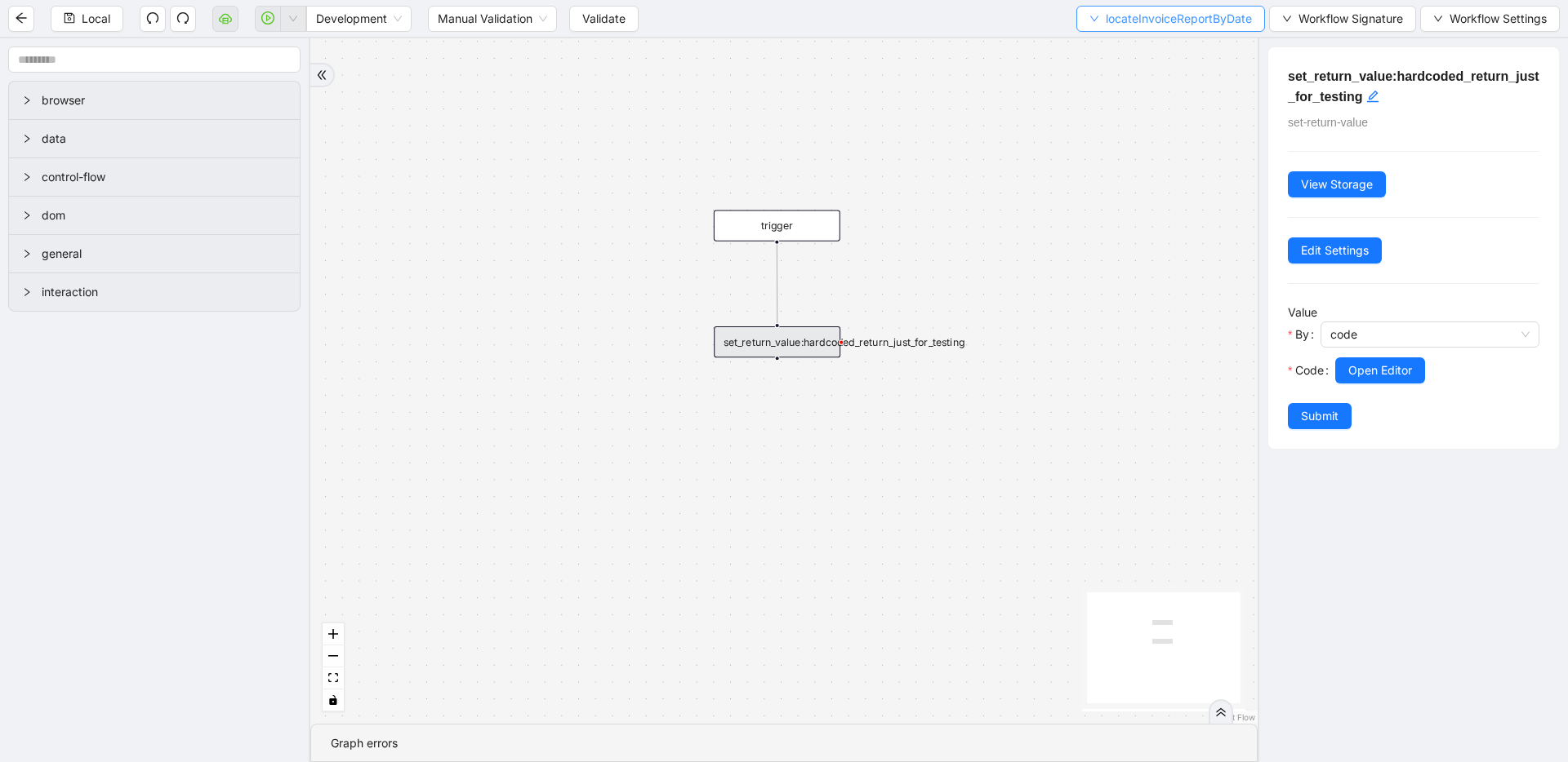
click at [1153, 18] on span "locateInvoiceReportByDate" at bounding box center [1178, 18] width 147 height 18
click at [1137, 50] on span "Select" at bounding box center [1167, 50] width 163 height 18
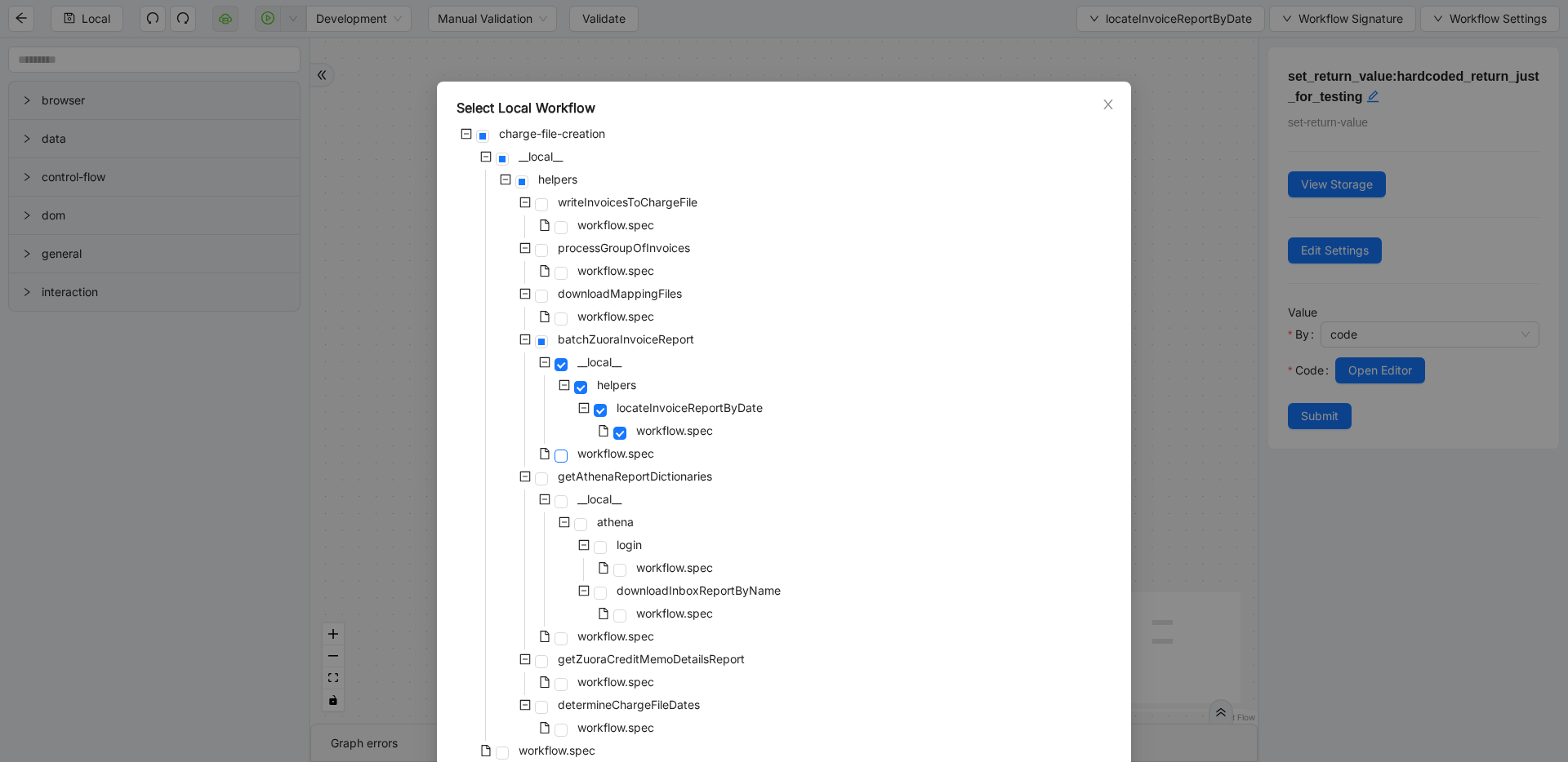
click at [557, 451] on span at bounding box center [561, 457] width 13 height 13
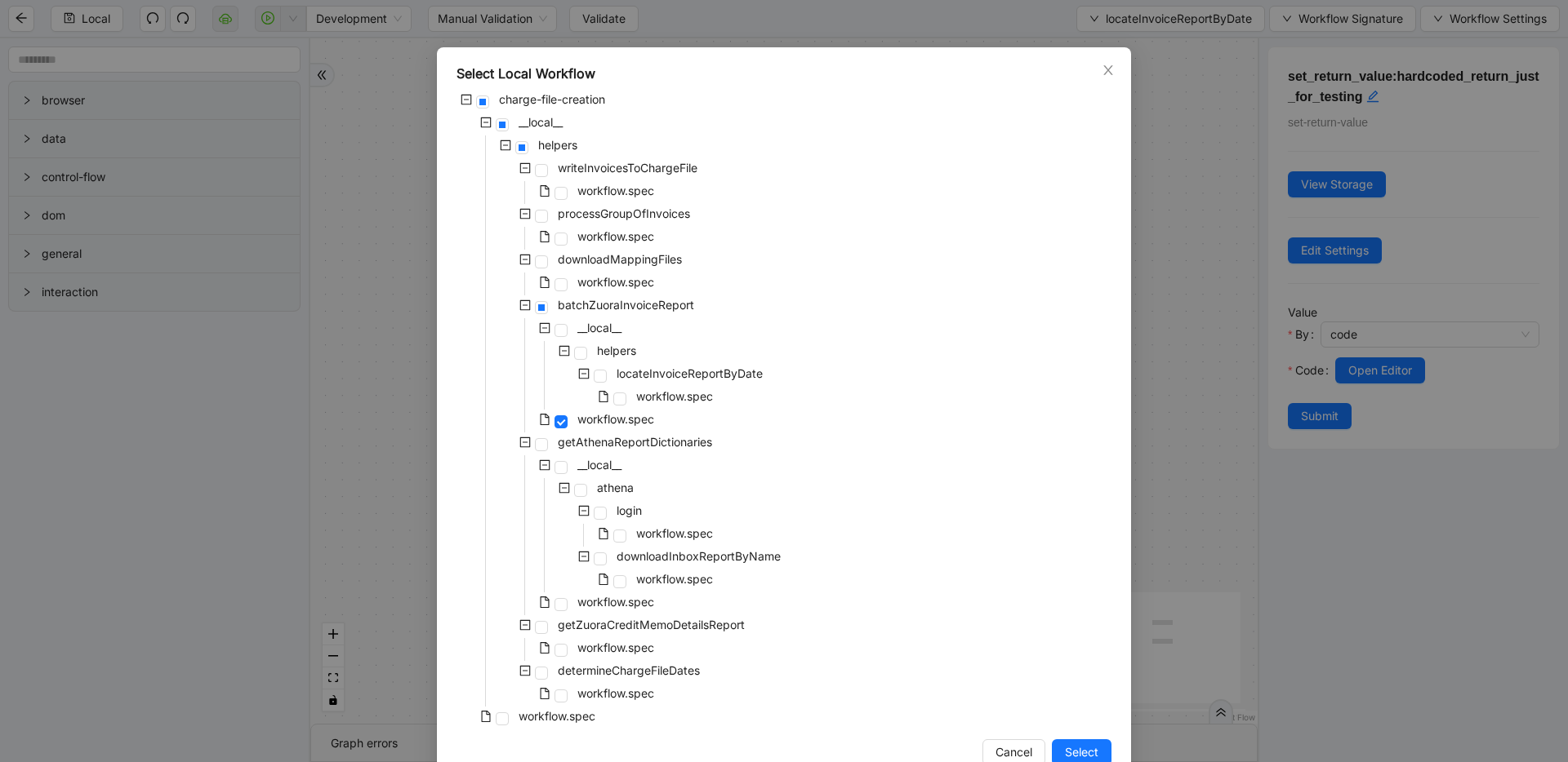
scroll to position [74, 0]
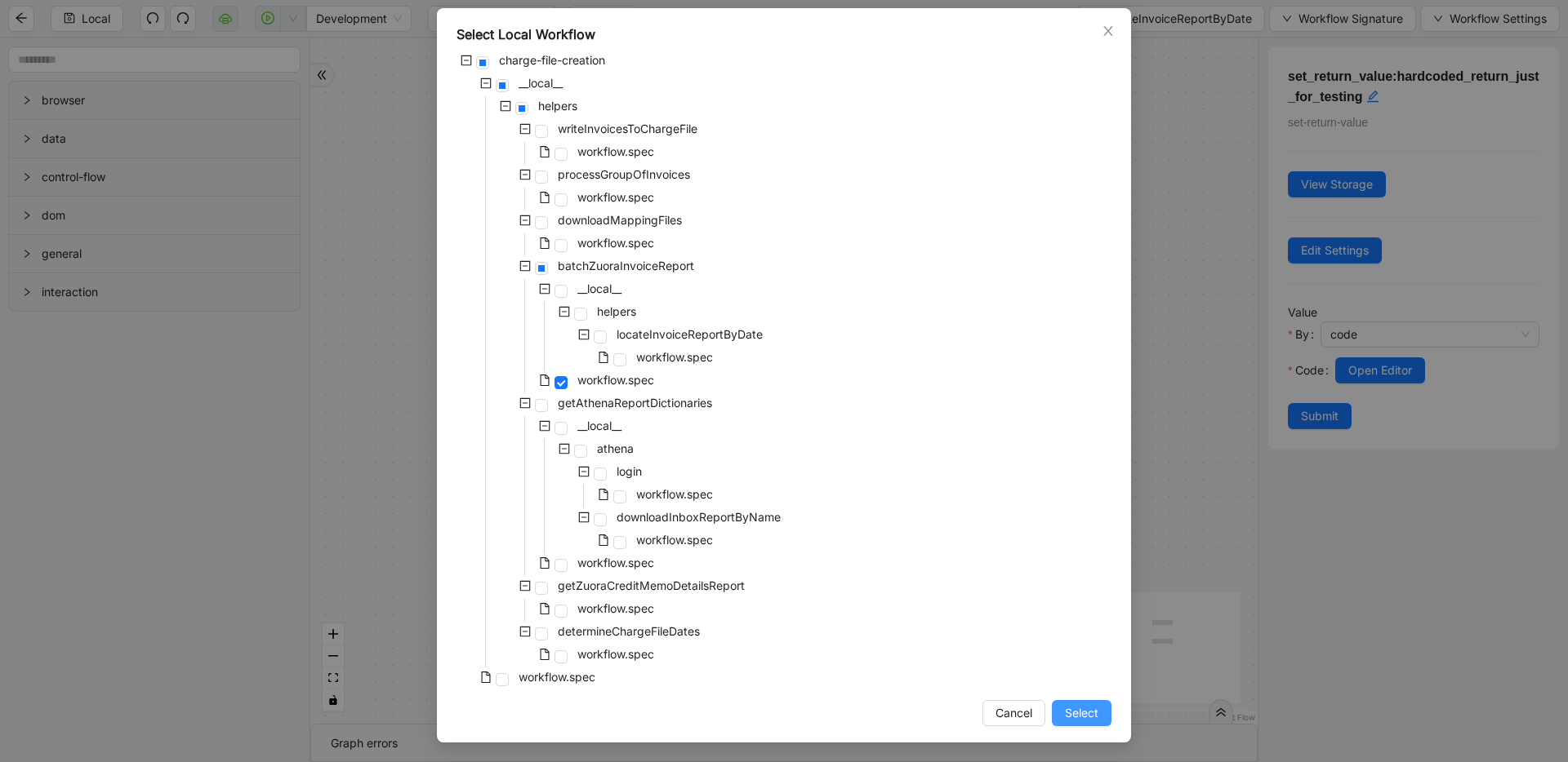
click at [1072, 721] on span "Select" at bounding box center [1081, 713] width 34 height 18
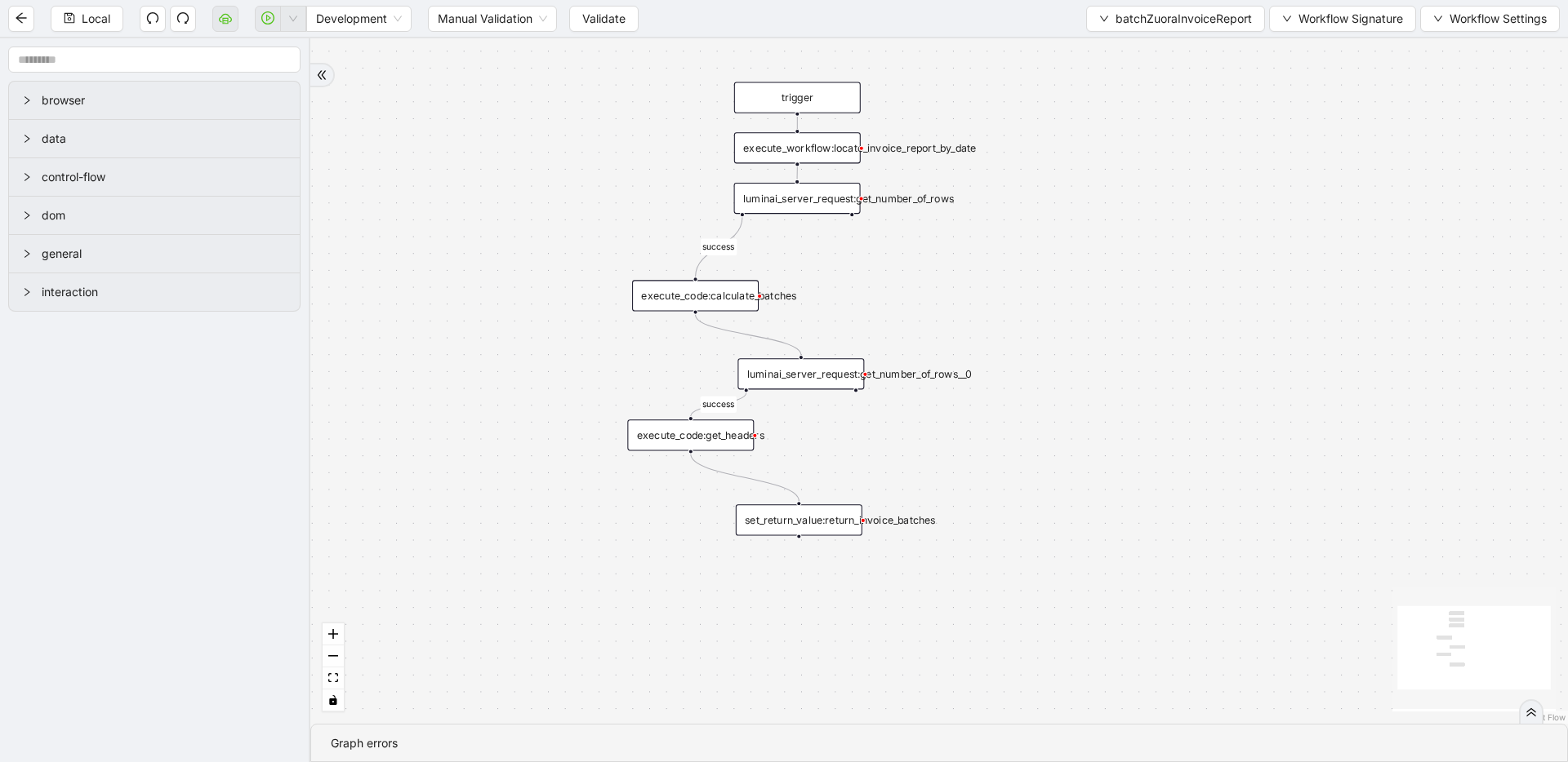
drag, startPoint x: 964, startPoint y: 480, endPoint x: 985, endPoint y: 389, distance: 93.4
click at [1199, 18] on span "batchZuoraInvoiceReport" at bounding box center [1183, 18] width 136 height 18
click at [1188, 42] on span "Select" at bounding box center [1171, 50] width 152 height 18
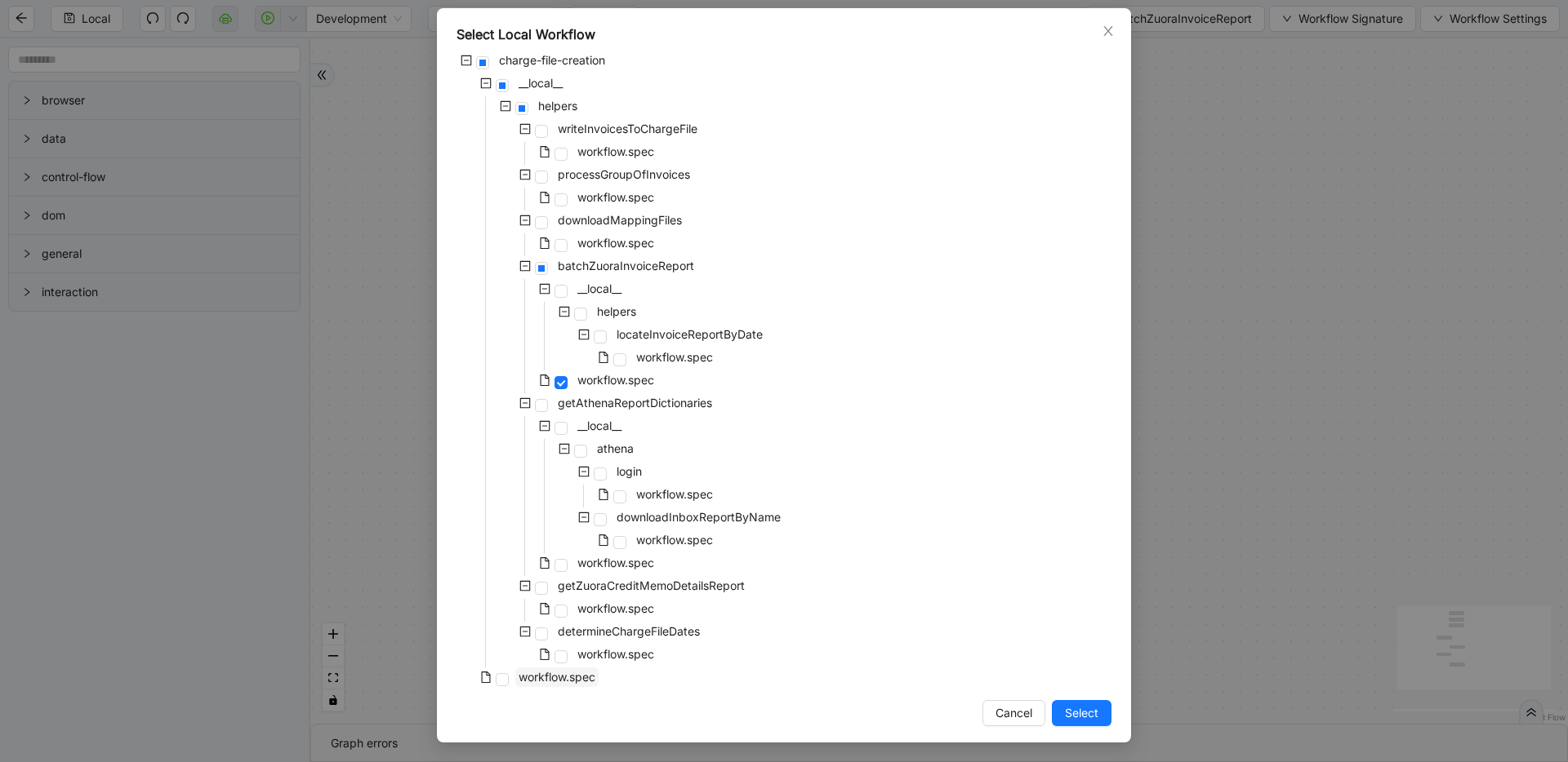
click at [560, 676] on span "workflow.spec" at bounding box center [557, 677] width 77 height 13
click at [1065, 706] on span "Select" at bounding box center [1081, 713] width 34 height 18
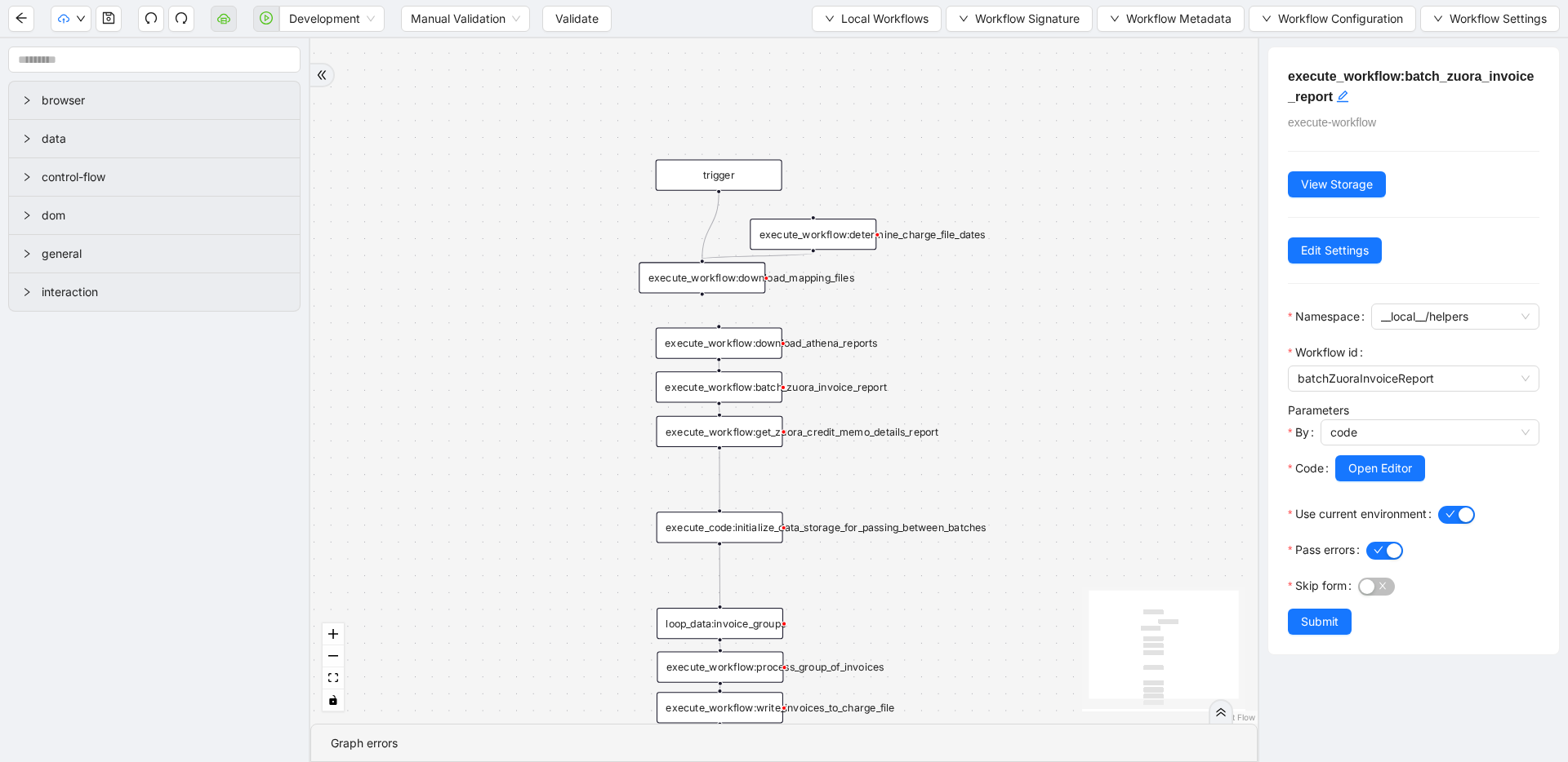
drag, startPoint x: 1003, startPoint y: 356, endPoint x: 966, endPoint y: 351, distance: 37.3
drag, startPoint x: 733, startPoint y: 280, endPoint x: 832, endPoint y: 281, distance: 99.0
click at [832, 281] on div "execute_workflow:download_mapping_files" at bounding box center [804, 280] width 126 height 31
drag, startPoint x: 716, startPoint y: 190, endPoint x: 701, endPoint y: 254, distance: 65.7
click at [701, 254] on div "trigger execute_workflow:write_invoices_to_charge_file loop_data:invoice_groups…" at bounding box center [784, 381] width 947 height 685
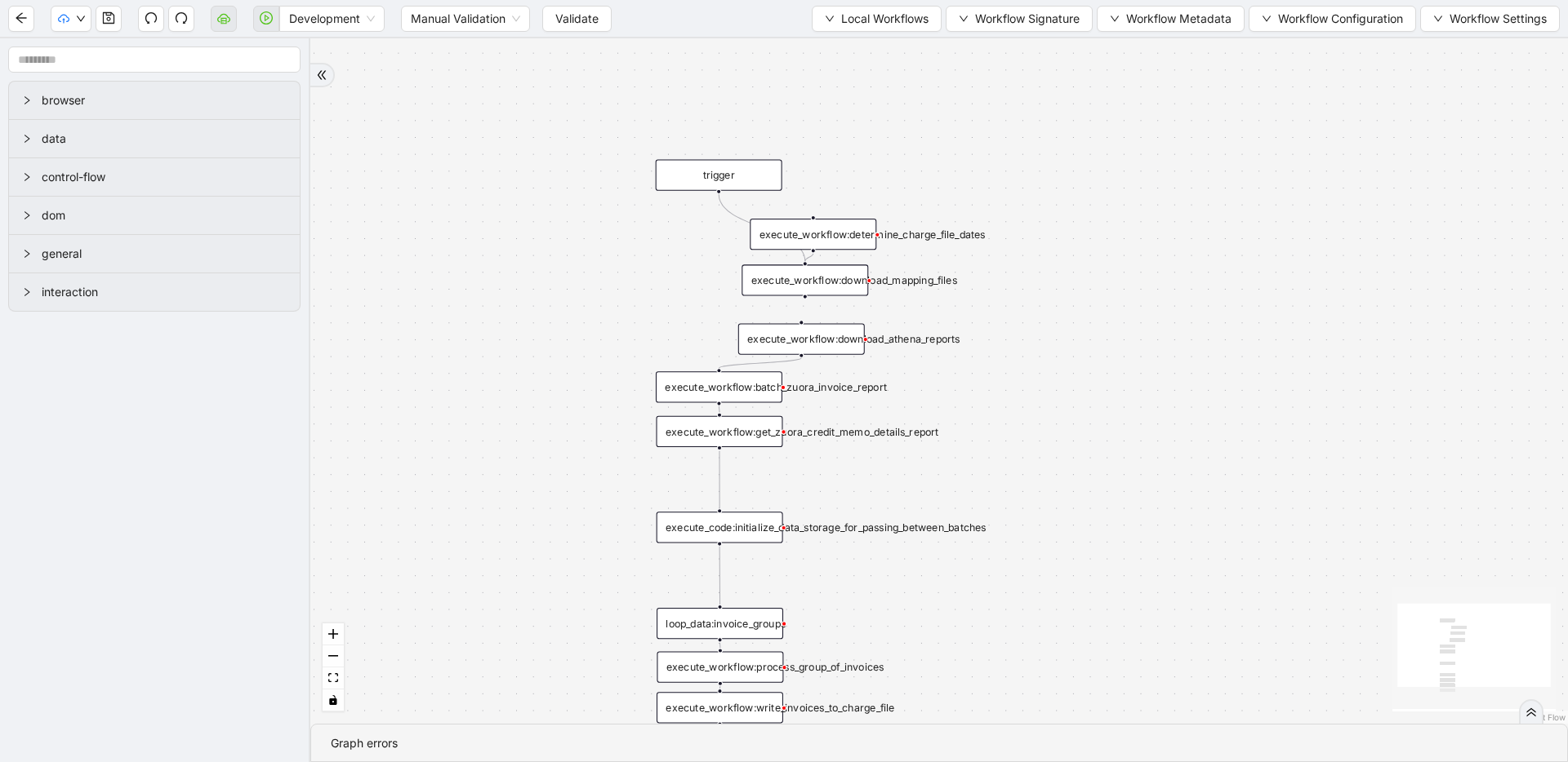
drag, startPoint x: 753, startPoint y: 341, endPoint x: 835, endPoint y: 337, distance: 82.1
click at [835, 337] on div "execute_workflow:download_athena_reports" at bounding box center [802, 339] width 126 height 31
drag, startPoint x: 717, startPoint y: 190, endPoint x: 673, endPoint y: 345, distance: 161.1
click at [723, 366] on div "trigger execute_workflow:write_invoices_to_charge_file loop_data:invoice_groups…" at bounding box center [1301, 643] width 1299 height 708
click at [664, 335] on div "trigger execute_workflow:write_invoices_to_charge_file loop_data:invoice_groups…" at bounding box center [939, 381] width 1258 height 685
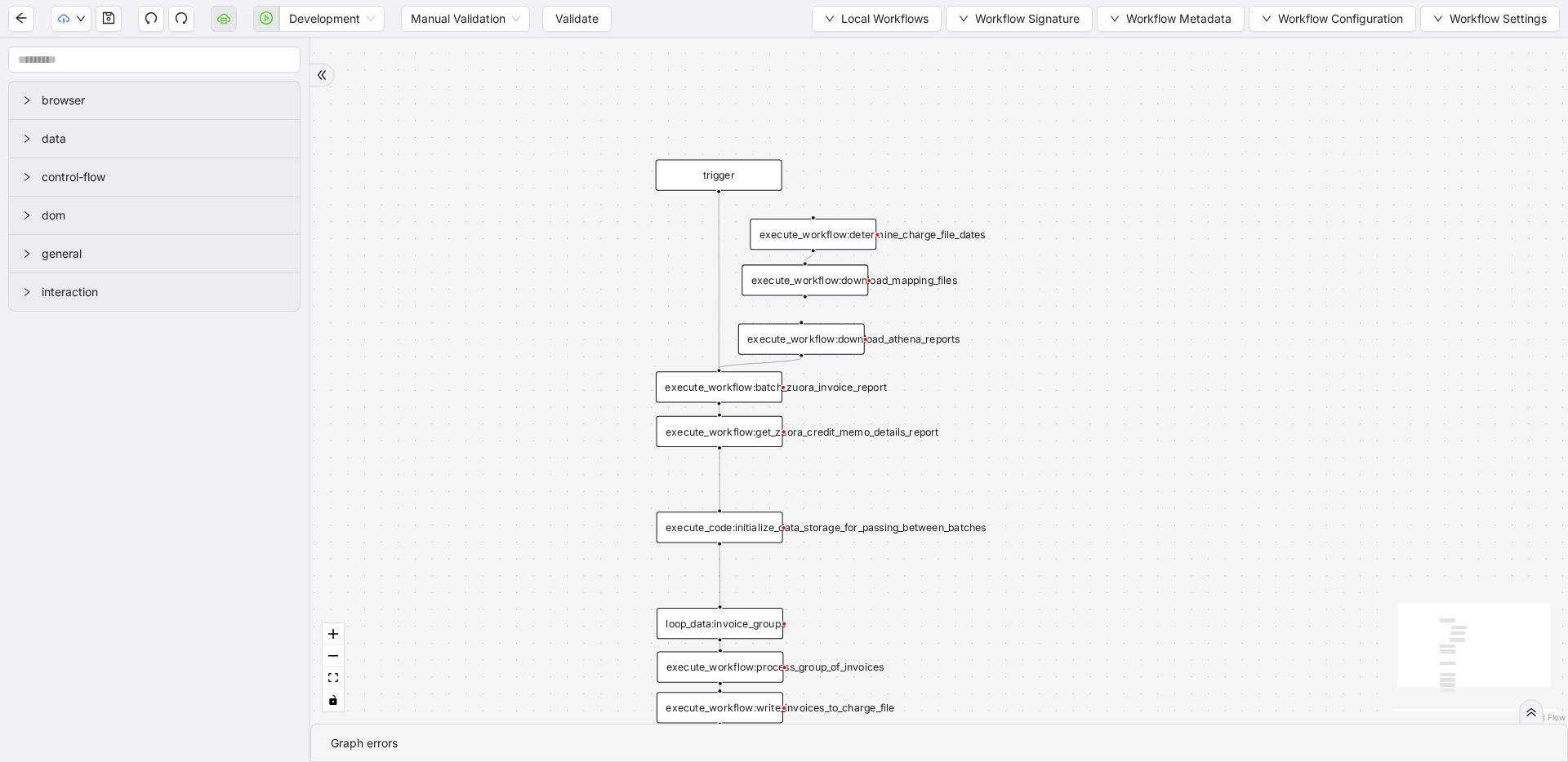
click at [719, 410] on icon "Edge from execute_workflow:batch_zuora_invoice_report to execute_workflow:get_z…" at bounding box center [718, 409] width 1 height 7
click at [558, 217] on div "trigger execute_workflow:write_invoices_to_charge_file loop_data:invoice_groups…" at bounding box center [939, 381] width 1258 height 685
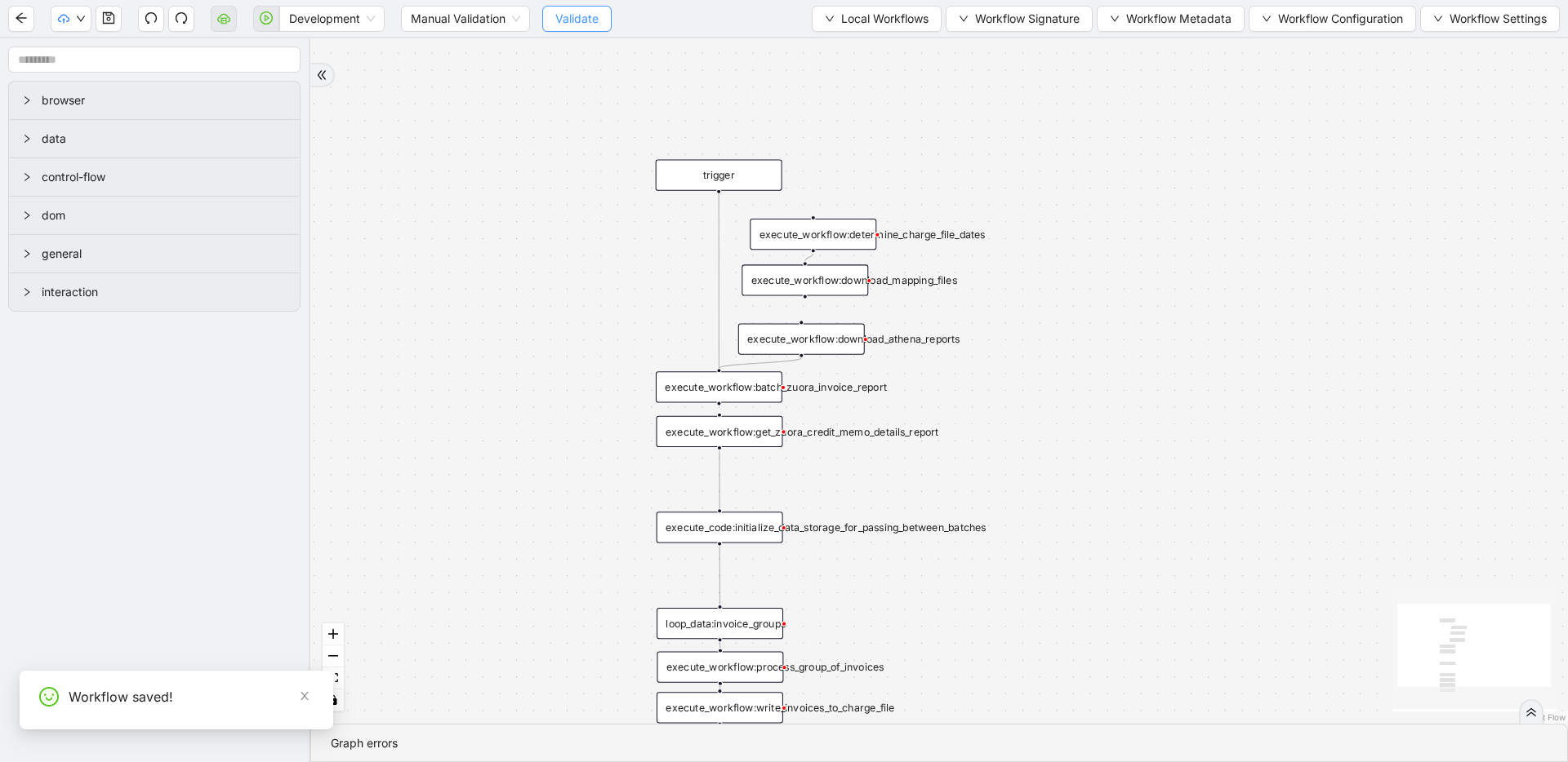
click at [583, 21] on span "Validate" at bounding box center [577, 18] width 43 height 18
click at [271, 20] on icon "play-circle" at bounding box center [266, 18] width 13 height 13
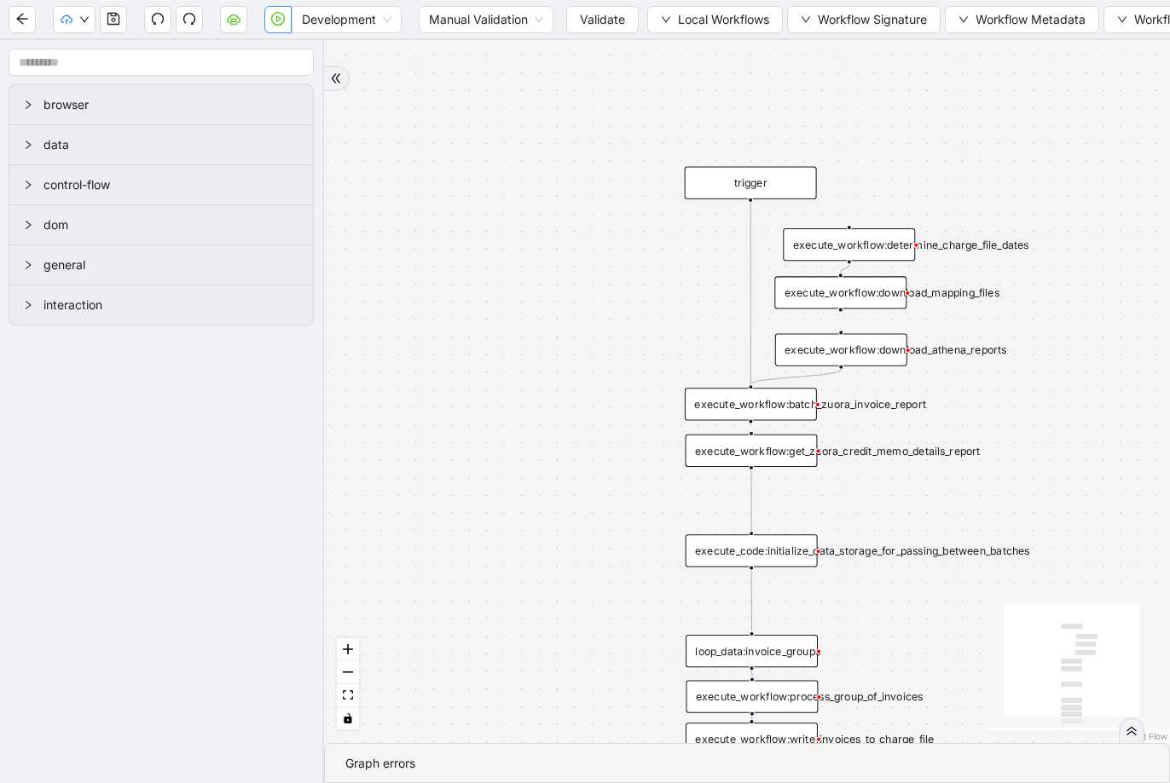
click at [883, 356] on div "execute_workflow:download_athena_reports" at bounding box center [841, 349] width 132 height 32
click at [830, 14] on span "Workflow Signature" at bounding box center [871, 19] width 109 height 19
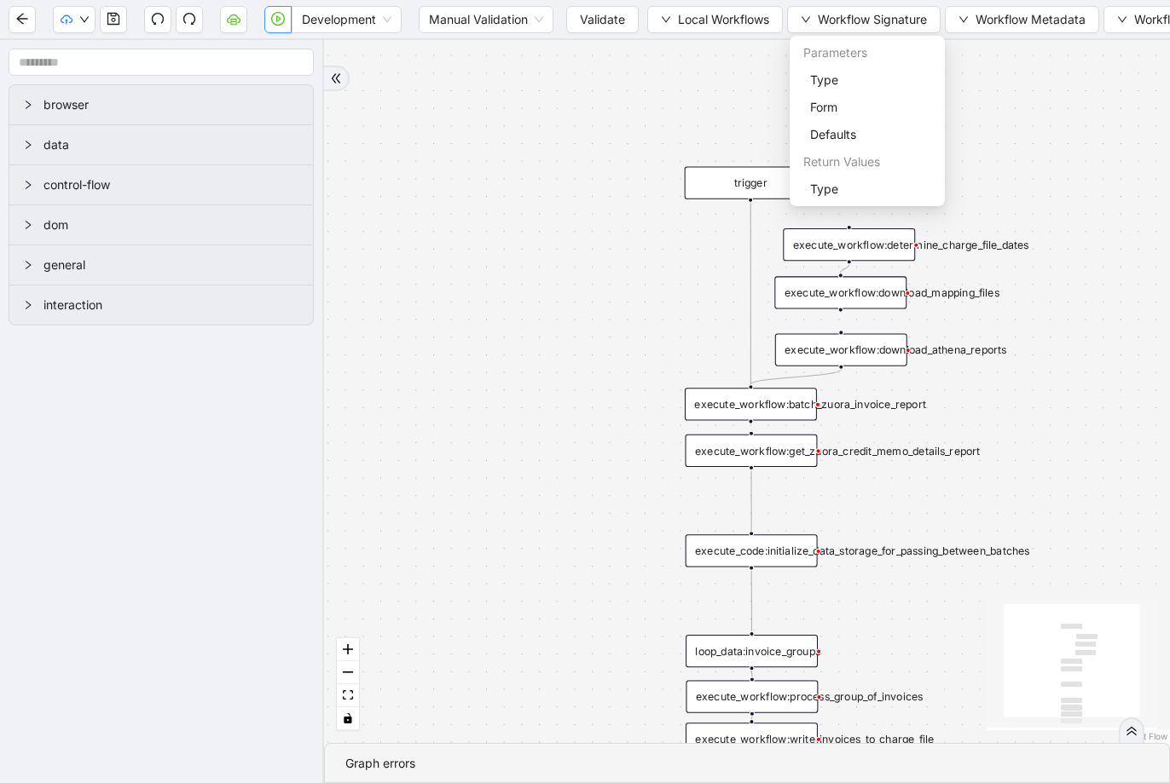
click at [753, 55] on div "trigger execute_workflow:write_invoices_to_charge_file loop_data:invoice_groups…" at bounding box center [747, 391] width 846 height 703
click at [696, 17] on span "Local Workflows" at bounding box center [723, 19] width 91 height 19
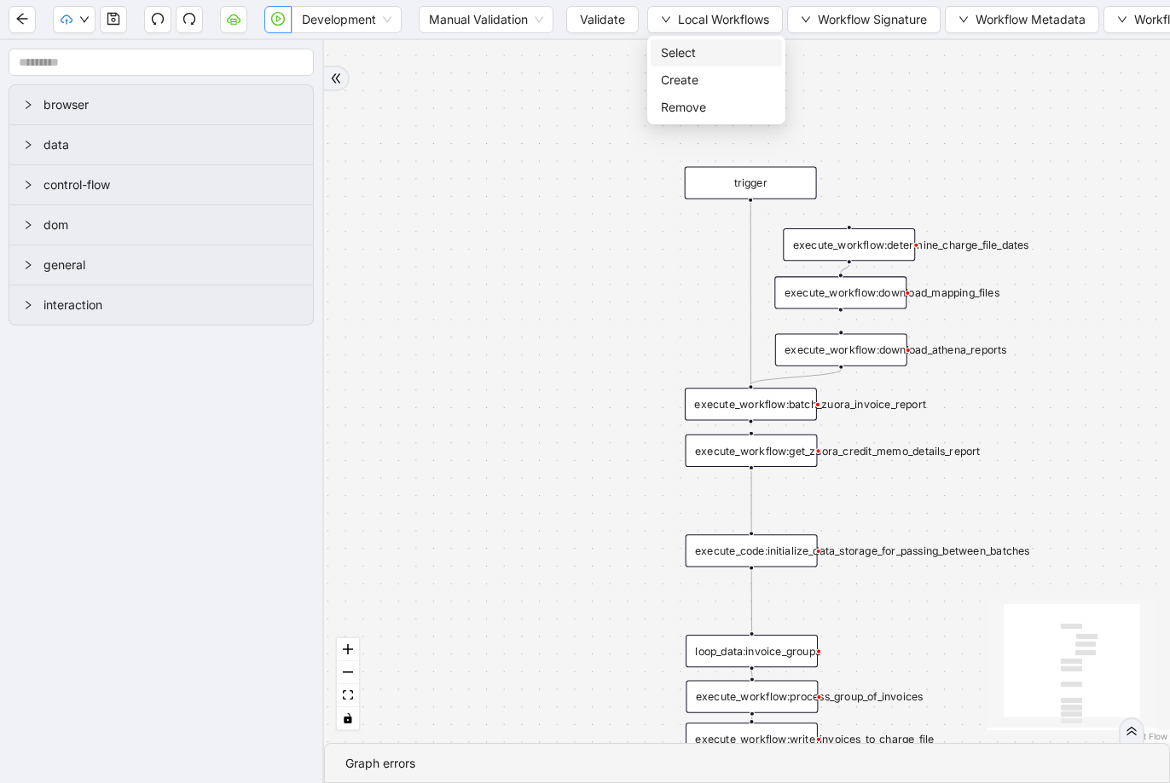
click at [692, 46] on span "Select" at bounding box center [716, 52] width 111 height 19
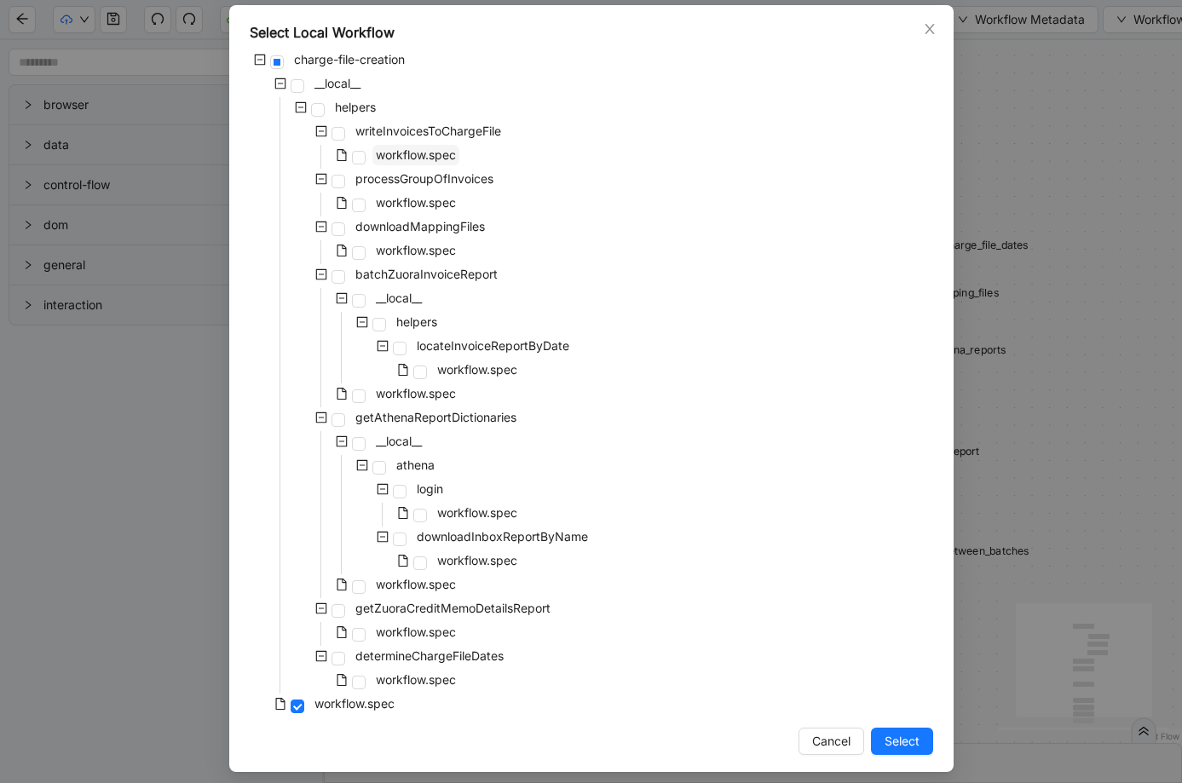
scroll to position [90, 0]
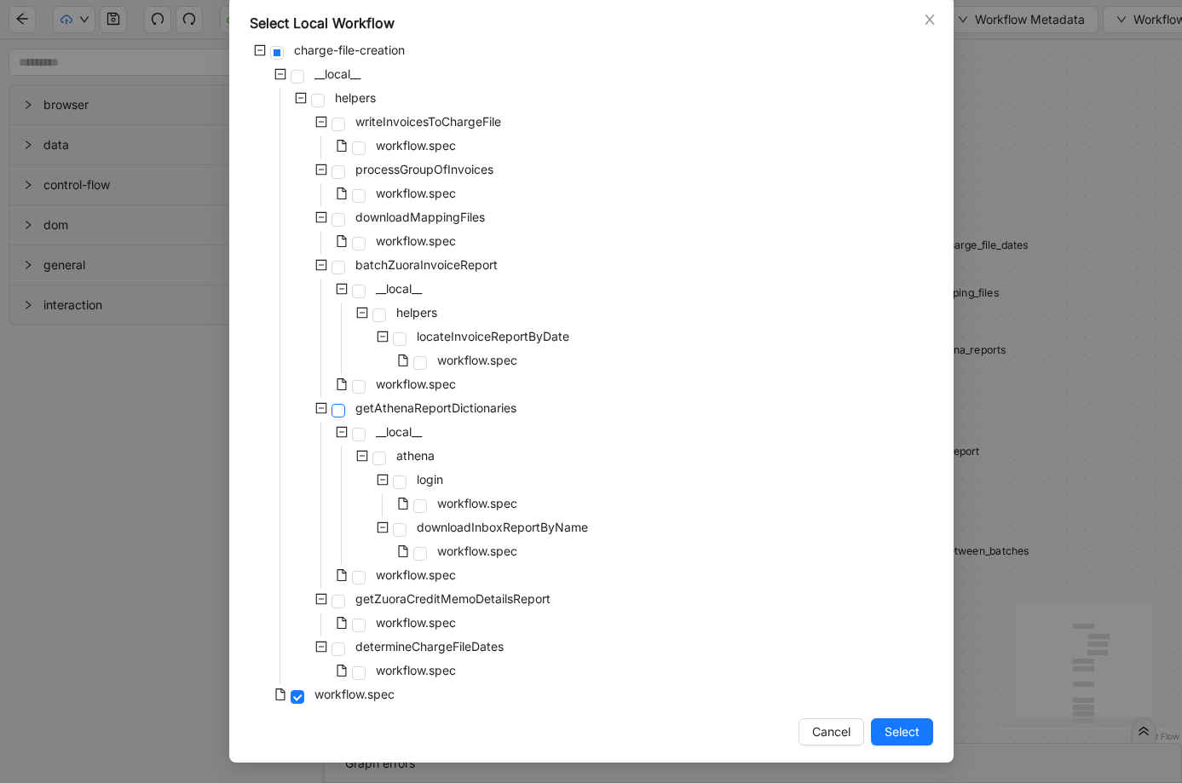
click at [332, 407] on span at bounding box center [339, 411] width 14 height 14
click at [355, 580] on span at bounding box center [359, 578] width 14 height 14
click at [885, 723] on span "Select" at bounding box center [902, 732] width 35 height 19
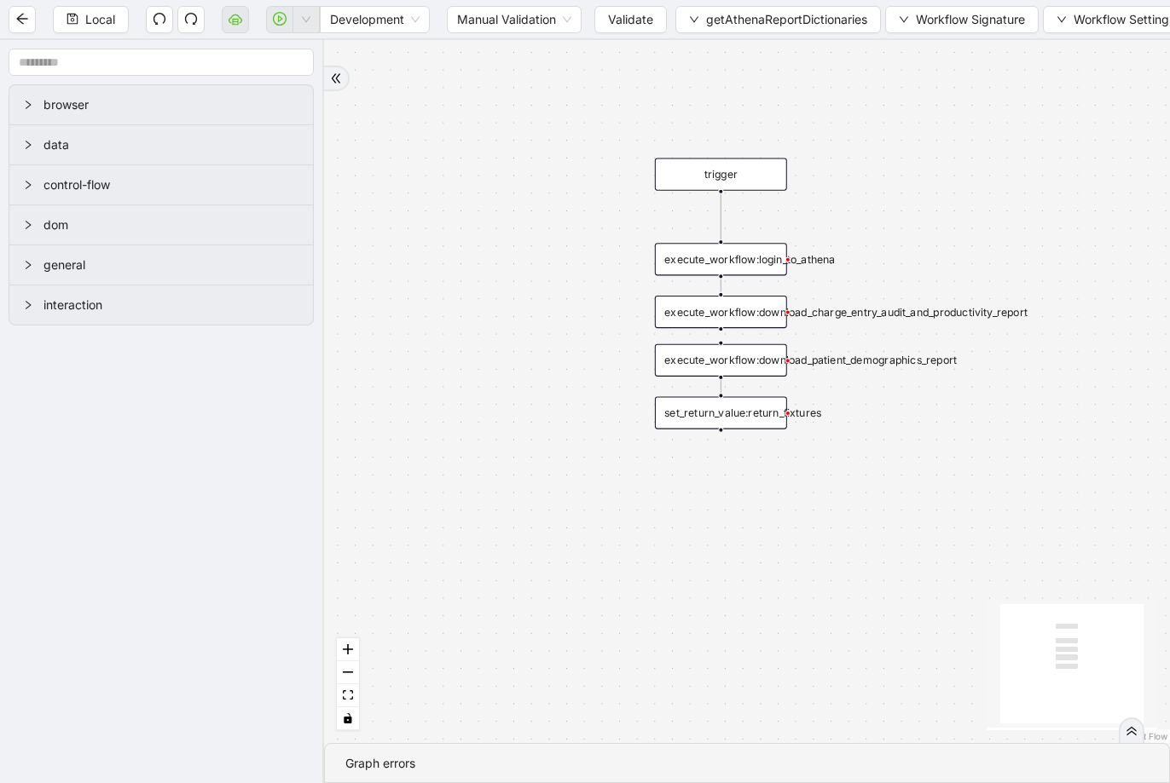
drag, startPoint x: 542, startPoint y: 416, endPoint x: 517, endPoint y: 272, distance: 146.3
click at [517, 272] on div "trigger set_return_value:return_fixtures execute_workflow:login_to_athena execu…" at bounding box center [747, 391] width 846 height 703
click at [700, 21] on button "getAthenaReportDictionaries" at bounding box center [777, 19] width 205 height 27
click at [708, 41] on li "Select" at bounding box center [778, 52] width 199 height 27
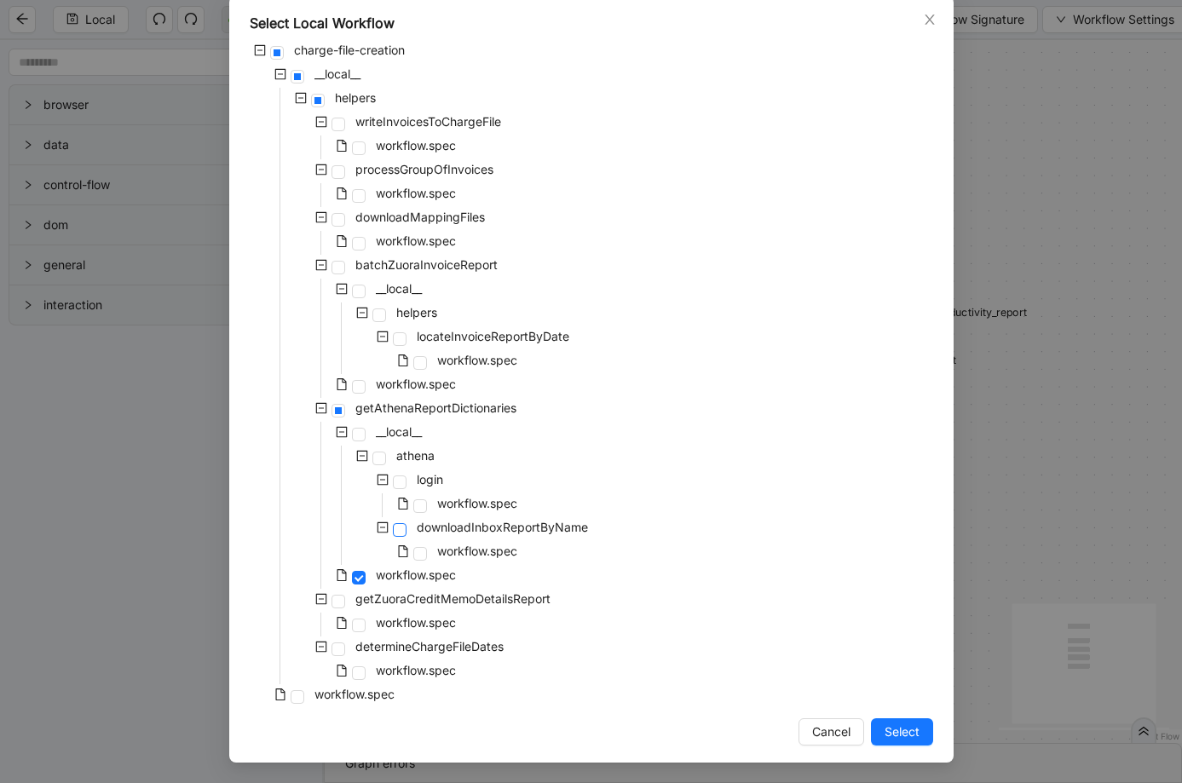
click at [393, 530] on span at bounding box center [400, 530] width 14 height 14
click at [907, 725] on span "Select" at bounding box center [902, 732] width 35 height 19
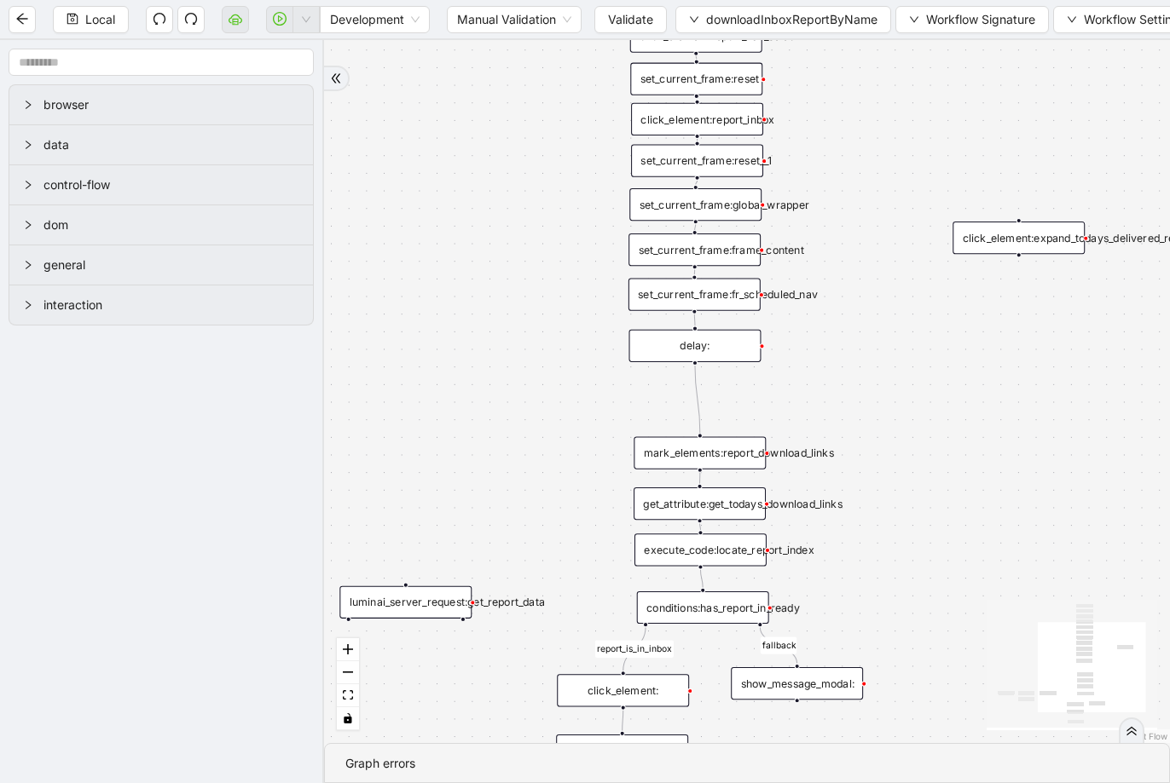
drag, startPoint x: 908, startPoint y: 541, endPoint x: 892, endPoint y: 381, distance: 161.1
click at [892, 381] on div "fallback report_is_in_inbox trigger click_element:report_inbox click_element:re…" at bounding box center [747, 391] width 846 height 703
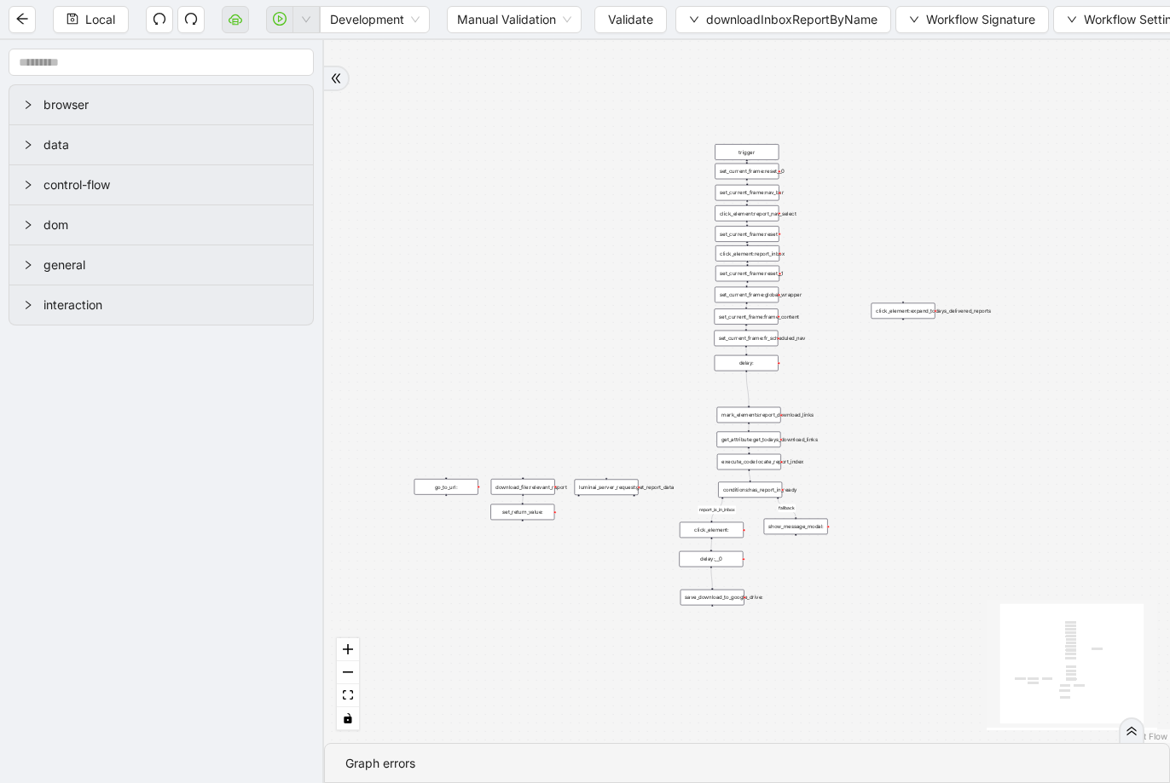
drag, startPoint x: 857, startPoint y: 241, endPoint x: 820, endPoint y: 307, distance: 75.2
click at [739, 20] on span "downloadInboxReportByName" at bounding box center [791, 19] width 171 height 19
click at [734, 45] on span "Select" at bounding box center [784, 52] width 188 height 19
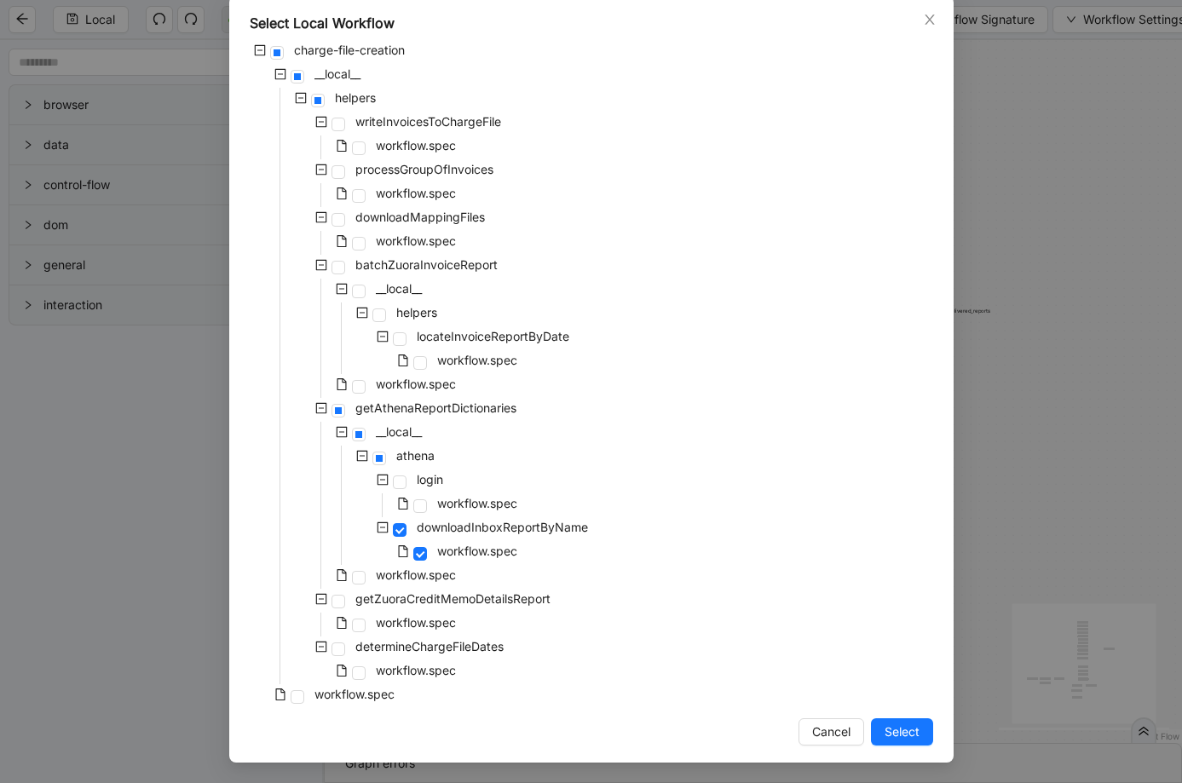
drag, startPoint x: 440, startPoint y: 523, endPoint x: 591, endPoint y: 514, distance: 151.2
click at [591, 514] on div "charge-file-creation __local__ helpers writeInvoicesToChargeFile workflow.spec …" at bounding box center [592, 374] width 684 height 668
click at [395, 485] on span at bounding box center [400, 483] width 14 height 14
click at [899, 727] on span "Select" at bounding box center [902, 732] width 35 height 19
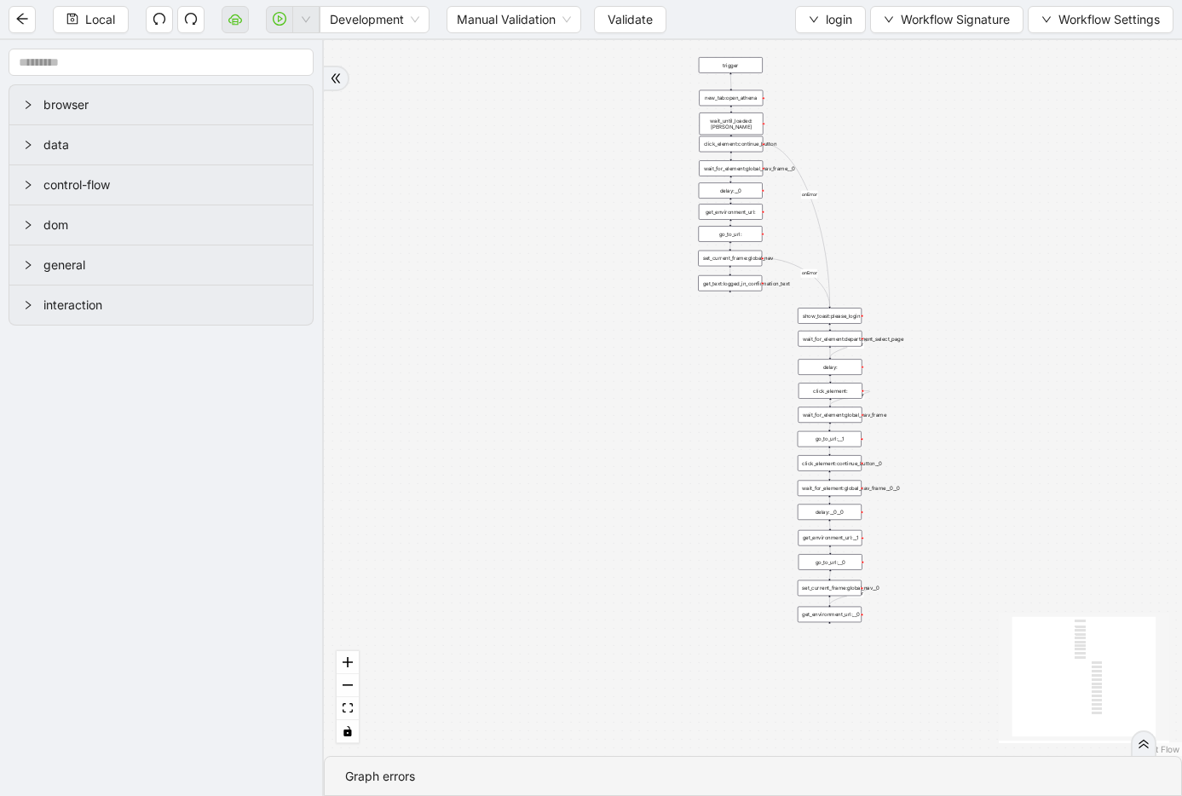
drag, startPoint x: 852, startPoint y: 362, endPoint x: 836, endPoint y: 242, distance: 121.2
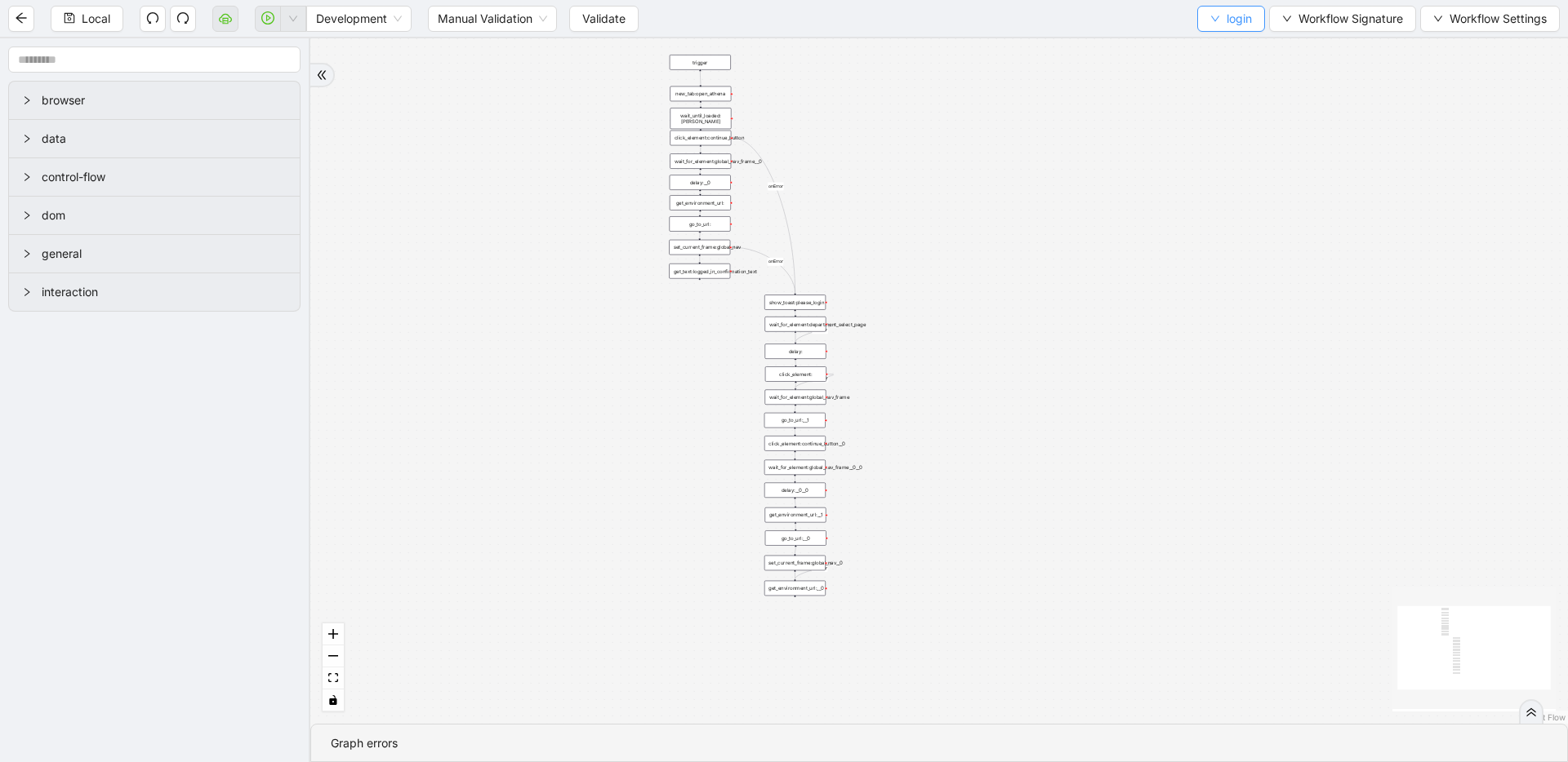
click at [1223, 29] on button "login" at bounding box center [1231, 18] width 68 height 26
click at [1220, 43] on span "Select" at bounding box center [1227, 50] width 43 height 18
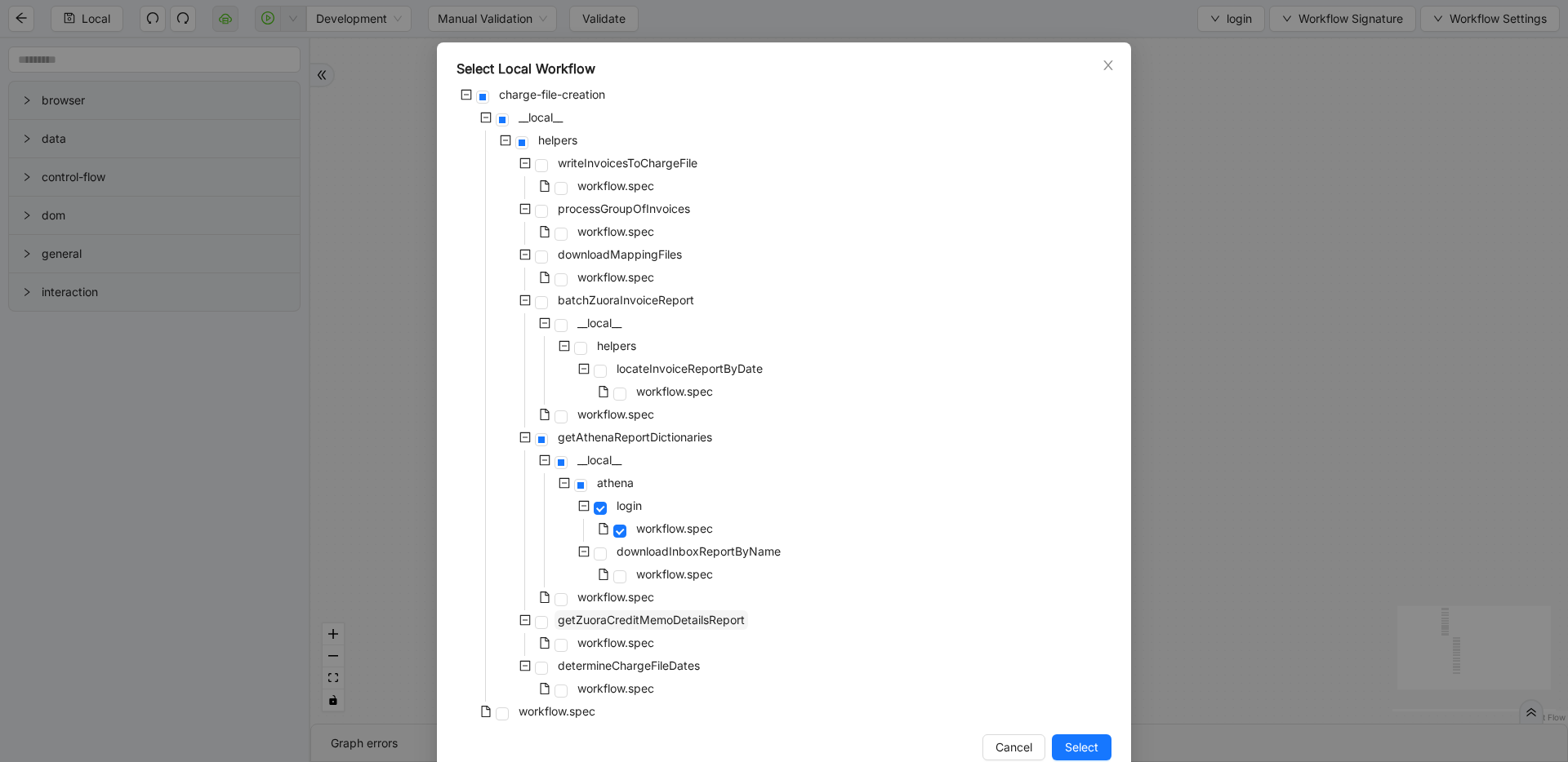
scroll to position [74, 0]
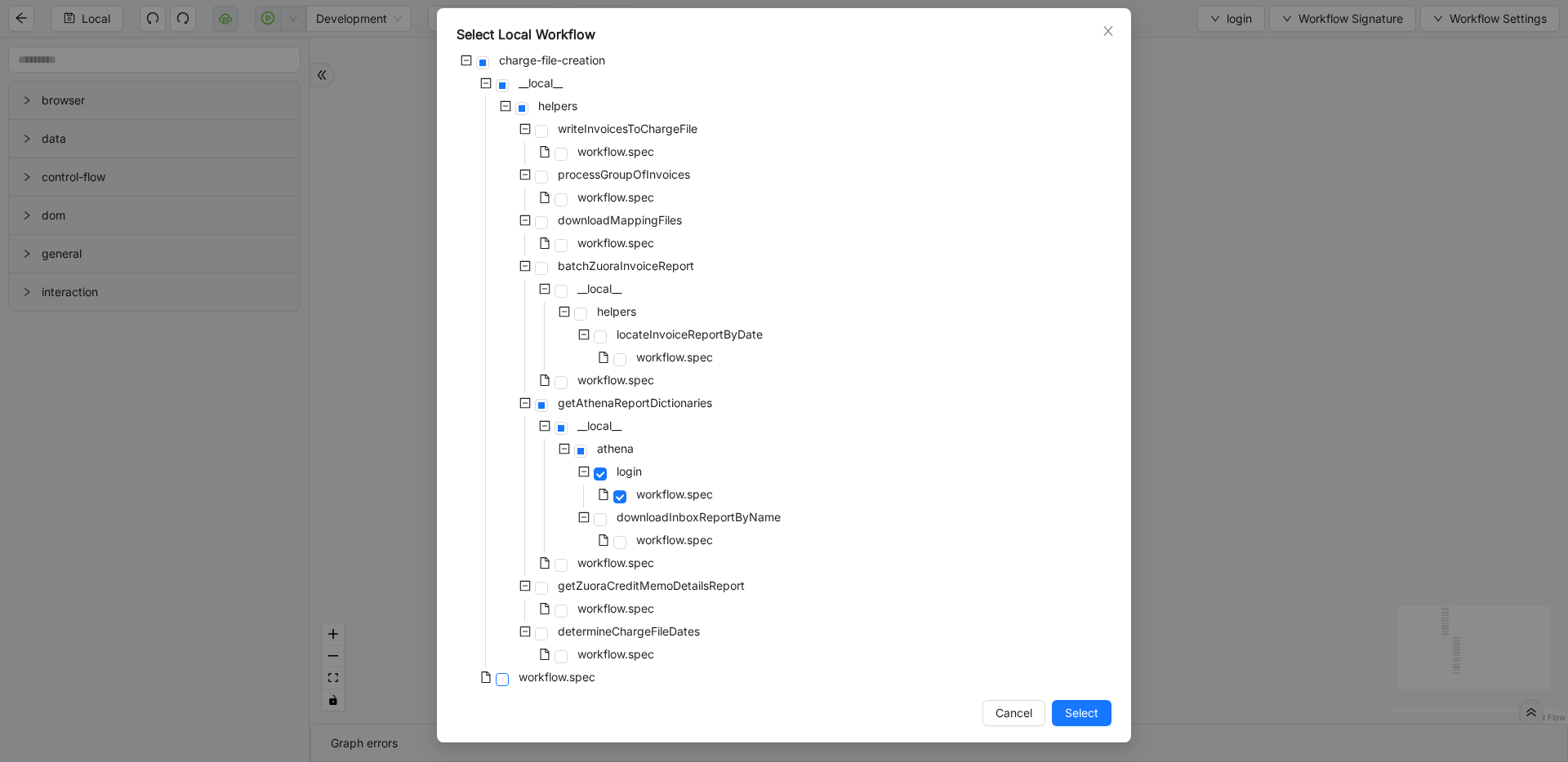
click at [495, 680] on span at bounding box center [502, 680] width 13 height 13
click at [1102, 718] on button "Select" at bounding box center [1081, 712] width 59 height 26
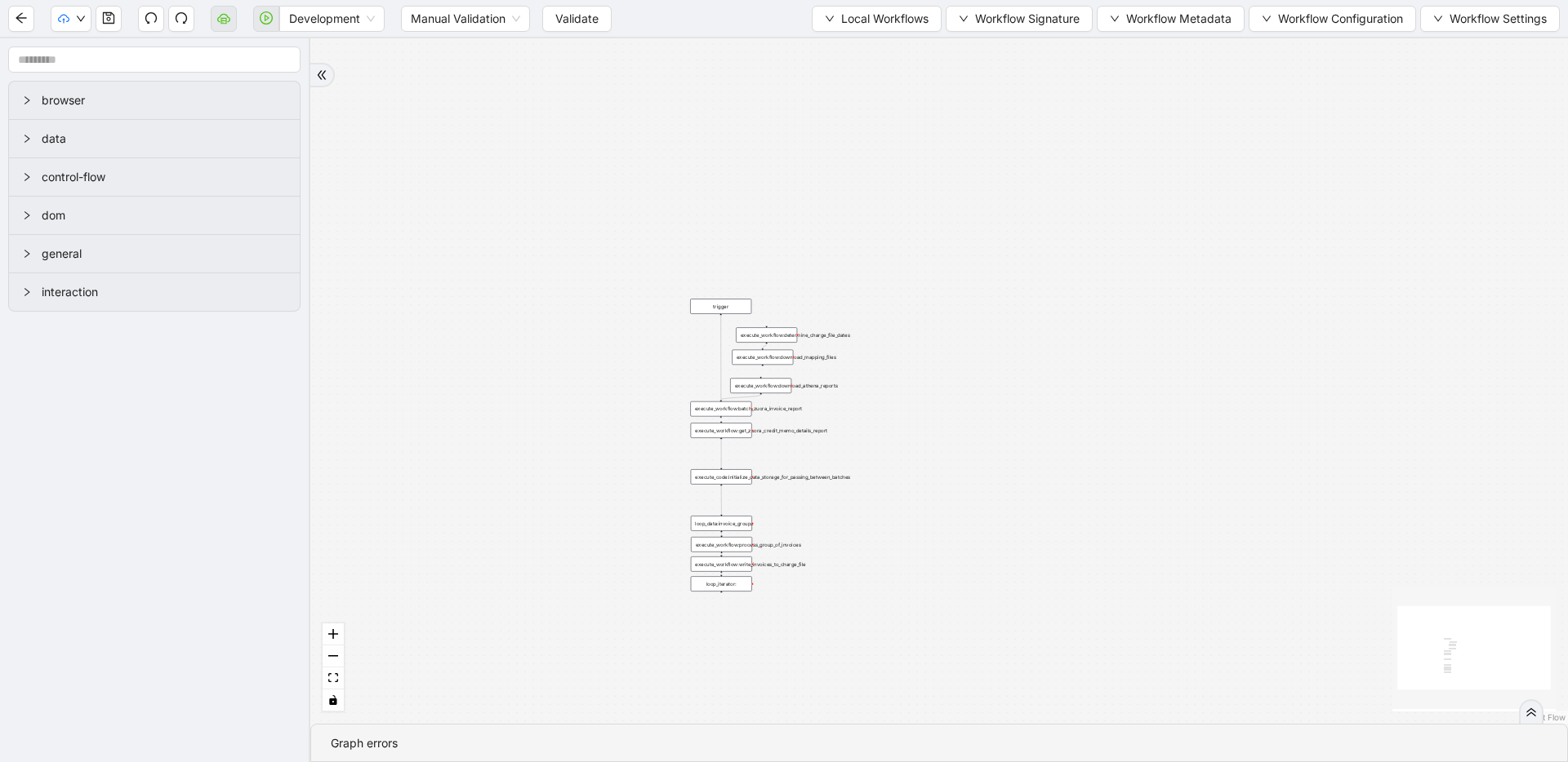
drag, startPoint x: 1010, startPoint y: 432, endPoint x: 1026, endPoint y: 545, distance: 114.1
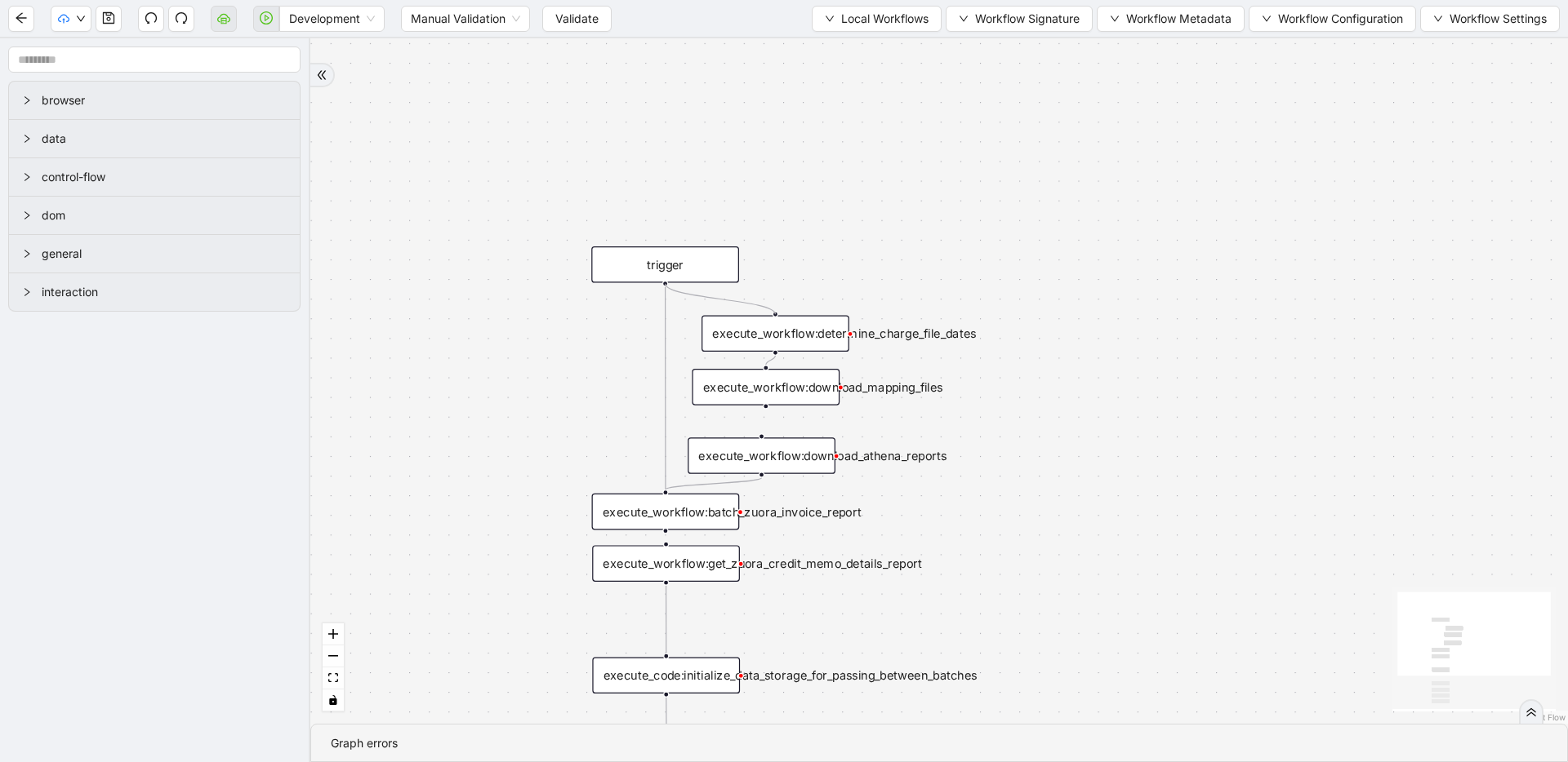
drag, startPoint x: 667, startPoint y: 284, endPoint x: 772, endPoint y: 307, distance: 107.5
click at [772, 307] on div "trigger execute_workflow:write_invoices_to_charge_file loop_data:invoice_groups…" at bounding box center [939, 381] width 1258 height 685
drag, startPoint x: 766, startPoint y: 406, endPoint x: 763, endPoint y: 429, distance: 23.2
drag, startPoint x: 791, startPoint y: 340, endPoint x: 683, endPoint y: 325, distance: 109.0
click at [683, 325] on div "execute_workflow:determine_charge_file_dates" at bounding box center [664, 318] width 148 height 36
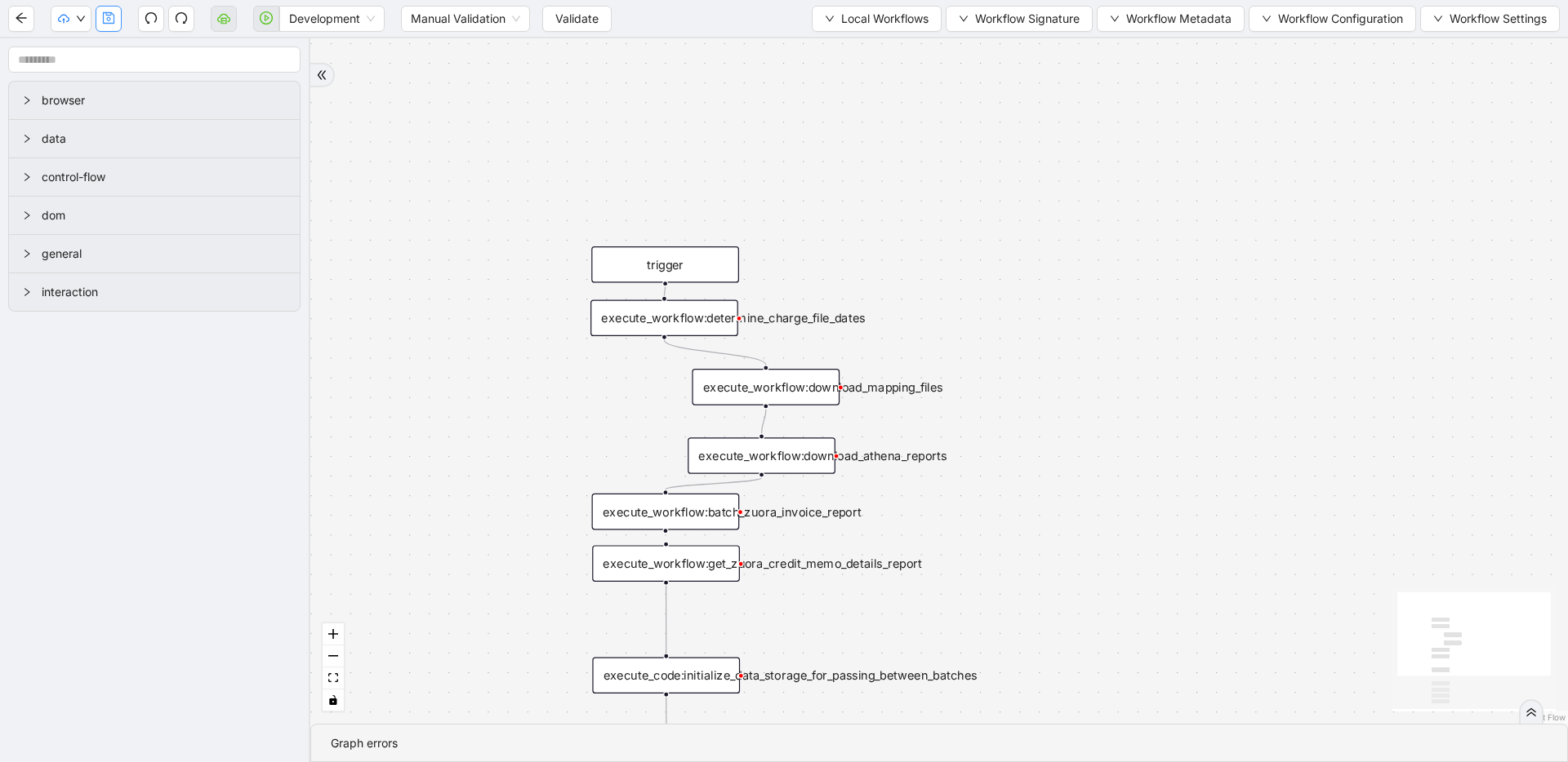
click at [117, 26] on button "button" at bounding box center [108, 18] width 26 height 26
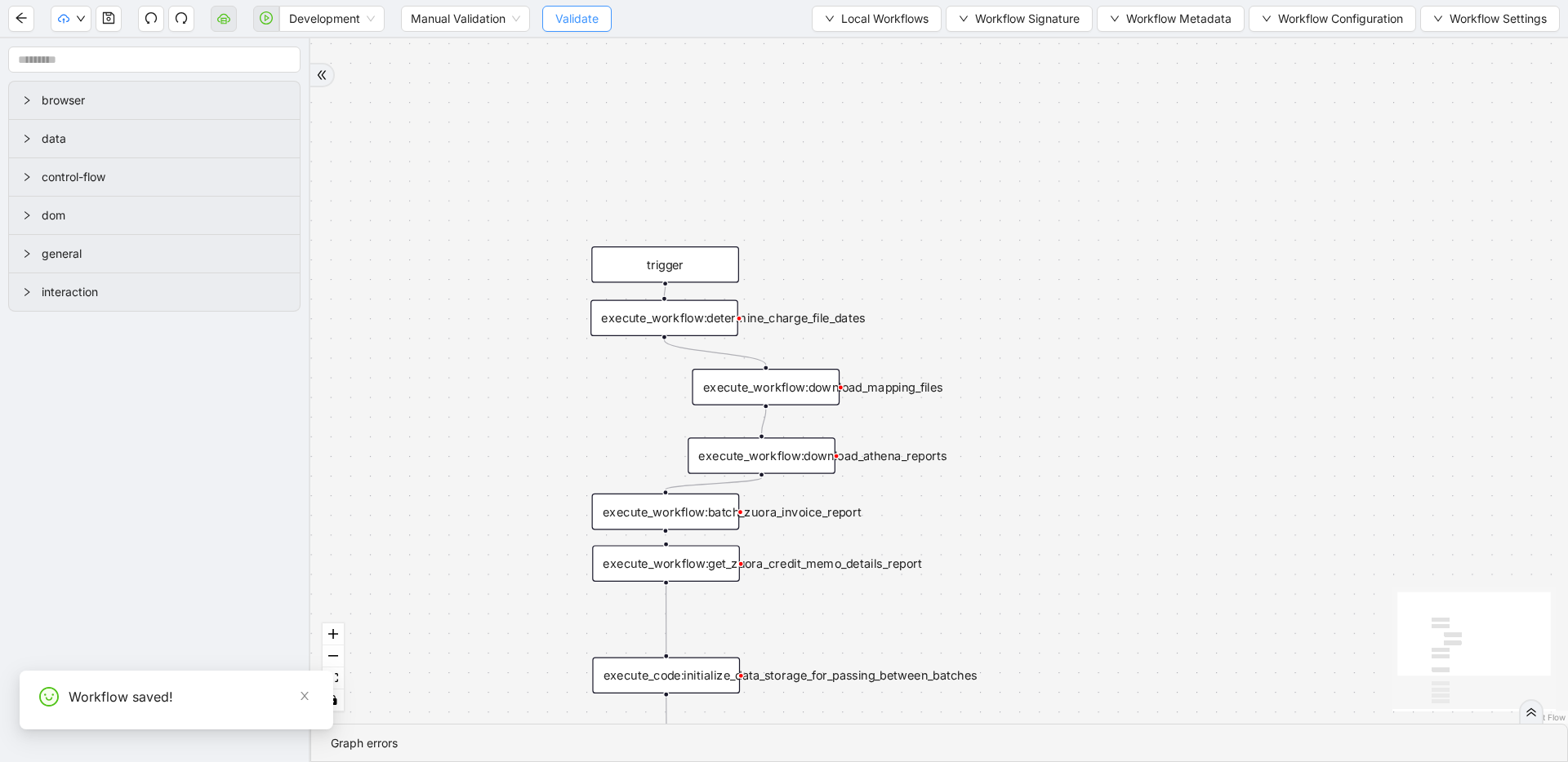
click at [575, 13] on span "Validate" at bounding box center [577, 18] width 43 height 18
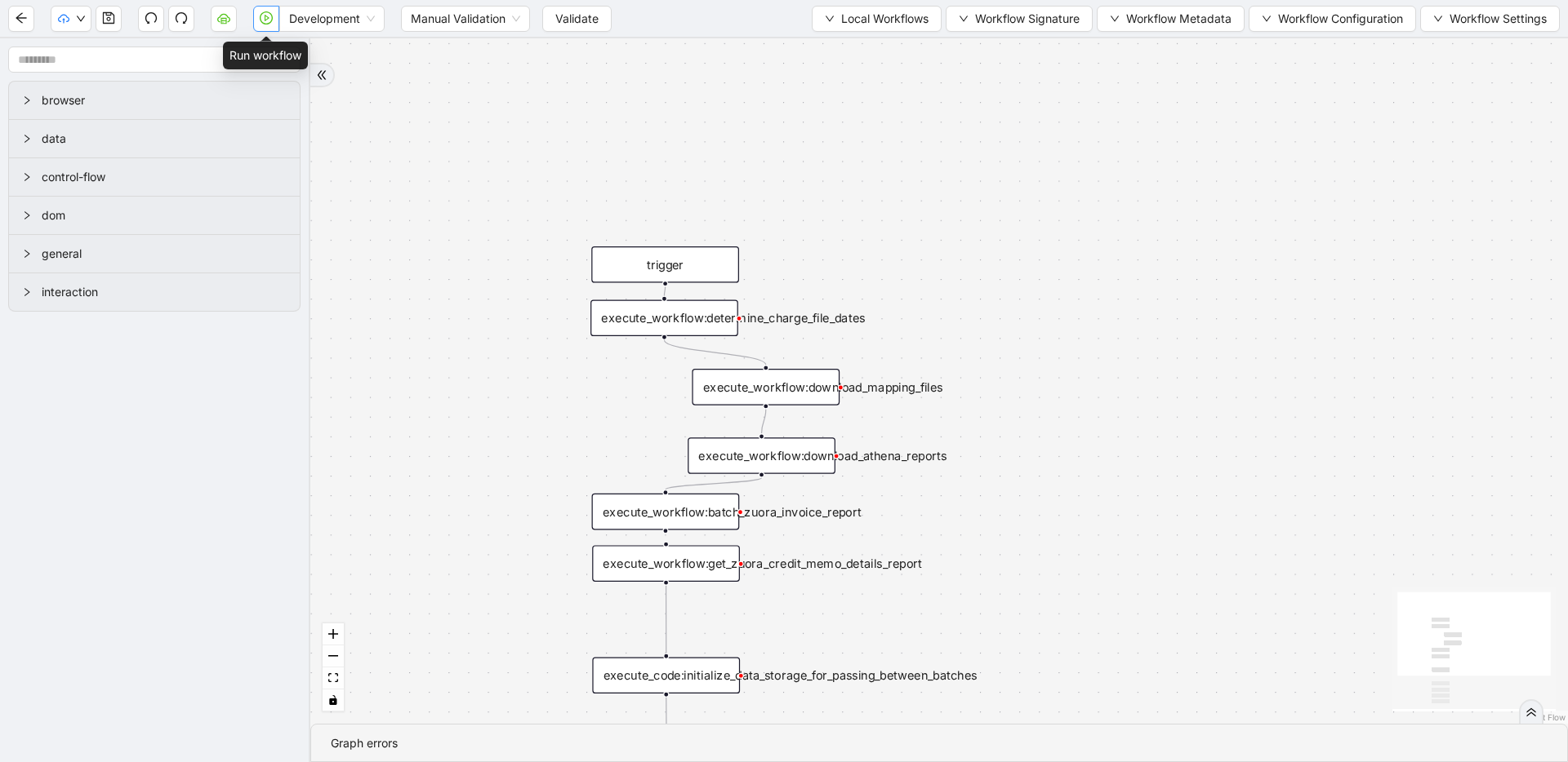
click at [277, 17] on button "button" at bounding box center [265, 18] width 26 height 26
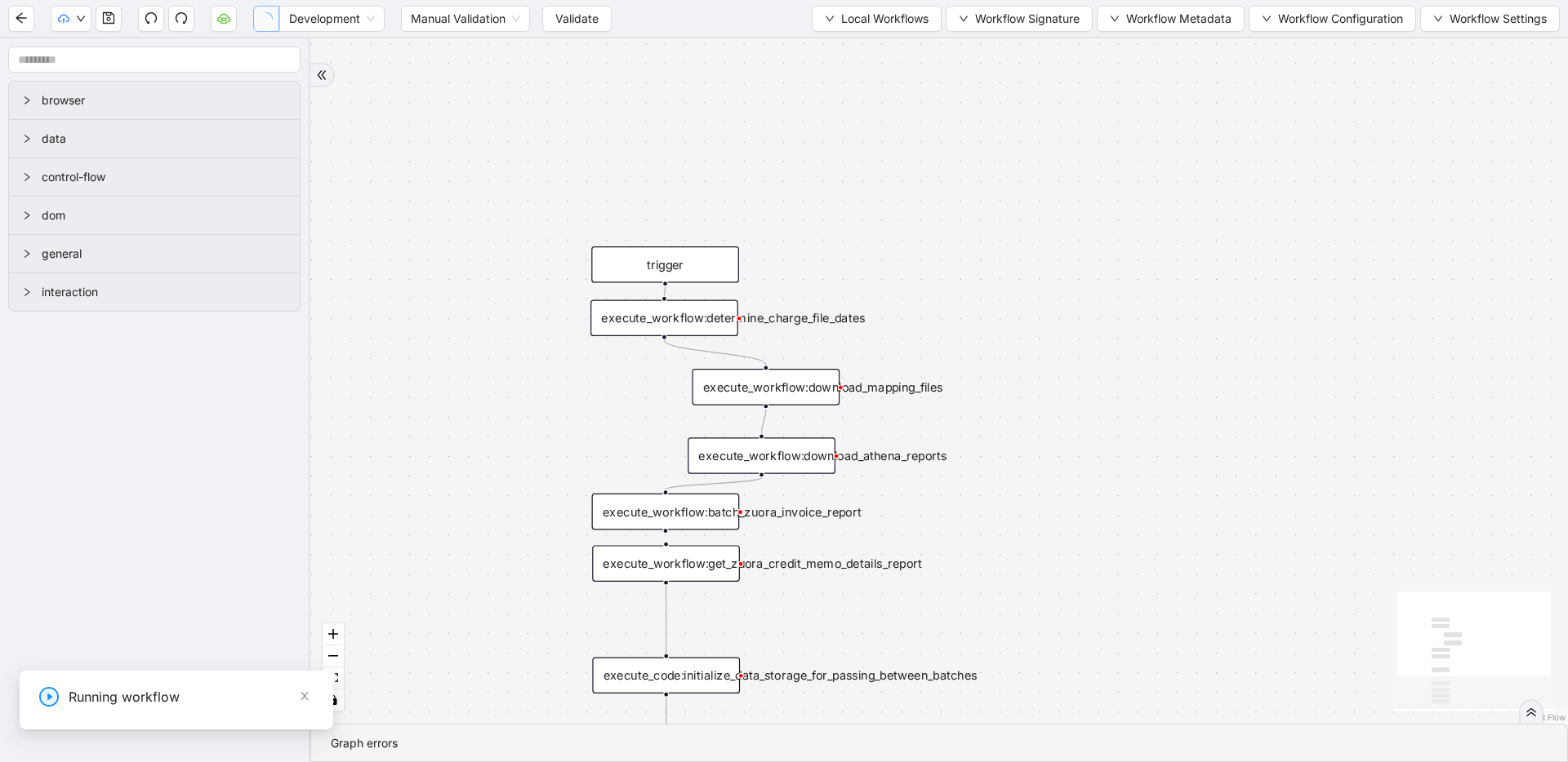
scroll to position [0, 0]
click at [0, 718] on select "**********" at bounding box center [122, 717] width 549 height 31
select select "******"
click at [0, 702] on select "**********" at bounding box center [122, 717] width 549 height 31
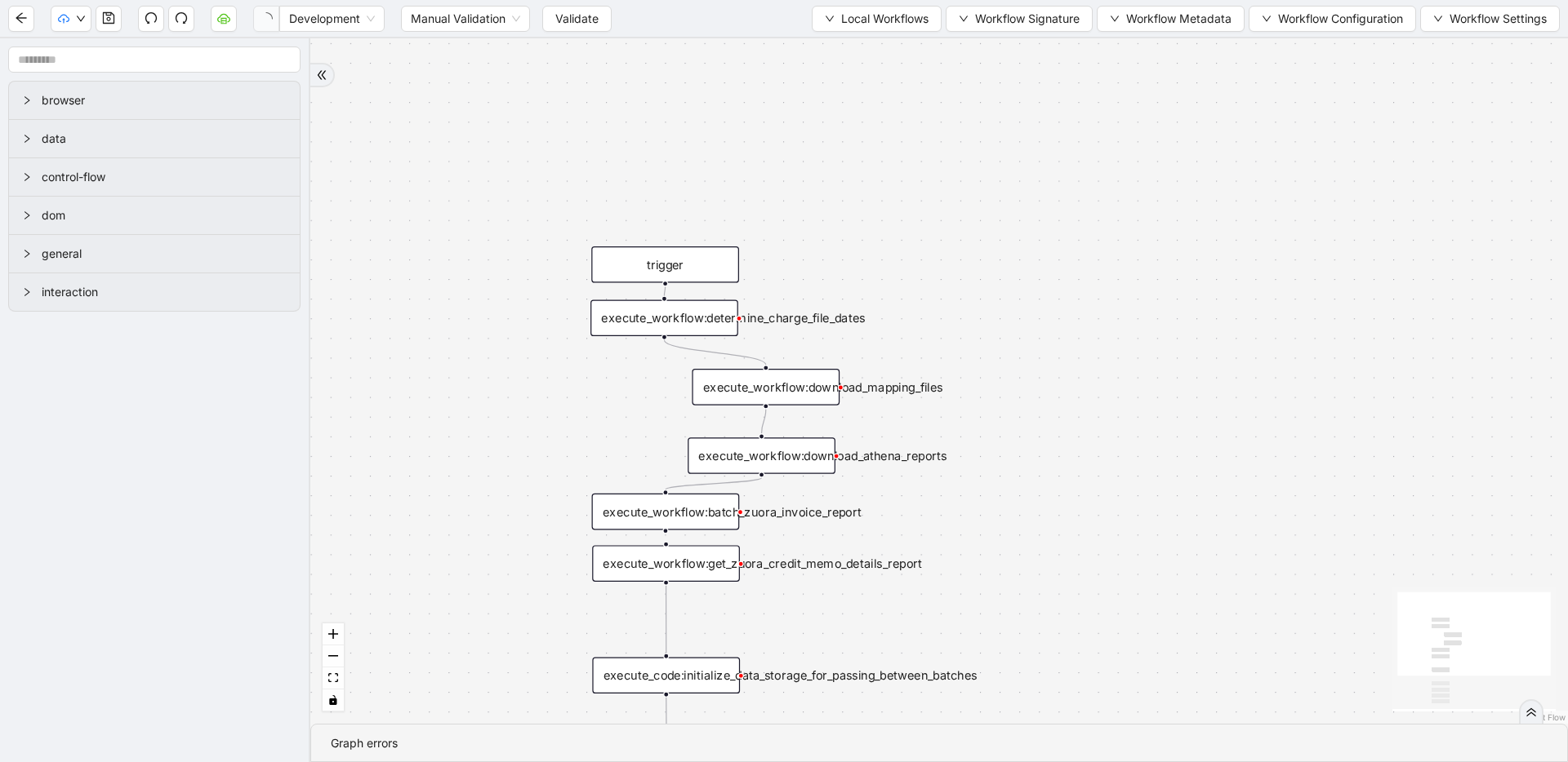
click at [20, 708] on select "**********" at bounding box center [122, 717] width 549 height 31
select select "**********"
click at [0, 702] on select "**********" at bounding box center [122, 717] width 549 height 31
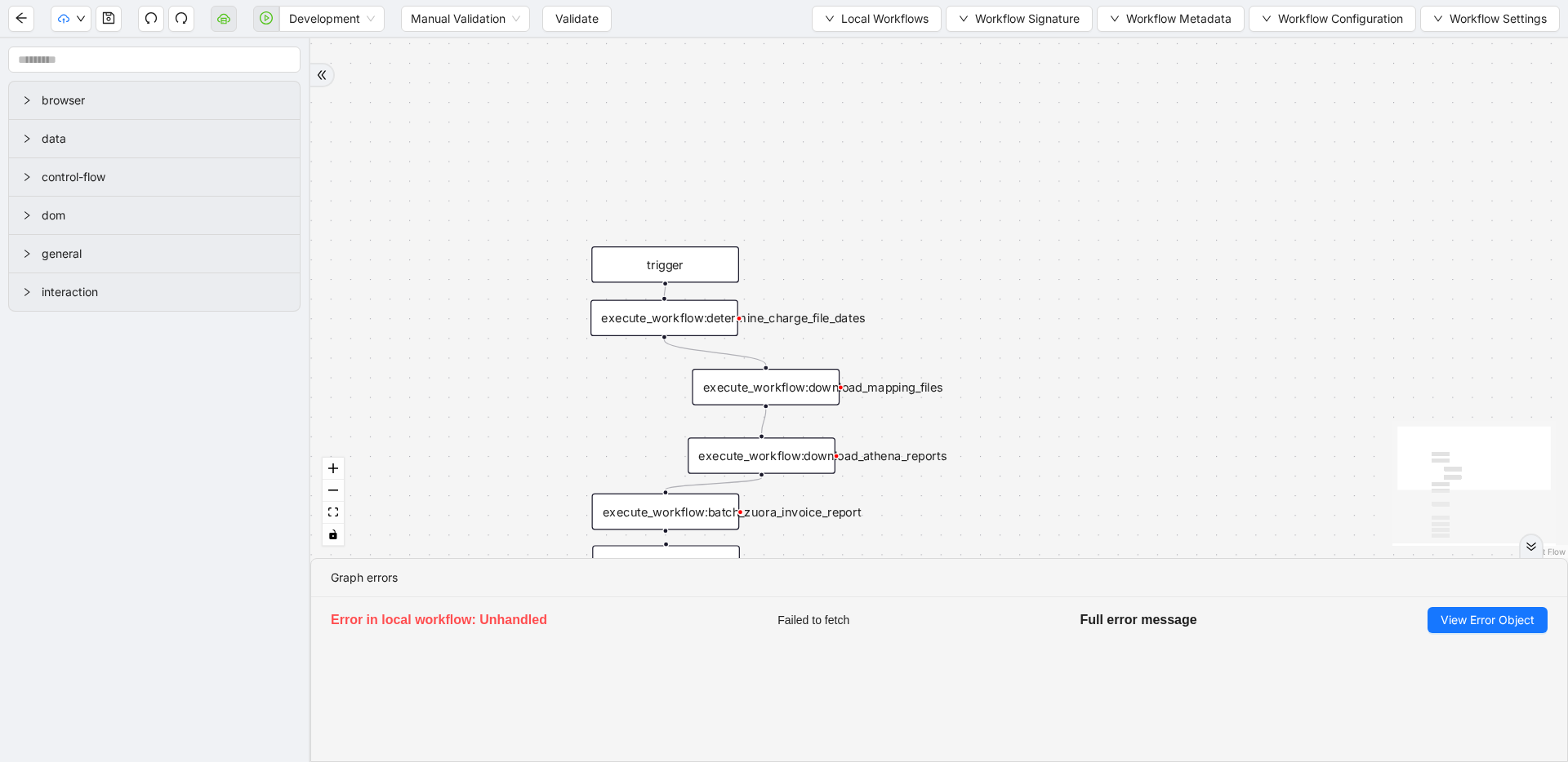
click at [1524, 555] on div at bounding box center [1531, 546] width 25 height 25
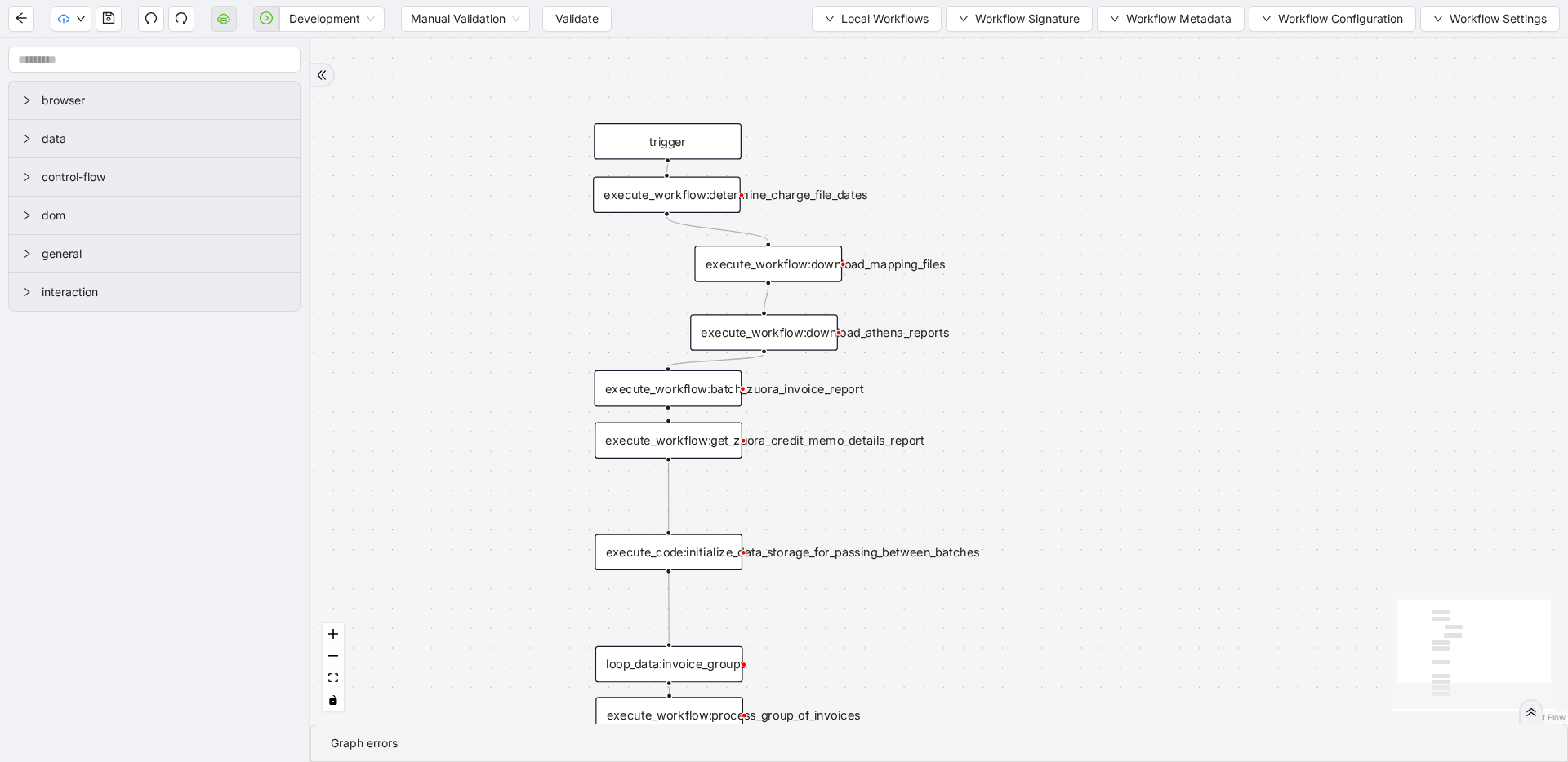
drag, startPoint x: 1236, startPoint y: 473, endPoint x: 1238, endPoint y: 349, distance: 124.0
click at [1238, 349] on div "trigger execute_workflow:write_invoices_to_charge_file loop_data:invoice_groups…" at bounding box center [939, 381] width 1258 height 685
click at [752, 269] on div "execute_workflow:download_mapping_files" at bounding box center [773, 264] width 148 height 36
drag, startPoint x: 739, startPoint y: 325, endPoint x: 655, endPoint y: 323, distance: 84.0
click at [655, 323] on div "execute_workflow:download_athena_reports" at bounding box center [668, 328] width 148 height 36
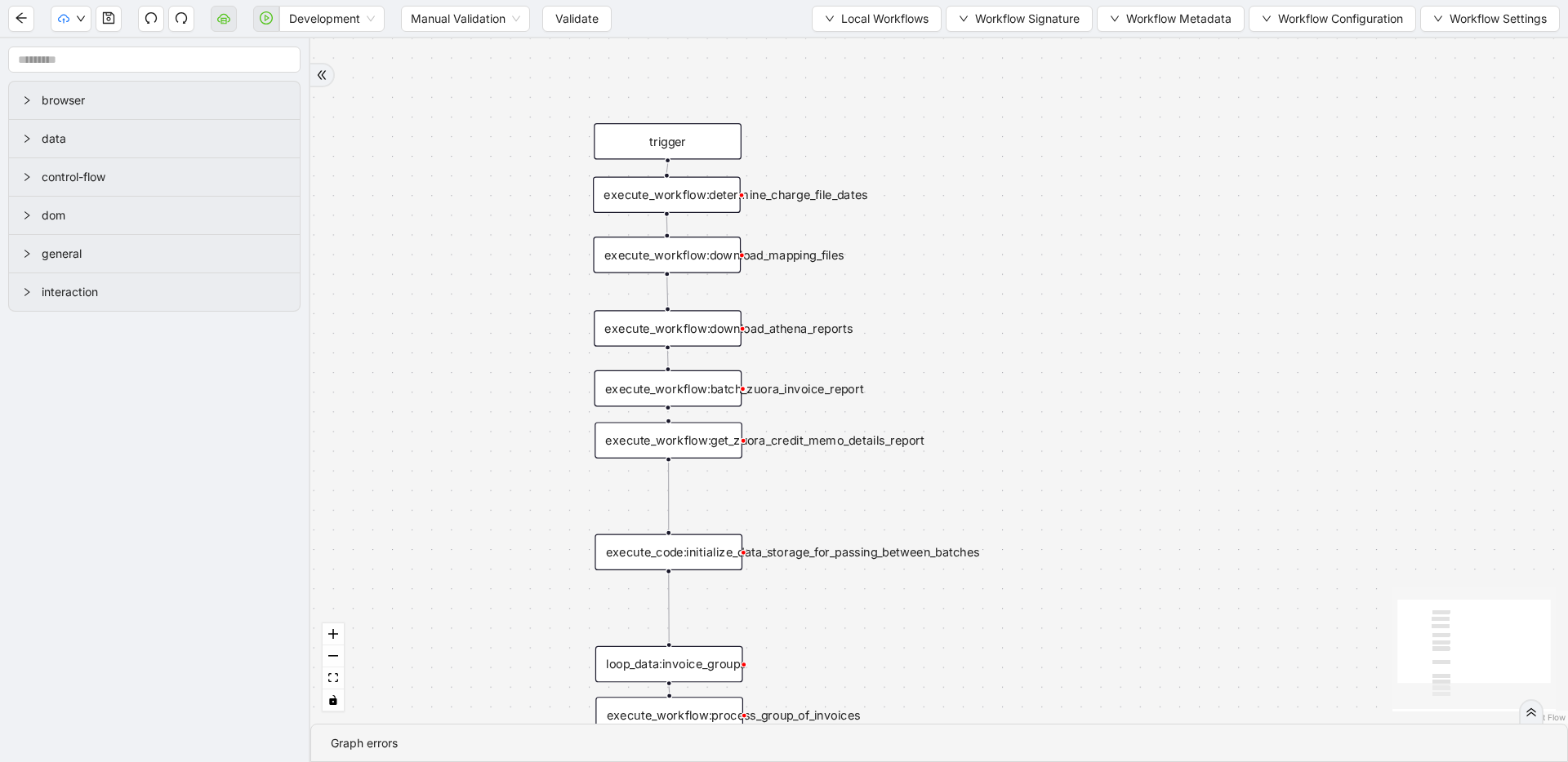
drag, startPoint x: 752, startPoint y: 260, endPoint x: 646, endPoint y: 251, distance: 106.4
click at [646, 251] on div "execute_workflow:download_mapping_files" at bounding box center [667, 255] width 148 height 36
click at [108, 19] on icon "save" at bounding box center [109, 18] width 13 height 13
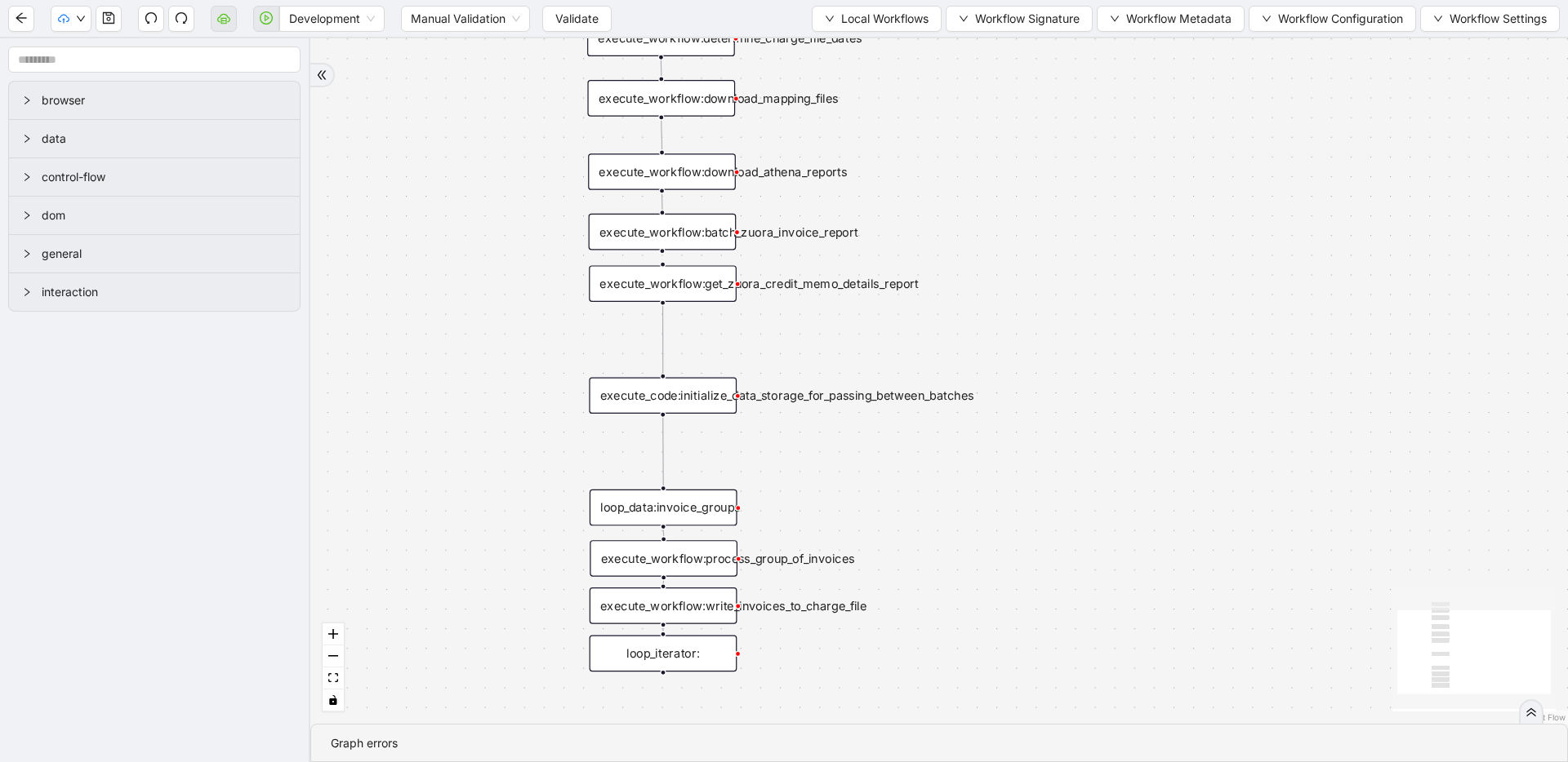
drag, startPoint x: 539, startPoint y: 465, endPoint x: 534, endPoint y: 308, distance: 157.1
click at [534, 308] on div "trigger execute_workflow:write_invoices_to_charge_file loop_data:invoice_groups…" at bounding box center [939, 381] width 1258 height 685
click at [677, 234] on div "execute_workflow:batch_zuora_invoice_report" at bounding box center [663, 232] width 148 height 36
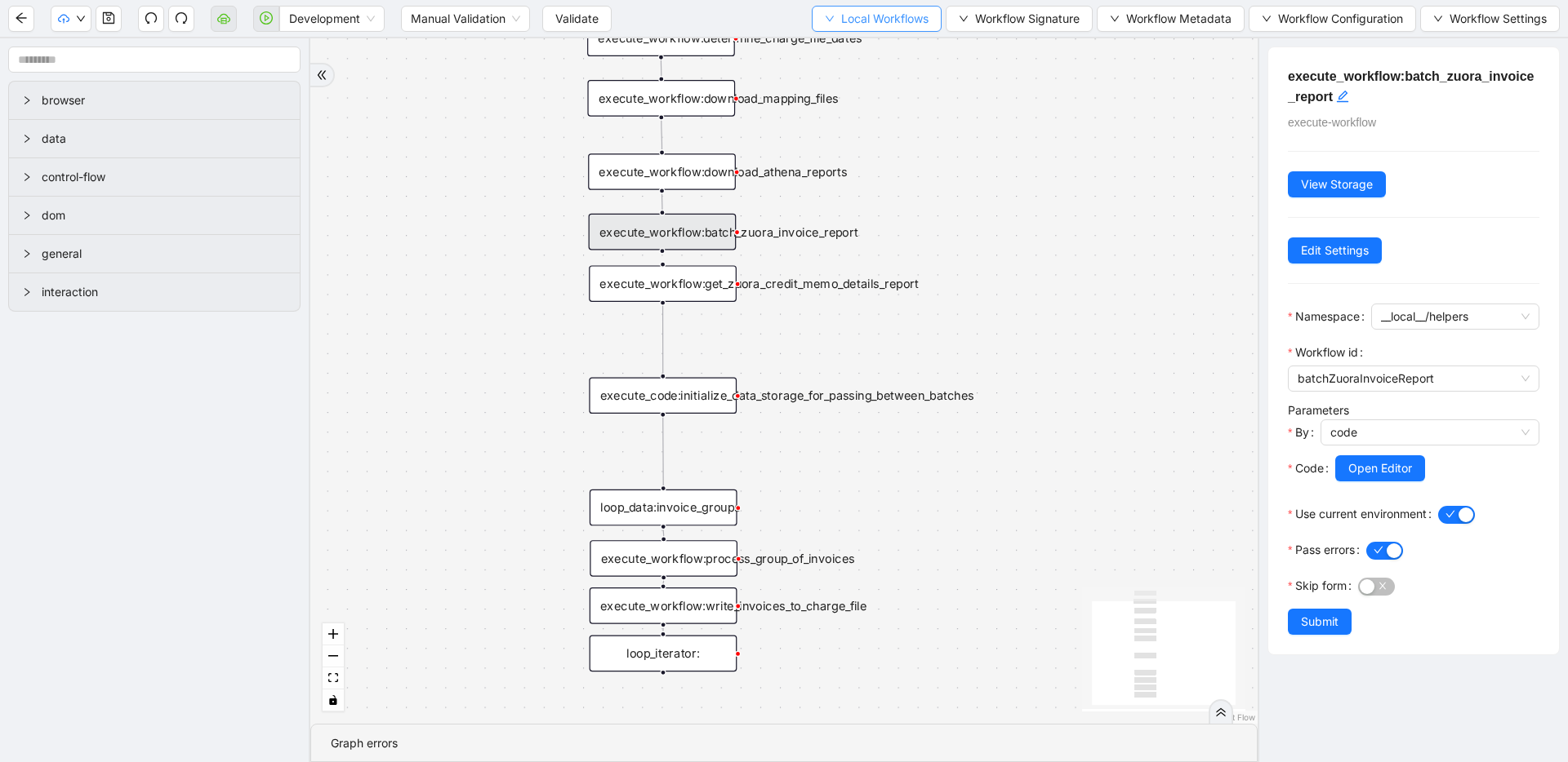
click at [844, 23] on span "Local Workflows" at bounding box center [884, 18] width 87 height 18
click at [850, 41] on span "Select" at bounding box center [869, 50] width 106 height 18
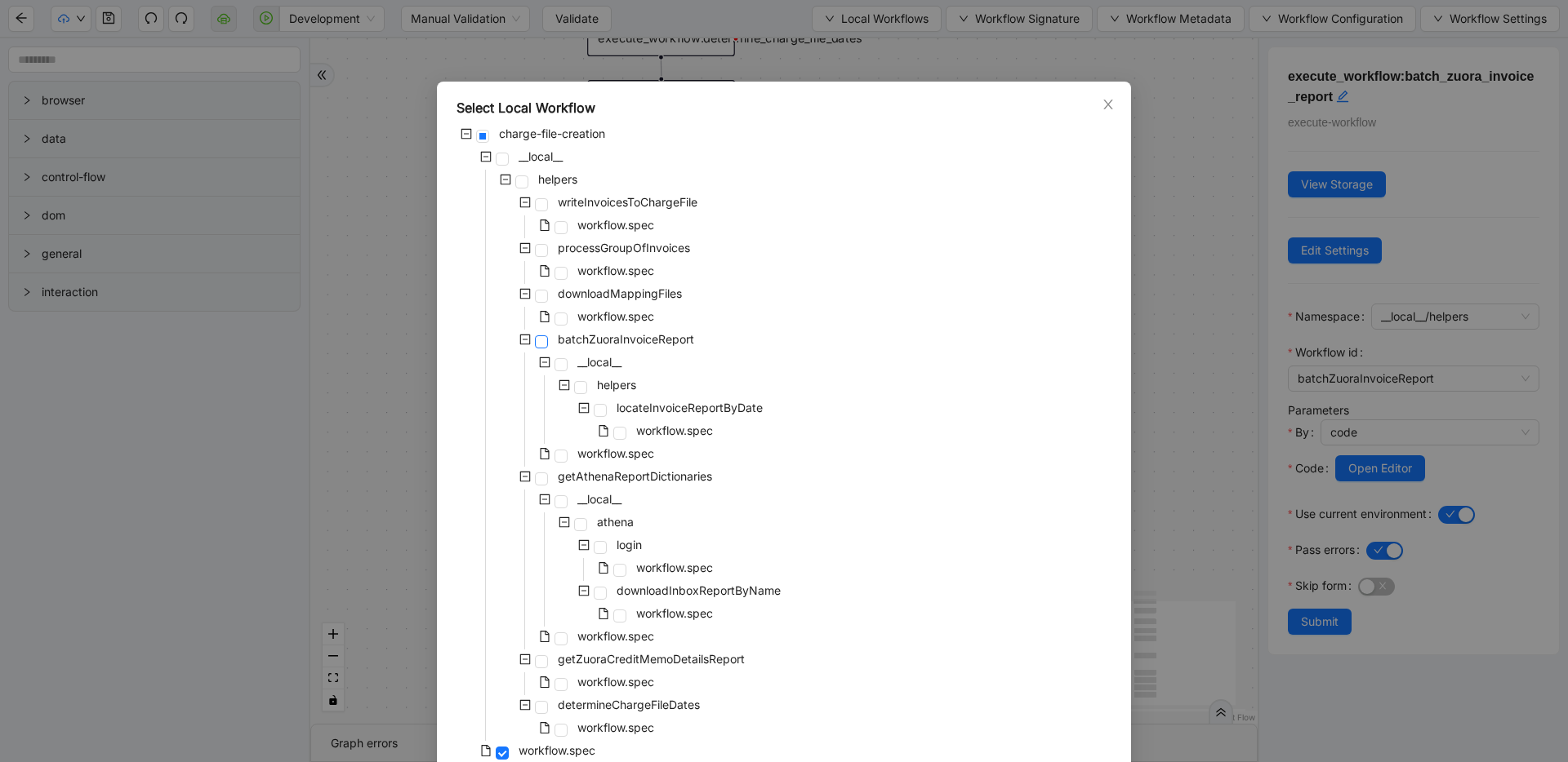
click at [534, 341] on span at bounding box center [541, 342] width 13 height 13
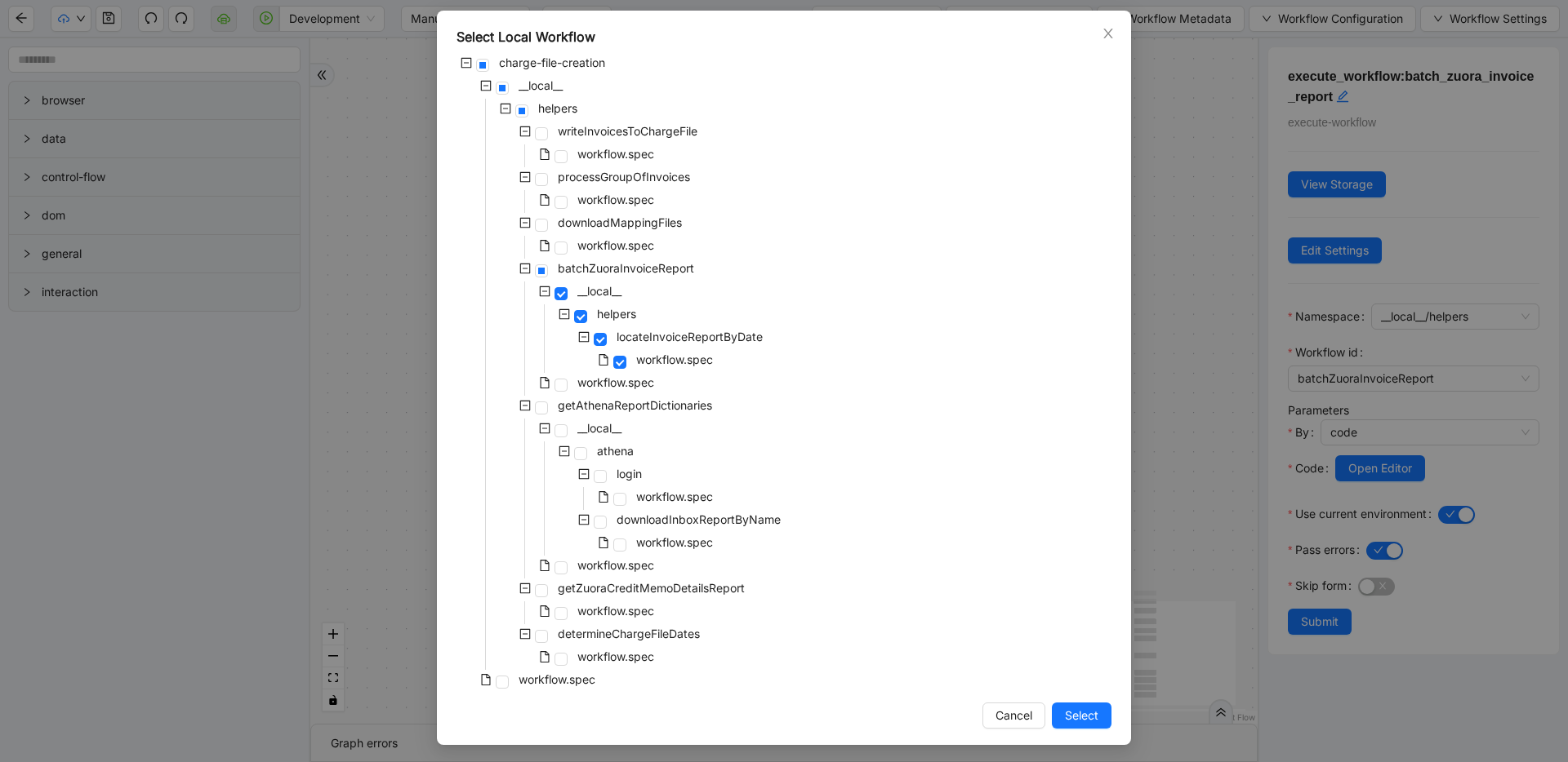
scroll to position [74, 0]
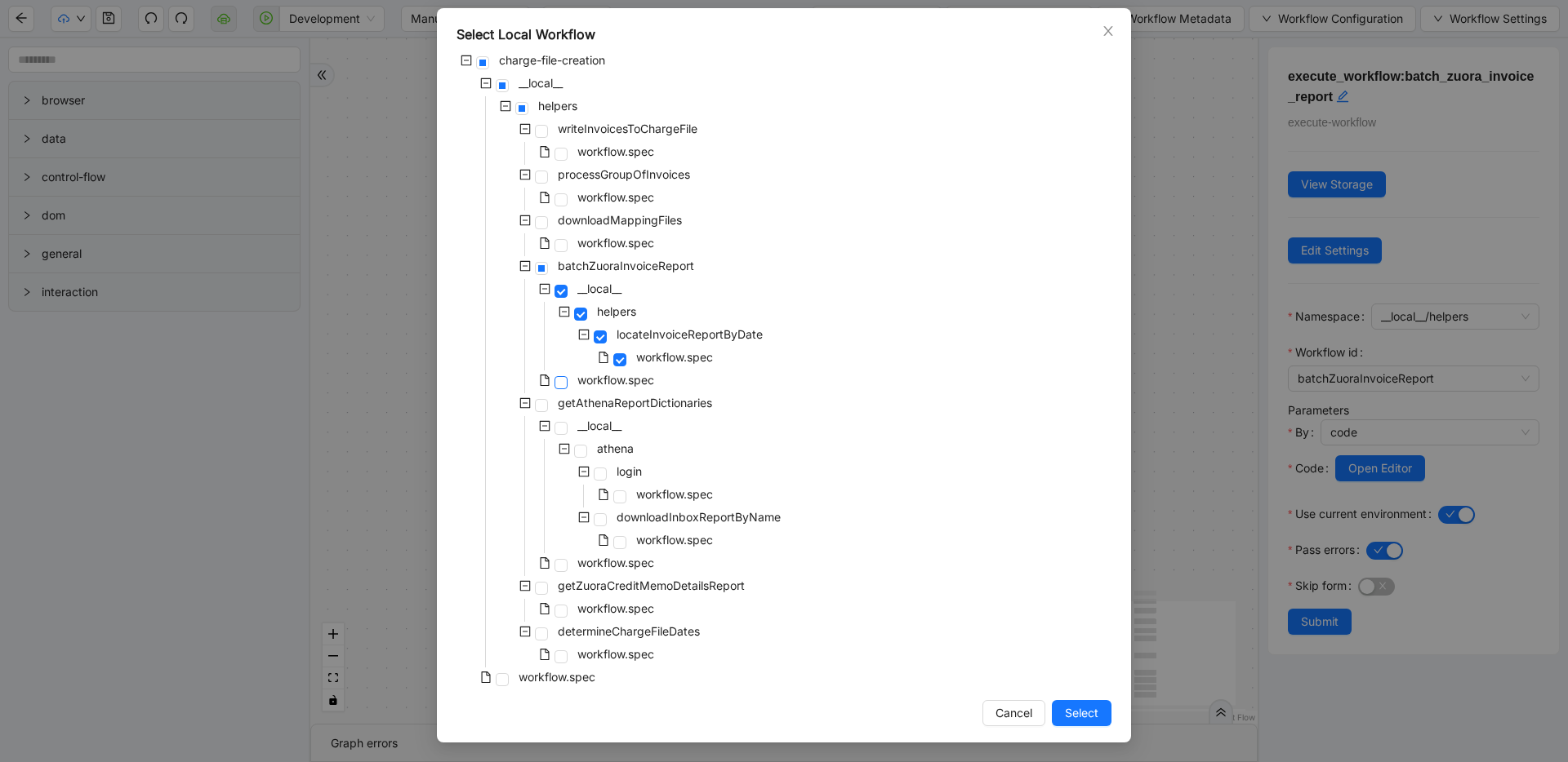
click at [556, 382] on span at bounding box center [561, 383] width 13 height 13
